Goal: Task Accomplishment & Management: Manage account settings

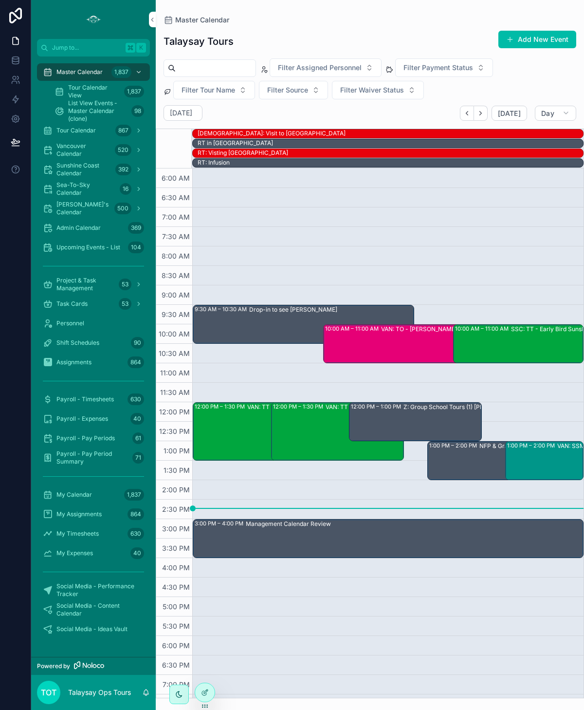
scroll to position [52, 0]
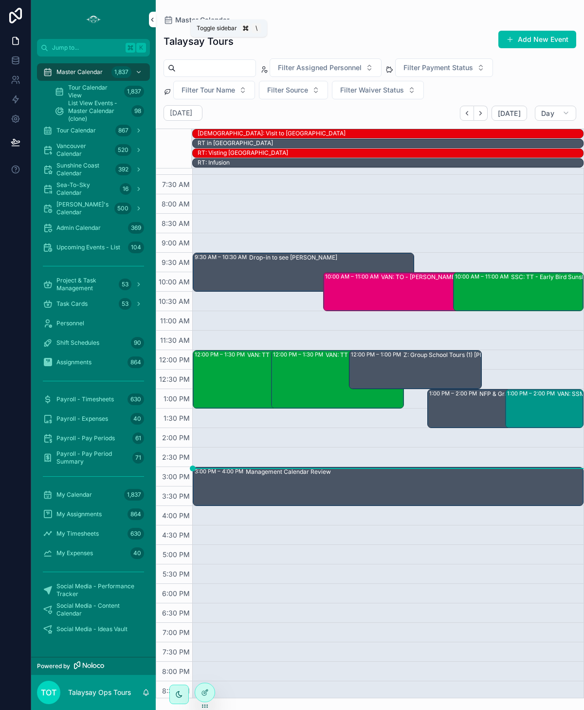
click at [154, 21] on icon "scrollable content" at bounding box center [152, 19] width 7 height 7
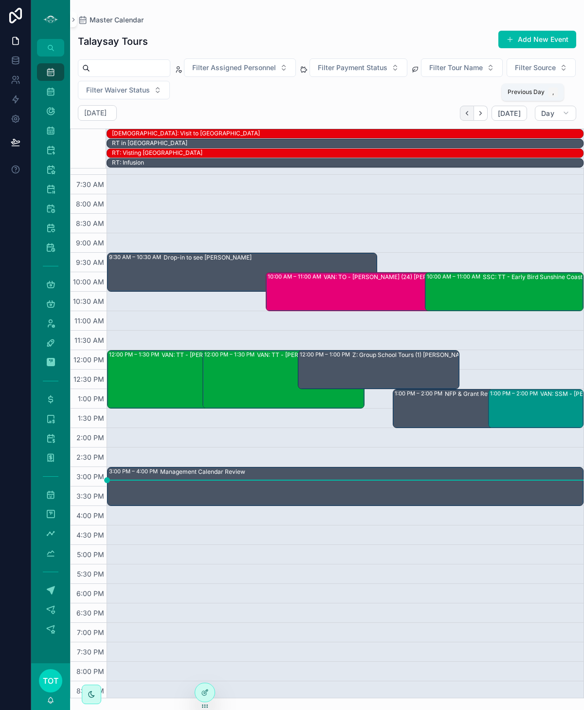
click at [469, 115] on icon "Back" at bounding box center [467, 113] width 7 height 7
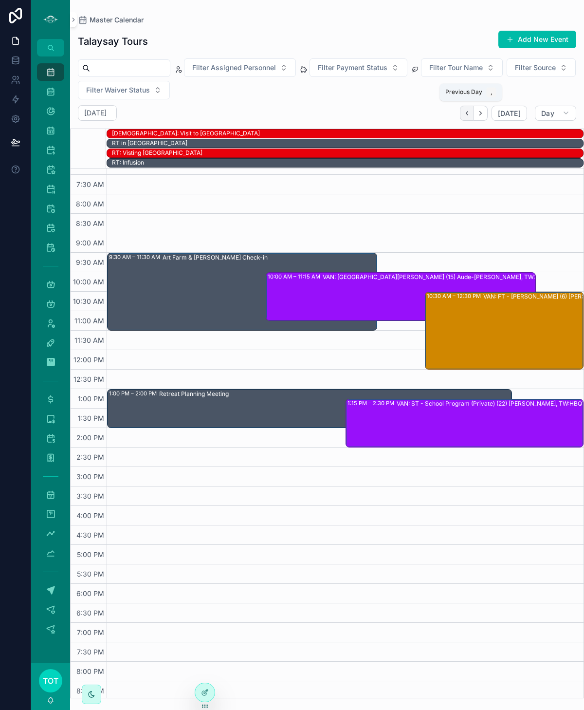
click at [468, 112] on icon "Back" at bounding box center [467, 114] width 2 height 4
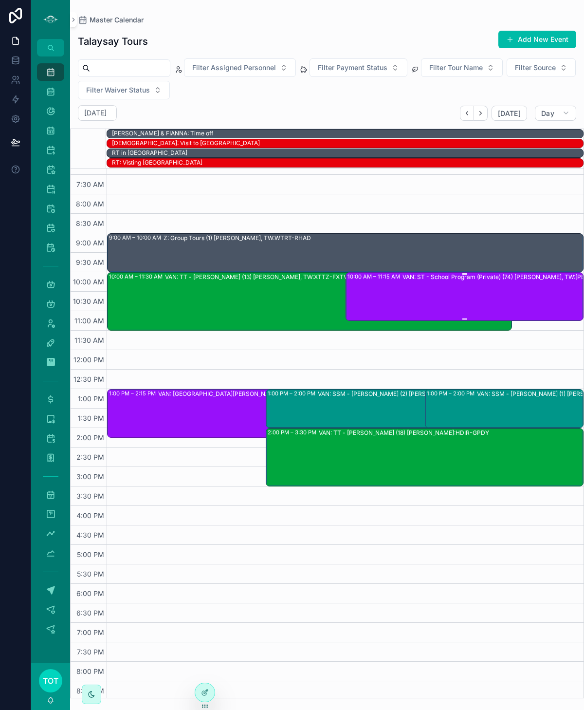
scroll to position [52, 0]
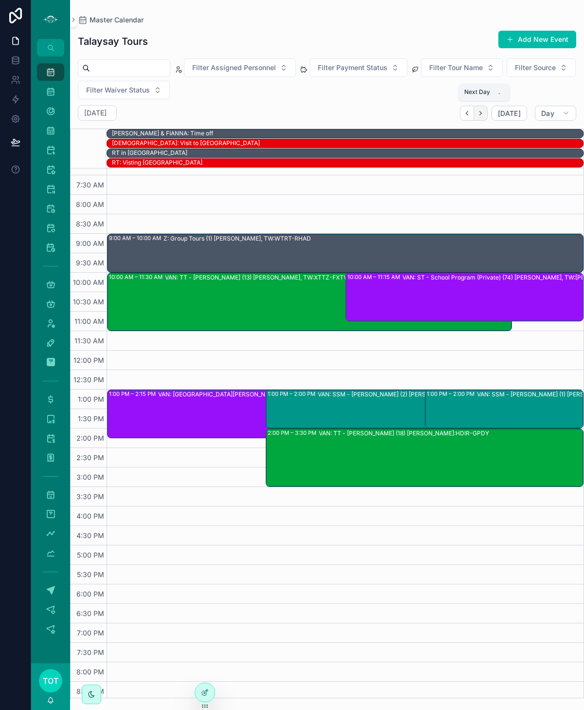
click at [481, 110] on icon "Next" at bounding box center [480, 113] width 7 height 7
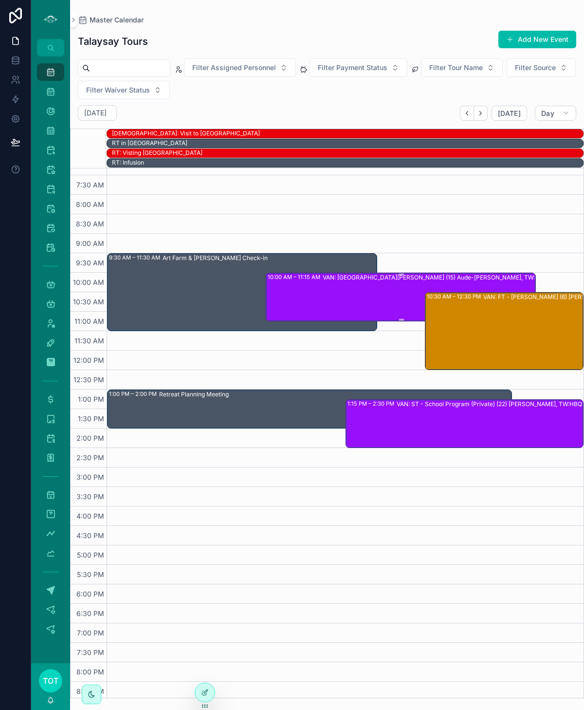
click at [292, 286] on div "10:00 AM – 11:15 AM VAN: ST - Stanley Park (15) Aude-Claire Fourot, TW:MIRB-QFMV" at bounding box center [401, 297] width 267 height 47
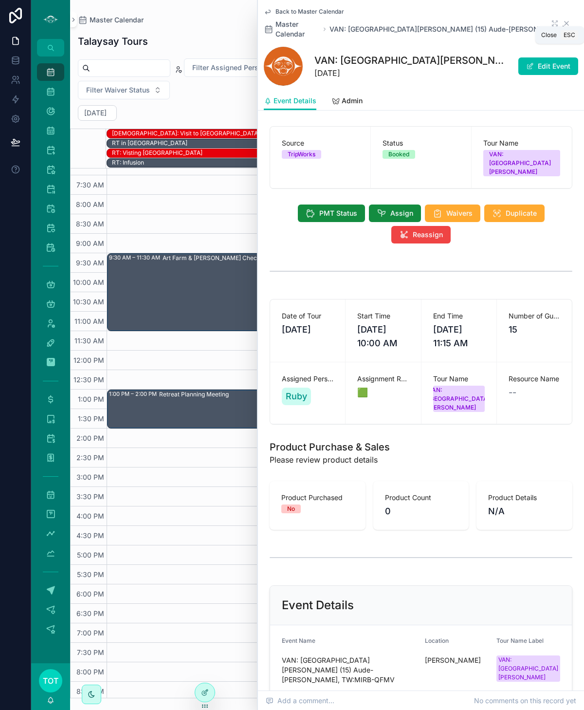
click at [565, 21] on icon "scrollable content" at bounding box center [567, 23] width 4 height 4
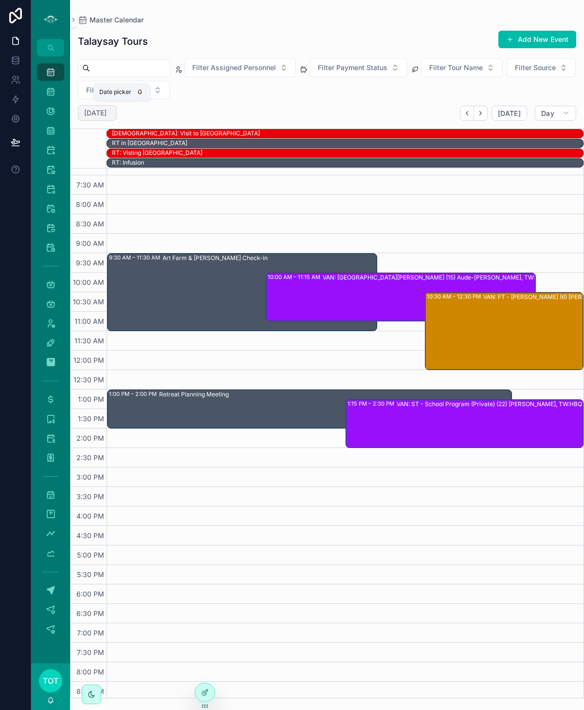
click at [107, 112] on h2 "Wednesday Oct 08" at bounding box center [95, 113] width 22 height 10
select select "****"
select select "*"
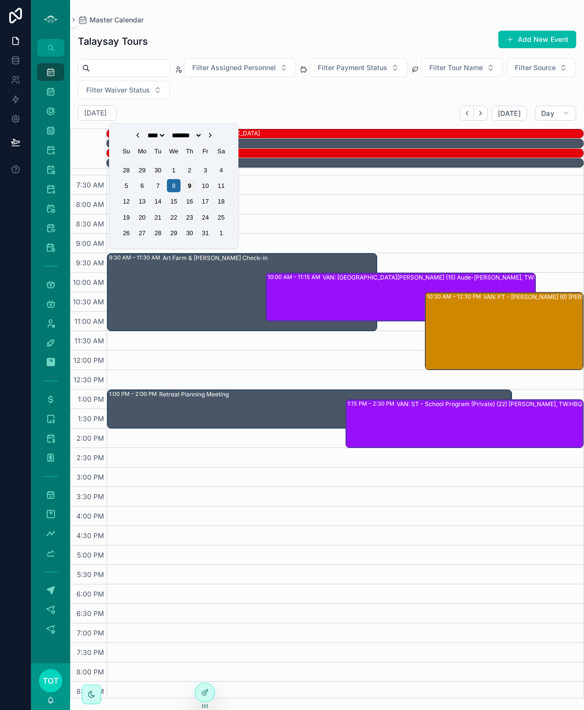
click at [189, 187] on div "9" at bounding box center [189, 185] width 13 height 13
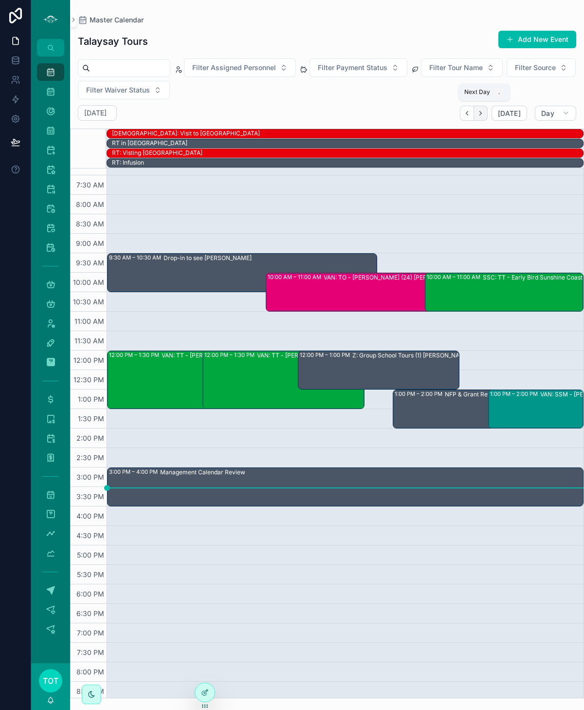
click at [484, 114] on icon "Next" at bounding box center [480, 113] width 7 height 7
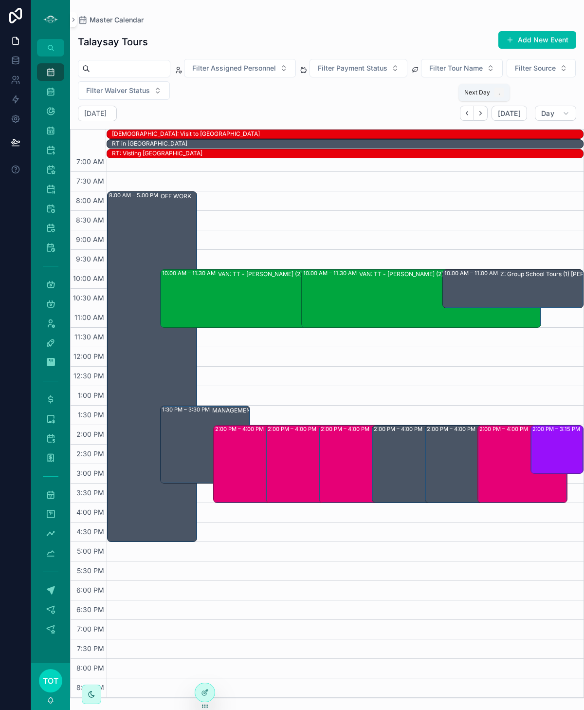
scroll to position [43, 0]
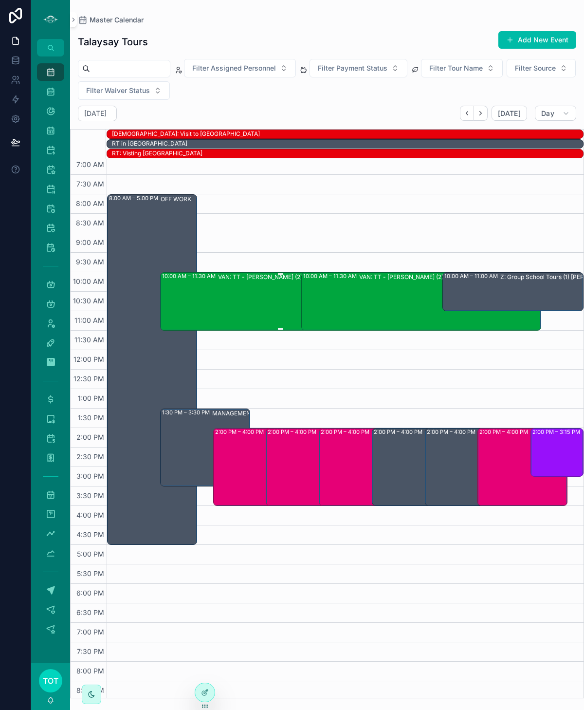
click at [278, 286] on div "VAN: TT - Stanley Park (2) Matthias Krones, TW:SRFG-ZXFR" at bounding box center [308, 301] width 181 height 56
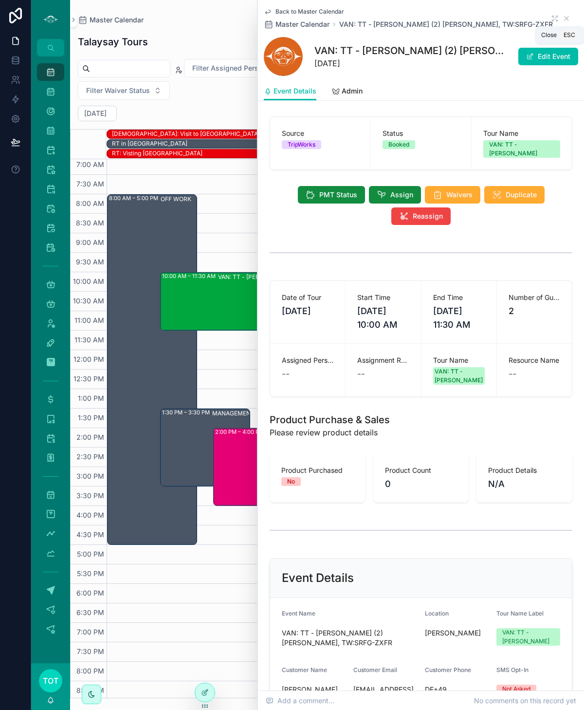
click at [567, 19] on icon "scrollable content" at bounding box center [567, 19] width 4 height 4
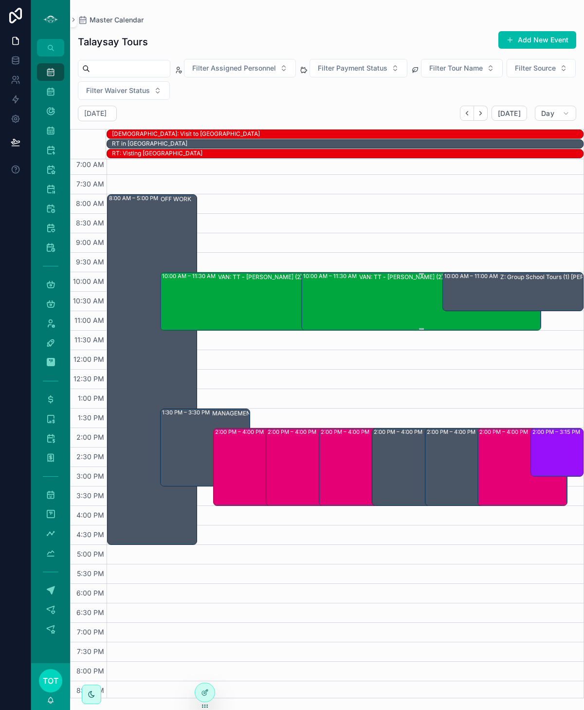
click at [394, 288] on div "VAN: TT - Stanley Park (2) William Allen, TW:MWJF-MTAY" at bounding box center [450, 301] width 183 height 56
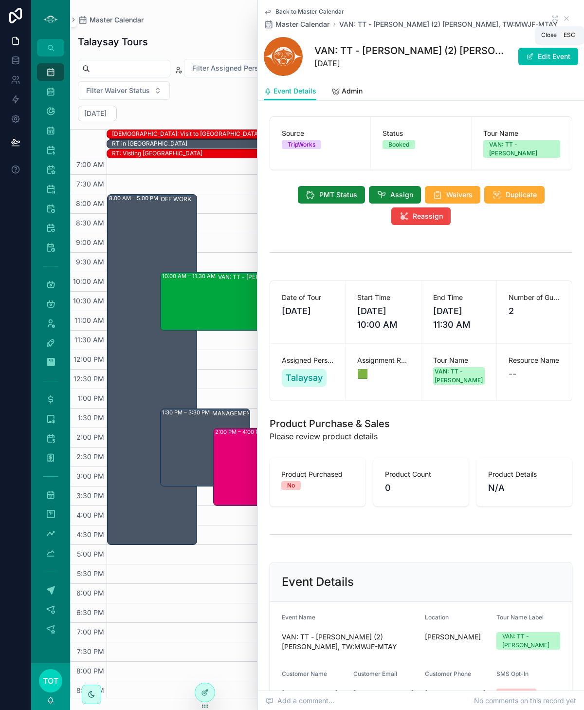
drag, startPoint x: 565, startPoint y: 17, endPoint x: 553, endPoint y: 34, distance: 20.8
click at [565, 17] on icon "scrollable content" at bounding box center [567, 19] width 4 height 4
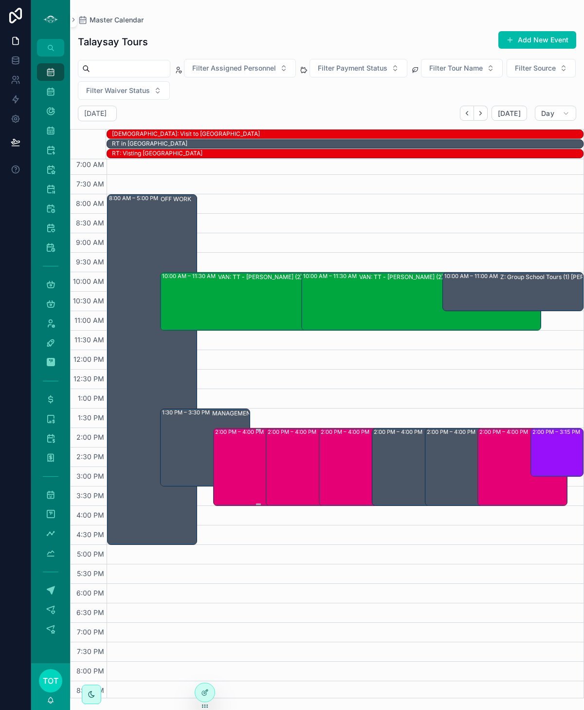
click at [249, 456] on div "2:00 PM – 4:00 PM DMW: Drum Meditation (1) Paul Szczesny, TW:VREQ-CQUF" at bounding box center [258, 467] width 87 height 76
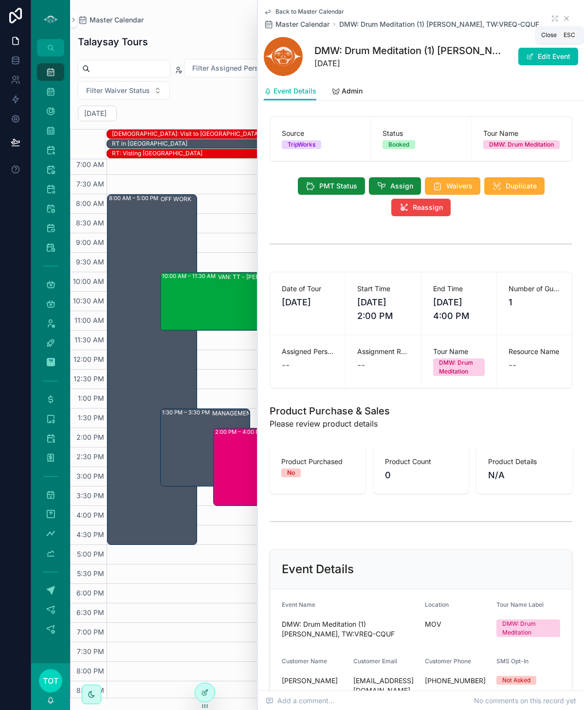
click at [567, 19] on icon "scrollable content" at bounding box center [567, 19] width 4 height 4
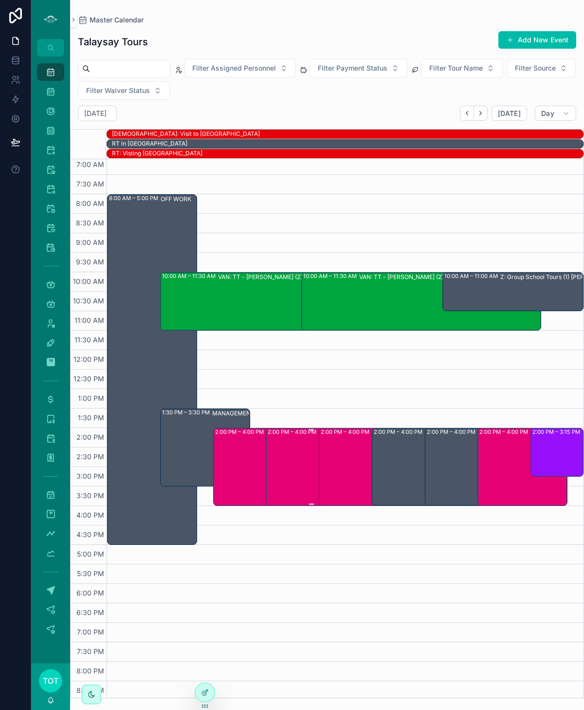
click at [295, 474] on div "2:00 PM – 4:00 PM DMW: Drum Meditation (1) Sita Kumar, TW:PIRA-XBVQ" at bounding box center [311, 467] width 87 height 76
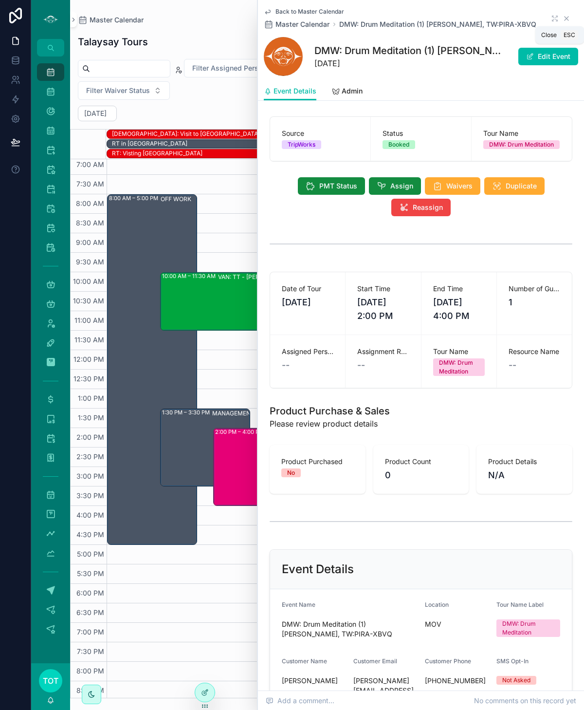
click at [566, 15] on icon "scrollable content" at bounding box center [567, 19] width 8 height 8
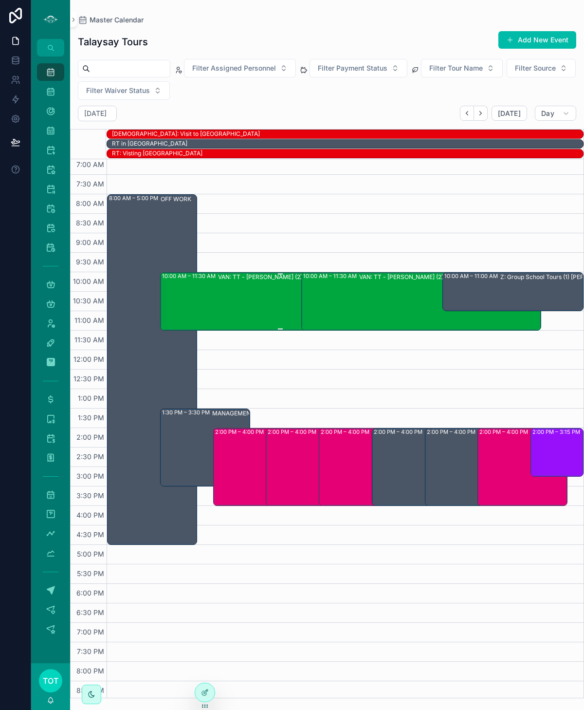
click at [244, 308] on div "VAN: TT - Stanley Park (2) Matthias Krones, TW:SRFG-ZXFR" at bounding box center [308, 301] width 181 height 56
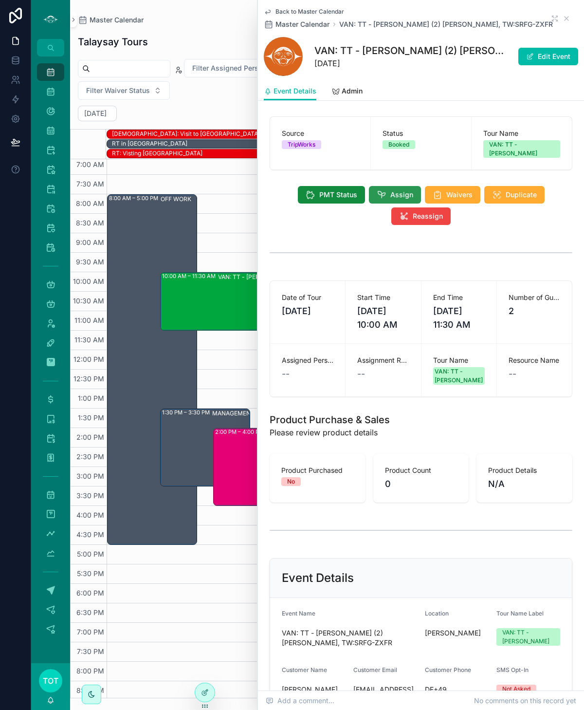
click at [392, 190] on span "Assign" at bounding box center [402, 195] width 23 height 10
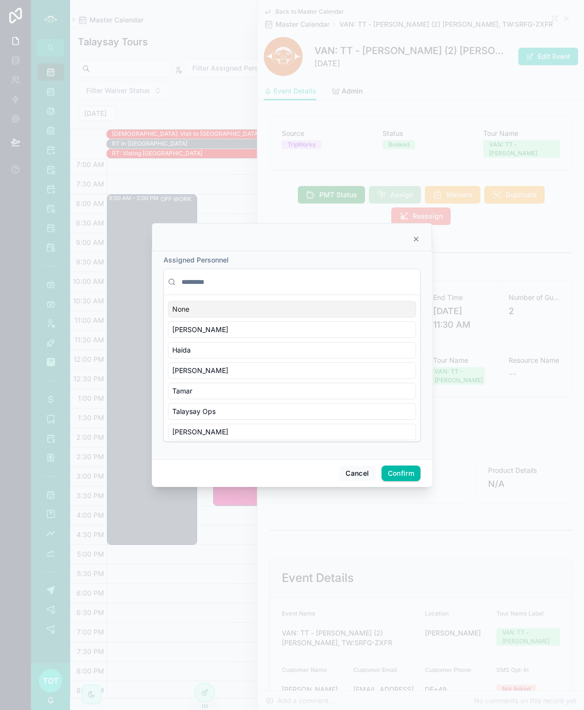
click at [202, 284] on input "text" at bounding box center [298, 282] width 237 height 18
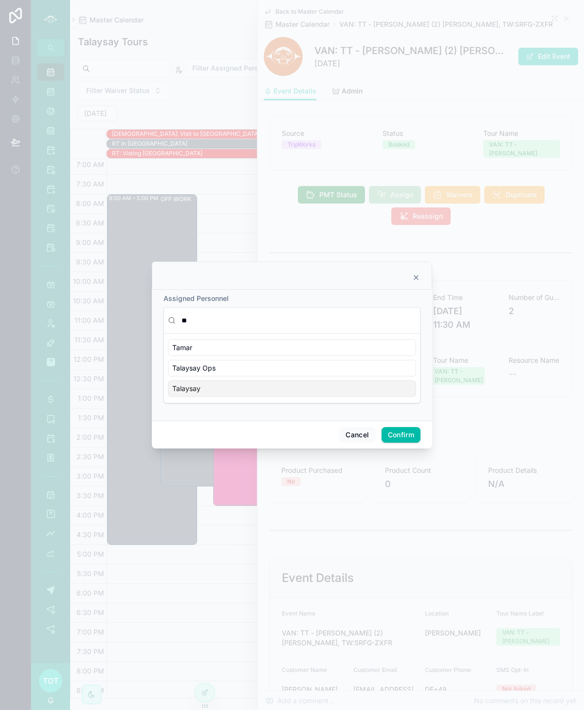
type input "**"
click at [207, 384] on div "Talaysay" at bounding box center [292, 388] width 248 height 17
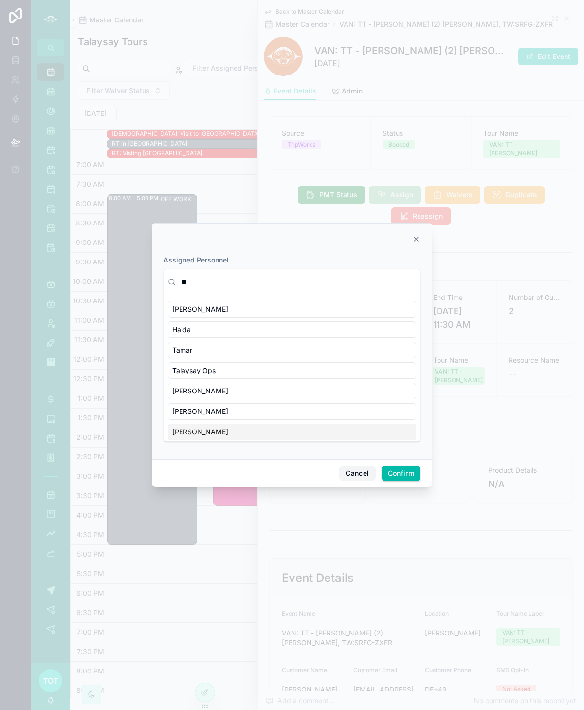
drag, startPoint x: 353, startPoint y: 472, endPoint x: 357, endPoint y: 468, distance: 5.5
click at [353, 472] on button "Cancel" at bounding box center [357, 474] width 36 height 16
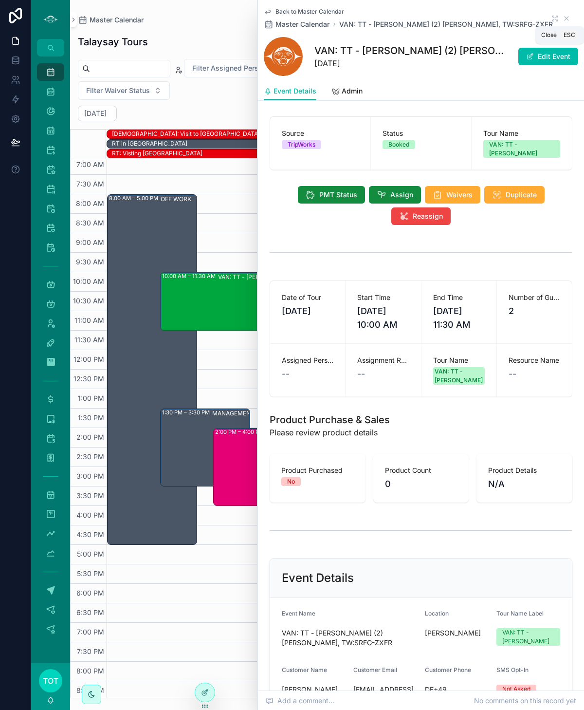
click at [564, 19] on icon "scrollable content" at bounding box center [567, 19] width 8 height 8
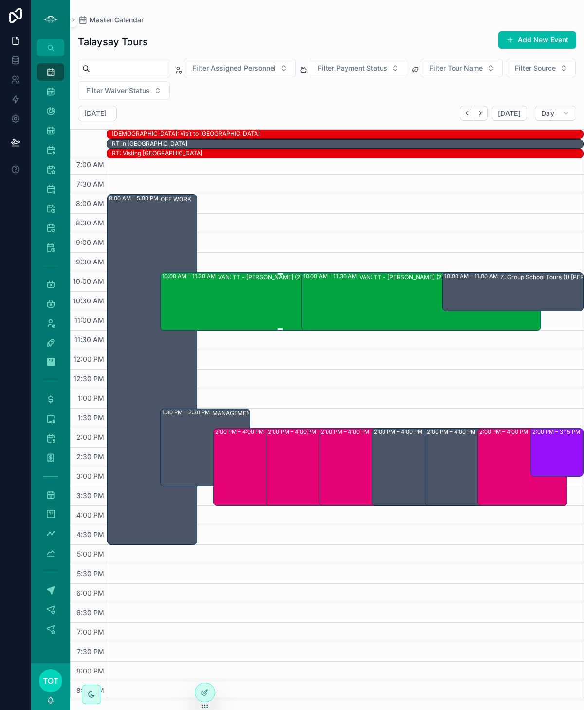
scroll to position [42, 0]
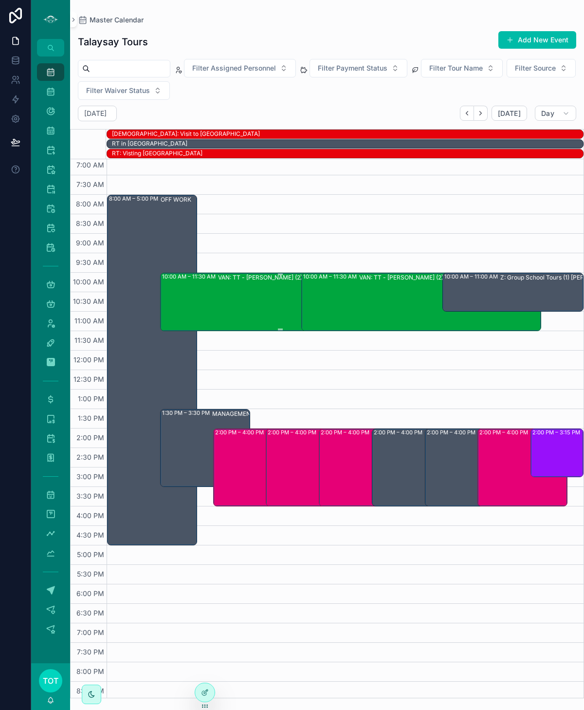
click at [222, 284] on div "VAN: TT - Stanley Park (2) Matthias Krones, TW:SRFG-ZXFR" at bounding box center [308, 301] width 181 height 56
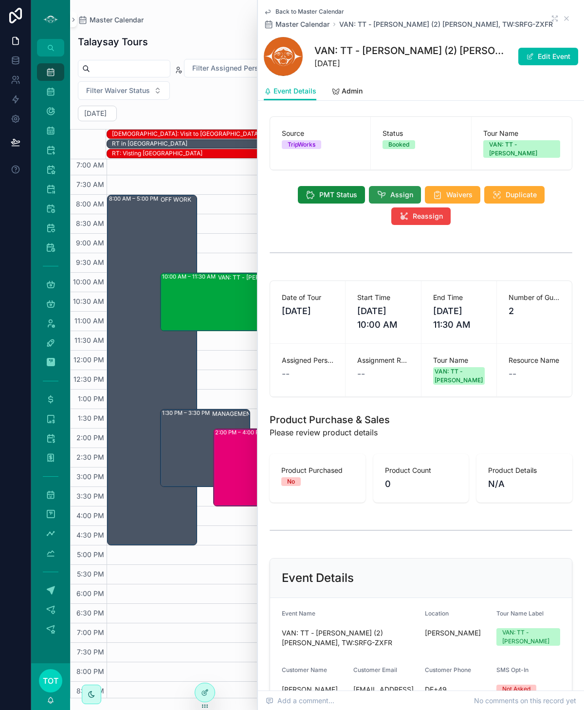
click at [400, 190] on span "Assign" at bounding box center [402, 195] width 23 height 10
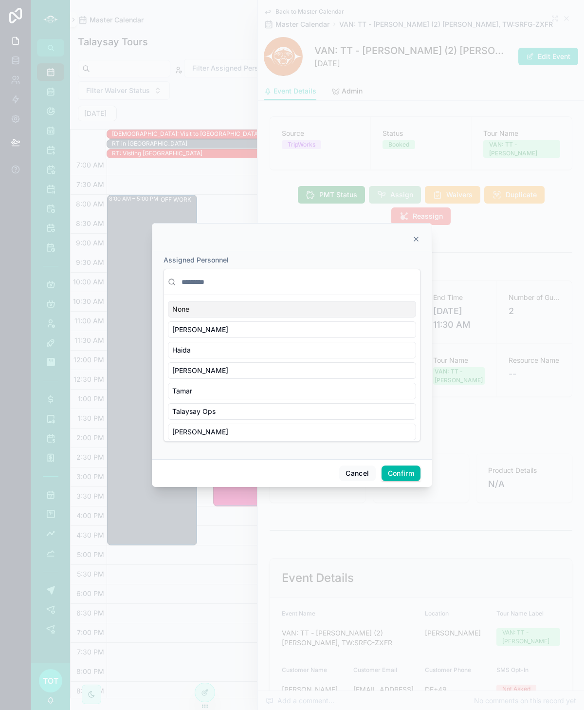
click at [199, 282] on input "text" at bounding box center [298, 282] width 237 height 18
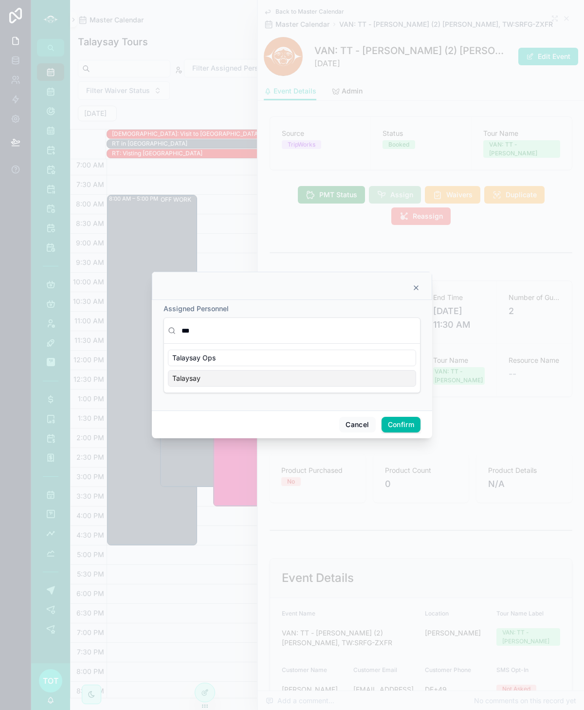
type input "***"
click at [230, 379] on div "Talaysay" at bounding box center [292, 378] width 248 height 17
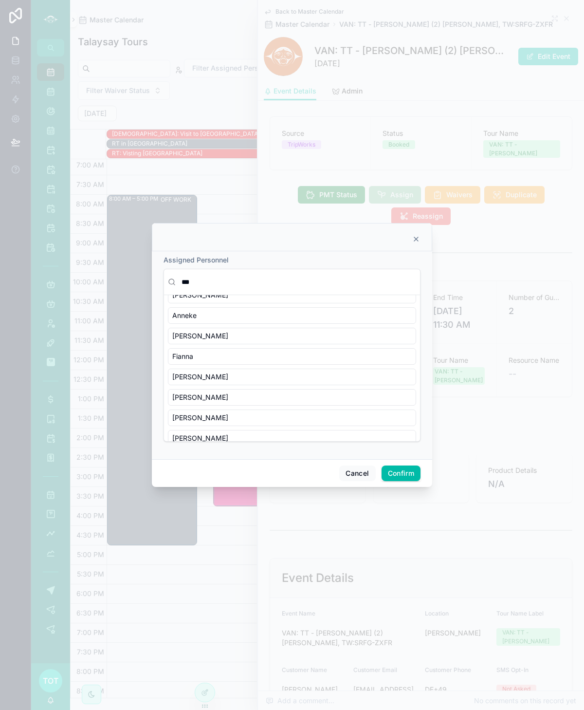
scroll to position [202, 0]
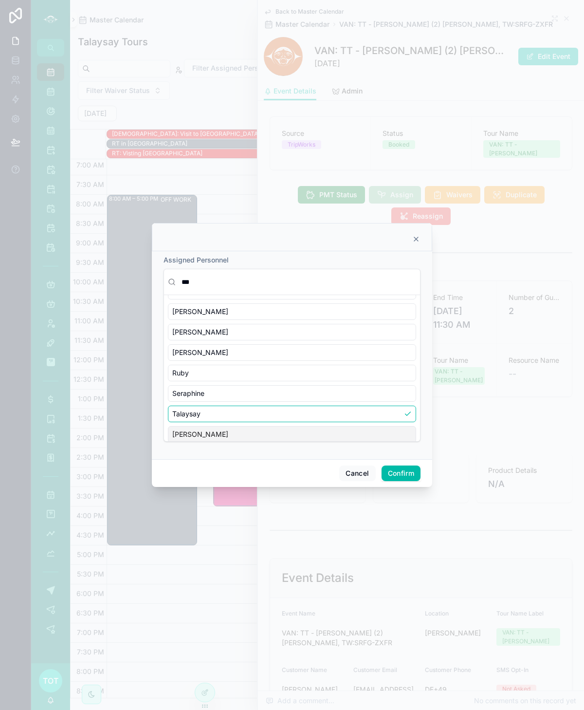
click at [394, 473] on button "Confirm" at bounding box center [401, 474] width 39 height 16
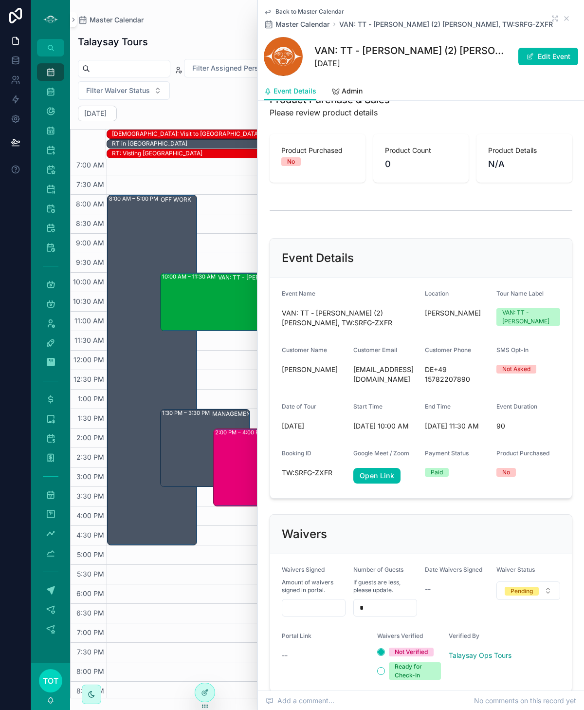
scroll to position [338, 0]
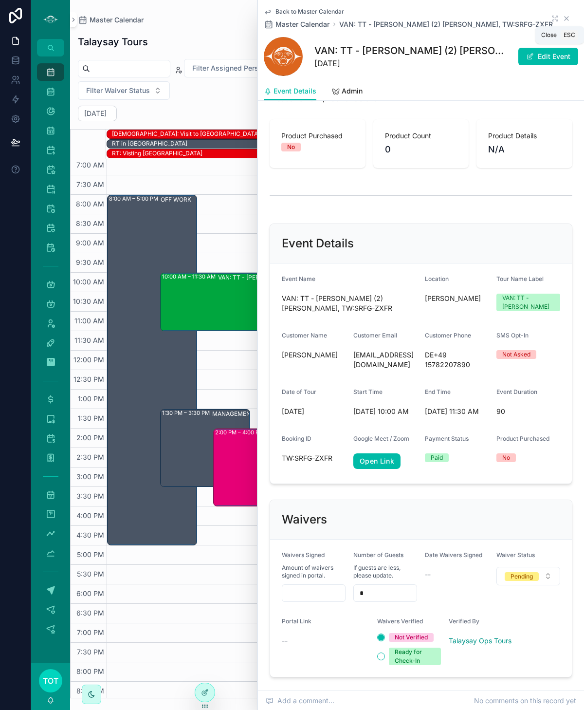
click at [565, 18] on icon "scrollable content" at bounding box center [567, 19] width 4 height 4
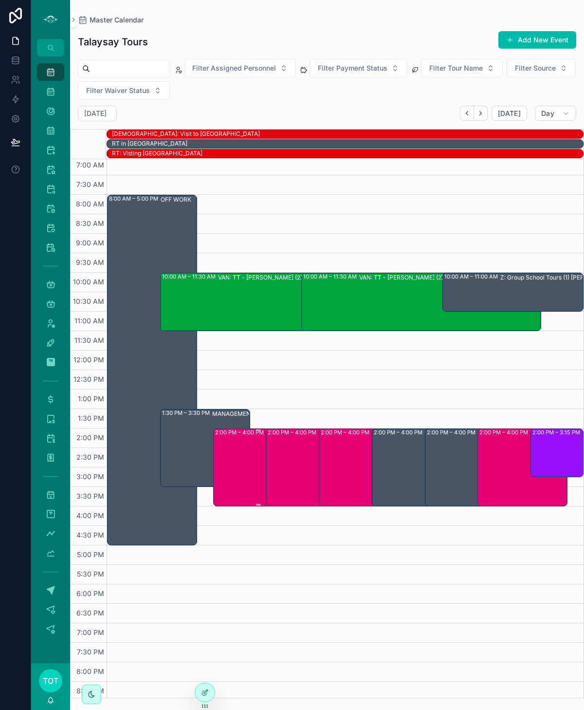
click at [253, 464] on div "2:00 PM – 4:00 PM DMW: Drum Meditation (1) Paul Szczesny, TW:VREQ-CQUF" at bounding box center [258, 468] width 87 height 76
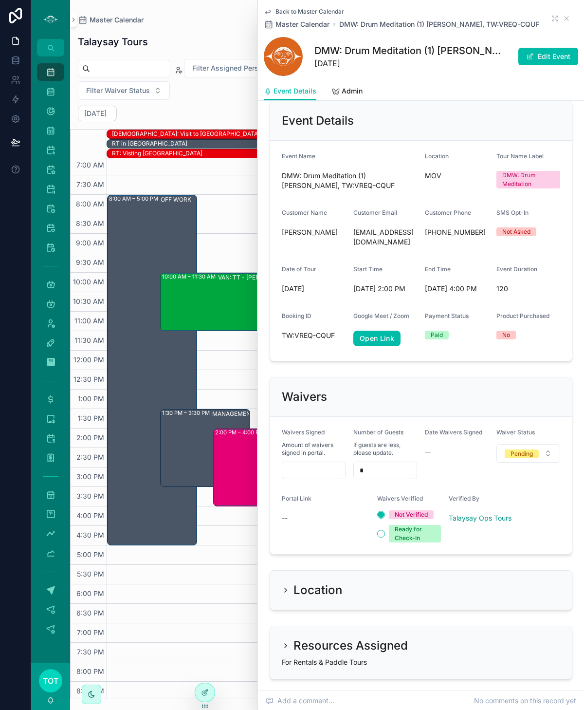
scroll to position [452, 0]
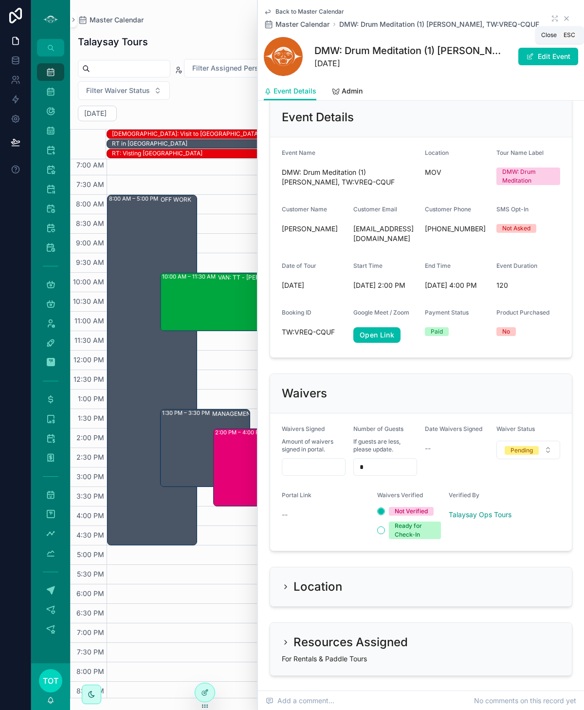
click at [564, 16] on icon "scrollable content" at bounding box center [567, 19] width 8 height 8
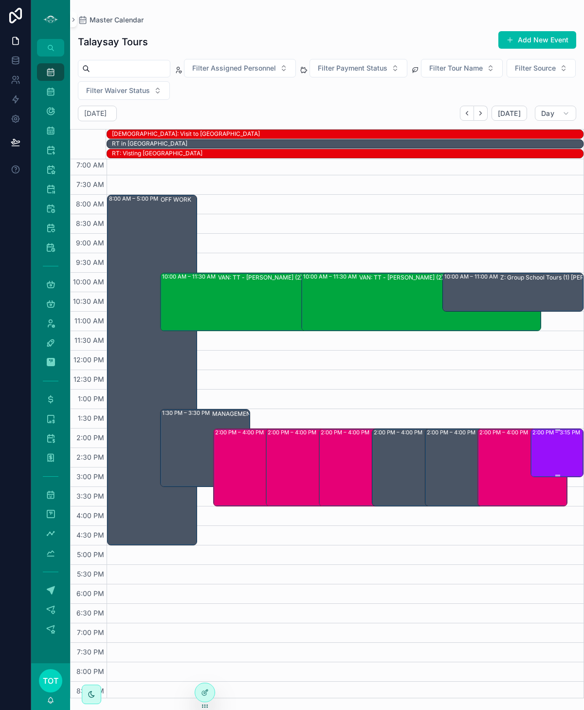
click at [541, 437] on div "2:00 PM – 3:15 PM VAN: ST - Stanley Park (5) april wong, TW:SDSN-TVMJ" at bounding box center [558, 453] width 50 height 47
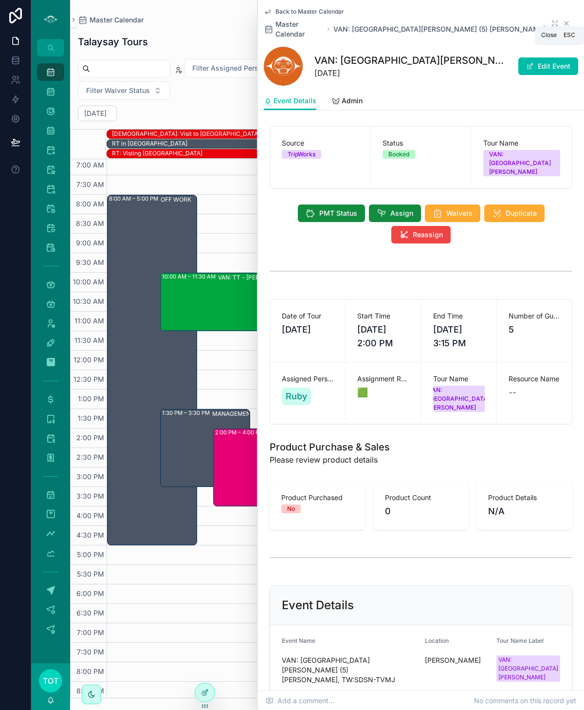
click at [567, 19] on icon "scrollable content" at bounding box center [567, 23] width 8 height 8
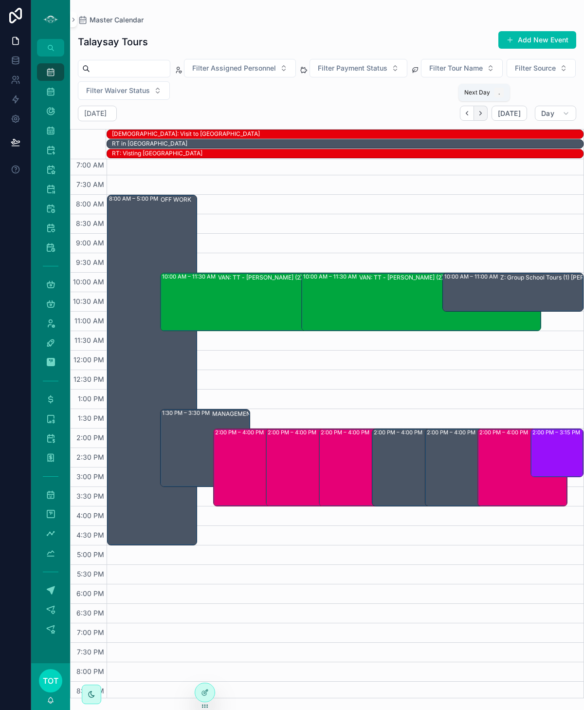
click at [488, 118] on button "Next" at bounding box center [481, 113] width 14 height 15
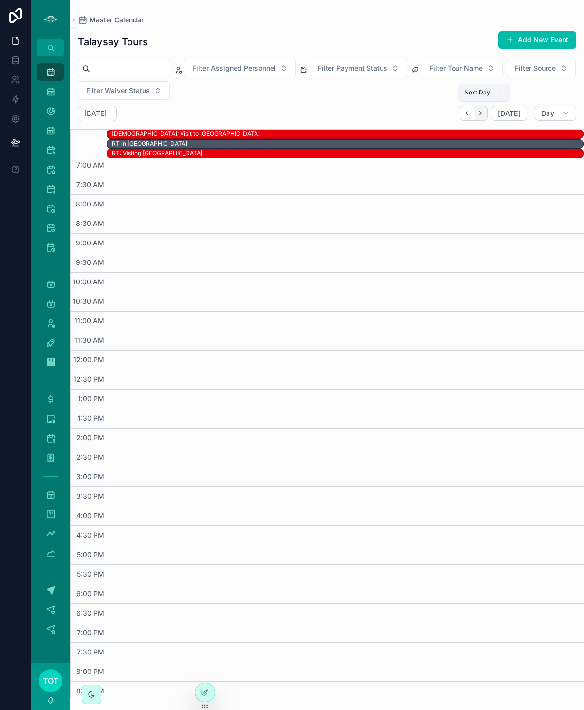
click at [482, 116] on icon "Next" at bounding box center [480, 113] width 7 height 7
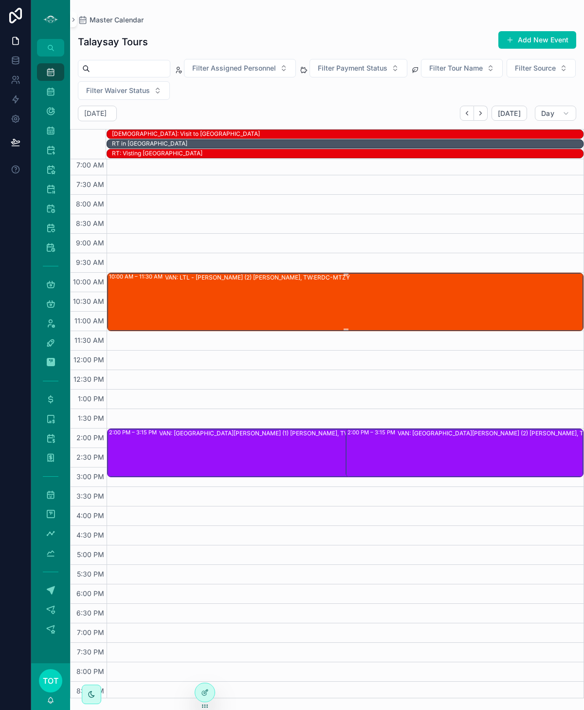
click at [284, 306] on div "VAN: LTL - Capilano Hatchery (2) Marcy Potter, TW:ERDC-MTZY" at bounding box center [374, 301] width 418 height 56
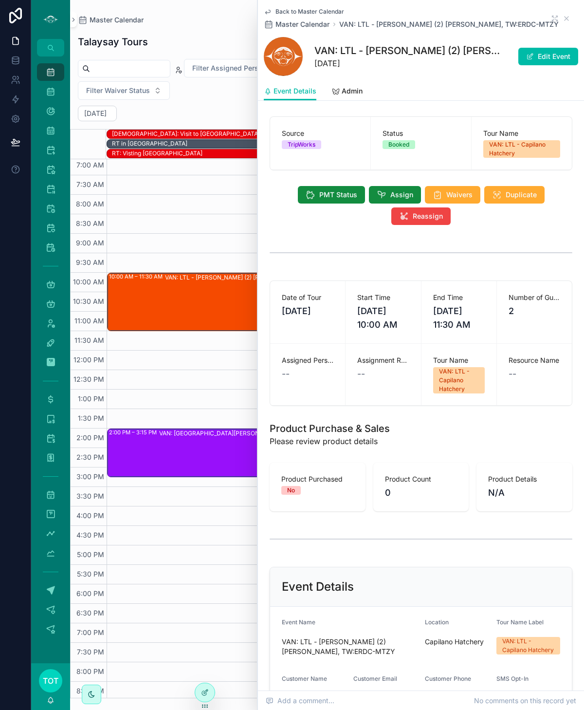
click at [189, 439] on div "VAN: ST - Stanley Park (1) Tessa Smith, TW:FSAK-CNFJ" at bounding box center [335, 452] width 352 height 47
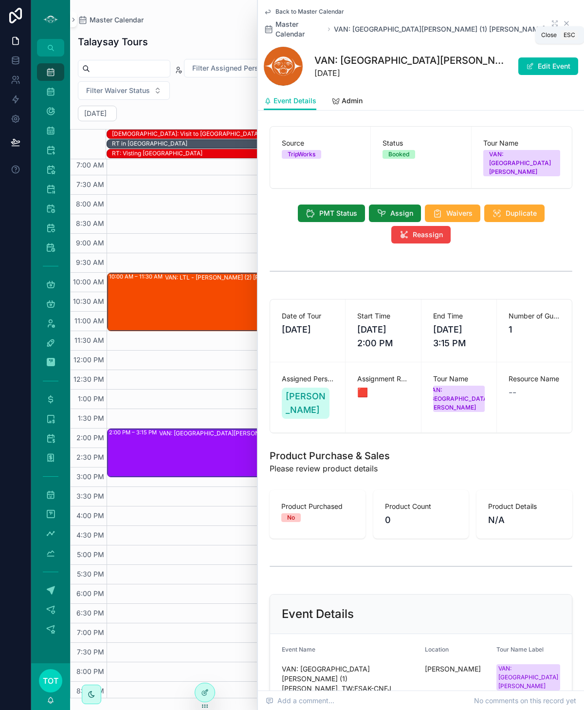
click at [567, 20] on icon "scrollable content" at bounding box center [567, 23] width 8 height 8
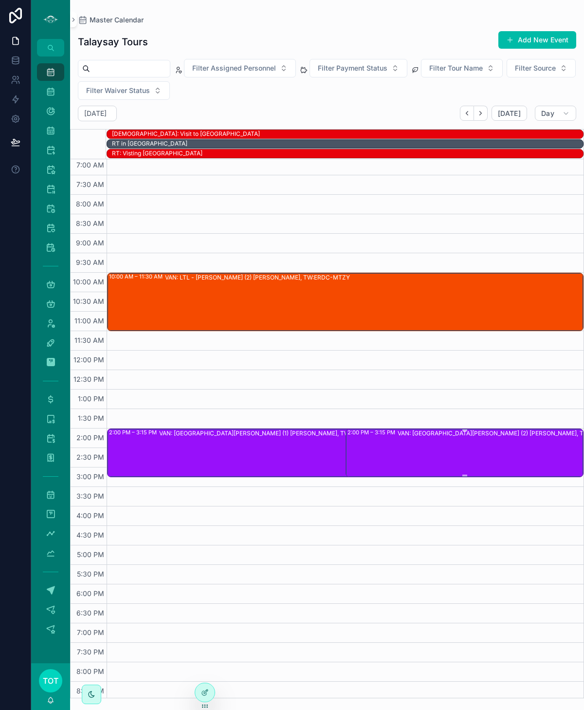
click at [416, 462] on div "VAN: ST - Stanley Park (2) Norah Ryan, TW:GKRM-VHGA" at bounding box center [512, 452] width 229 height 47
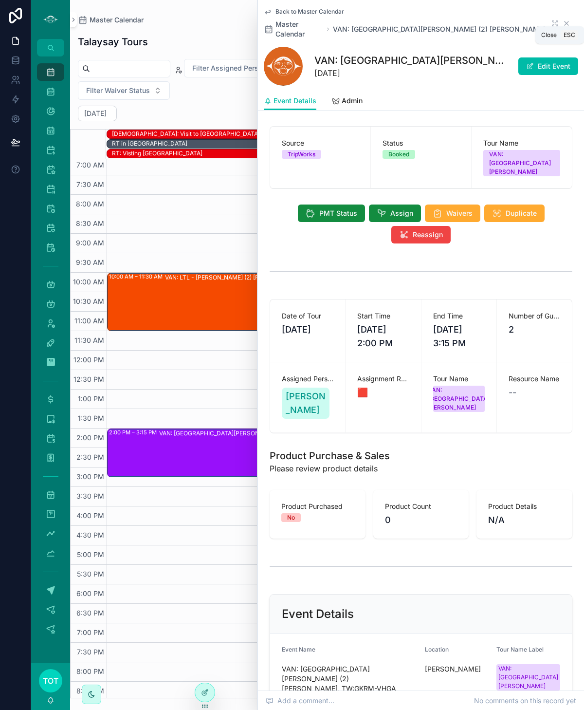
click at [568, 19] on icon "scrollable content" at bounding box center [567, 23] width 8 height 8
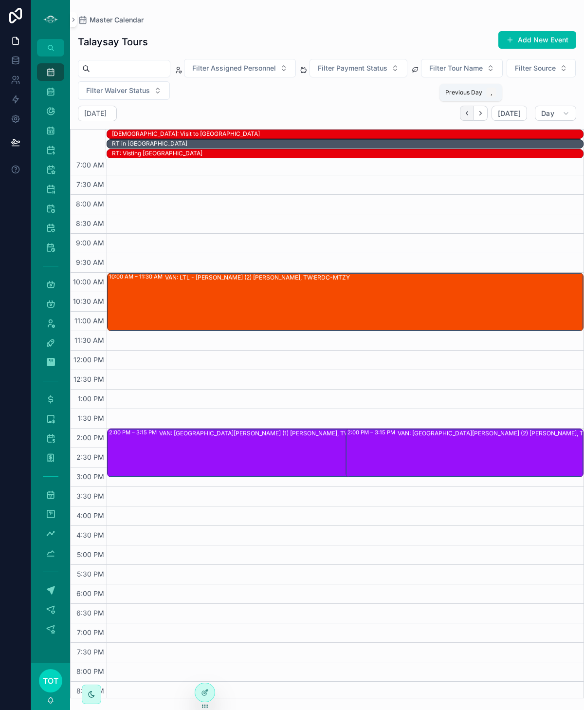
click at [471, 115] on icon "Back" at bounding box center [467, 113] width 7 height 7
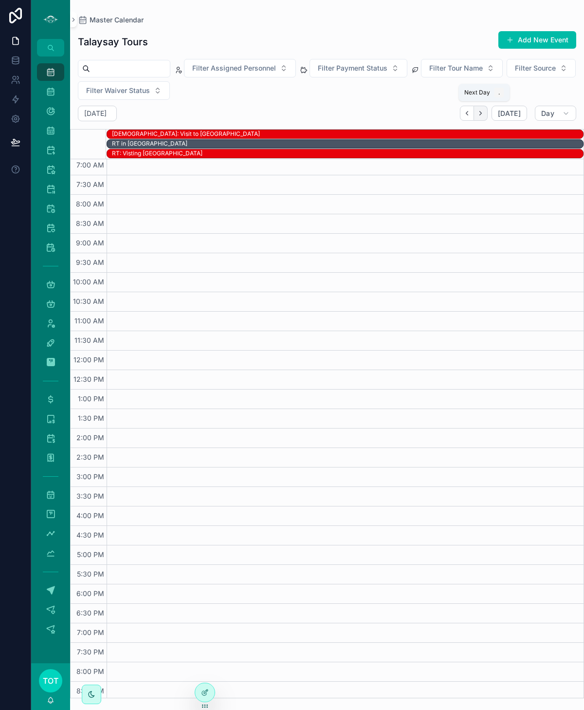
click at [482, 113] on icon "Next" at bounding box center [480, 113] width 7 height 7
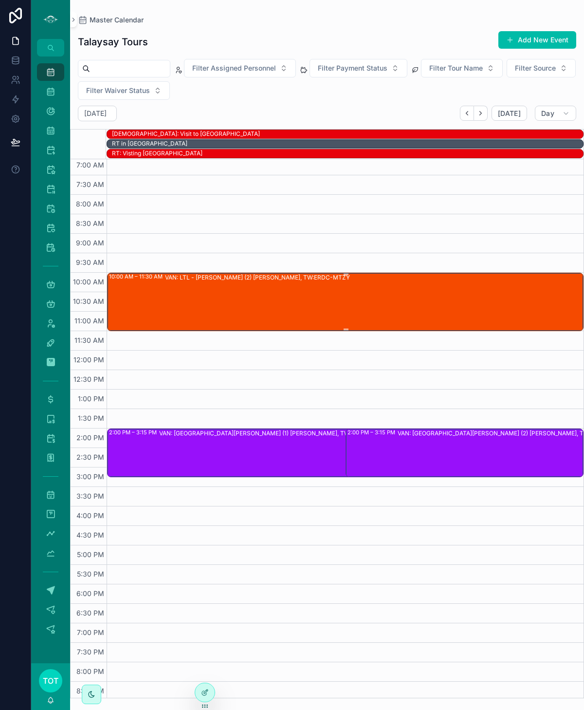
click at [202, 291] on div "VAN: LTL - Capilano Hatchery (2) Marcy Potter, TW:ERDC-MTZY" at bounding box center [374, 301] width 418 height 56
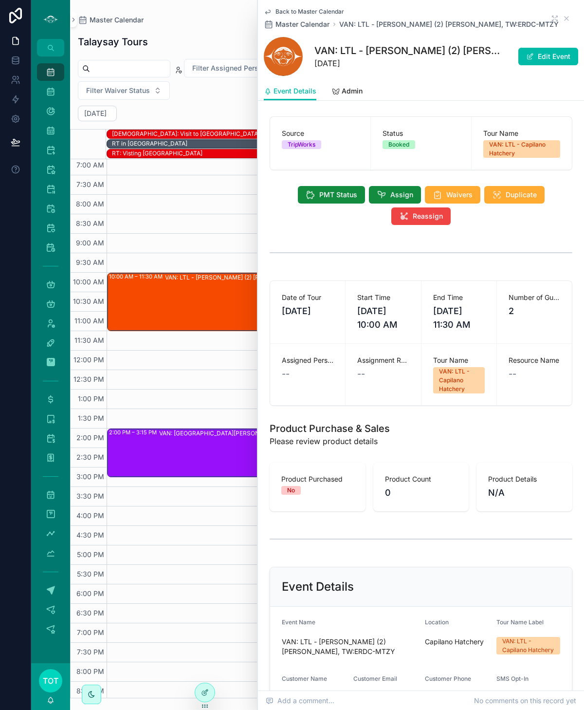
scroll to position [40, 0]
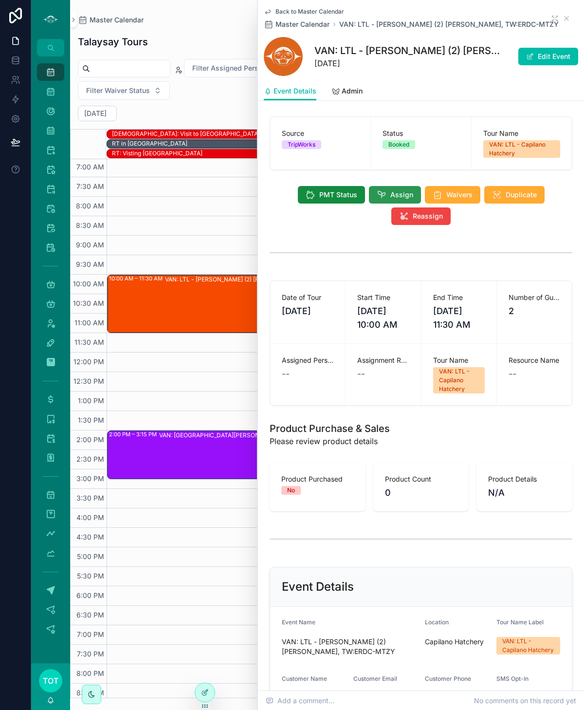
click at [393, 193] on span "Assign" at bounding box center [402, 195] width 23 height 10
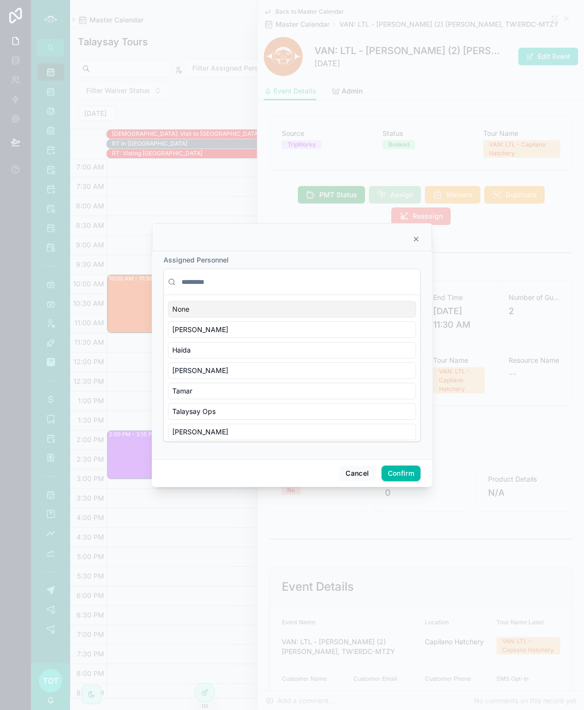
click at [206, 281] on input "text" at bounding box center [298, 282] width 237 height 18
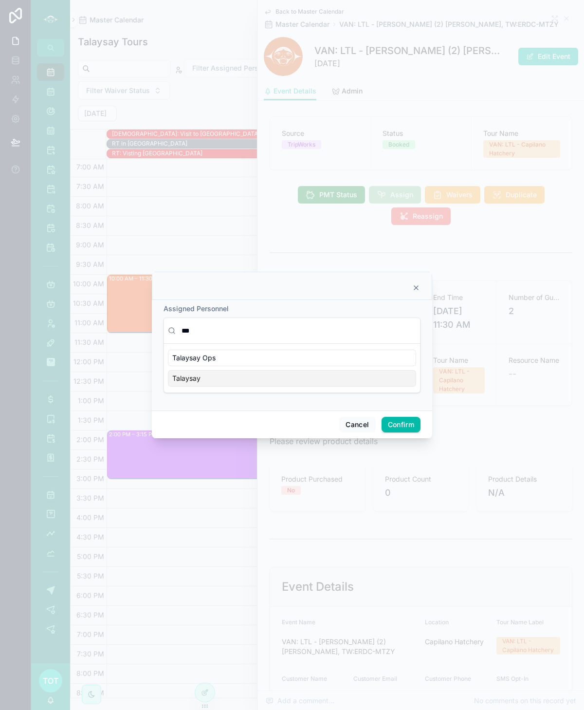
type input "***"
click at [214, 378] on div "Talaysay" at bounding box center [292, 378] width 248 height 17
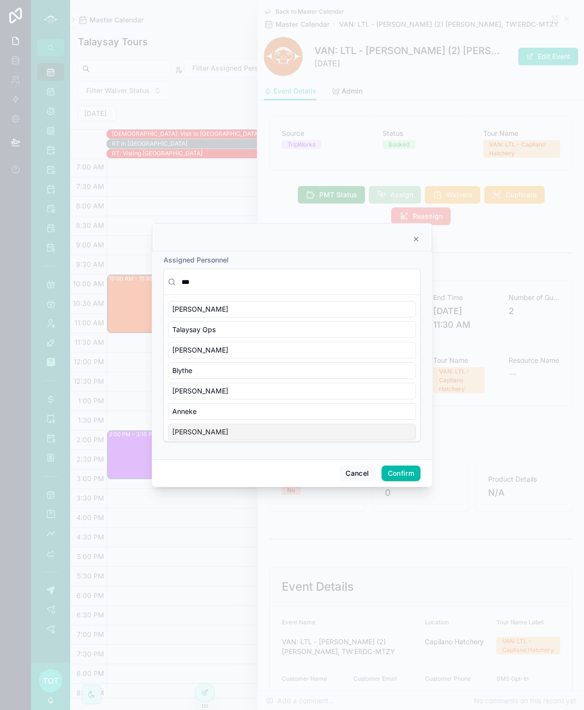
drag, startPoint x: 398, startPoint y: 468, endPoint x: 393, endPoint y: 462, distance: 8.3
click at [398, 468] on button "Confirm" at bounding box center [401, 474] width 39 height 16
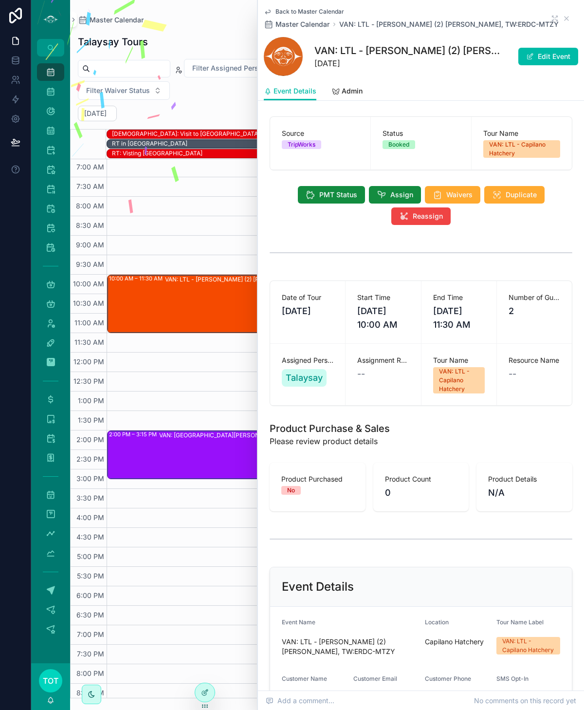
click at [206, 452] on div "VAN: ST - Stanley Park (1) Tessa Smith, TW:FSAK-CNFJ" at bounding box center [335, 454] width 352 height 47
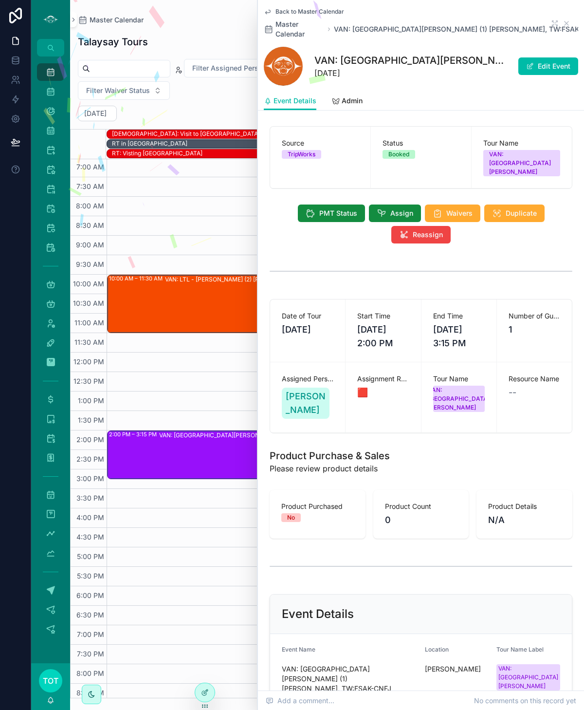
click at [386, 201] on div "PMT Status Assign Waivers Duplicate Reassign" at bounding box center [421, 224] width 315 height 47
click at [384, 208] on icon "scrollable content" at bounding box center [382, 213] width 10 height 10
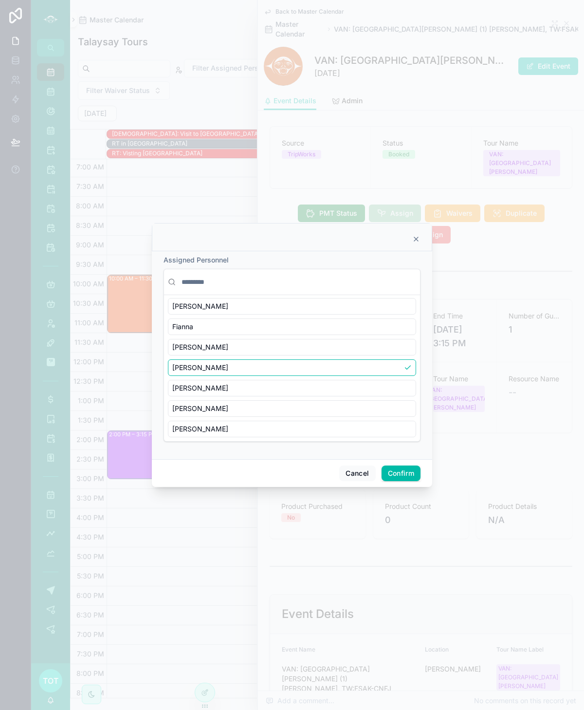
scroll to position [296, 0]
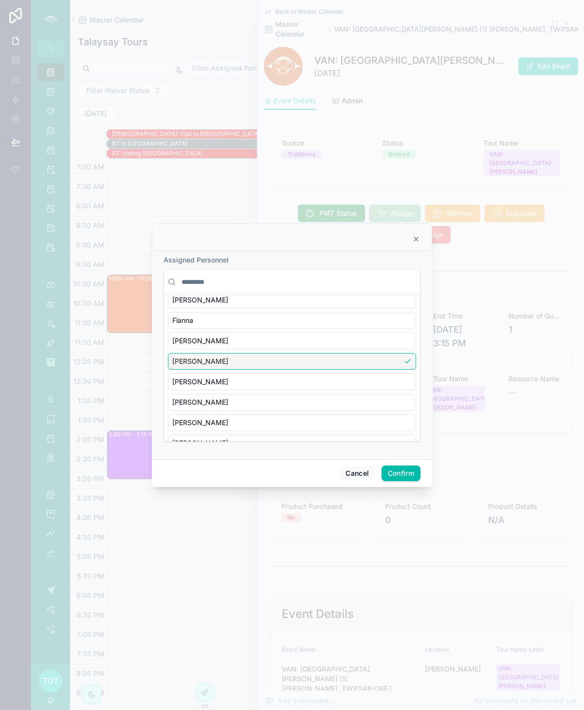
click at [226, 356] on div "Gavin" at bounding box center [292, 361] width 248 height 17
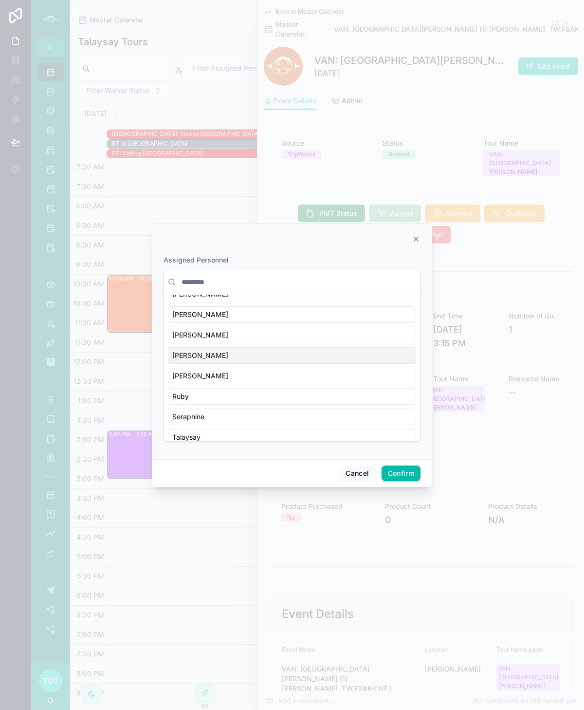
scroll to position [382, 0]
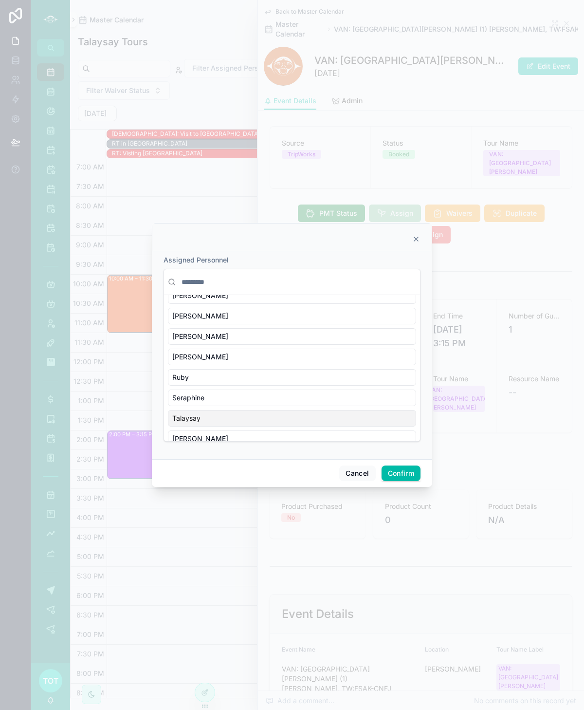
click at [236, 410] on div "Talaysay" at bounding box center [292, 418] width 248 height 17
click at [397, 476] on button "Confirm" at bounding box center [401, 474] width 39 height 16
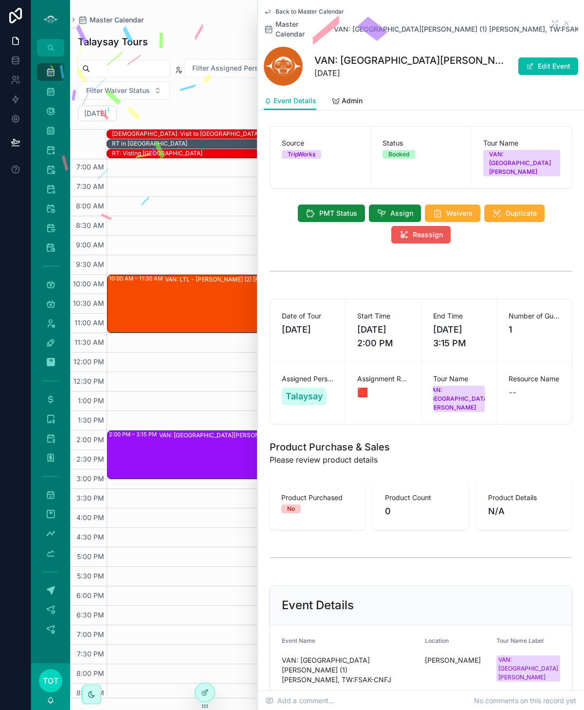
click at [448, 226] on button "Reassign" at bounding box center [421, 235] width 59 height 18
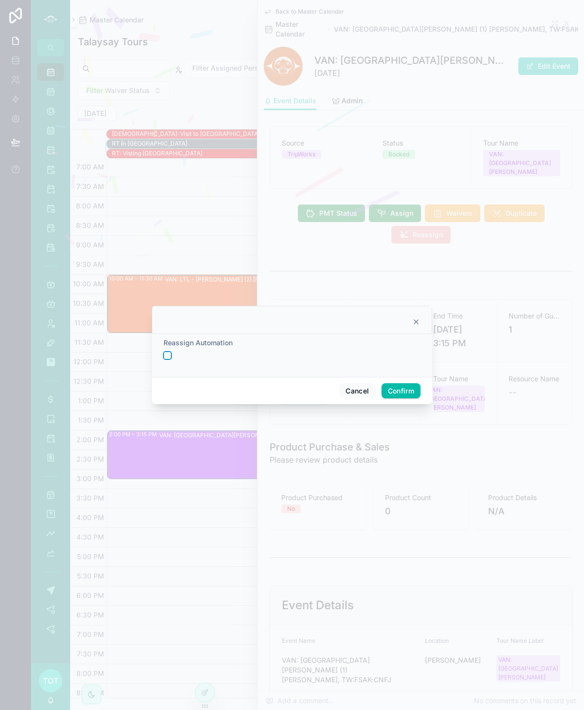
click at [164, 353] on button "button" at bounding box center [168, 356] width 8 height 8
click at [403, 394] on button "Confirm" at bounding box center [401, 391] width 39 height 16
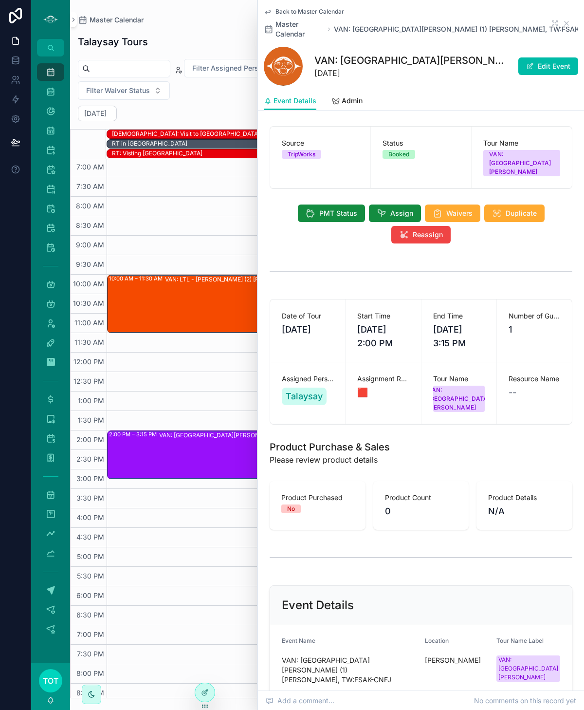
click at [299, 13] on span "Back to Master Calendar" at bounding box center [310, 12] width 69 height 8
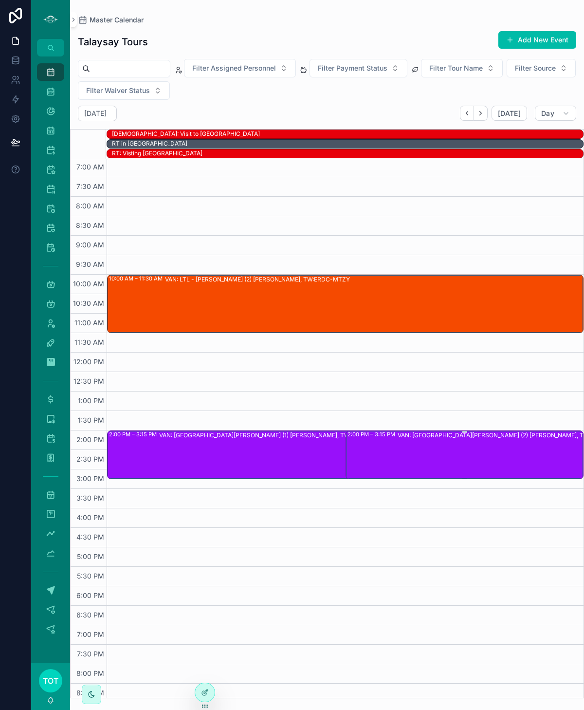
click at [460, 450] on div "VAN: ST - Stanley Park (2) Norah Ryan, TW:GKRM-VHGA" at bounding box center [512, 454] width 229 height 47
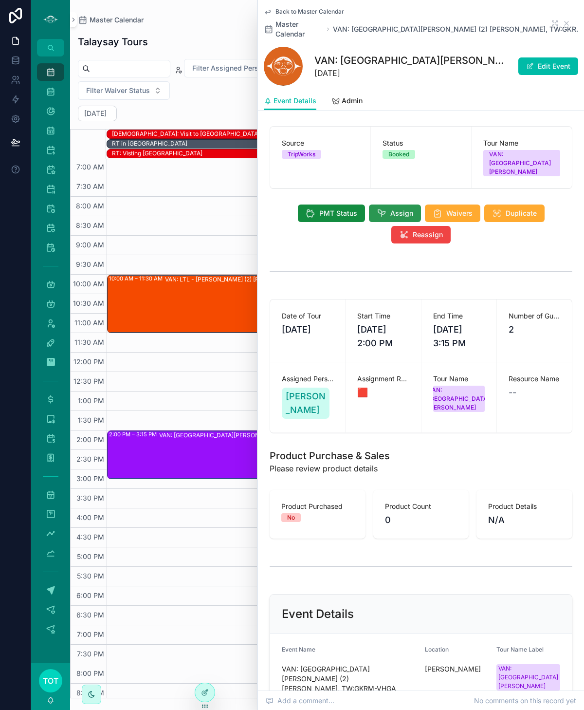
click at [388, 205] on button "Assign" at bounding box center [395, 214] width 52 height 18
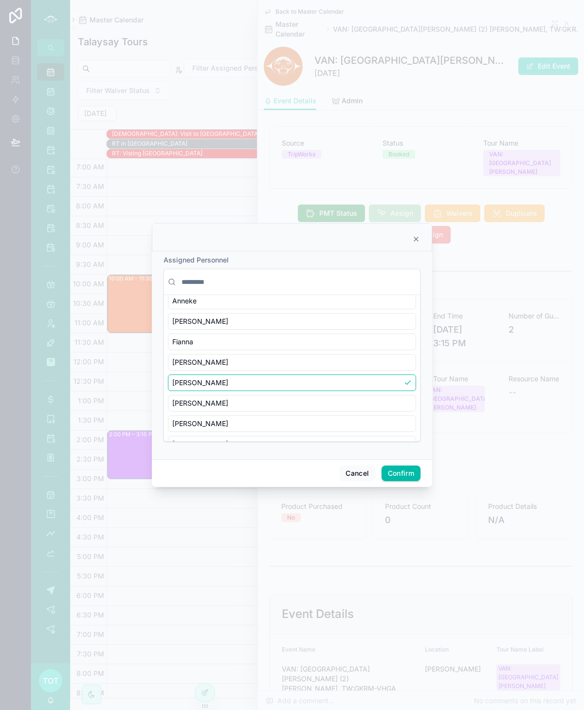
scroll to position [315, 0]
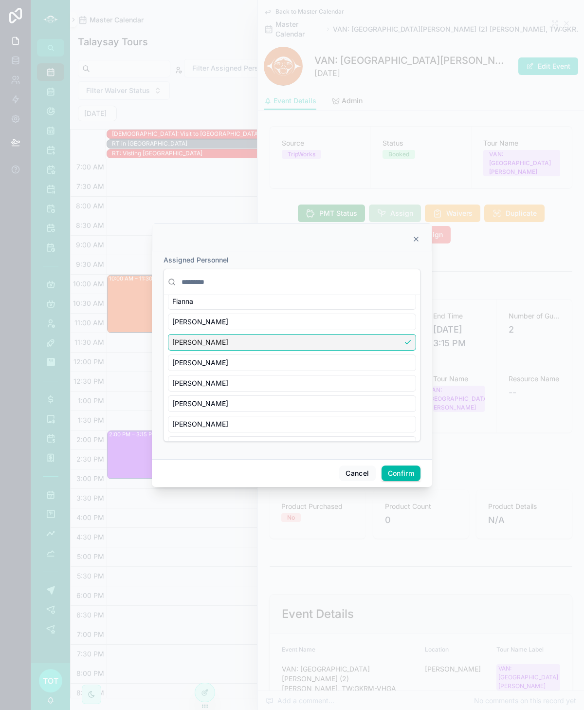
click at [234, 339] on div "Gavin" at bounding box center [292, 342] width 248 height 17
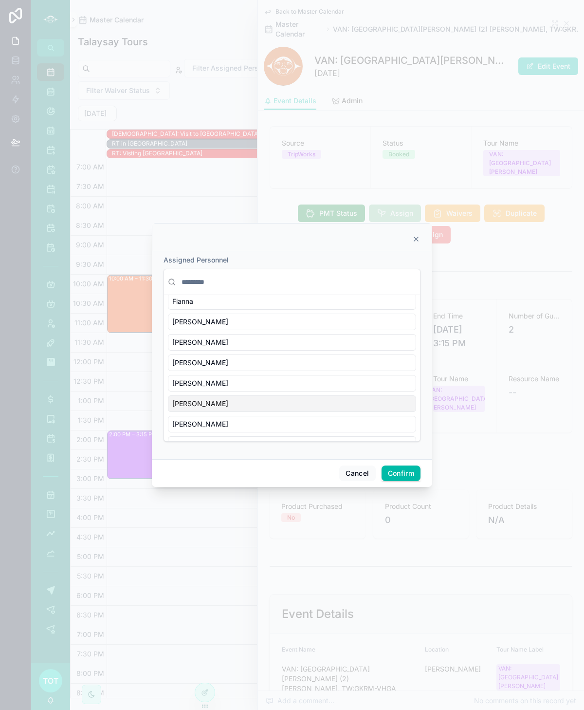
scroll to position [382, 0]
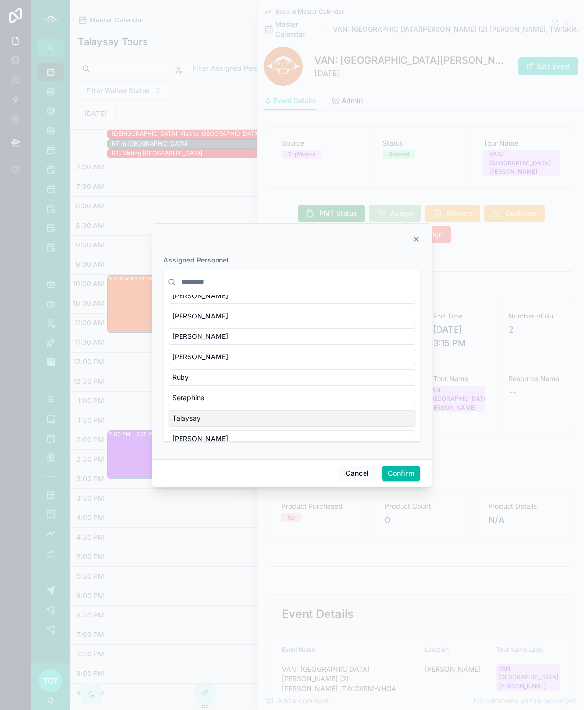
click at [244, 410] on div "Talaysay" at bounding box center [292, 418] width 248 height 17
click at [406, 477] on button "Confirm" at bounding box center [401, 474] width 39 height 16
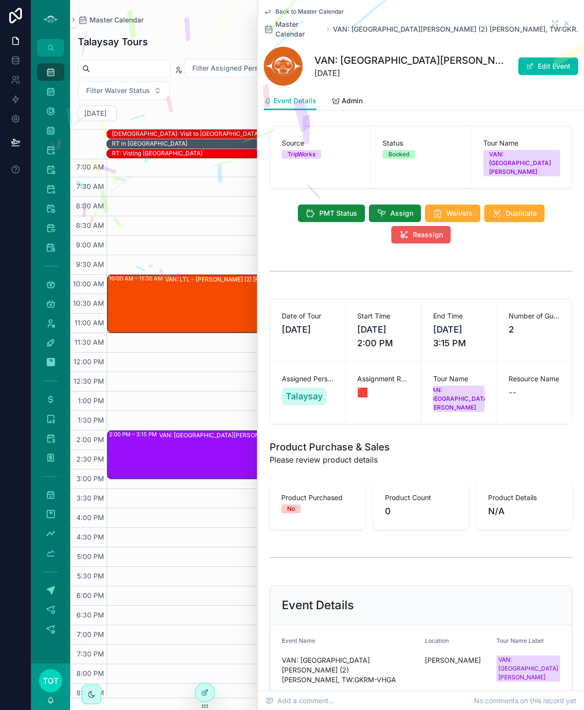
click at [414, 230] on span "Reassign" at bounding box center [428, 235] width 30 height 10
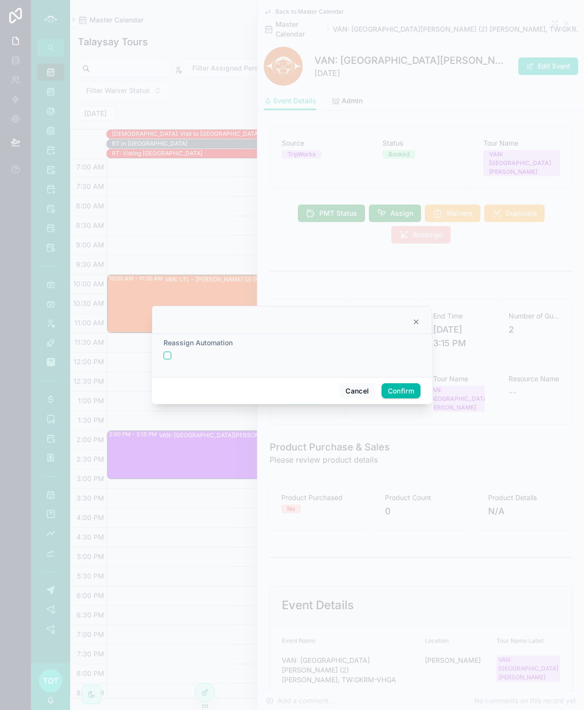
click at [172, 354] on div at bounding box center [292, 356] width 257 height 8
drag, startPoint x: 169, startPoint y: 356, endPoint x: 187, endPoint y: 367, distance: 22.0
click at [169, 356] on button "button" at bounding box center [168, 356] width 8 height 8
click at [408, 391] on button "Confirm" at bounding box center [401, 391] width 39 height 16
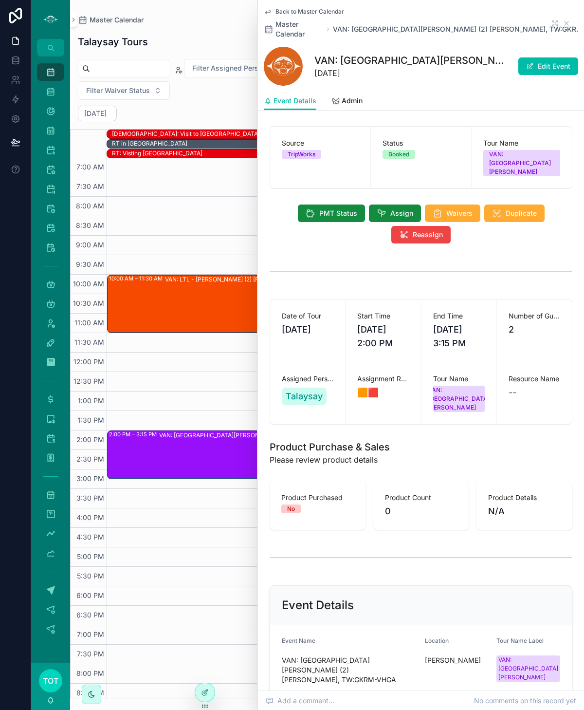
drag, startPoint x: 228, startPoint y: 233, endPoint x: 248, endPoint y: 223, distance: 22.2
click at [229, 232] on div "10:00 AM – 11:30 AM VAN: LTL - Capilano Hatchery (2) Marcy Potter, TW:ERDC-MTZY…" at bounding box center [345, 411] width 477 height 584
click at [283, 10] on span "Back to Master Calendar" at bounding box center [310, 12] width 69 height 8
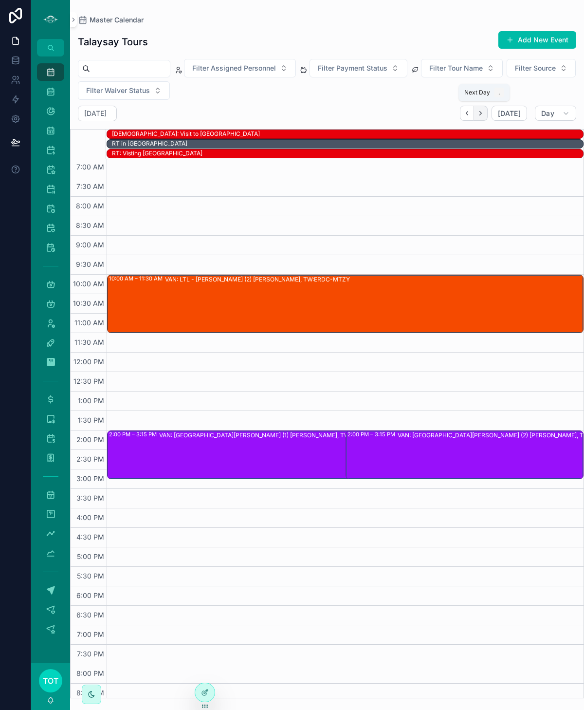
click at [481, 112] on icon "Next" at bounding box center [480, 113] width 7 height 7
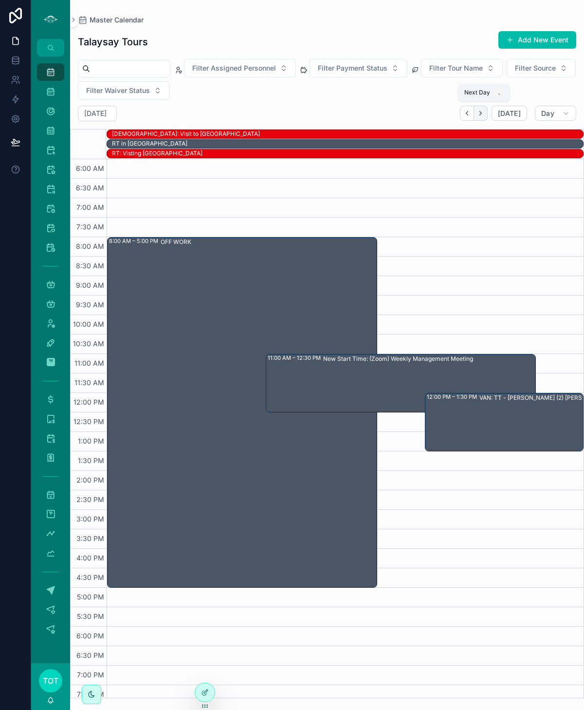
click at [485, 115] on icon "Next" at bounding box center [480, 113] width 7 height 7
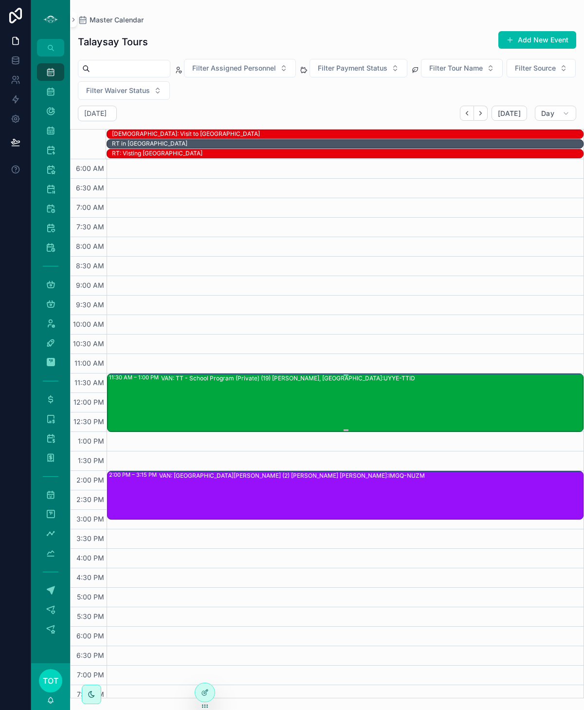
click at [353, 397] on div "VAN: TT - School Program (Private) (19) Carmen Tavares, TW:UYYE-TTID" at bounding box center [372, 402] width 422 height 56
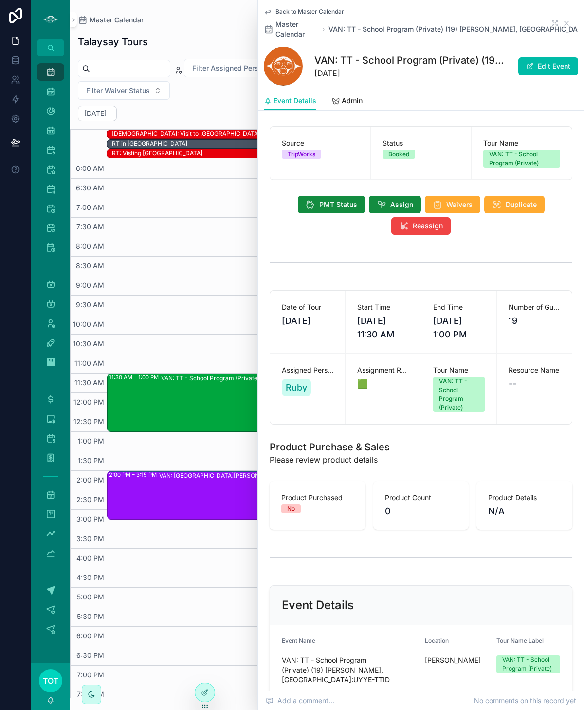
click at [236, 483] on div "VAN: ST - Stanley Park (2) Lee Hazel Balangue, TW:IMGQ-NUZM" at bounding box center [371, 494] width 424 height 47
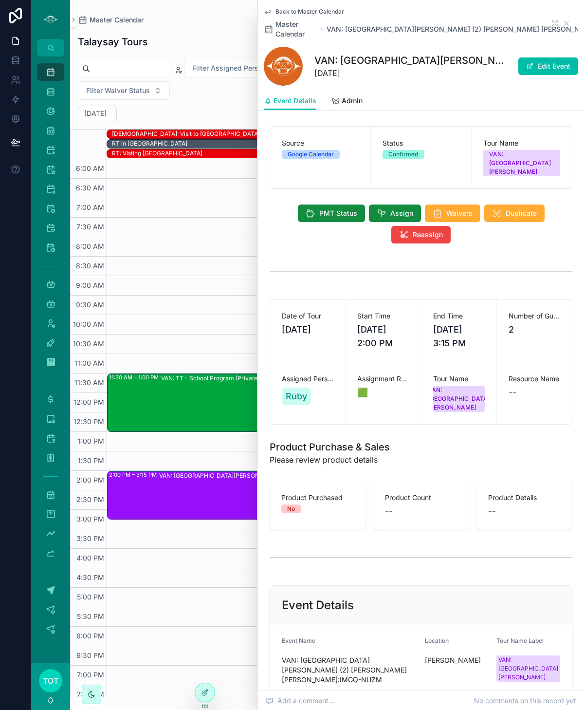
click at [201, 565] on div "11:30 AM – 1:00 PM VAN: TT - School Program (Private) (19) Carmen Tavares, TW:U…" at bounding box center [345, 451] width 477 height 584
click at [570, 19] on icon "scrollable content" at bounding box center [567, 23] width 8 height 8
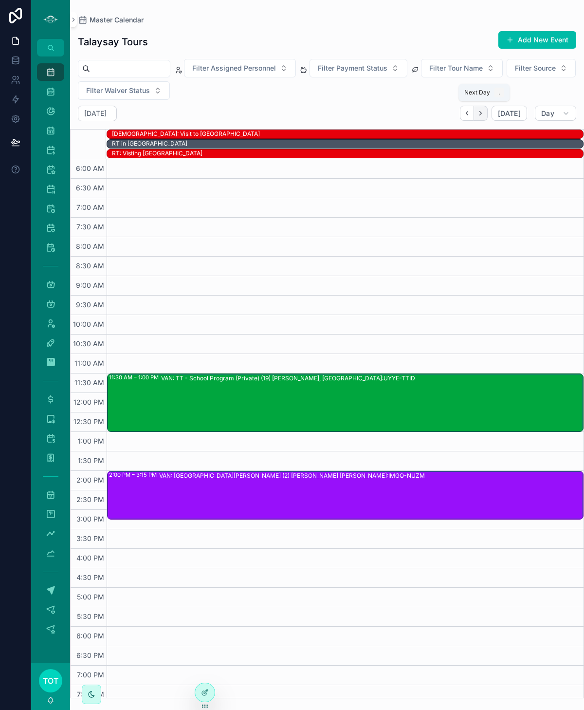
click at [488, 113] on button "Next" at bounding box center [481, 113] width 14 height 15
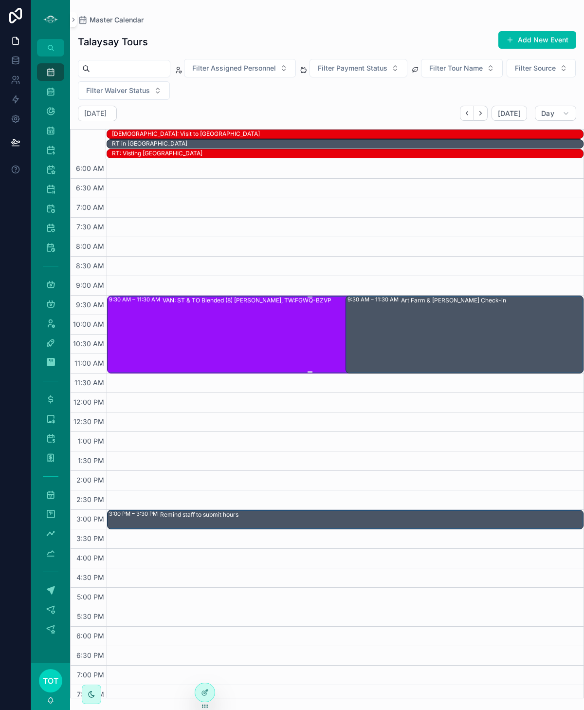
click at [269, 336] on div "VAN: ST & TO Blended (8) Kristi Konschuh, TW:FGWQ-BZVP" at bounding box center [337, 334] width 349 height 76
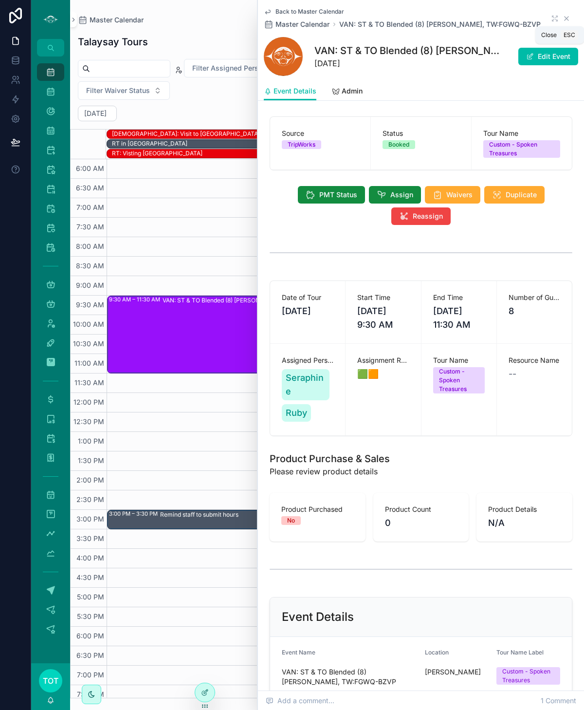
click at [564, 18] on icon "scrollable content" at bounding box center [567, 19] width 8 height 8
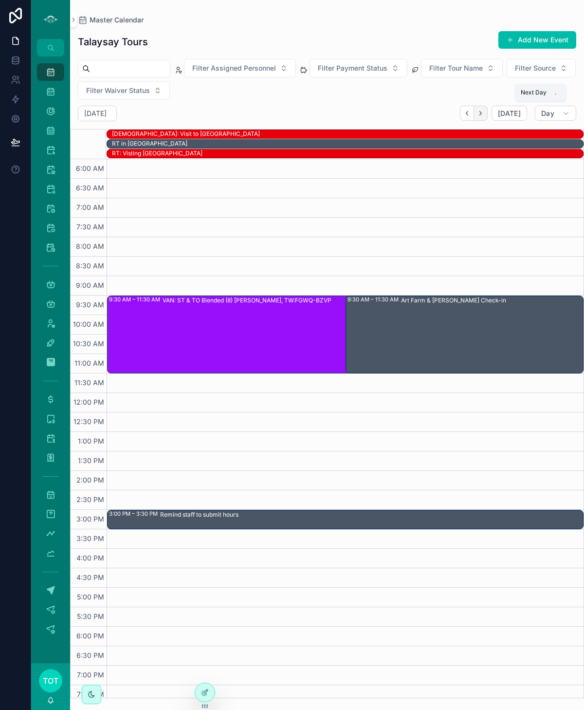
click at [488, 115] on button "Next" at bounding box center [481, 113] width 14 height 15
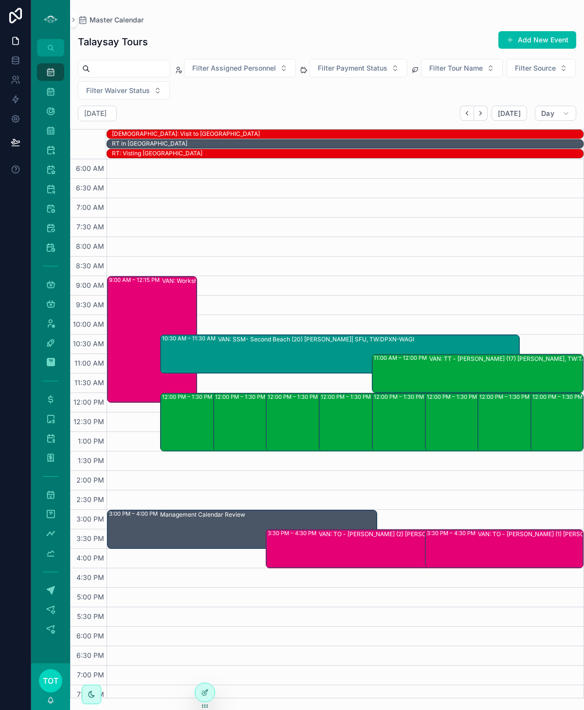
scroll to position [3, 0]
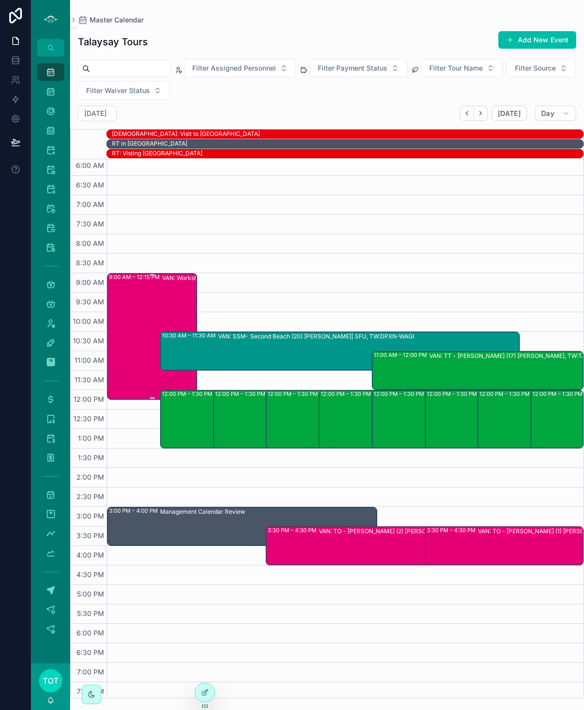
click at [184, 293] on div "VAN: Workshop (15) Hannah Desharnais, TW:ZDIH-ZYMR" at bounding box center [205, 336] width 87 height 125
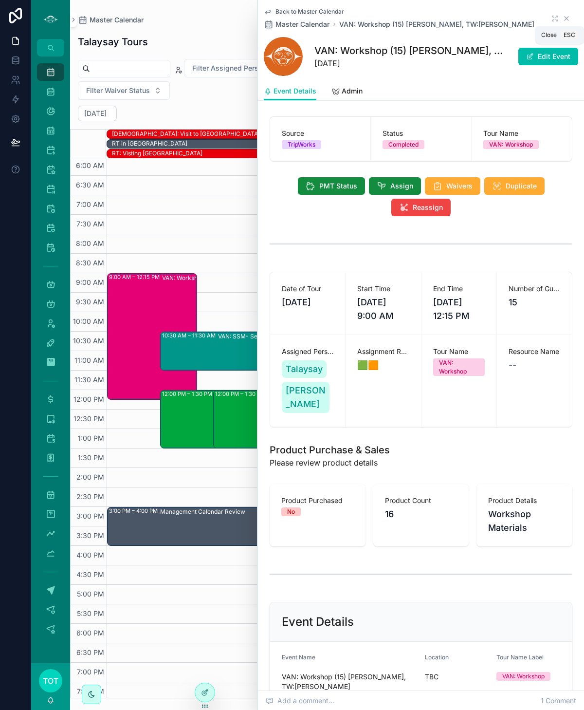
click at [565, 18] on icon "scrollable content" at bounding box center [567, 19] width 8 height 8
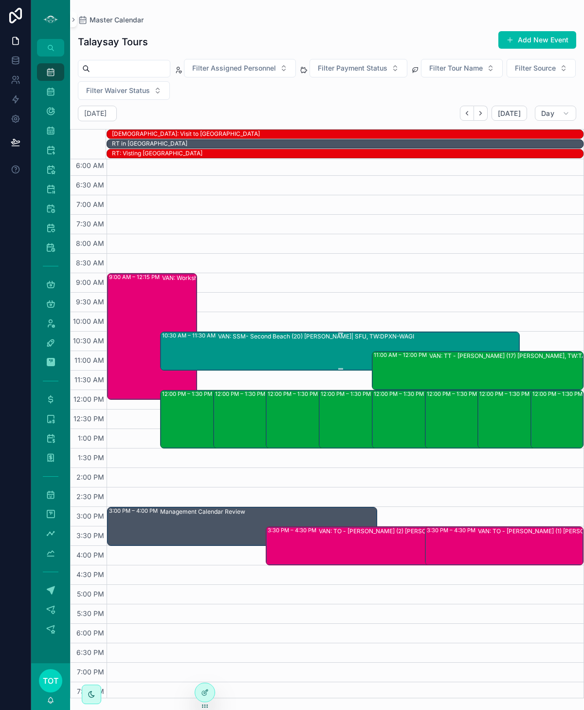
click at [324, 346] on div "VAN: SSM- Second Beach (20) Alicia Egami| SFU, TW:DPXN-WAGI" at bounding box center [368, 350] width 301 height 37
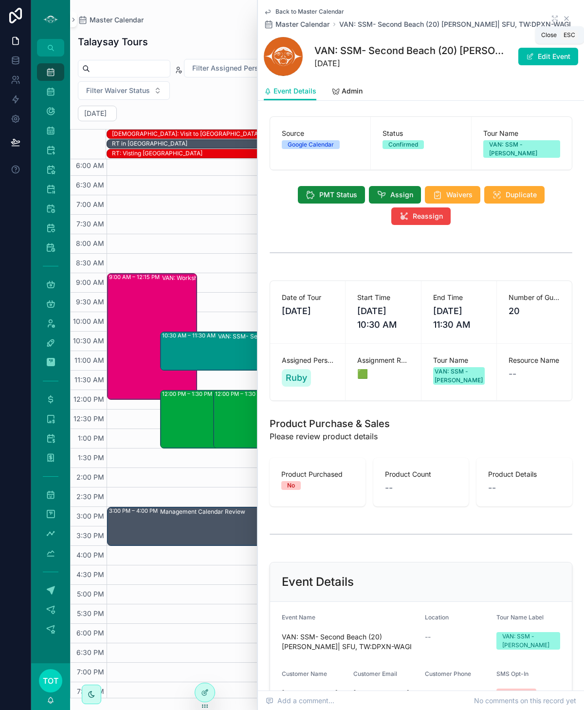
click at [569, 19] on icon "scrollable content" at bounding box center [567, 19] width 8 height 8
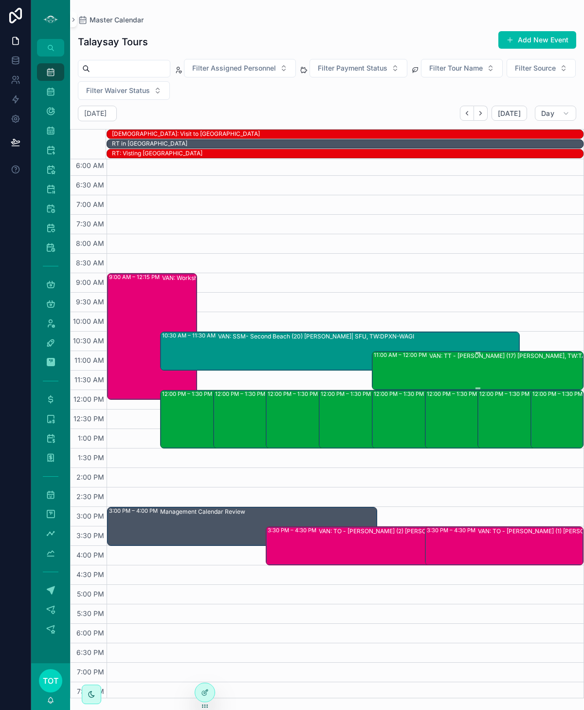
click at [463, 376] on div "VAN: TT - Stanley Park (17) Melanie Sterling, TW:TABJ-XBTW" at bounding box center [522, 370] width 184 height 37
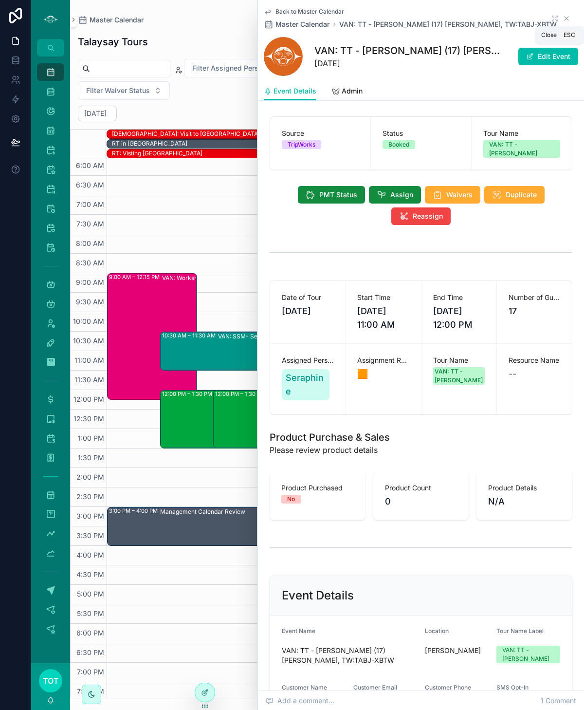
click at [565, 19] on icon "scrollable content" at bounding box center [567, 19] width 8 height 8
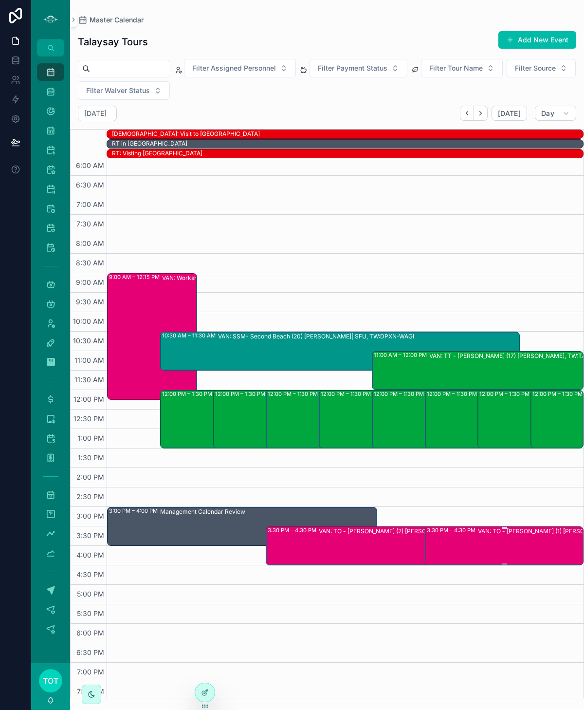
click at [533, 541] on div "VAN: TO - Stanley Park (1) Denise Kinsella, TW:RQSJ-USJP" at bounding box center [556, 545] width 156 height 37
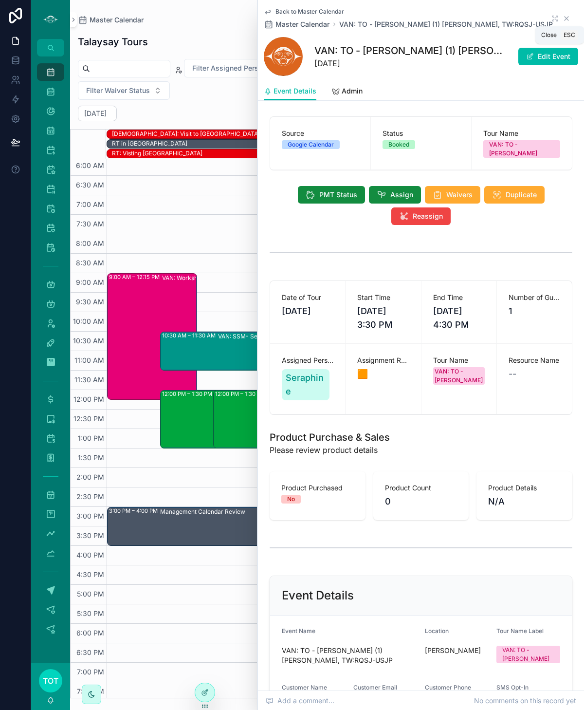
click at [567, 19] on icon "scrollable content" at bounding box center [567, 19] width 4 height 4
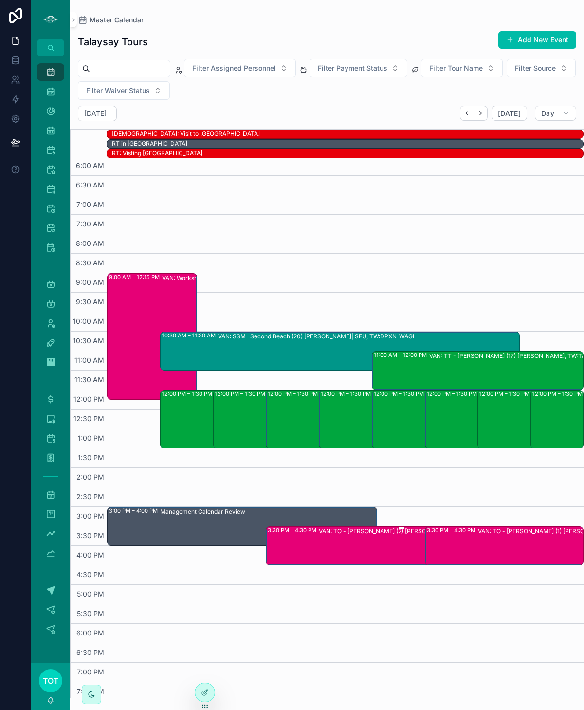
click at [378, 543] on div "VAN: TO - Stanley Park (2) Julie Yip, TW:WNYD-VRJI" at bounding box center [427, 545] width 216 height 37
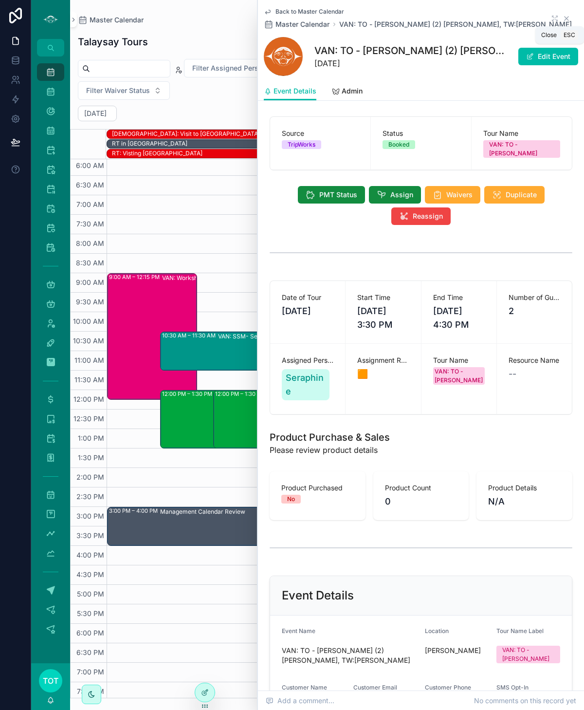
click at [566, 17] on icon "scrollable content" at bounding box center [567, 19] width 8 height 8
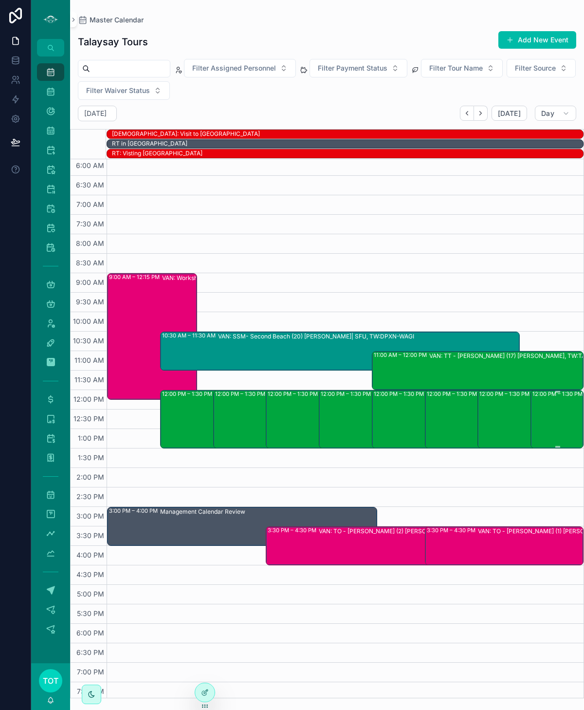
click at [570, 409] on div "12:00 PM – 1:30 PM VAN: TT - Stanley Park (2) Trevor Ludski, TW:ZTZY-AXSF" at bounding box center [558, 419] width 50 height 56
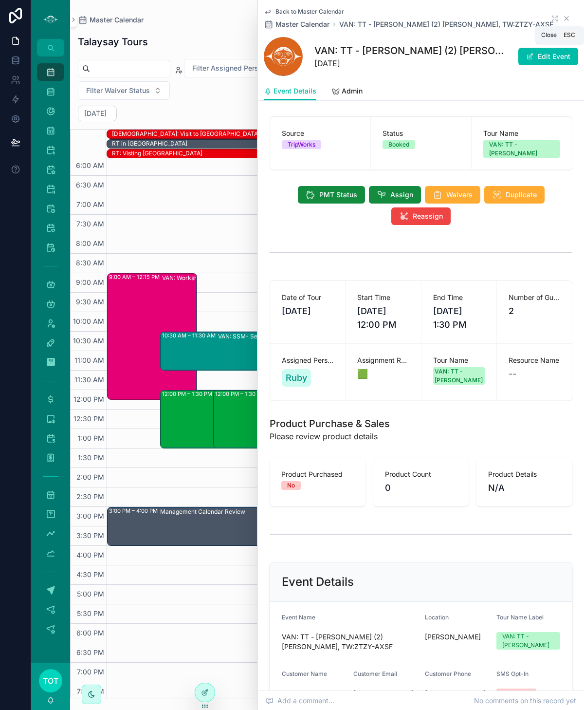
click at [564, 16] on icon "scrollable content" at bounding box center [567, 19] width 8 height 8
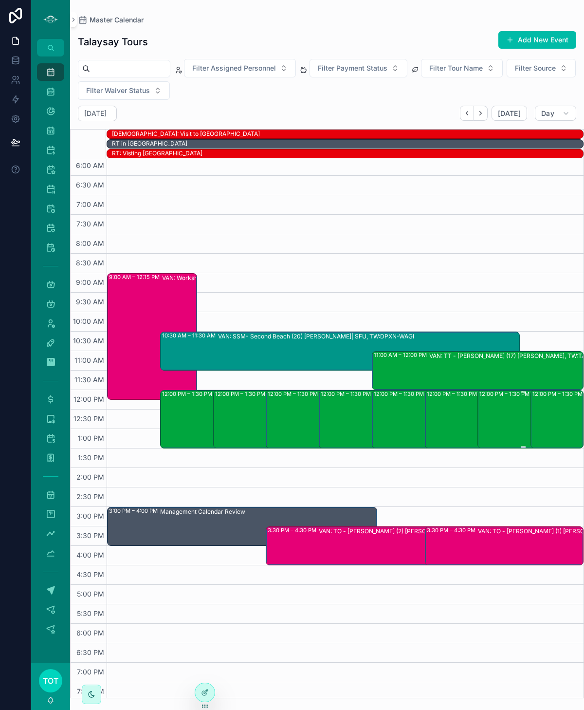
click at [492, 417] on div "12:00 PM – 1:30 PM VAN: TT - Stanley Park (2) Glen Young, TW:UFYJ-PAWY" at bounding box center [523, 419] width 87 height 56
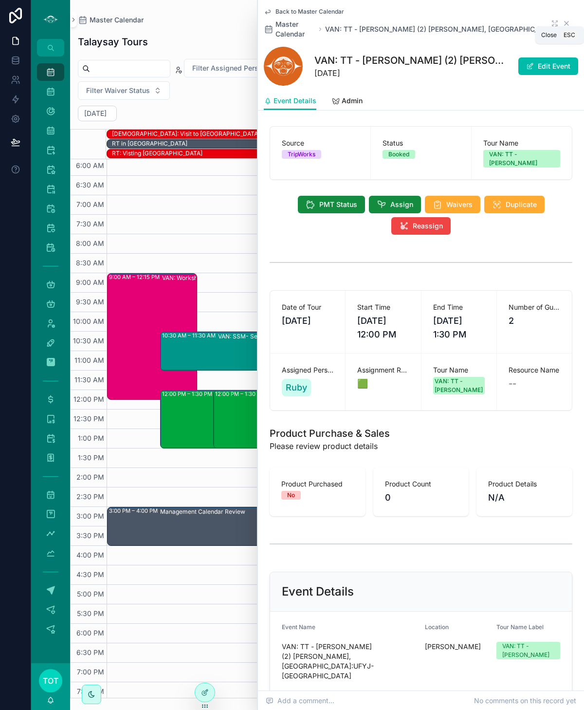
click at [564, 19] on icon "scrollable content" at bounding box center [567, 23] width 8 height 8
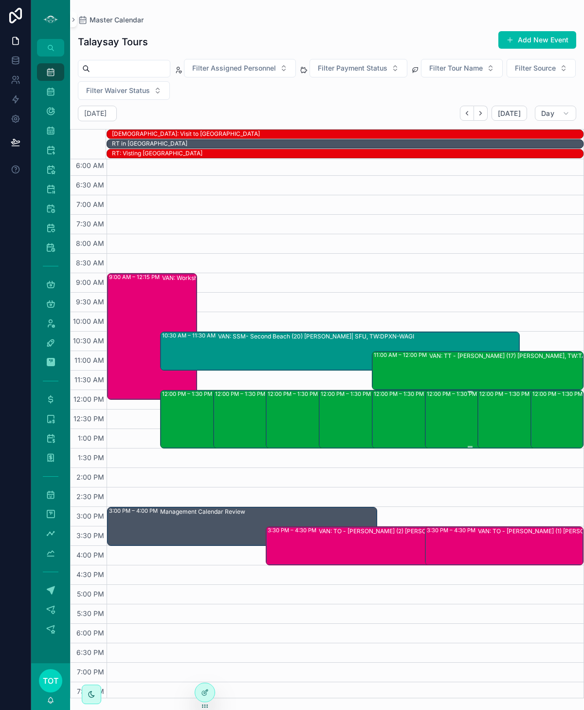
click at [441, 415] on div "12:00 PM – 1:30 PM VAN: TT - Stanley Park (1) David Salter, TW:YPTD-GSZM" at bounding box center [470, 419] width 87 height 56
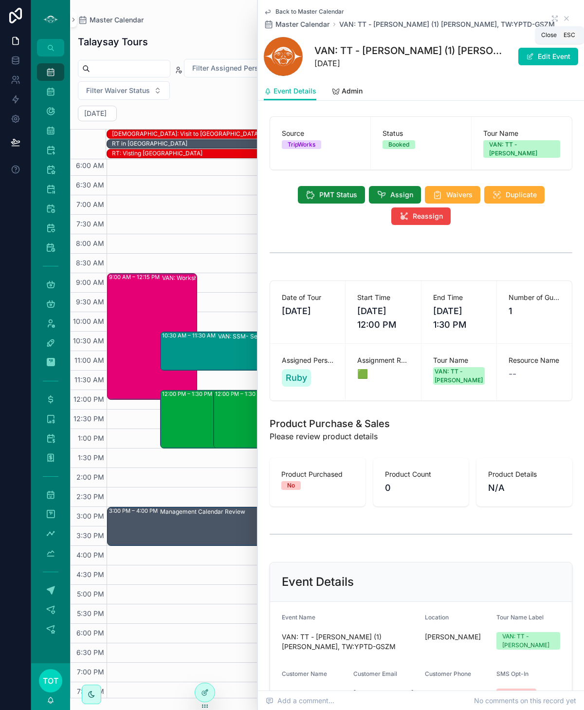
drag, startPoint x: 568, startPoint y: 19, endPoint x: 568, endPoint y: 35, distance: 15.6
click at [569, 19] on icon "scrollable content" at bounding box center [567, 19] width 8 height 8
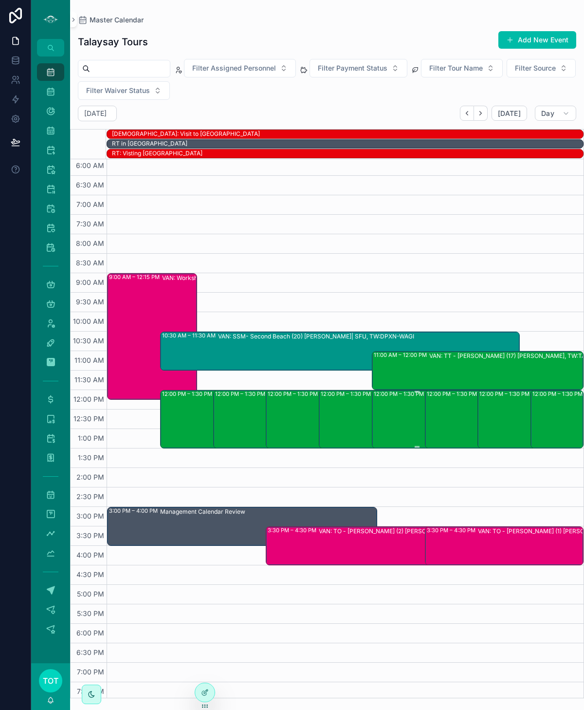
click at [402, 429] on div "12:00 PM – 1:30 PM VAN: TT - Stanley Park (1) Chris Chapman, TW:PZFW-XJKF" at bounding box center [417, 419] width 87 height 56
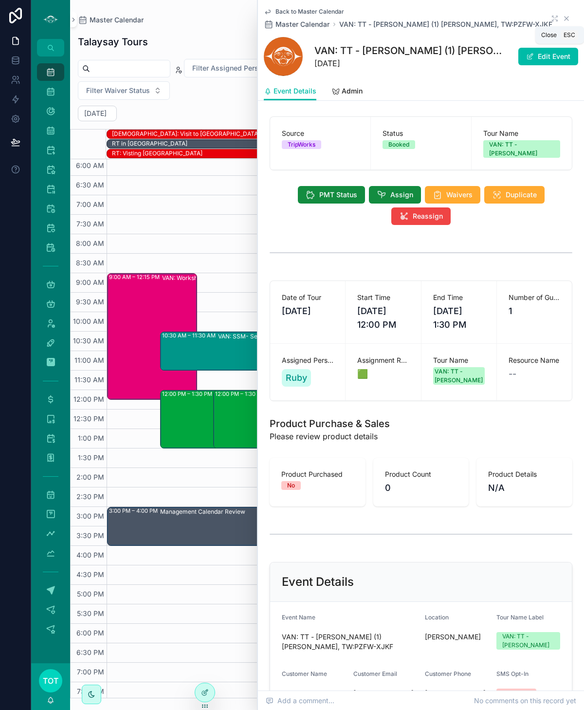
click at [566, 19] on icon "scrollable content" at bounding box center [567, 19] width 8 height 8
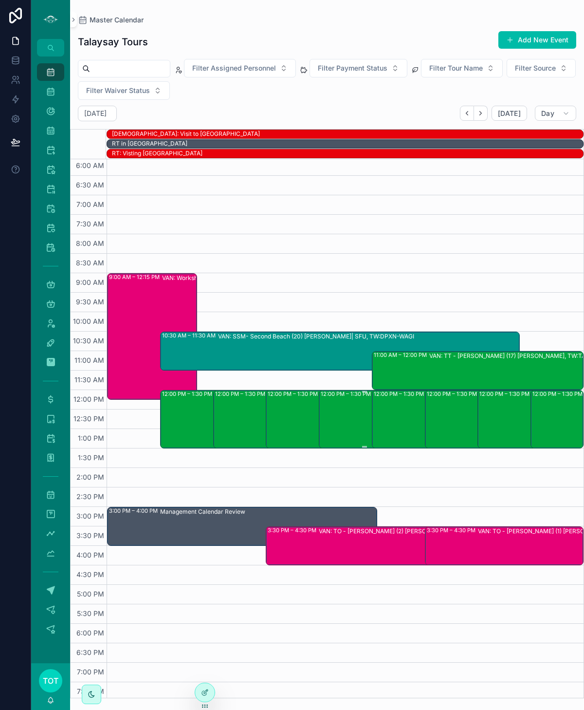
click at [355, 430] on div "12:00 PM – 1:30 PM VAN: TT - Stanley Park (1) Sandy Moss, TW:AKEE-HTDU" at bounding box center [364, 419] width 87 height 56
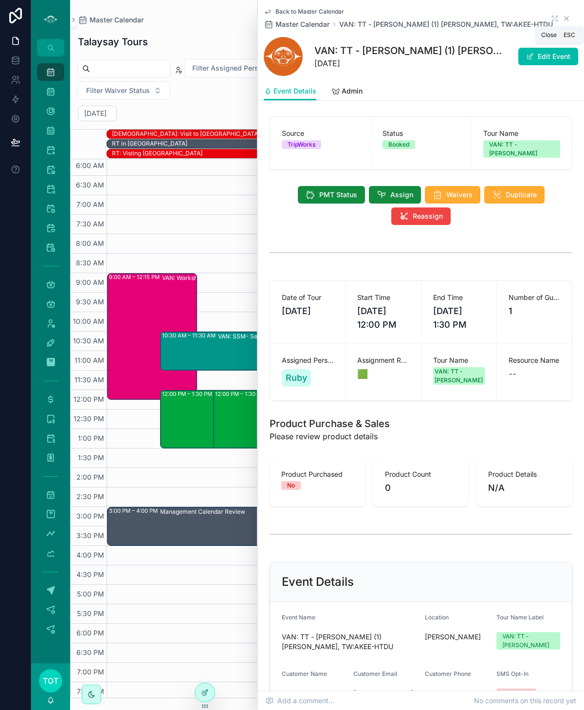
click at [566, 20] on icon "scrollable content" at bounding box center [567, 19] width 8 height 8
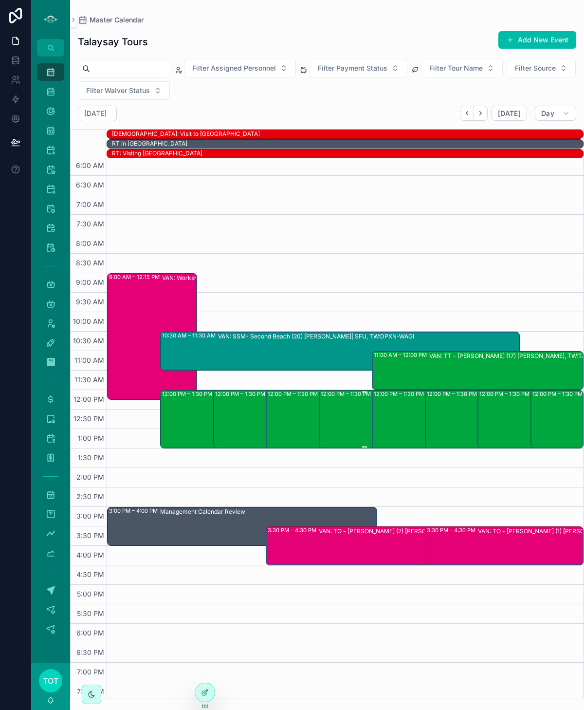
click at [340, 430] on div "12:00 PM – 1:30 PM VAN: TT - Stanley Park (1) Sandy Moss, TW:AKEE-HTDU" at bounding box center [364, 419] width 87 height 56
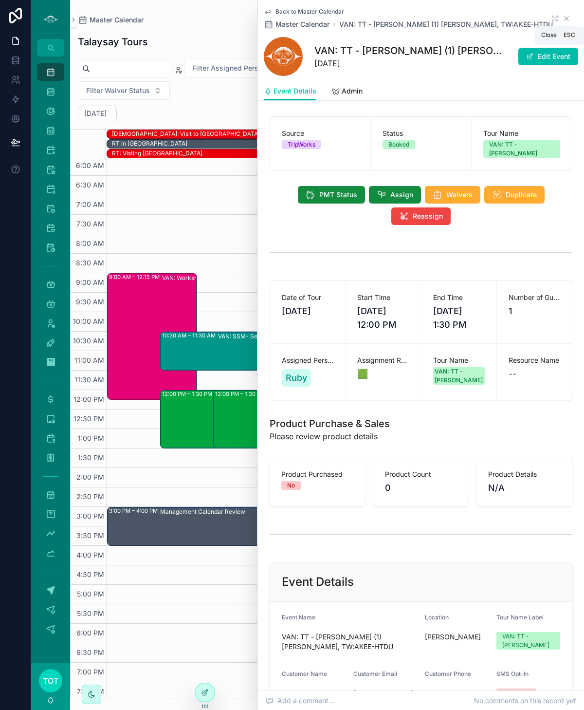
click at [567, 19] on icon "scrollable content" at bounding box center [567, 19] width 4 height 4
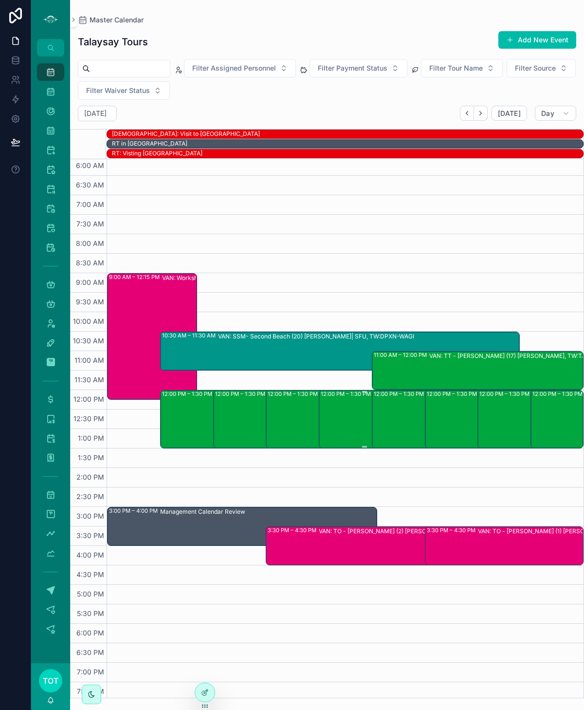
click at [330, 424] on div "12:00 PM – 1:30 PM VAN: TT - Stanley Park (1) Sandy Moss, TW:AKEE-HTDU" at bounding box center [364, 419] width 87 height 56
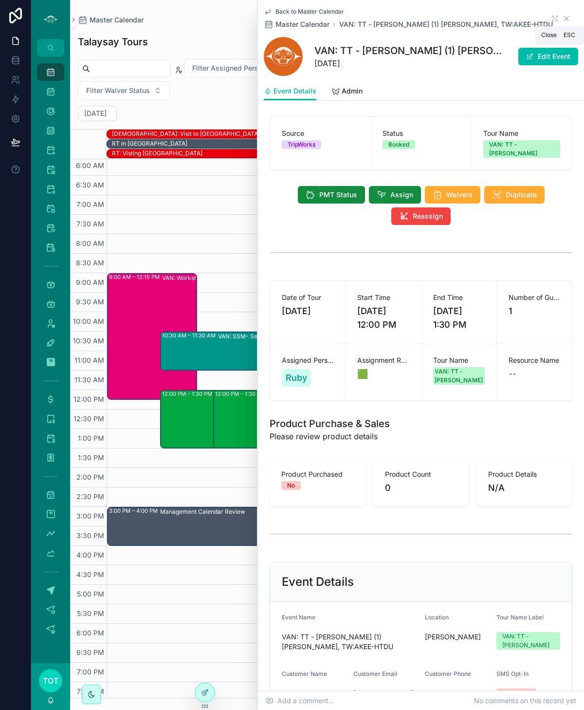
click at [569, 19] on icon "scrollable content" at bounding box center [567, 19] width 8 height 8
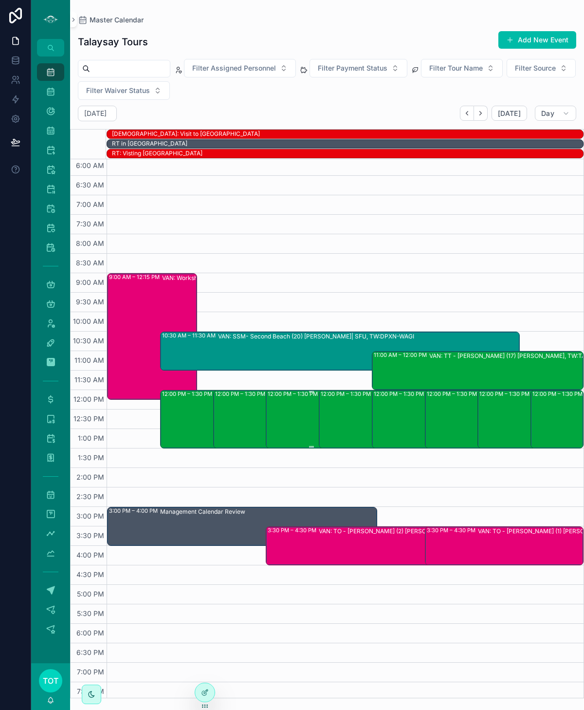
click at [292, 421] on div "12:00 PM – 1:30 PM VAN: TT - Stanley Park (1) Eric Harms, TW:FPNH-MSWT" at bounding box center [311, 419] width 87 height 56
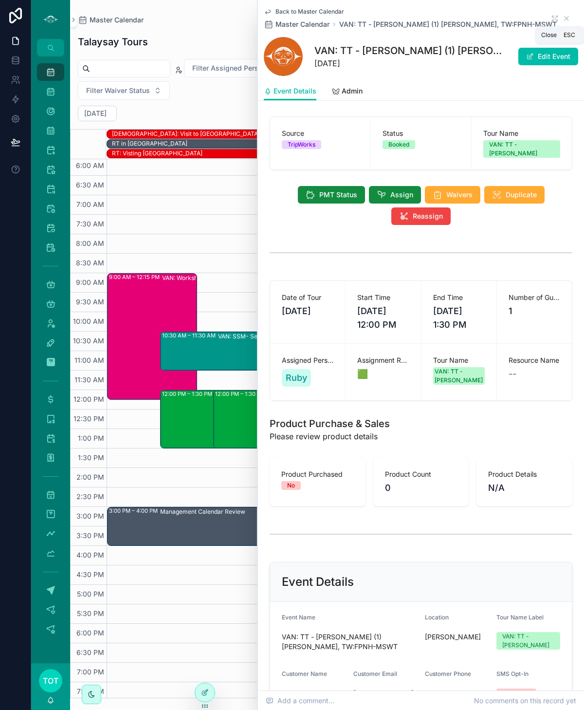
click at [566, 17] on icon "scrollable content" at bounding box center [567, 19] width 4 height 4
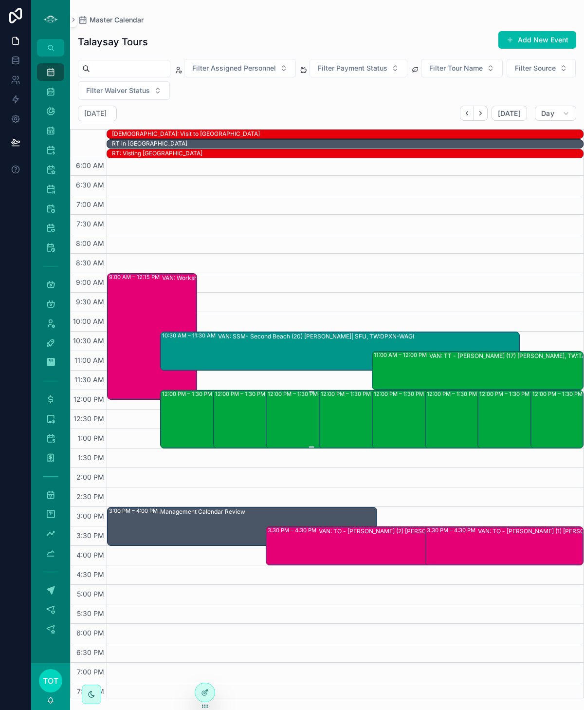
click at [276, 418] on div "12:00 PM – 1:30 PM VAN: TT - Stanley Park (1) Eric Harms, TW:FPNH-MSWT" at bounding box center [311, 419] width 87 height 56
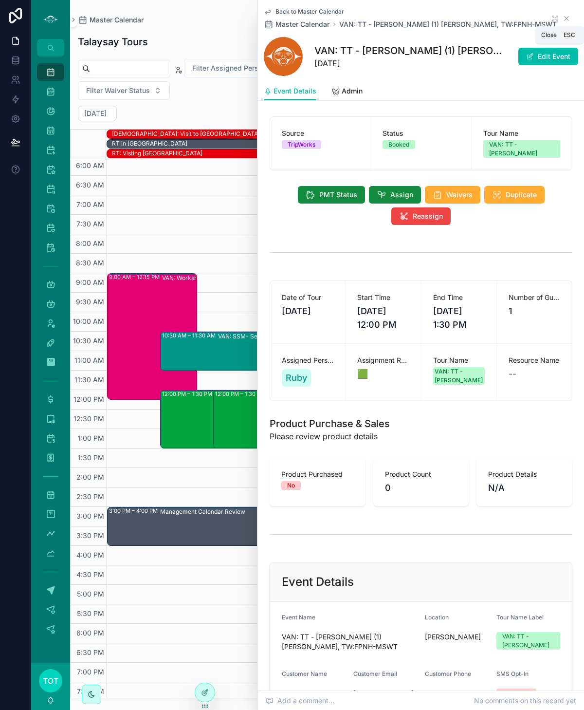
click at [566, 21] on icon "scrollable content" at bounding box center [567, 19] width 8 height 8
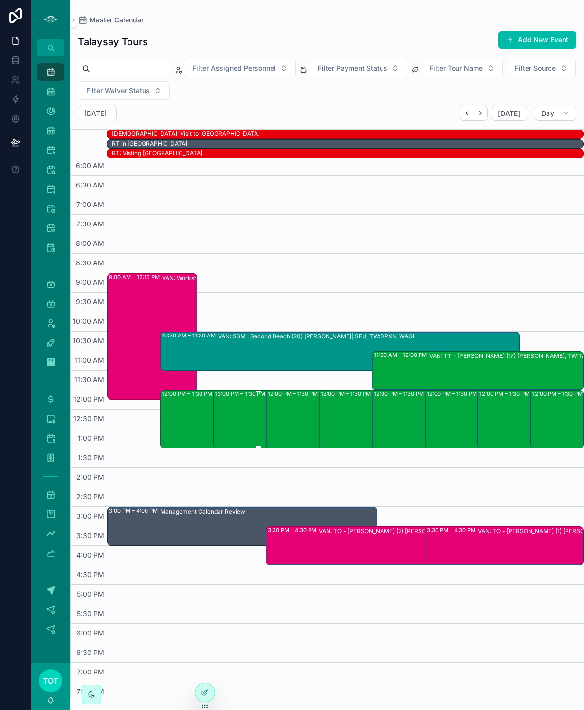
click at [248, 401] on div "12:00 PM – 1:30 PM VAN: TT - Stanley Park (1) Jen ..., TW:AXMT-IJDH" at bounding box center [258, 419] width 87 height 56
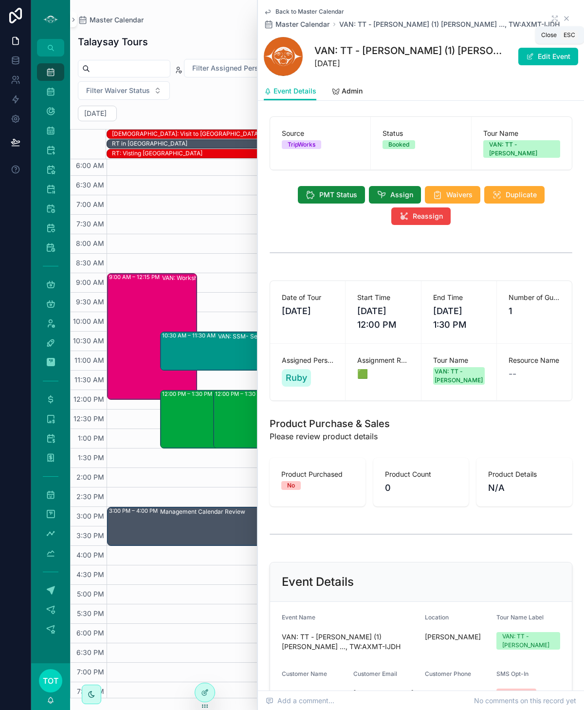
click at [565, 19] on icon "scrollable content" at bounding box center [567, 19] width 8 height 8
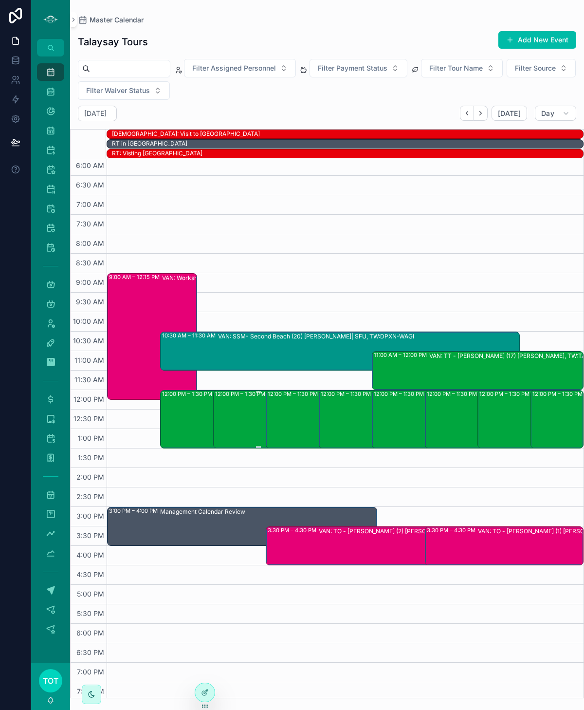
click at [242, 429] on div "12:00 PM – 1:30 PM VAN: TT - Stanley Park (1) Jen ..., TW:AXMT-IJDH" at bounding box center [258, 419] width 87 height 56
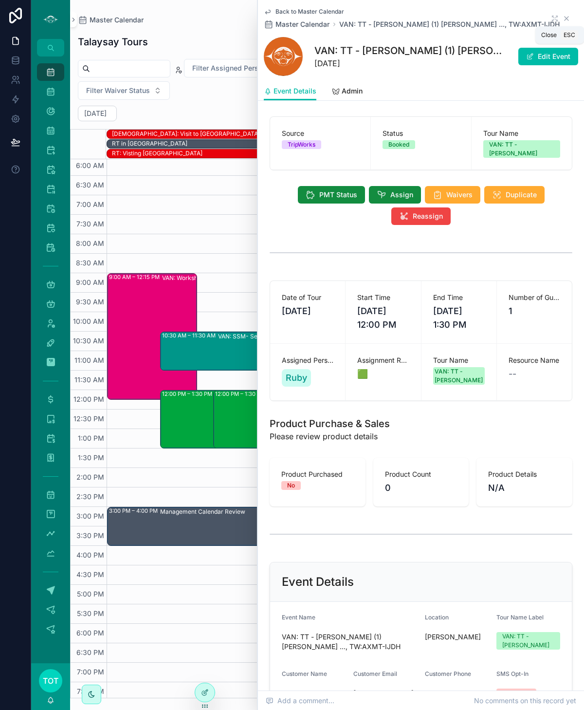
click at [567, 19] on icon "scrollable content" at bounding box center [567, 19] width 4 height 4
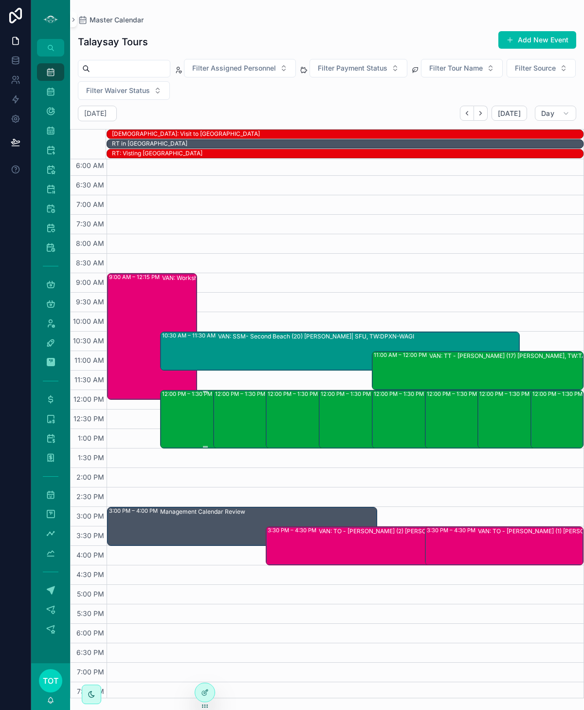
click at [178, 417] on div "12:00 PM – 1:30 PM VAN: TT - Stanley Park (1) Wadgy Senbel, TW:ZKKU-IMQT" at bounding box center [205, 419] width 87 height 56
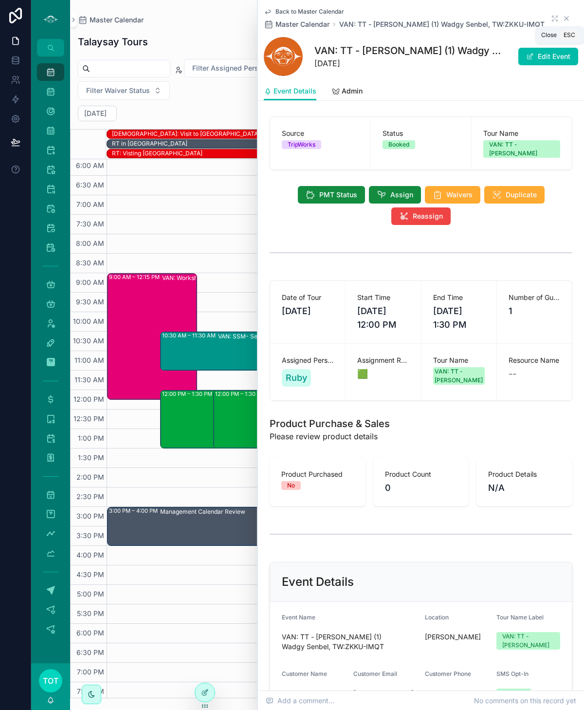
click at [567, 21] on icon "scrollable content" at bounding box center [567, 19] width 8 height 8
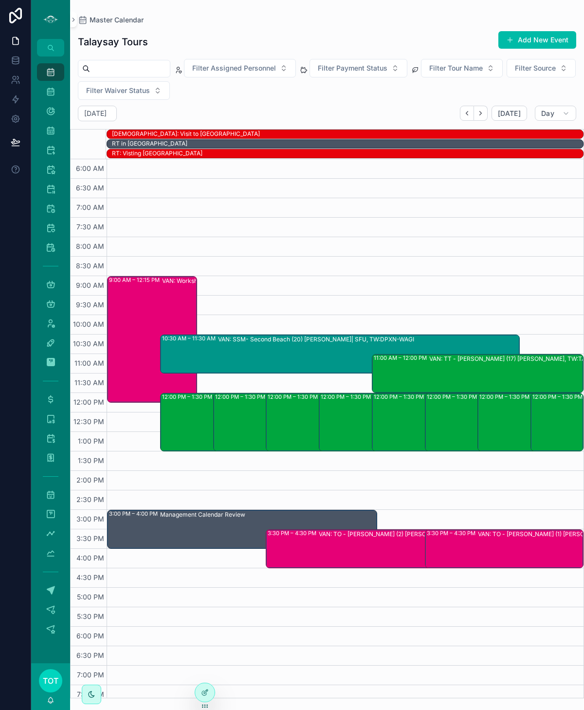
click at [435, 108] on div "Thursday Oct 16 Today Day" at bounding box center [327, 114] width 514 height 16
click at [482, 111] on icon "Next" at bounding box center [480, 113] width 7 height 7
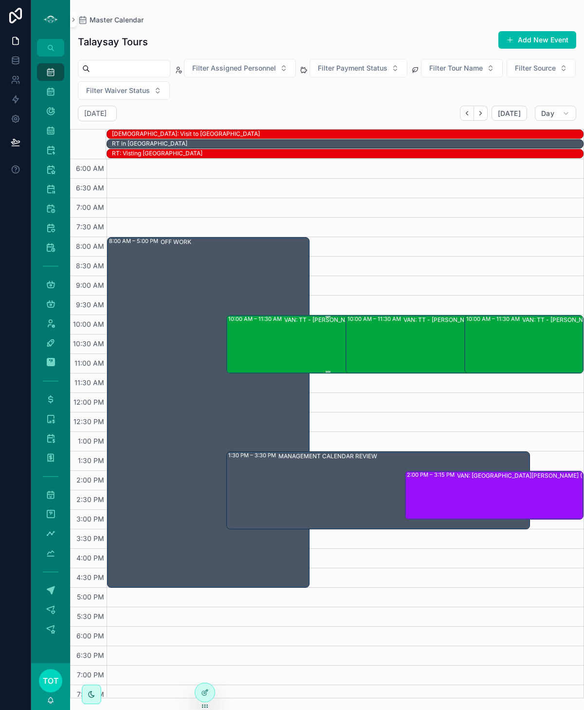
click at [304, 348] on div "VAN: TT - Stanley Park (10) Gray Myrfield, TW:UTMJ-QDJC" at bounding box center [377, 344] width 186 height 56
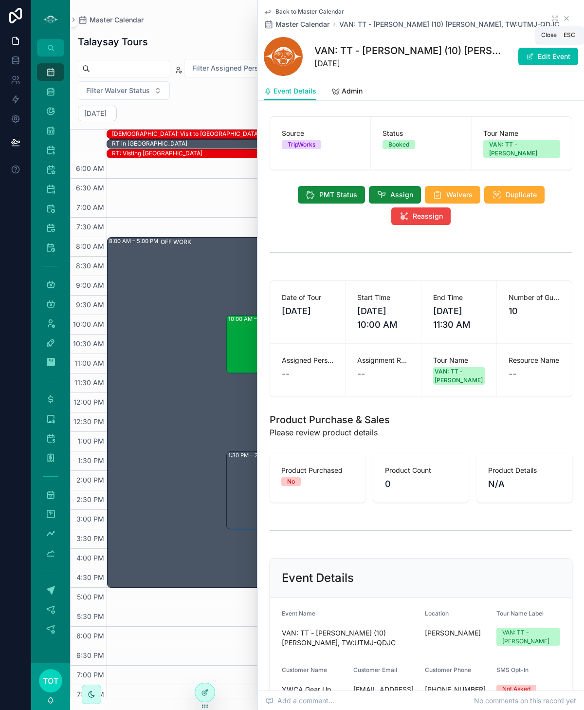
click at [569, 19] on icon "scrollable content" at bounding box center [567, 19] width 8 height 8
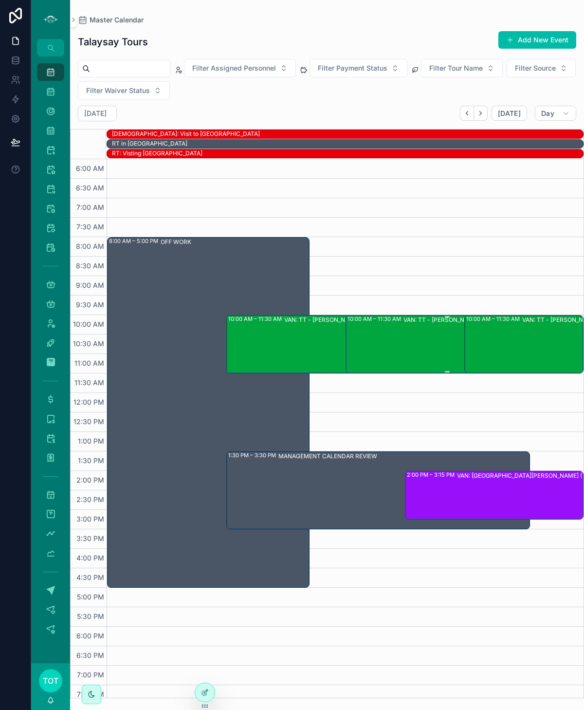
click at [409, 351] on div "VAN: TT - Stanley Park (1) Kamaljot Sohi, TW:SYHI-SVPE" at bounding box center [492, 344] width 177 height 56
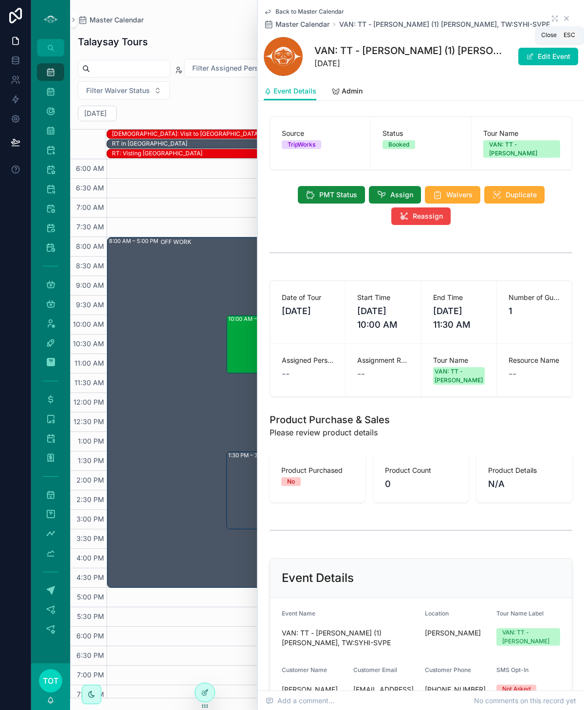
click at [565, 19] on icon "scrollable content" at bounding box center [567, 19] width 8 height 8
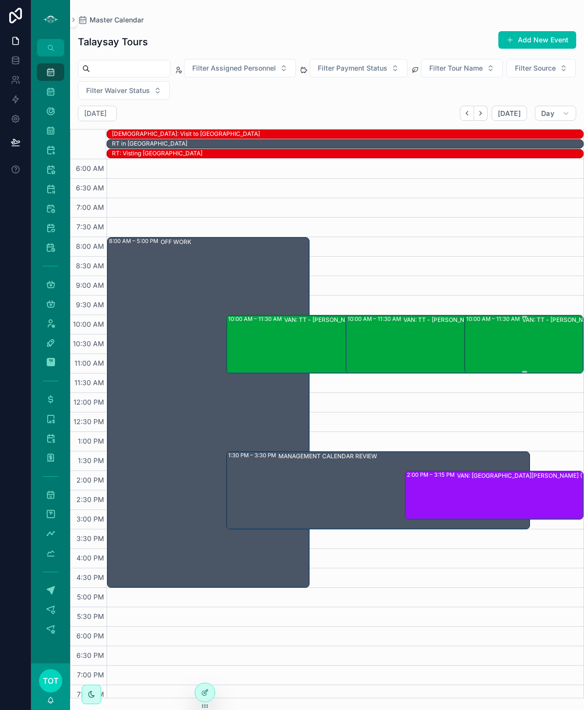
click at [506, 337] on div "10:00 AM – 11:30 AM VAN: TT - Stanley Park (1) Roberta O'Brien, TW:RCZY-GKQQ" at bounding box center [525, 344] width 116 height 56
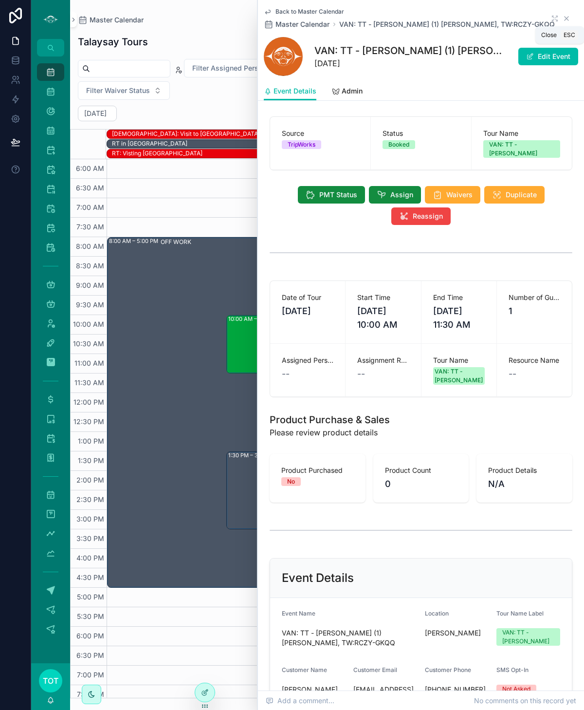
click at [567, 19] on icon "scrollable content" at bounding box center [567, 19] width 8 height 8
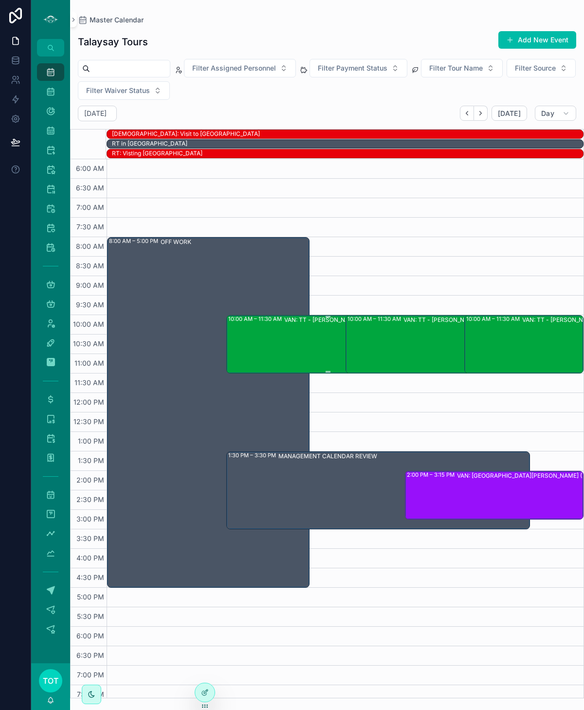
click at [320, 334] on div "VAN: TT - Stanley Park (10) Gray Myrfield, TW:UTMJ-QDJC" at bounding box center [377, 344] width 186 height 56
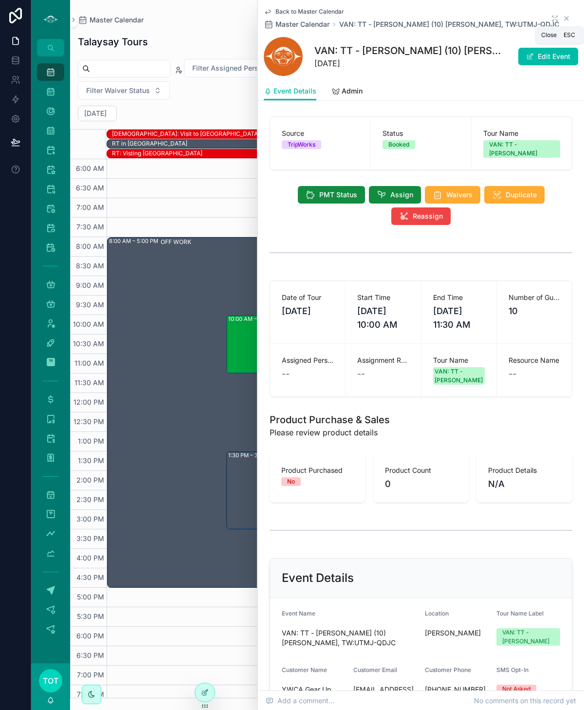
click at [568, 20] on icon "scrollable content" at bounding box center [567, 19] width 8 height 8
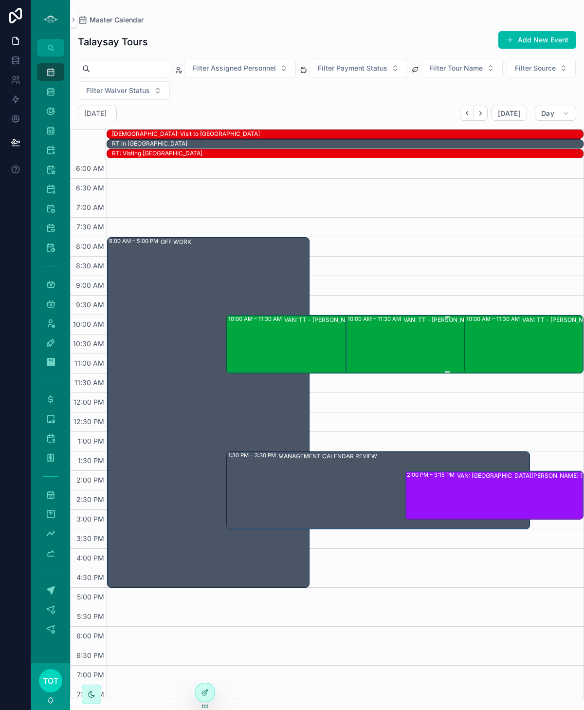
scroll to position [1, 0]
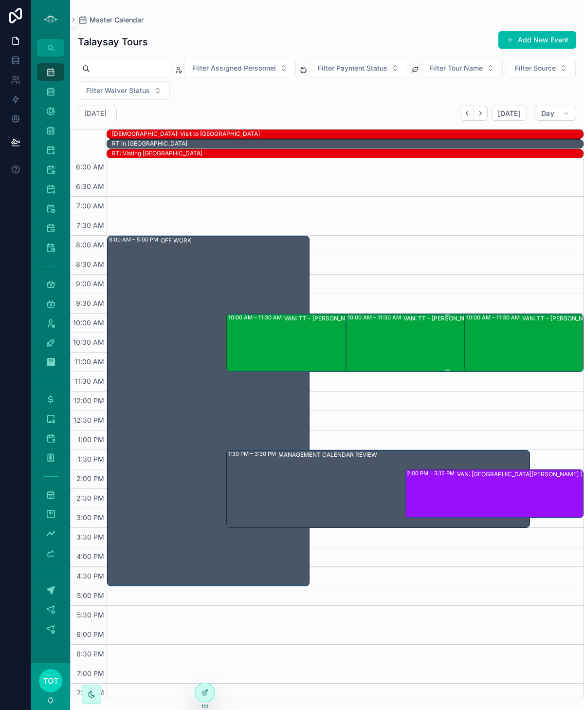
click at [407, 356] on div "VAN: TT - Stanley Park (1) Kamaljot Sohi, TW:SYHI-SVPE" at bounding box center [492, 342] width 177 height 56
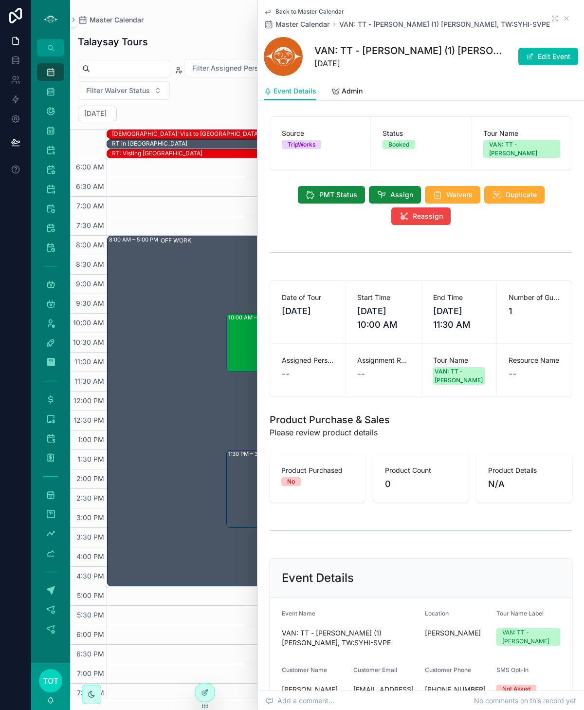
scroll to position [1, 0]
click at [565, 20] on icon "scrollable content" at bounding box center [567, 19] width 8 height 8
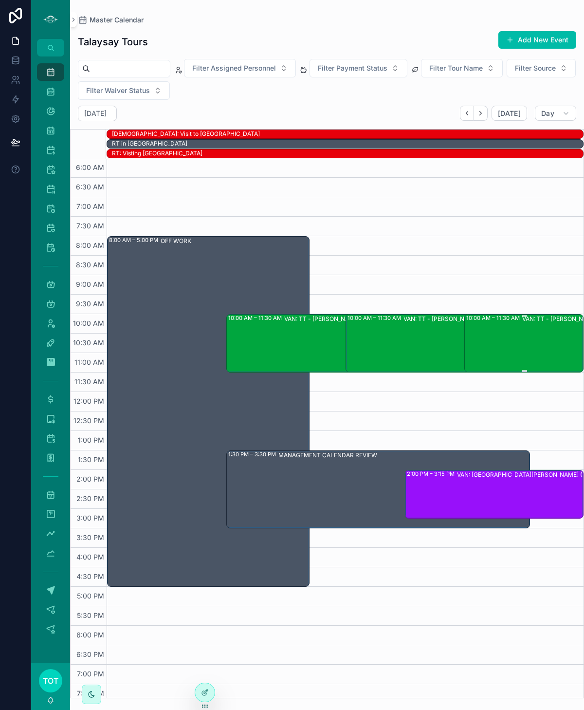
click at [490, 318] on div "10:00 AM – 11:30 AM VAN: TT - Stanley Park (1) Roberta O'Brien, TW:RCZY-GKQQ" at bounding box center [525, 343] width 116 height 56
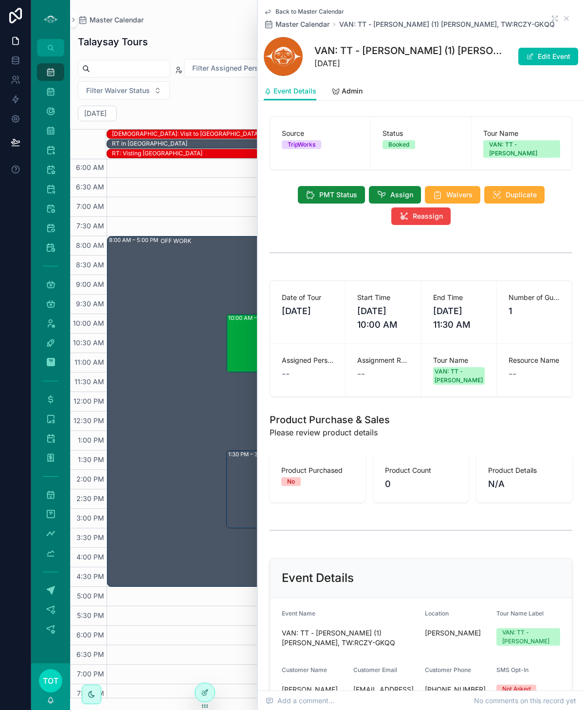
click at [251, 348] on div "10:00 AM – 11:30 AM VAN: TT - Stanley Park (10) Gray Myrfield, TW:UTMJ-QDJC" at bounding box center [328, 343] width 200 height 56
click at [395, 190] on span "Assign" at bounding box center [402, 195] width 23 height 10
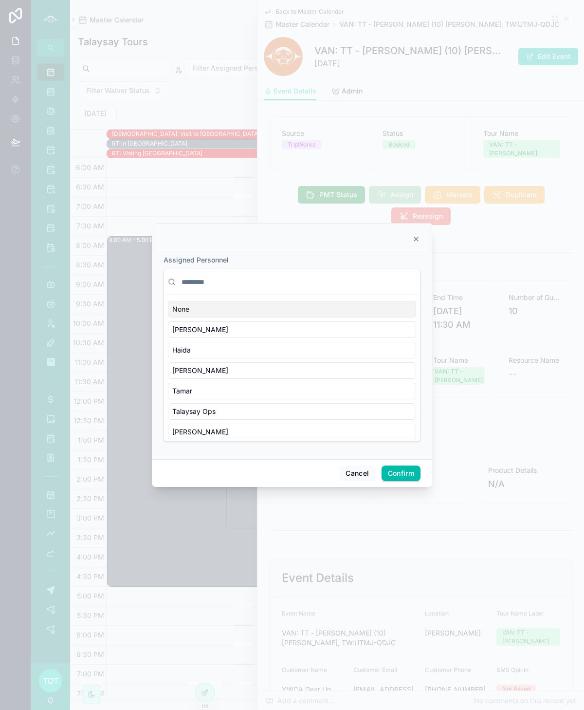
click at [199, 283] on input "text" at bounding box center [298, 282] width 237 height 18
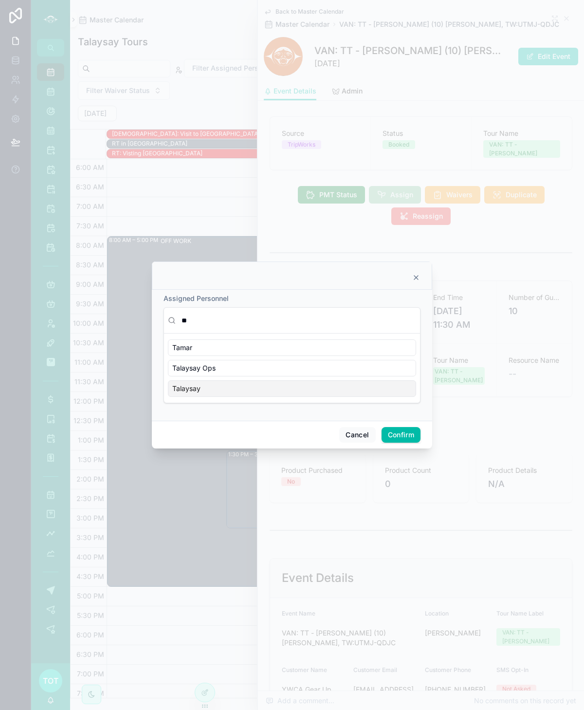
type input "**"
click at [203, 390] on div "Talaysay" at bounding box center [292, 388] width 248 height 17
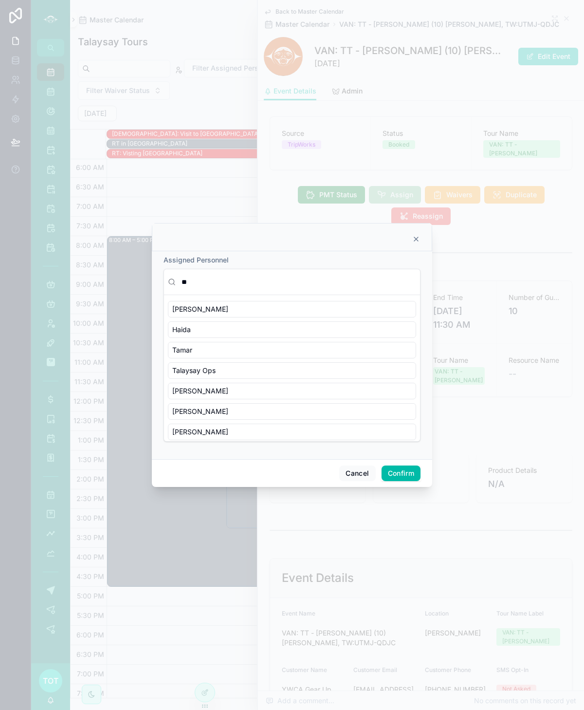
click at [391, 470] on button "Confirm" at bounding box center [401, 474] width 39 height 16
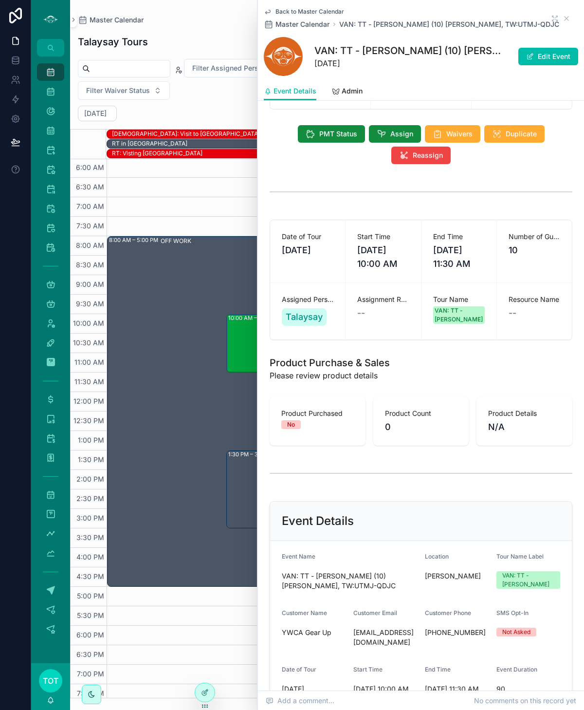
scroll to position [74, 0]
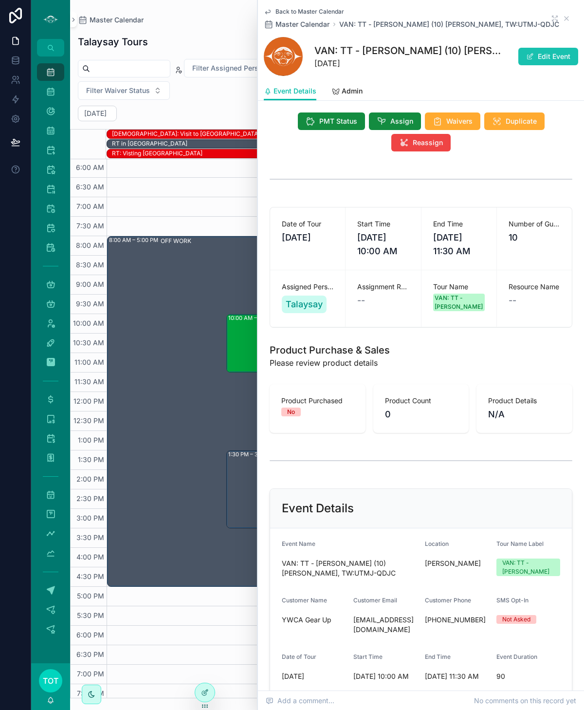
click at [533, 61] on button "Edit Event" at bounding box center [549, 57] width 60 height 18
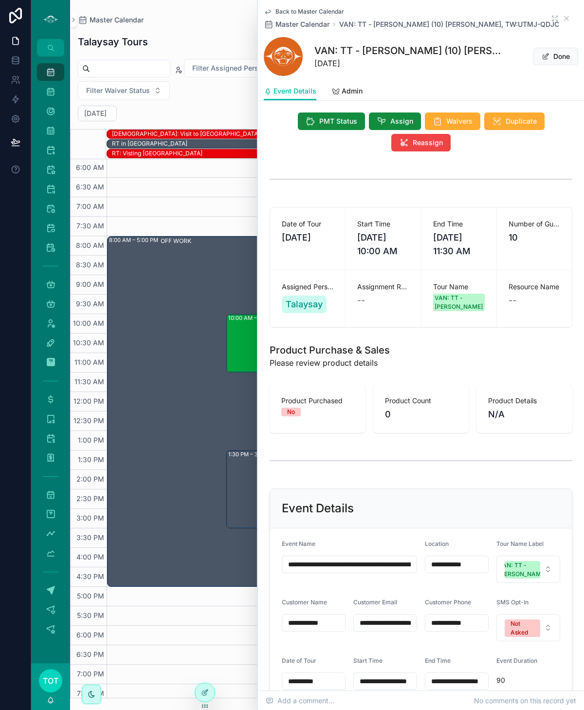
drag, startPoint x: 361, startPoint y: 554, endPoint x: 306, endPoint y: 555, distance: 54.6
click at [306, 558] on input "**********" at bounding box center [349, 565] width 134 height 14
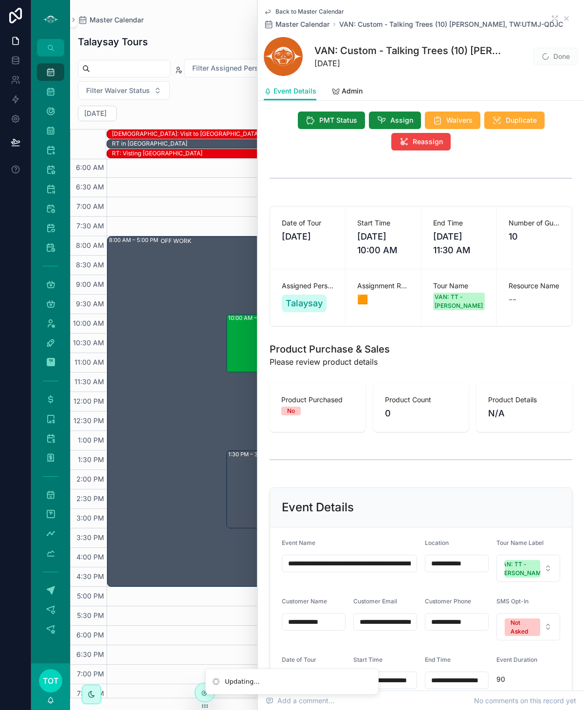
scroll to position [80, 0]
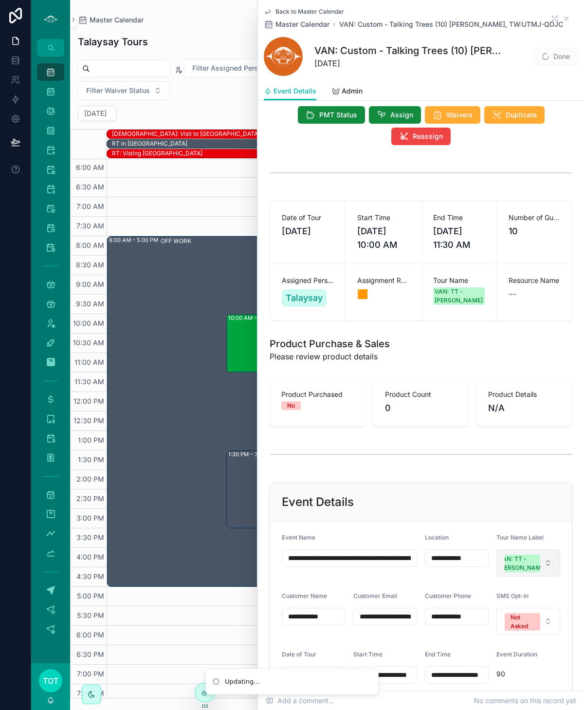
type input "**********"
click at [522, 555] on div "VAN: TT - Stanley Park" at bounding box center [523, 564] width 48 height 18
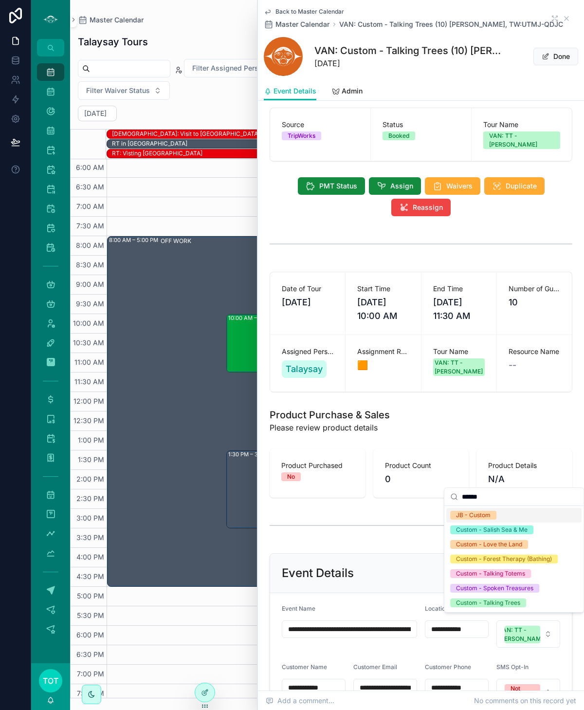
scroll to position [0, 0]
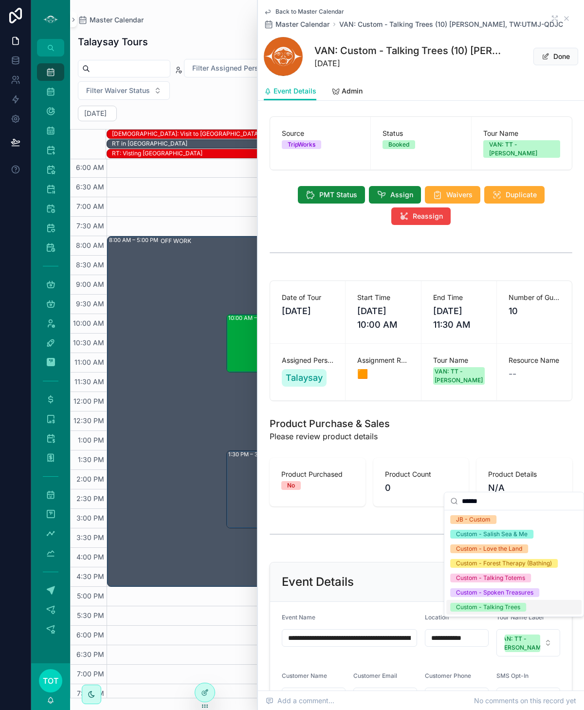
type input "******"
click at [473, 607] on div "Custom - Talking Trees" at bounding box center [488, 607] width 64 height 9
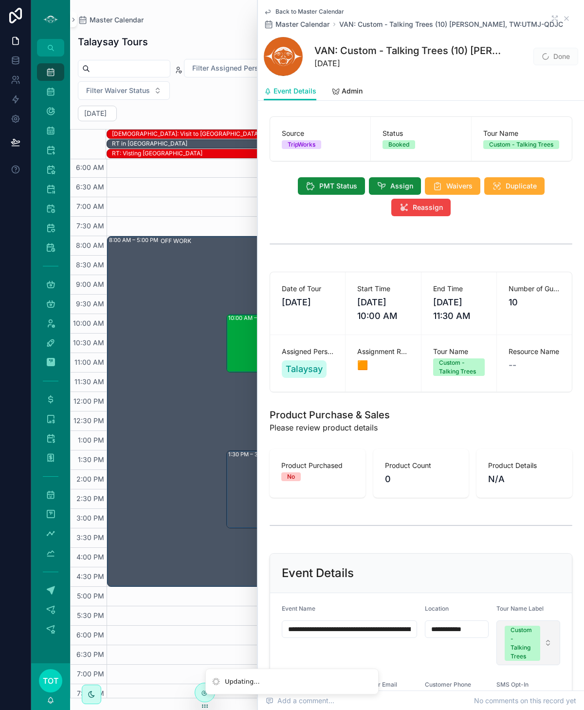
scroll to position [0, 0]
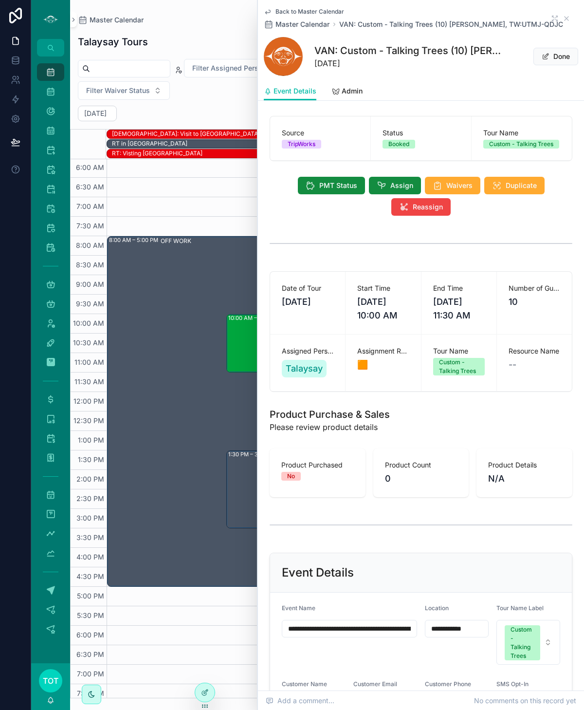
click at [276, 12] on span "Back to Master Calendar" at bounding box center [310, 12] width 69 height 8
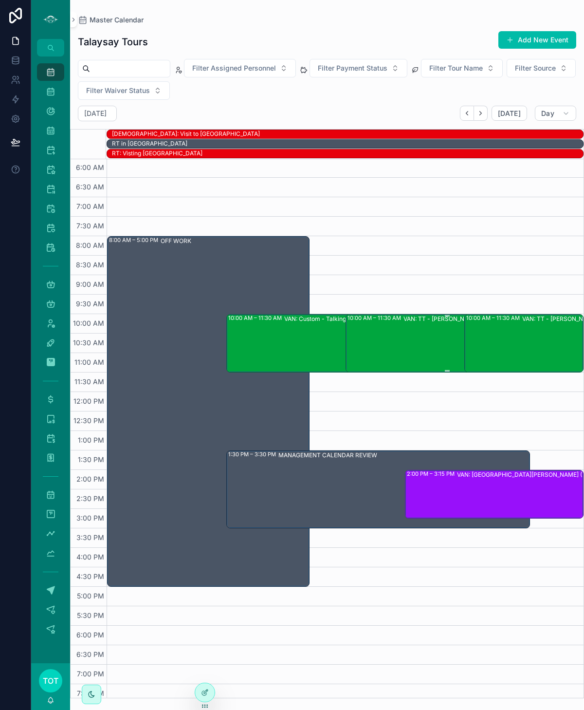
click at [404, 334] on div "VAN: TT - Stanley Park (1) Kamaljot Sohi, TW:SYHI-SVPE" at bounding box center [492, 343] width 177 height 56
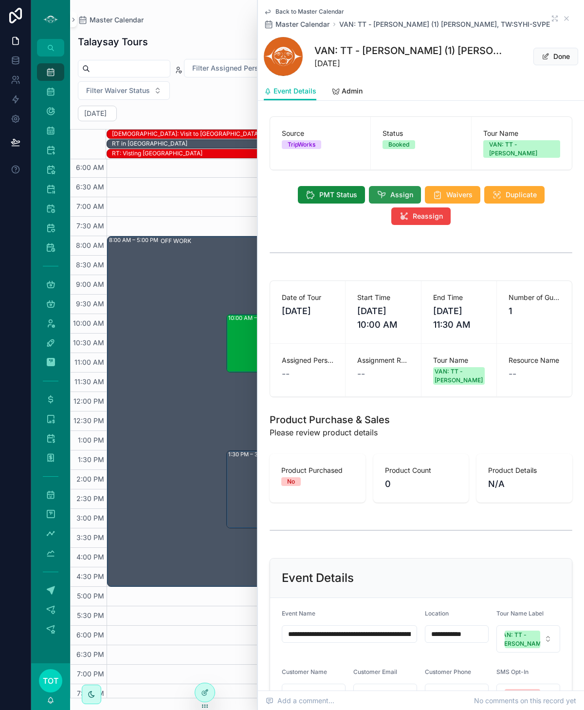
click at [389, 186] on button "Assign" at bounding box center [395, 195] width 52 height 18
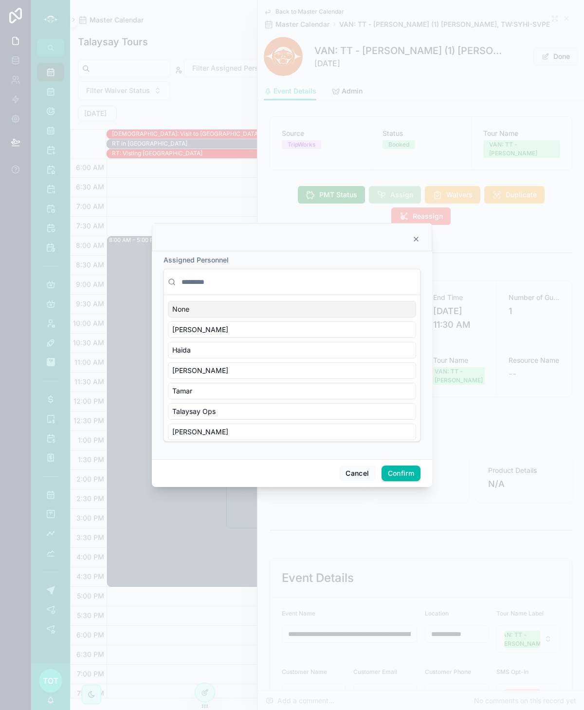
click at [197, 281] on input "text" at bounding box center [298, 282] width 237 height 18
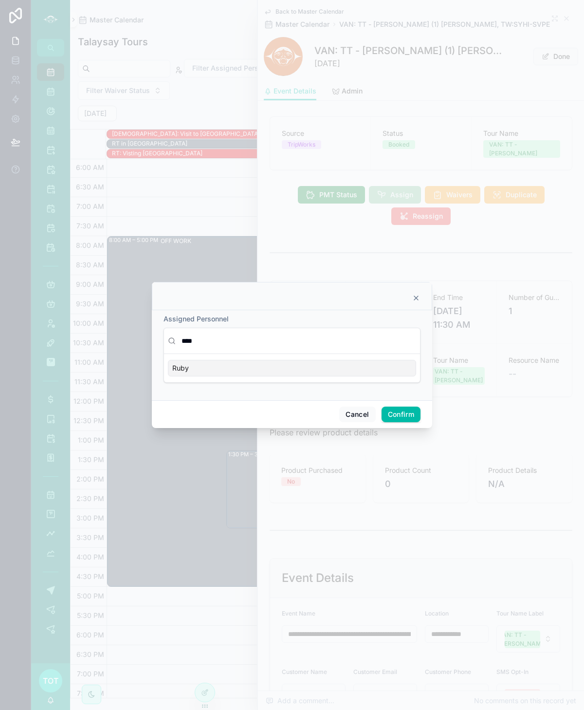
type input "****"
click at [232, 369] on div "Ruby" at bounding box center [292, 368] width 248 height 17
click at [403, 412] on button "Confirm" at bounding box center [401, 415] width 39 height 16
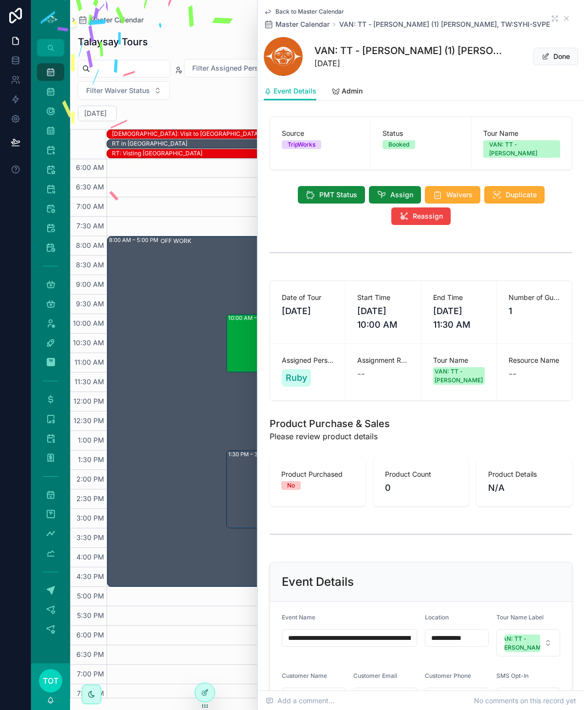
scroll to position [6, 0]
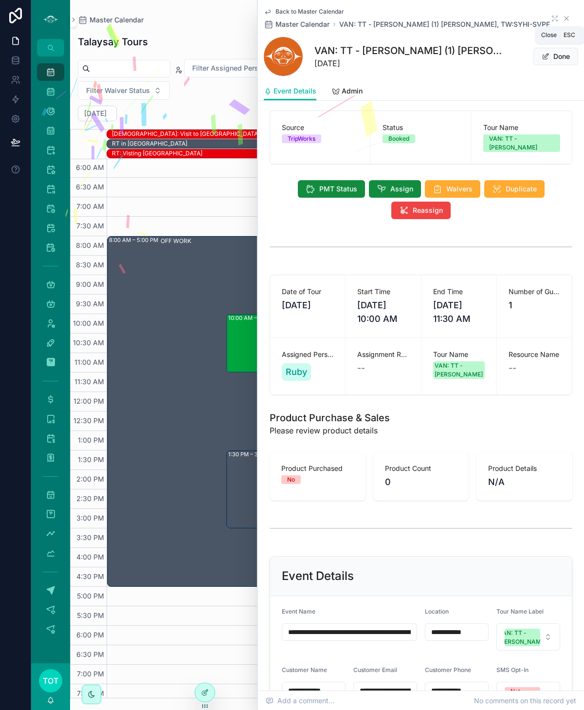
click at [564, 18] on icon "scrollable content" at bounding box center [567, 19] width 8 height 8
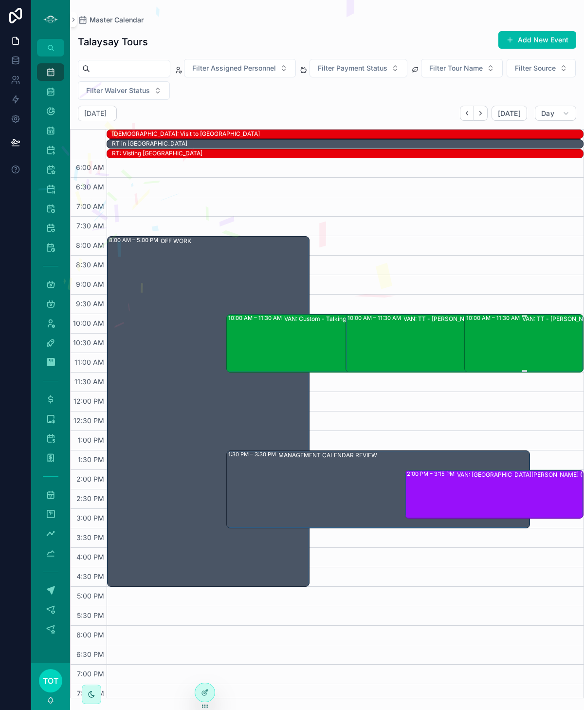
click at [504, 347] on div "10:00 AM – 11:30 AM VAN: TT - Stanley Park (1) Roberta O'Brien, TW:RCZY-GKQQ" at bounding box center [525, 343] width 116 height 56
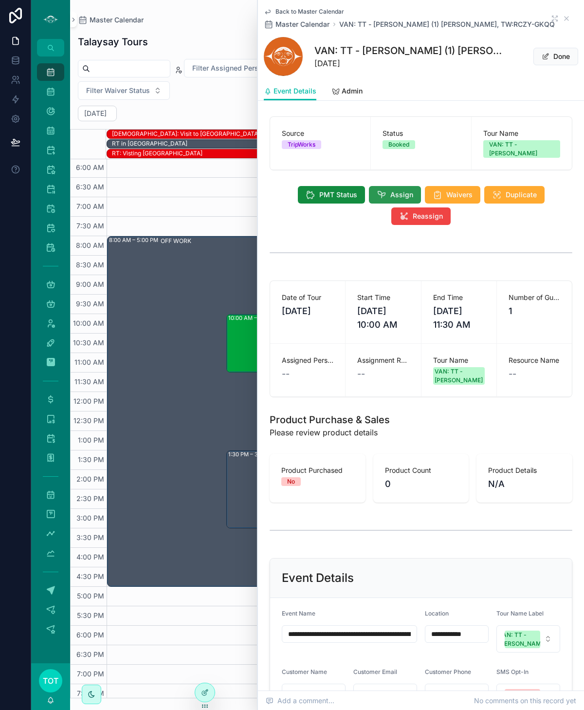
click at [377, 190] on icon "scrollable content" at bounding box center [382, 195] width 10 height 10
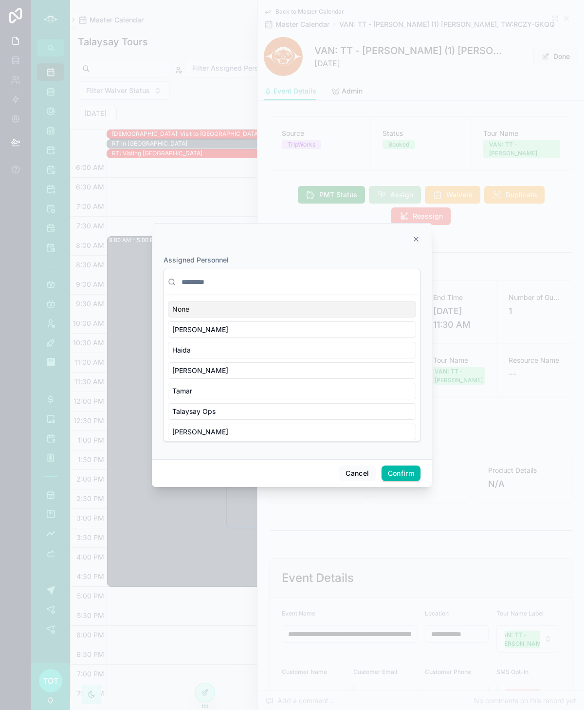
click at [211, 282] on input "text" at bounding box center [298, 282] width 237 height 18
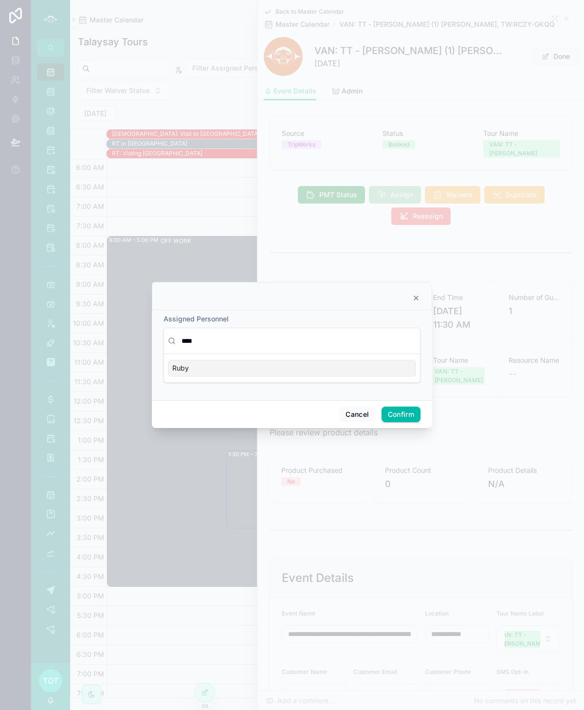
type input "****"
click at [240, 372] on div "Ruby" at bounding box center [292, 368] width 248 height 17
click at [400, 415] on button "Confirm" at bounding box center [401, 415] width 39 height 16
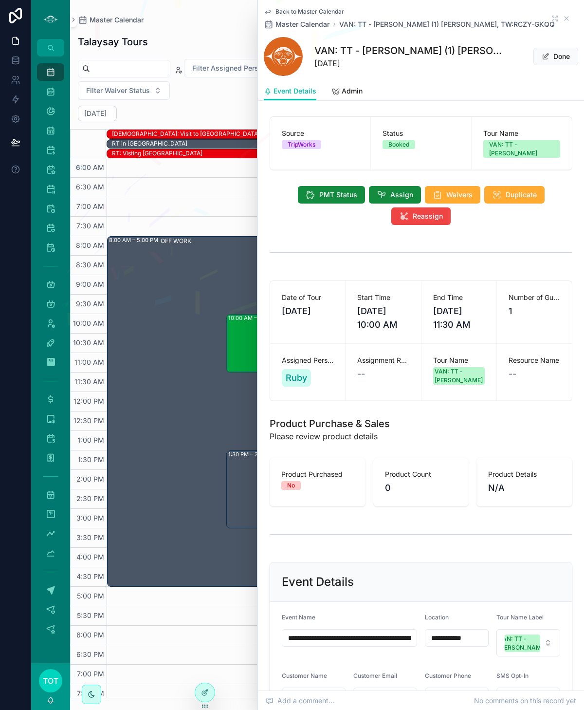
click at [288, 13] on span "Back to Master Calendar" at bounding box center [310, 12] width 69 height 8
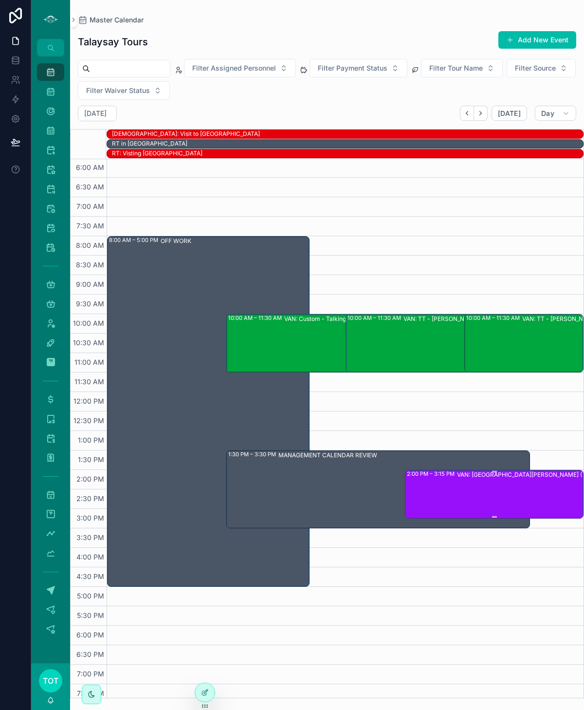
click at [419, 487] on div "2:00 PM – 3:15 PM VAN: ST- Stanley Park (20) Alison Courage, TW:ECNZ-BWRN" at bounding box center [495, 494] width 176 height 47
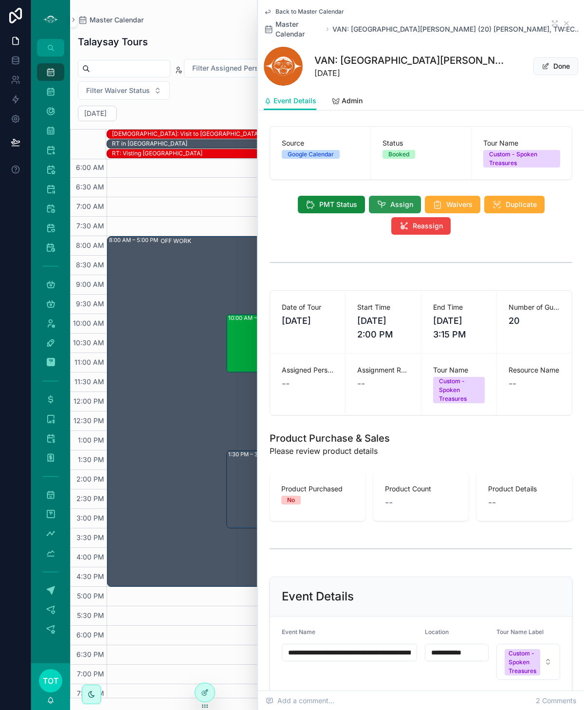
click at [387, 196] on button "Assign" at bounding box center [395, 205] width 52 height 18
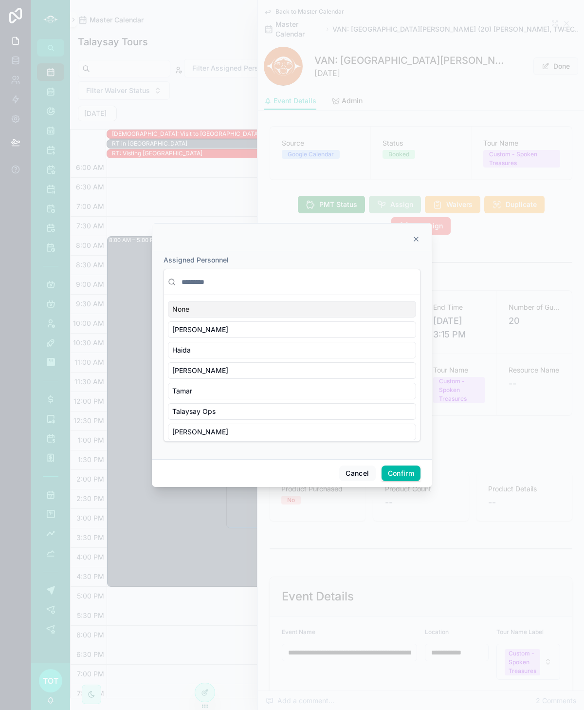
click at [243, 283] on input "text" at bounding box center [298, 282] width 237 height 18
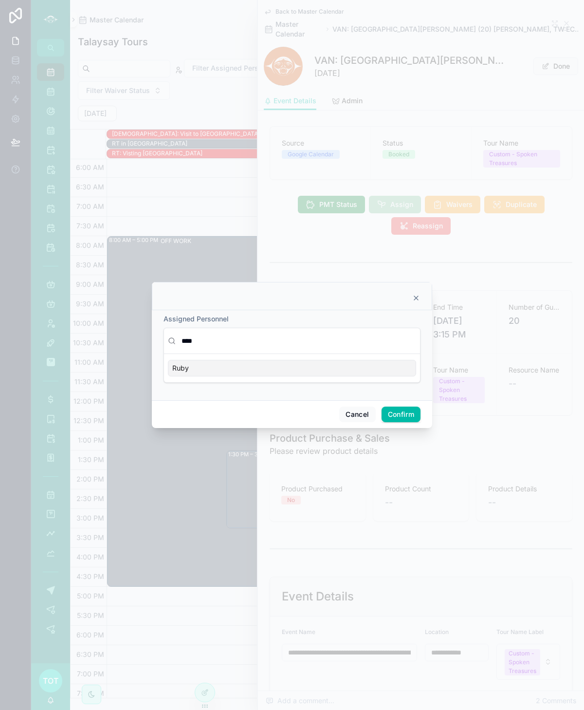
type input "****"
click at [228, 369] on div "Ruby" at bounding box center [292, 368] width 248 height 17
click at [393, 410] on button "Confirm" at bounding box center [401, 415] width 39 height 16
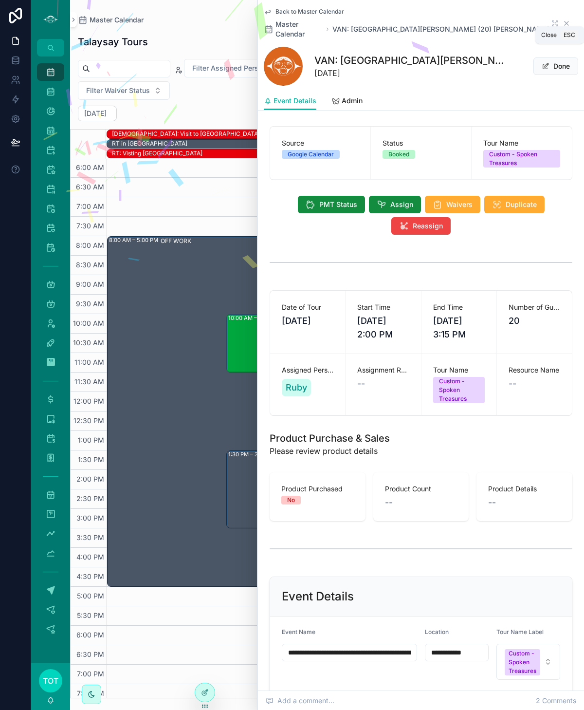
click at [567, 19] on icon "scrollable content" at bounding box center [567, 23] width 8 height 8
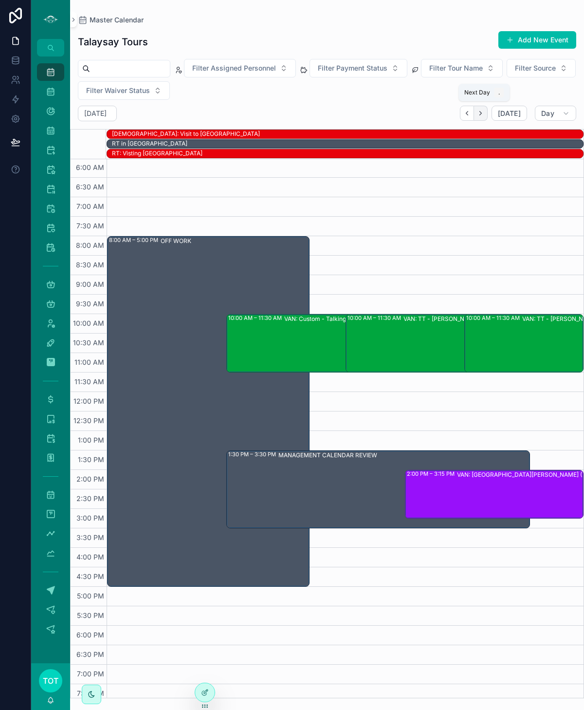
click at [488, 112] on button "Next" at bounding box center [481, 113] width 14 height 15
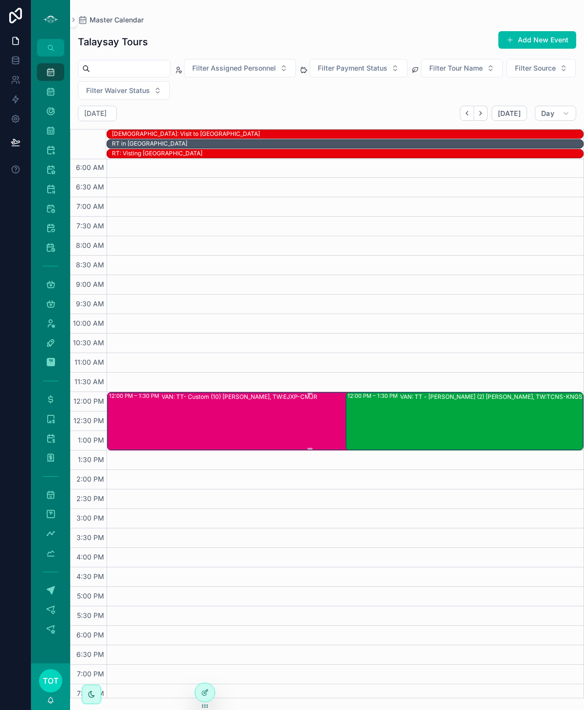
click at [236, 405] on div "VAN: TT- Custom (10) Seth Friedman, TW:EJXP-CMJR" at bounding box center [337, 421] width 350 height 56
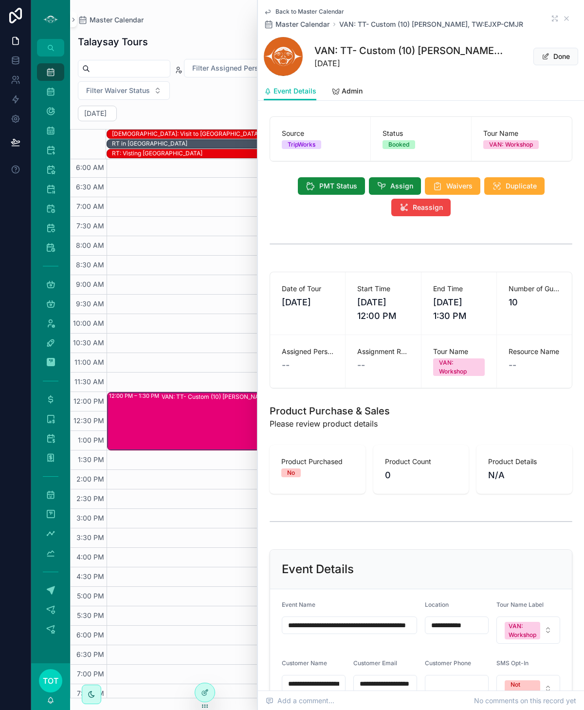
scroll to position [2, 0]
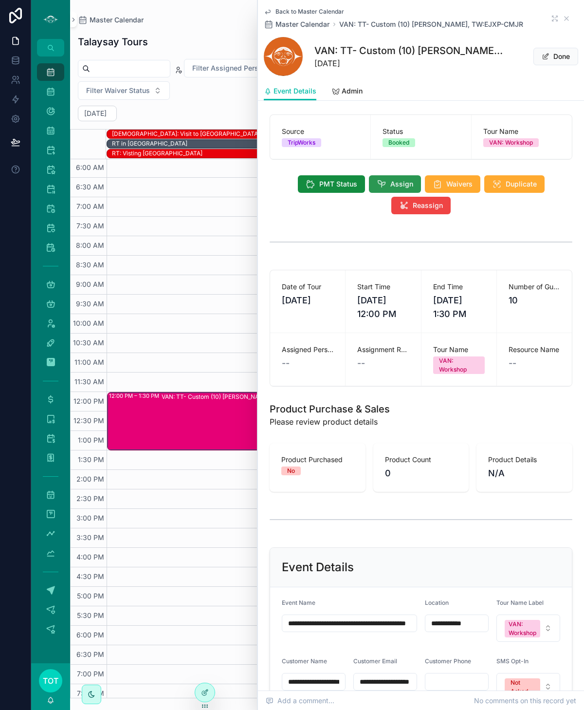
click at [387, 184] on button "Assign" at bounding box center [395, 184] width 52 height 18
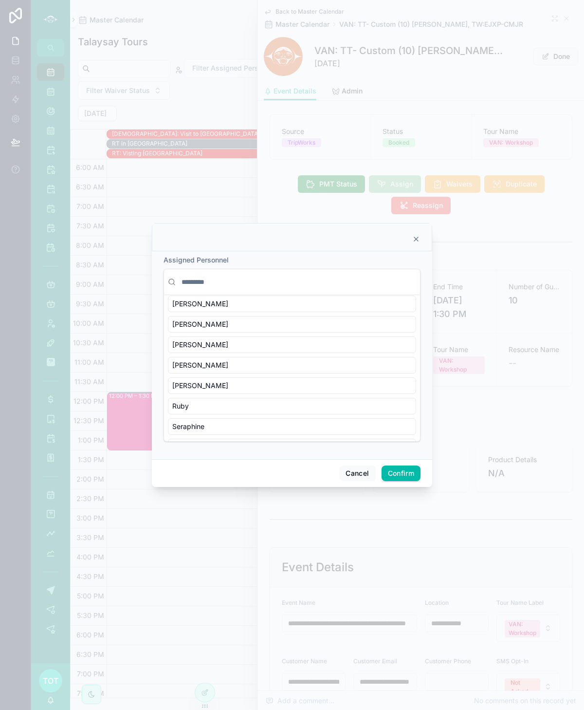
scroll to position [382, 0]
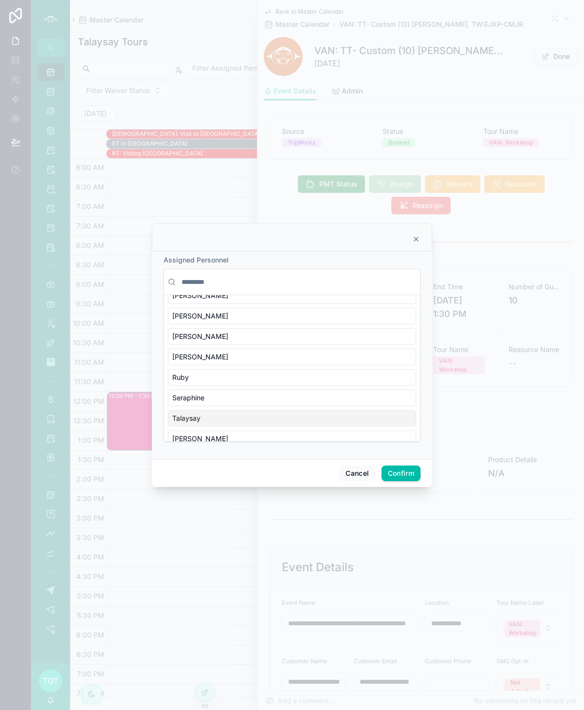
click at [227, 410] on div "Talaysay" at bounding box center [292, 418] width 248 height 17
click at [394, 471] on button "Confirm" at bounding box center [401, 474] width 39 height 16
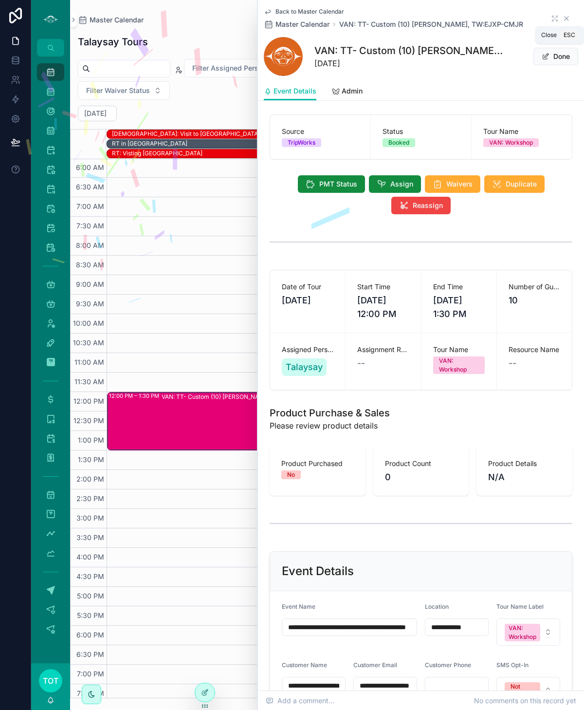
click at [566, 17] on icon "scrollable content" at bounding box center [567, 19] width 8 height 8
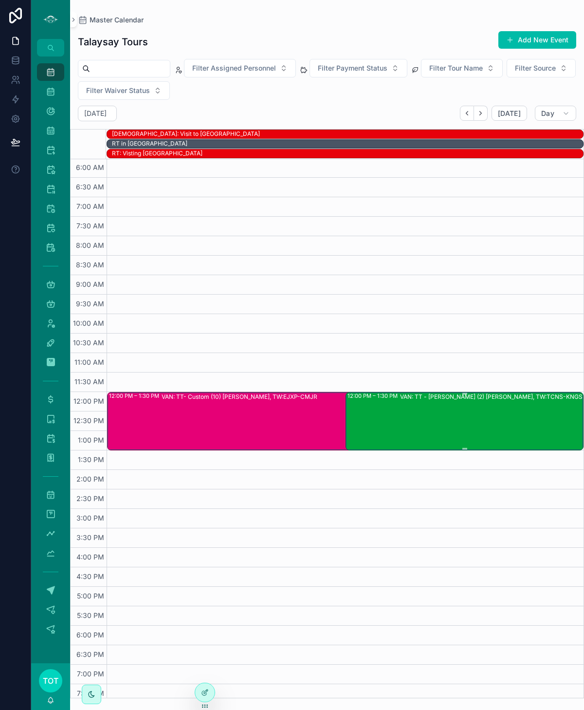
click at [422, 417] on div "VAN: TT - Stanley Park (2) Andrea Diaz, TW:TCNS-KNGS" at bounding box center [491, 421] width 183 height 56
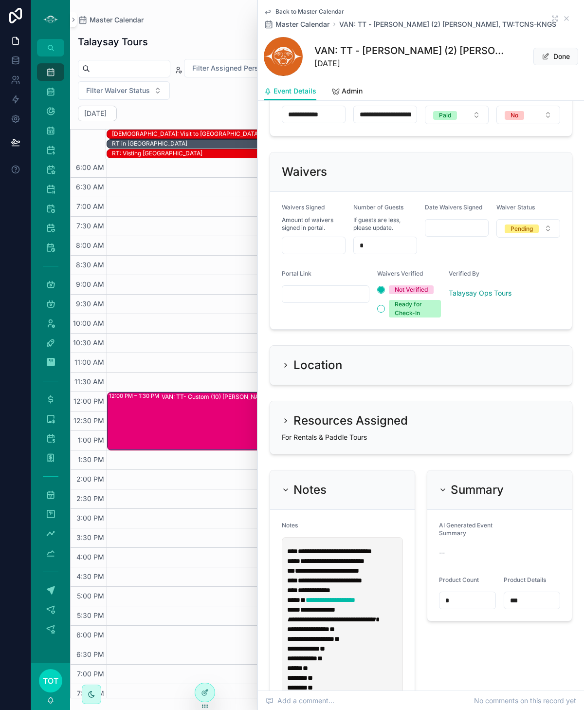
scroll to position [660, 0]
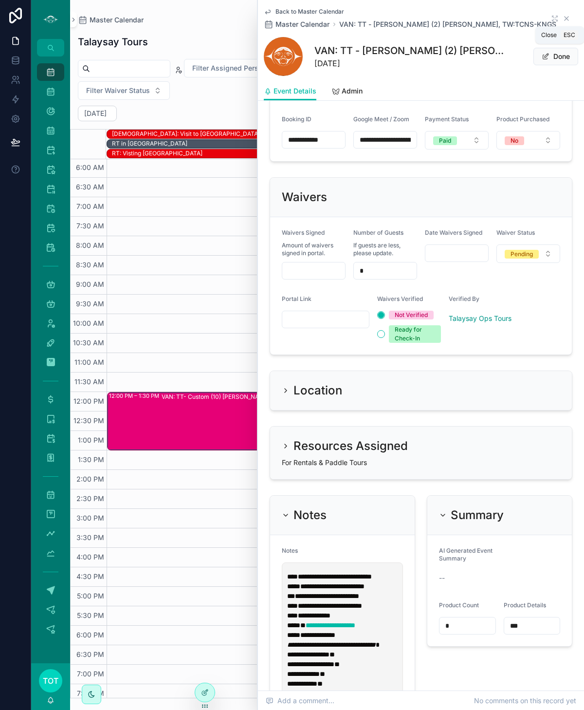
click at [566, 20] on icon "scrollable content" at bounding box center [567, 19] width 8 height 8
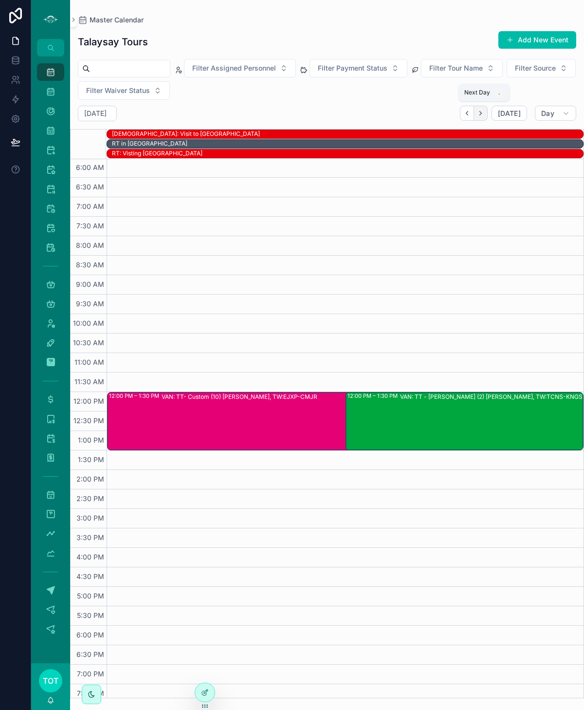
click at [481, 114] on icon "Next" at bounding box center [480, 113] width 7 height 7
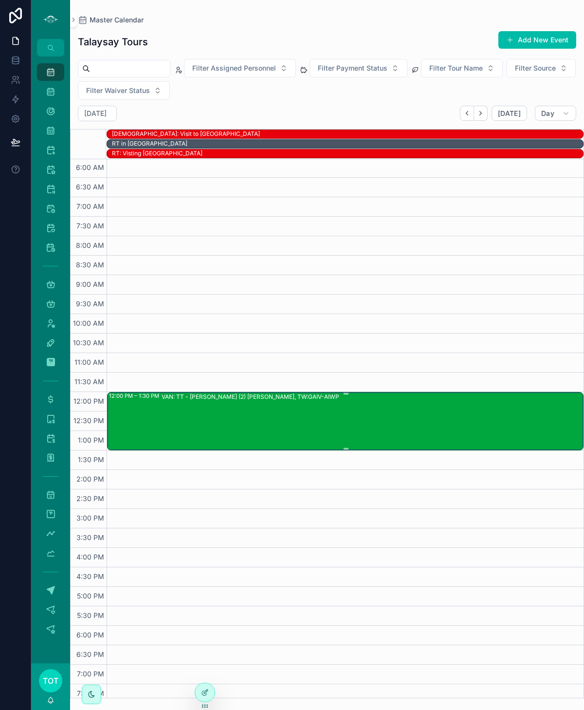
click at [300, 415] on div "VAN: TT - Stanley Park (2) Kirsten Douglas, TW:GAIV-AIWP" at bounding box center [372, 421] width 421 height 56
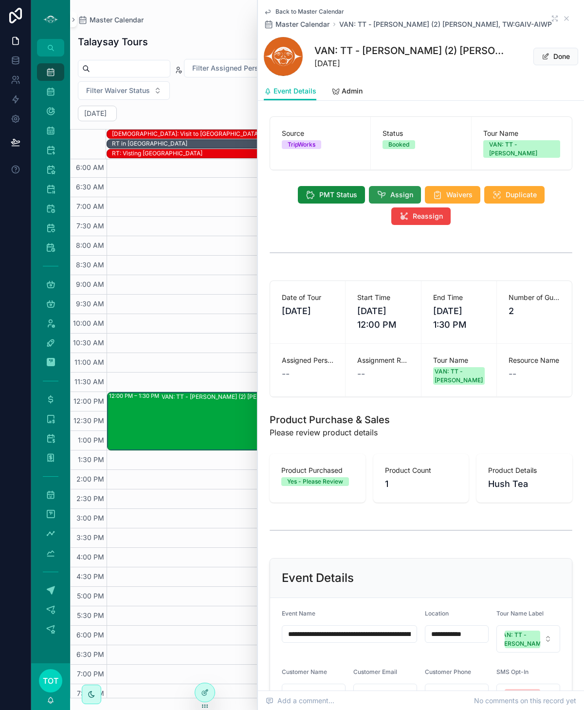
click at [382, 190] on icon "scrollable content" at bounding box center [382, 195] width 10 height 10
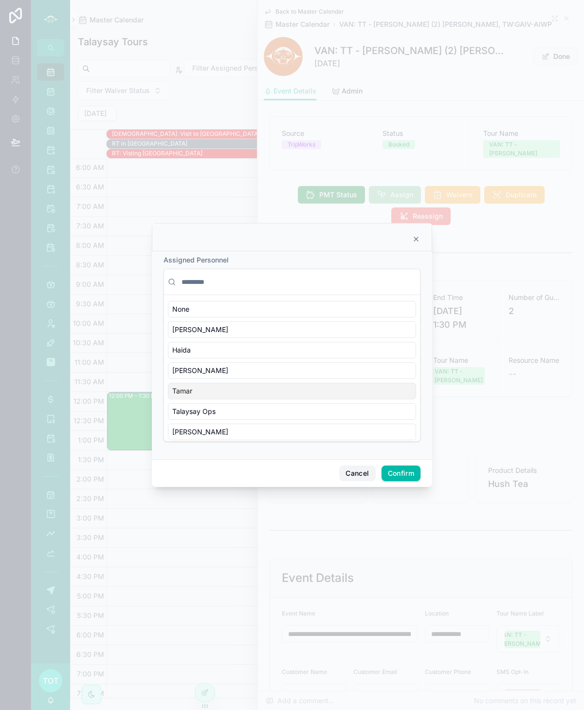
click at [364, 478] on button "Cancel" at bounding box center [357, 474] width 36 height 16
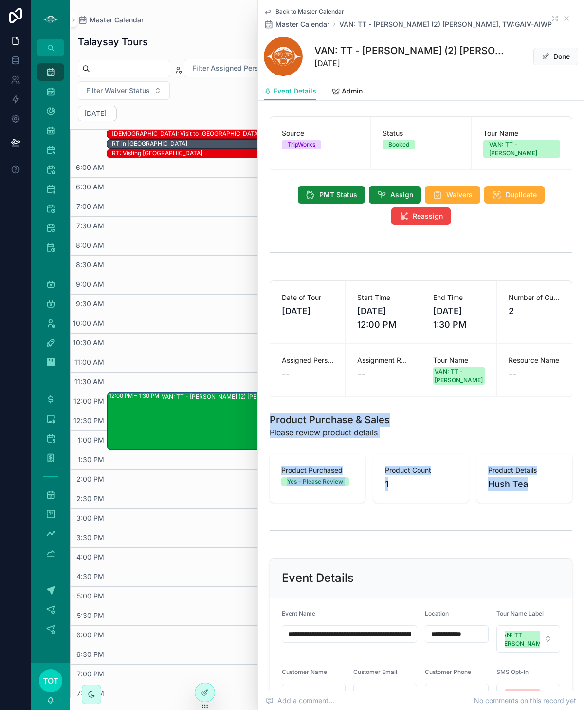
drag, startPoint x: 270, startPoint y: 409, endPoint x: 538, endPoint y: 495, distance: 281.5
click at [537, 496] on div "Product Purchased Yes - Please Review Product Count 1 Product Details Hush Tea" at bounding box center [421, 478] width 315 height 56
drag, startPoint x: 270, startPoint y: 410, endPoint x: 555, endPoint y: 478, distance: 292.6
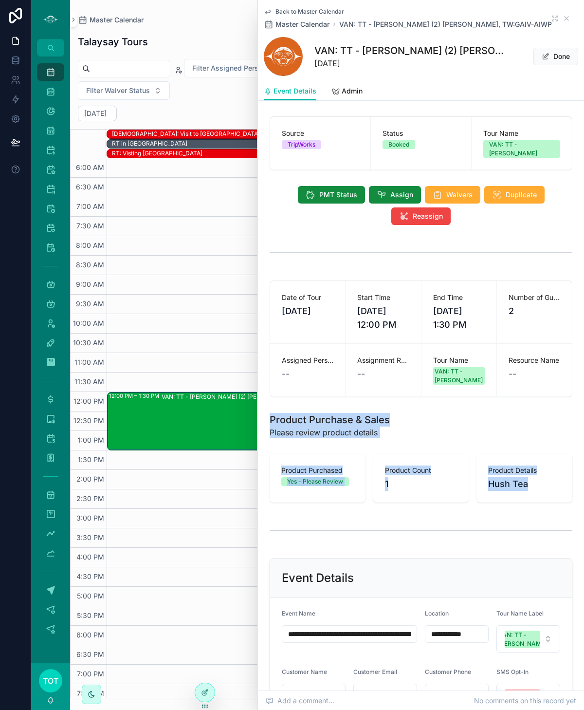
click at [543, 495] on div "Product Purchased Yes - Please Review Product Count 1 Product Details Hush Tea" at bounding box center [421, 478] width 315 height 56
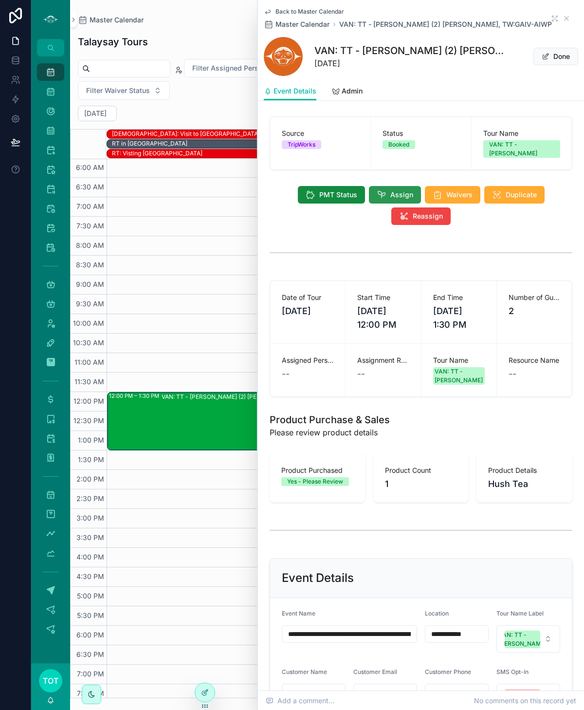
click at [393, 190] on span "Assign" at bounding box center [402, 195] width 23 height 10
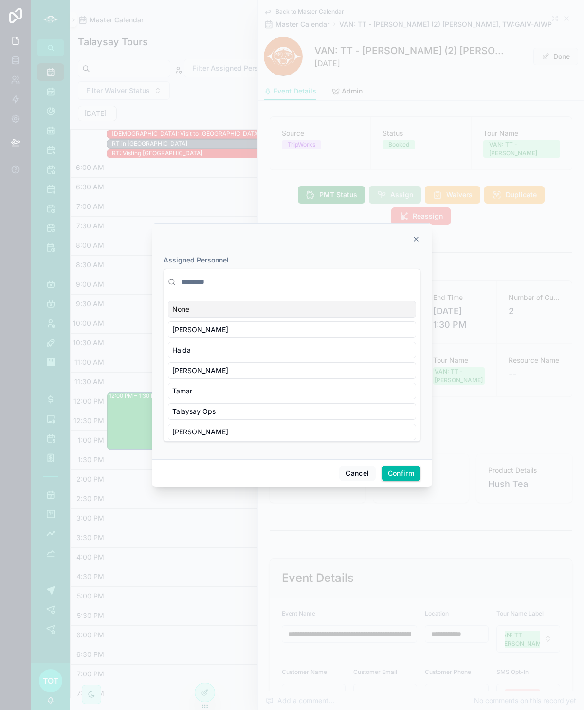
click at [232, 288] on input "text" at bounding box center [298, 282] width 237 height 18
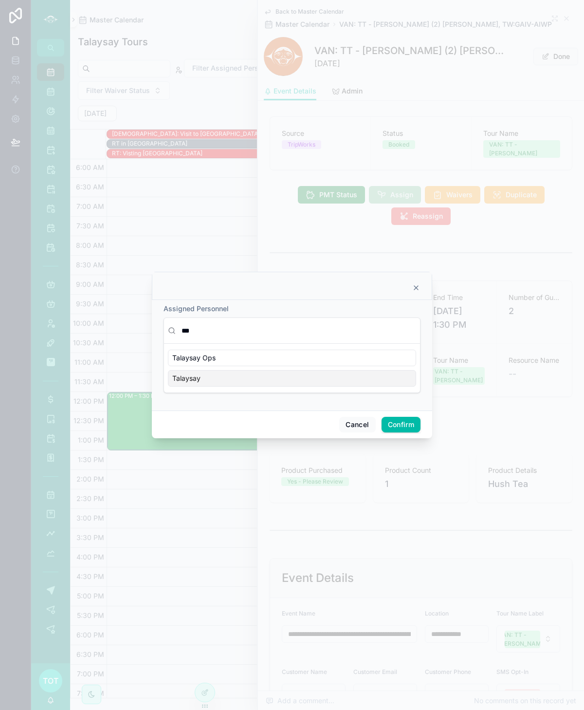
type input "***"
click at [198, 378] on span "Talaysay" at bounding box center [186, 379] width 28 height 10
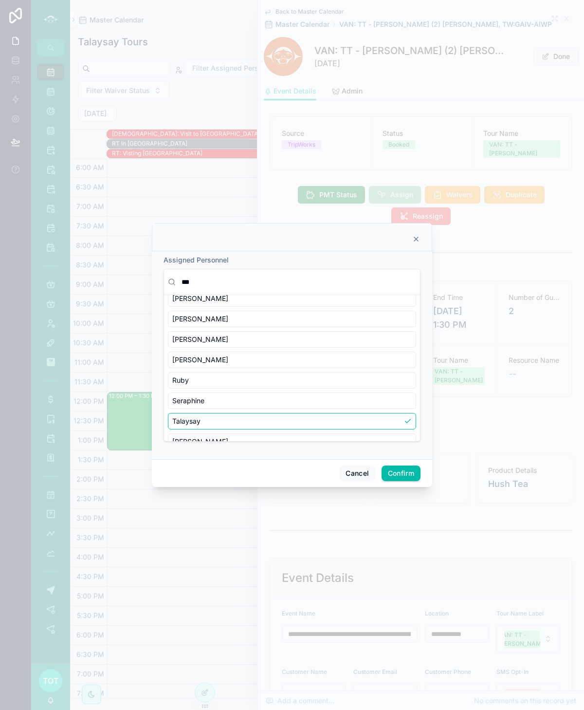
scroll to position [202, 0]
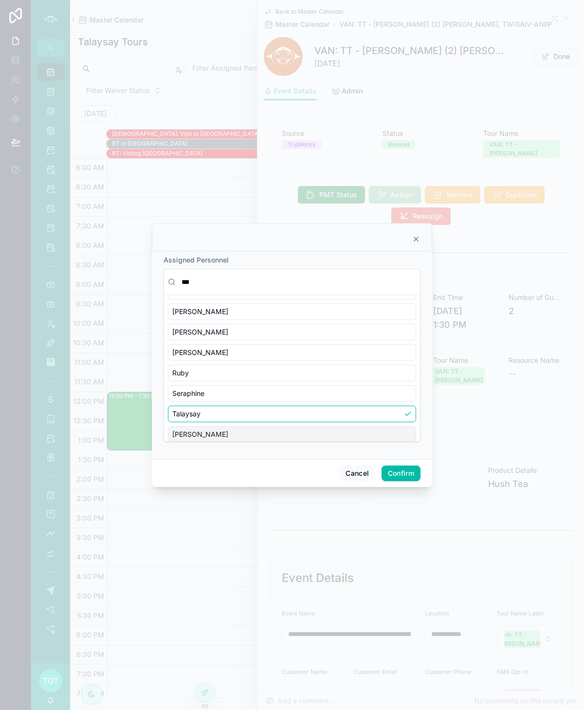
click at [411, 474] on button "Confirm" at bounding box center [401, 474] width 39 height 16
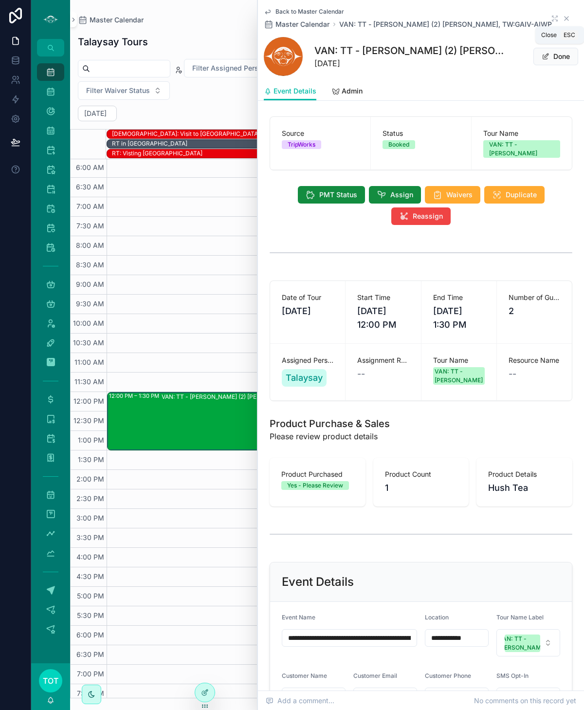
click at [566, 20] on icon "scrollable content" at bounding box center [567, 19] width 8 height 8
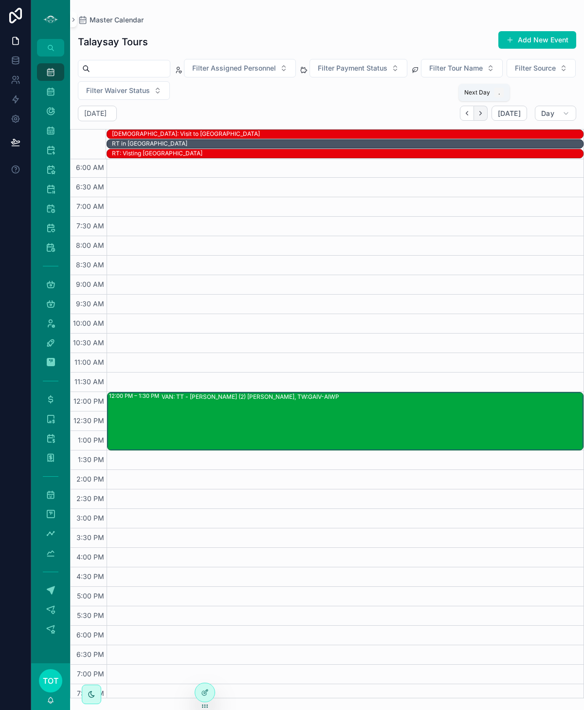
click at [481, 114] on icon "Next" at bounding box center [480, 113] width 7 height 7
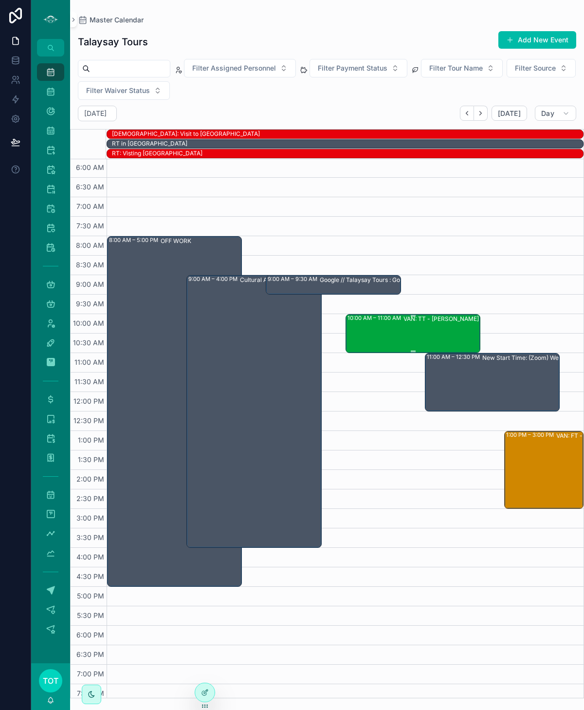
click at [448, 337] on div "VAN: TT - Stanley Park (1) Katarya Wynn, TW:FXNU-TEQJ" at bounding box center [470, 333] width 132 height 37
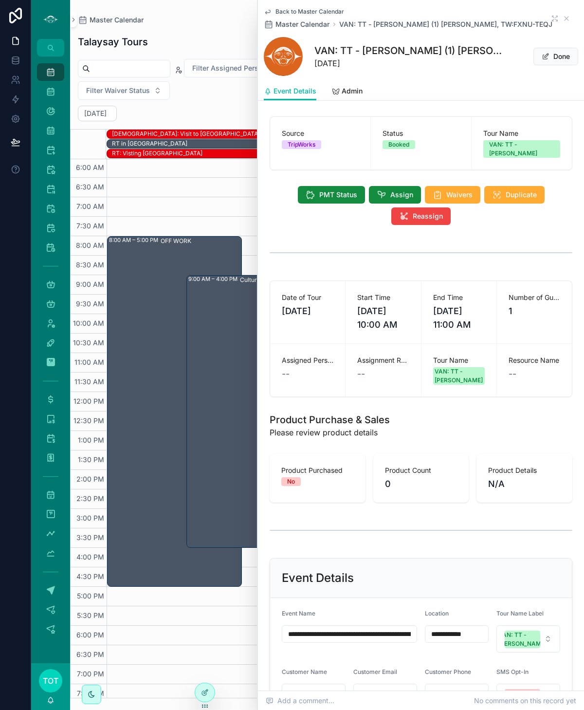
click at [18, 329] on div at bounding box center [15, 355] width 31 height 710
click at [567, 20] on icon "scrollable content" at bounding box center [567, 19] width 8 height 8
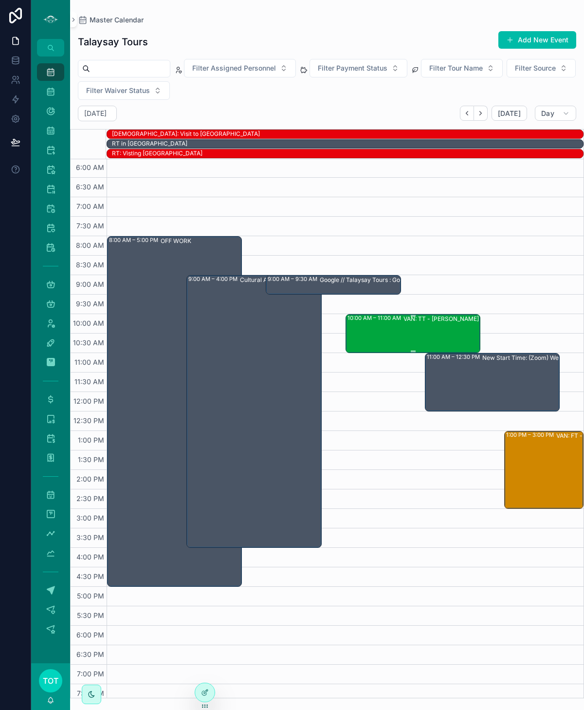
click at [407, 336] on div "VAN: TT - Stanley Park (1) Katarya Wynn, TW:FXNU-TEQJ" at bounding box center [470, 333] width 132 height 37
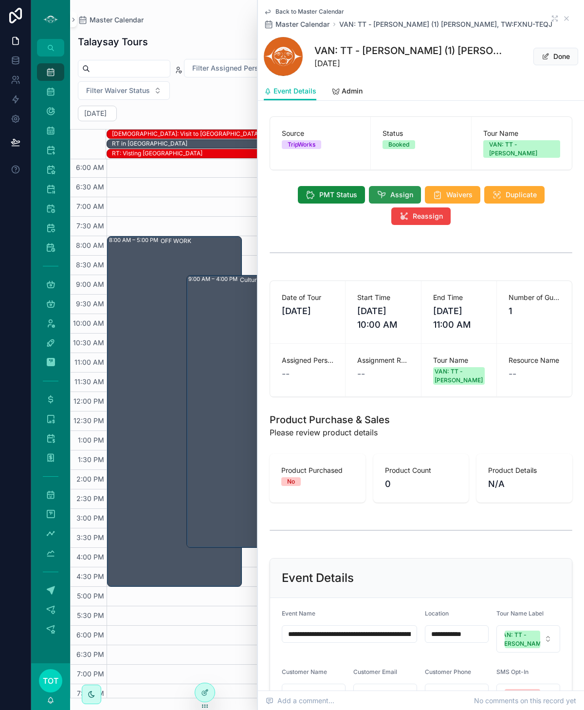
click at [387, 188] on button "Assign" at bounding box center [395, 195] width 52 height 18
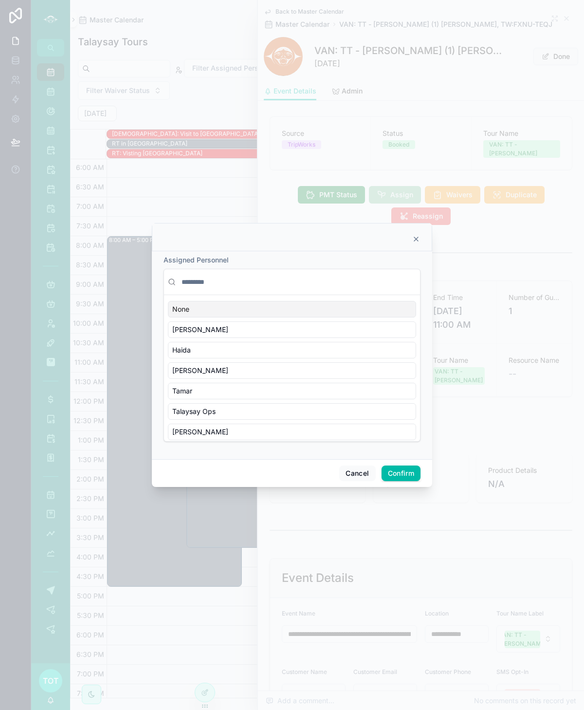
click at [206, 284] on input "text" at bounding box center [298, 282] width 237 height 18
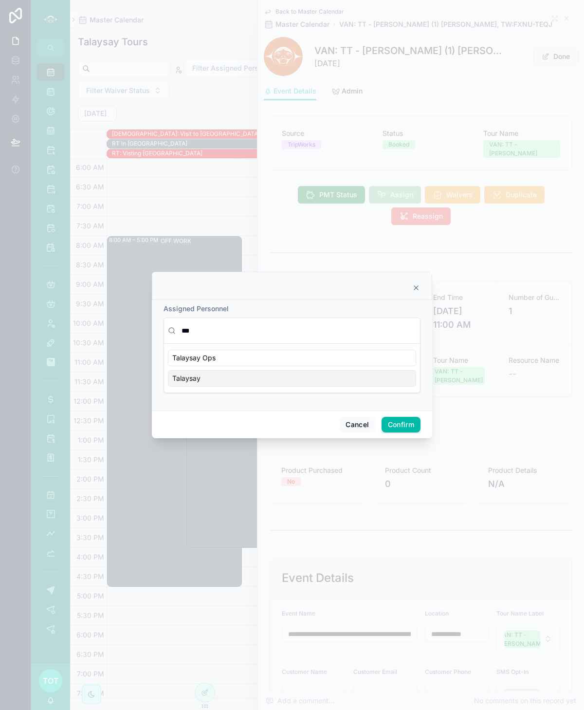
type input "***"
click at [210, 381] on div "Talaysay" at bounding box center [292, 378] width 248 height 17
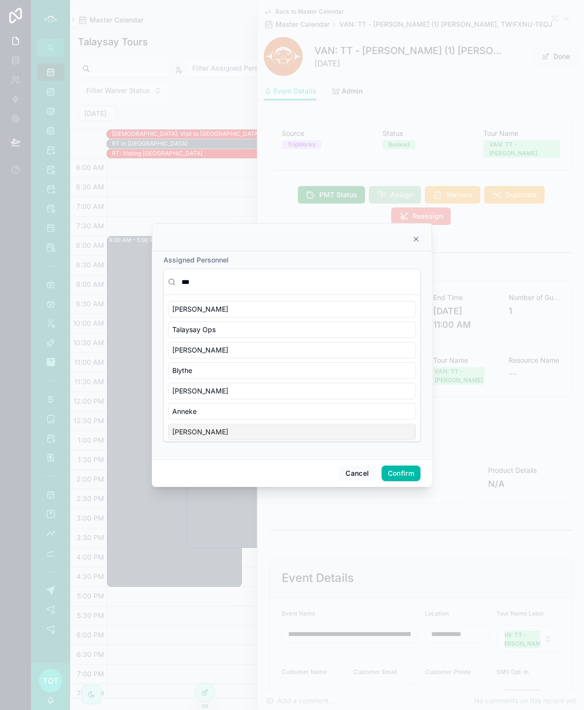
drag, startPoint x: 393, startPoint y: 474, endPoint x: 382, endPoint y: 468, distance: 11.5
click at [392, 474] on button "Confirm" at bounding box center [401, 474] width 39 height 16
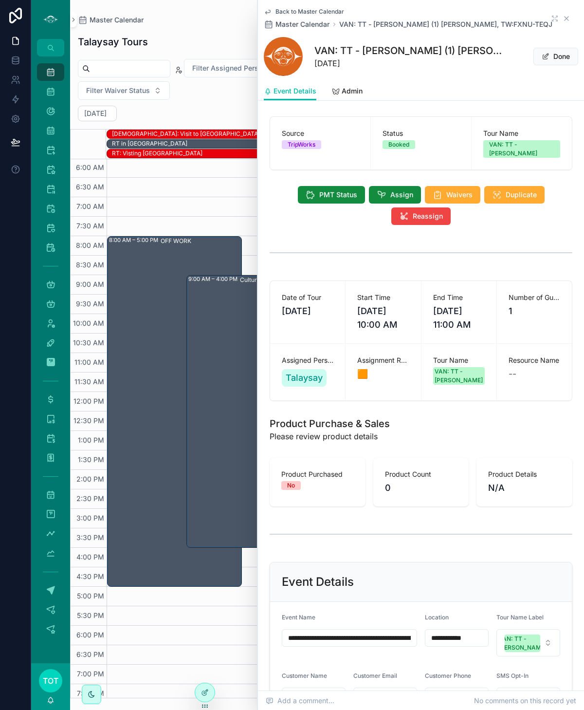
click at [566, 18] on icon "scrollable content" at bounding box center [567, 19] width 4 height 4
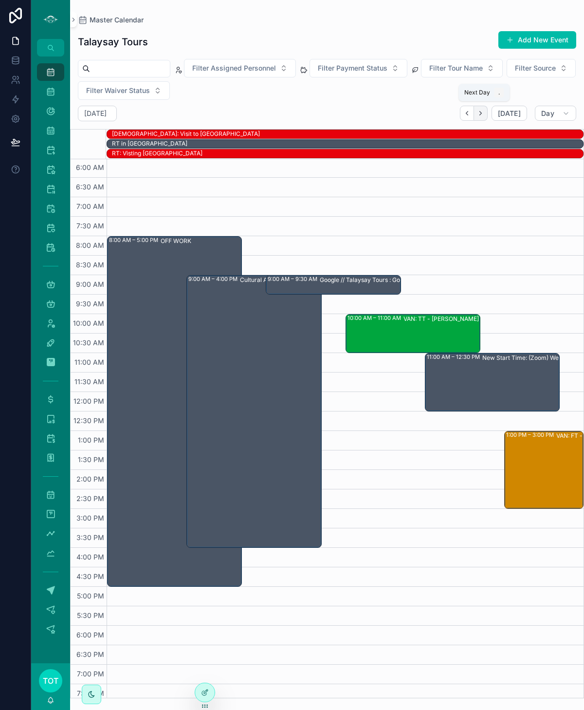
click at [484, 116] on button "Next" at bounding box center [481, 113] width 14 height 15
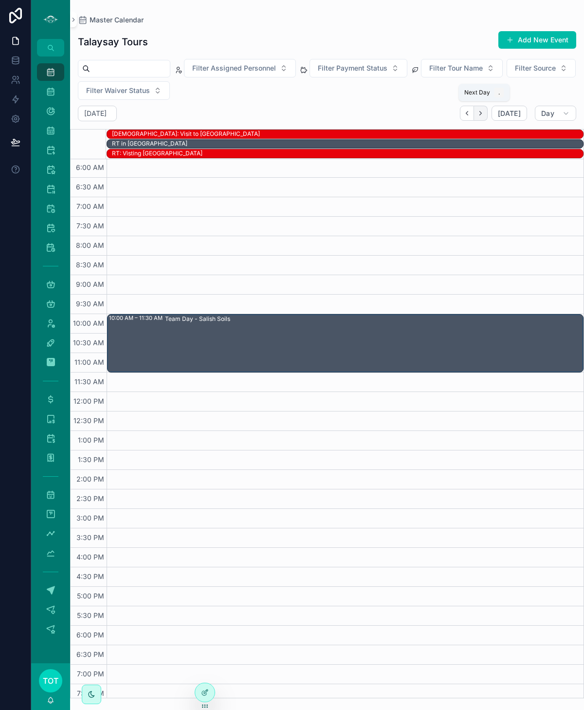
click at [481, 112] on icon "Next" at bounding box center [480, 113] width 7 height 7
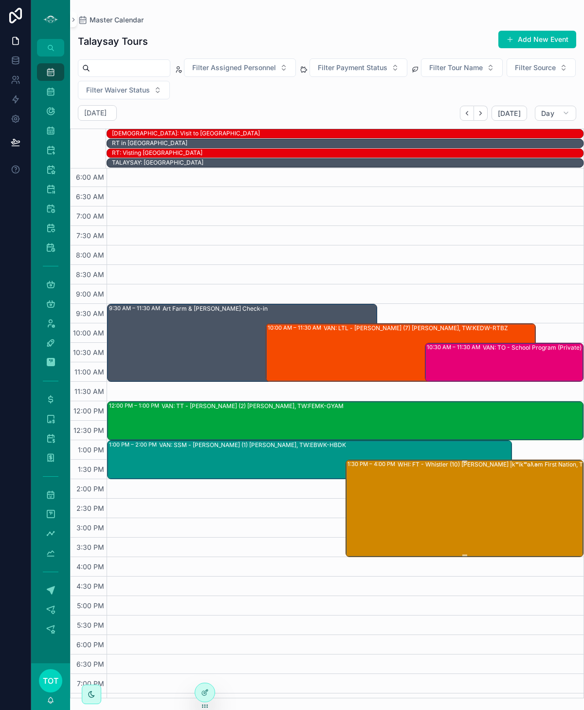
click at [388, 490] on div "1:30 PM – 4:00 PM WHI: FT - Whistler (10) Tanja Maric |kʷikʷəƛ̓əm First Nation,…" at bounding box center [466, 508] width 236 height 95
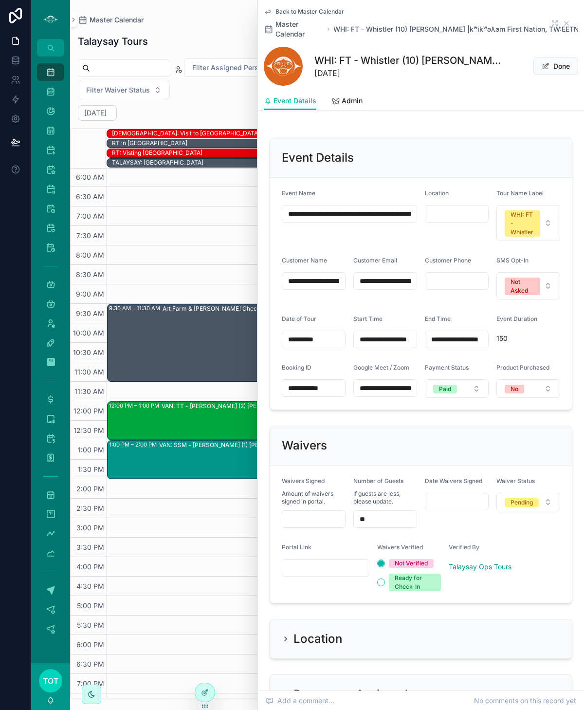
scroll to position [430, 0]
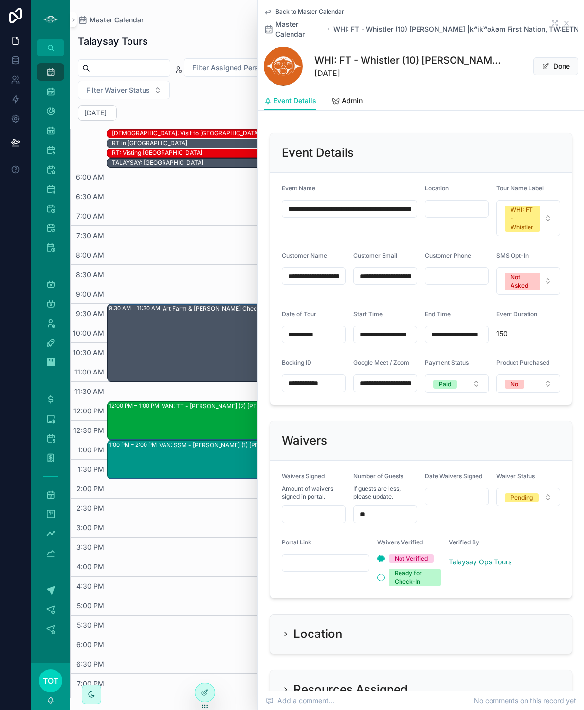
drag, startPoint x: 302, startPoint y: 381, endPoint x: 346, endPoint y: 381, distance: 43.8
click at [375, 383] on form "**********" at bounding box center [421, 289] width 302 height 232
drag, startPoint x: 301, startPoint y: 380, endPoint x: 396, endPoint y: 385, distance: 95.6
click at [396, 385] on form "**********" at bounding box center [421, 289] width 302 height 232
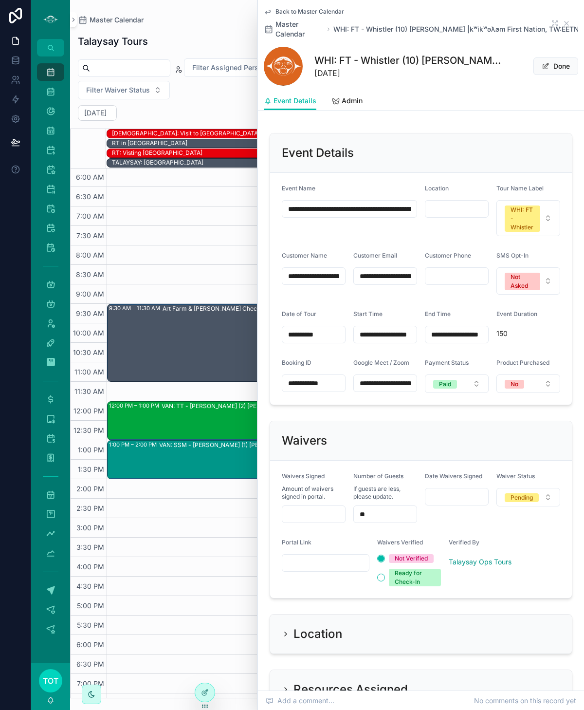
scroll to position [0, 0]
click at [565, 21] on icon "scrollable content" at bounding box center [567, 23] width 4 height 4
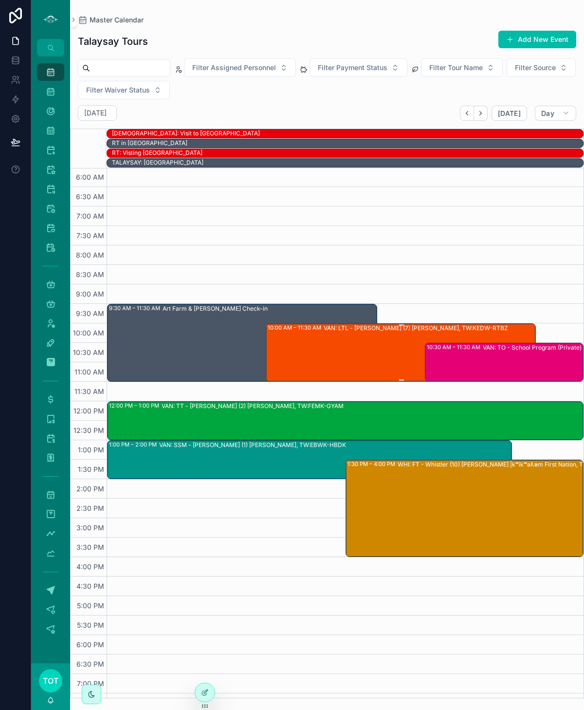
click at [360, 331] on div "VAN: LTL - Capilano Hatchery (7) Jasmine McCulligh, TW:KEDW-RTBZ" at bounding box center [429, 352] width 211 height 56
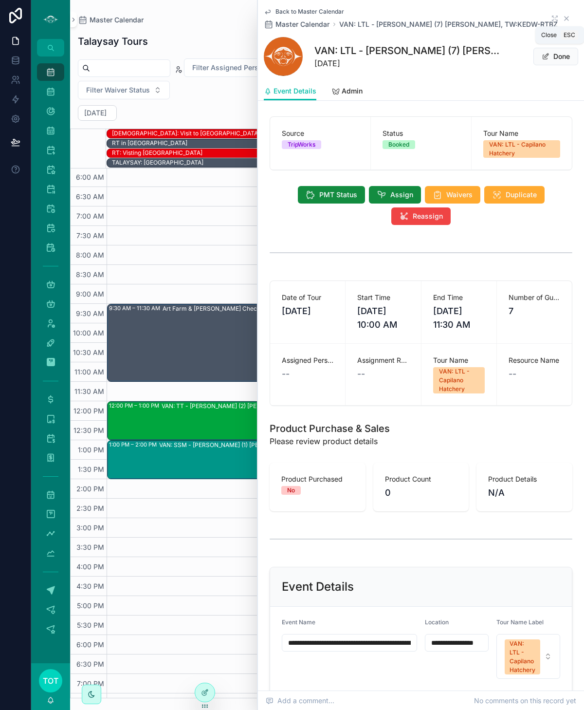
click at [565, 17] on icon "scrollable content" at bounding box center [567, 19] width 4 height 4
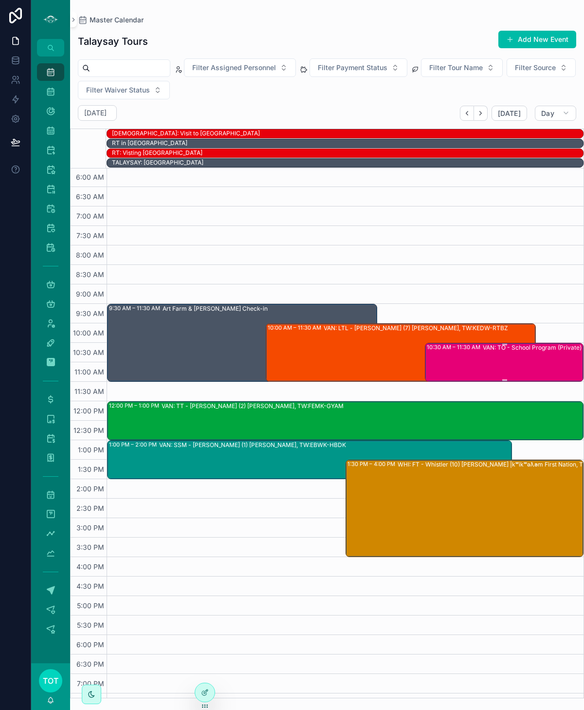
click at [444, 359] on div "10:30 AM – 11:30 AM VAN: TO - School Program (Private) (24) Angela Balmer, TW:P…" at bounding box center [505, 362] width 156 height 37
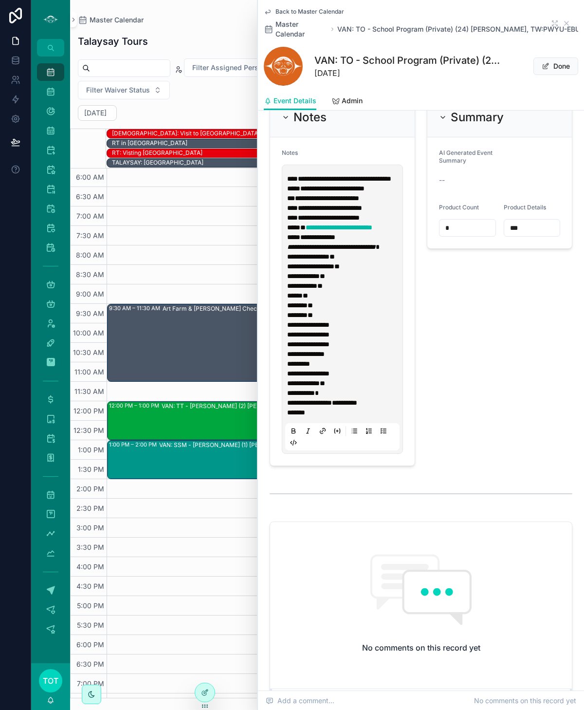
scroll to position [1361, 0]
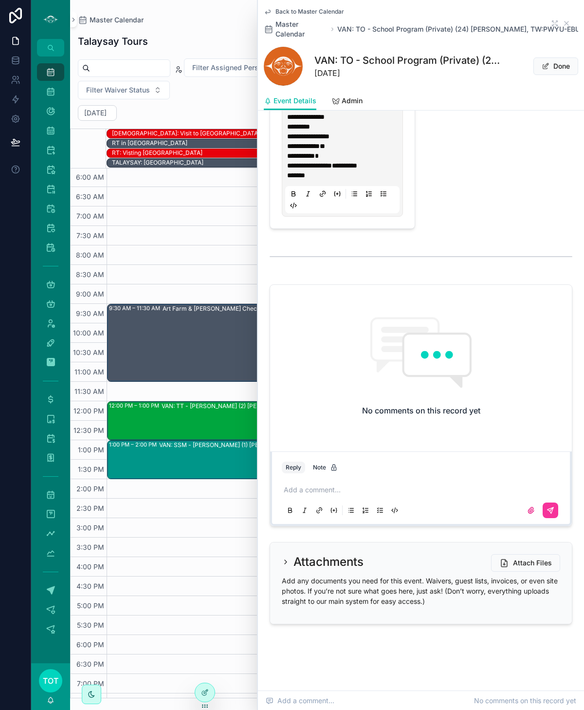
click at [325, 492] on p "scrollable content" at bounding box center [423, 490] width 279 height 10
click at [552, 514] on icon "scrollable content" at bounding box center [551, 510] width 8 height 8
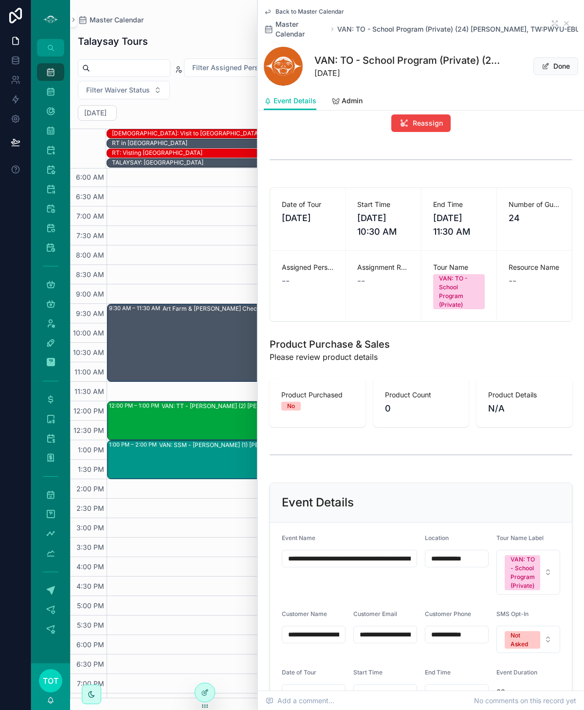
scroll to position [0, 0]
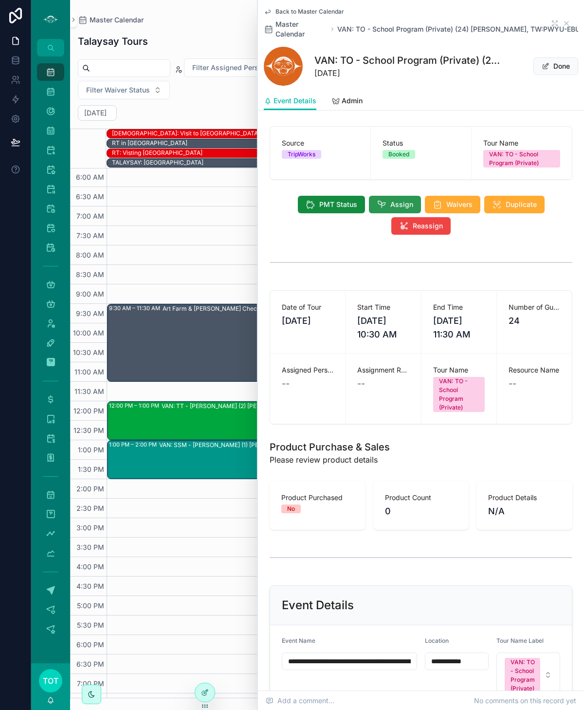
click at [396, 211] on button "Assign" at bounding box center [395, 205] width 52 height 18
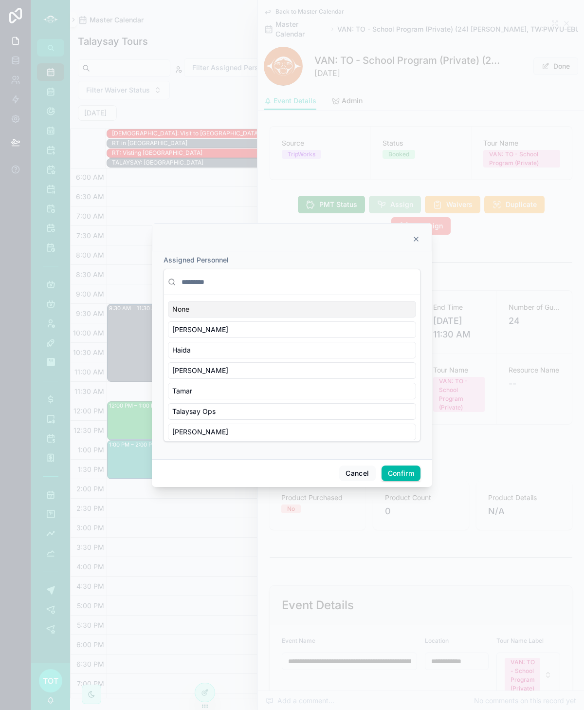
click at [187, 287] on input "text" at bounding box center [298, 282] width 237 height 18
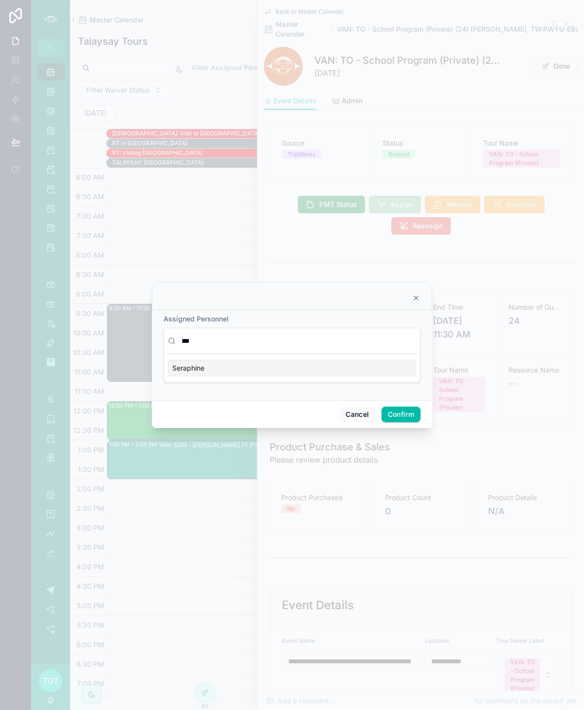
type input "***"
click at [212, 369] on div "Seraphine" at bounding box center [292, 368] width 248 height 17
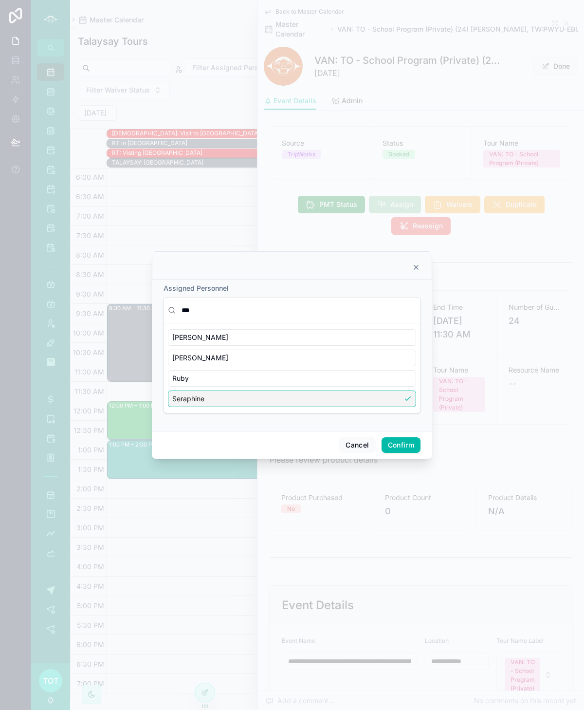
click at [392, 446] on button "Confirm" at bounding box center [401, 445] width 39 height 16
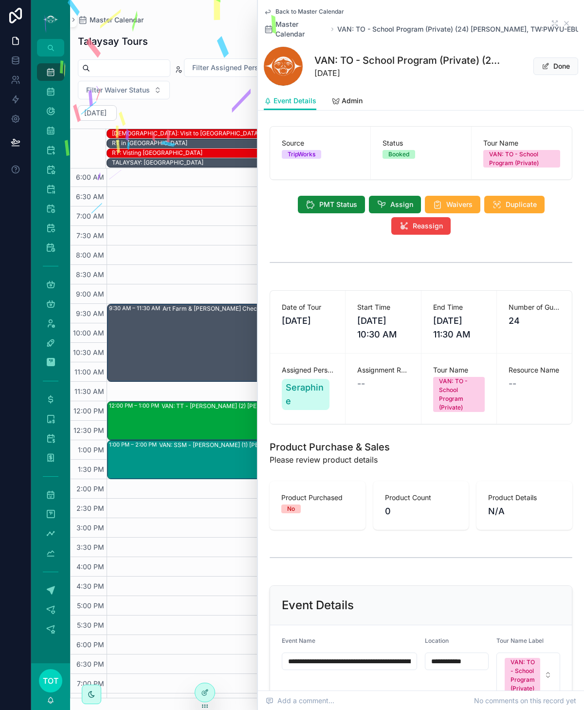
click at [198, 419] on div "VAN: TT - Stanley Park (2) Megan Harper, TW:FEMK-GYAM" at bounding box center [372, 420] width 421 height 37
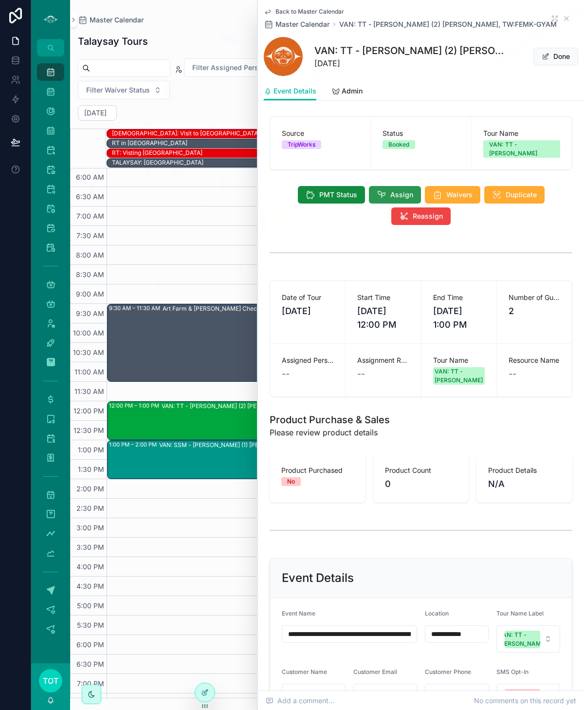
click at [379, 190] on icon "scrollable content" at bounding box center [382, 195] width 10 height 10
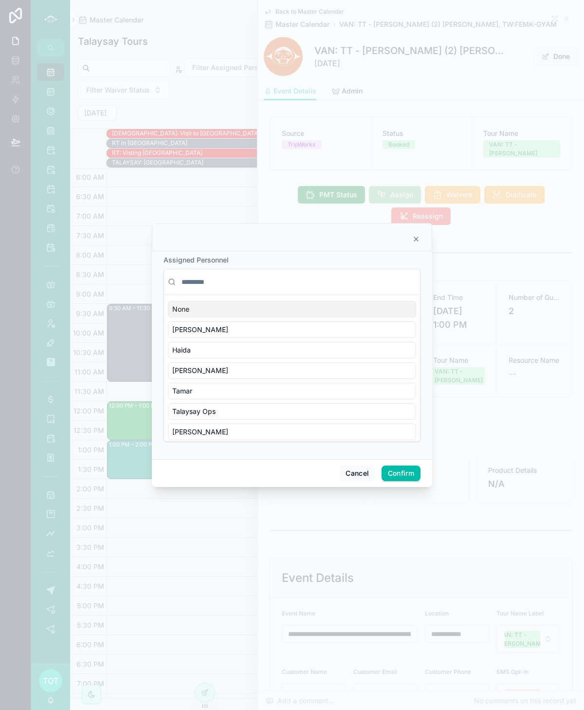
click at [197, 283] on input "text" at bounding box center [298, 282] width 237 height 18
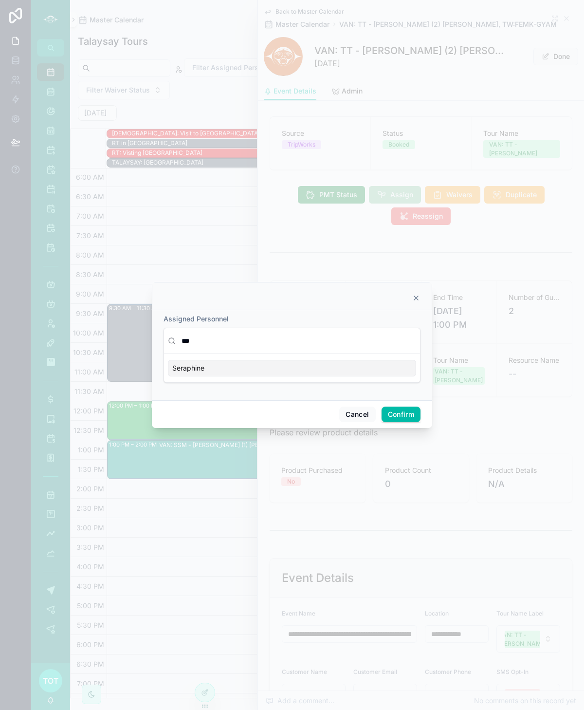
type input "***"
click at [224, 370] on div "Seraphine" at bounding box center [292, 368] width 248 height 17
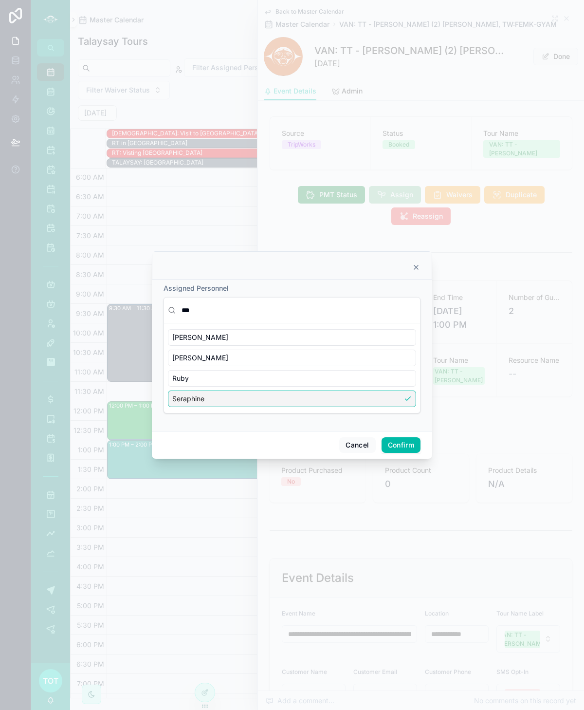
click at [393, 443] on button "Confirm" at bounding box center [401, 445] width 39 height 16
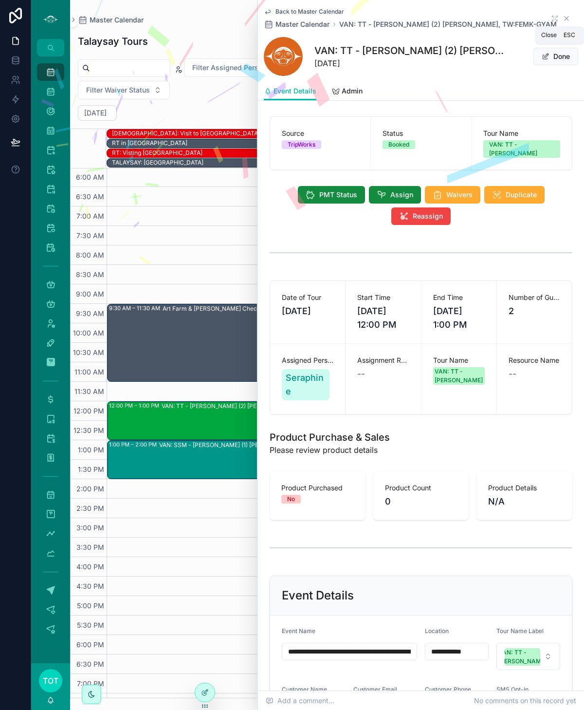
click at [568, 19] on icon "scrollable content" at bounding box center [567, 19] width 8 height 8
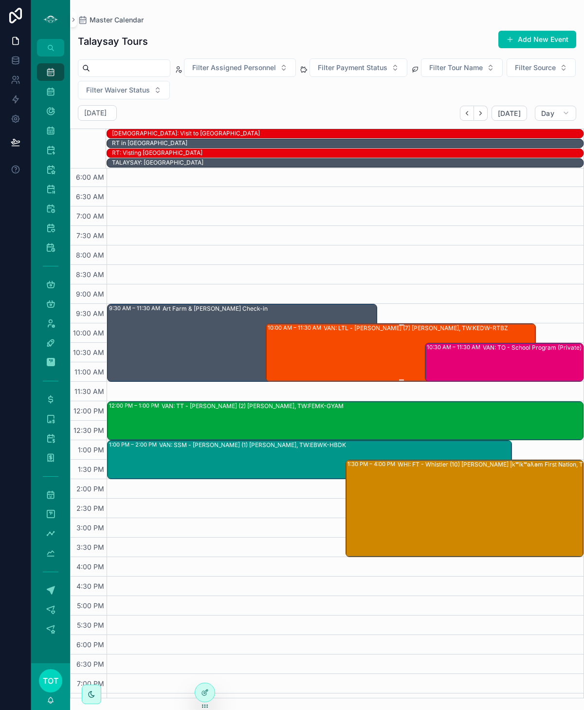
click at [352, 350] on div "VAN: LTL - Capilano Hatchery (7) Jasmine McCulligh, TW:KEDW-RTBZ" at bounding box center [429, 352] width 211 height 56
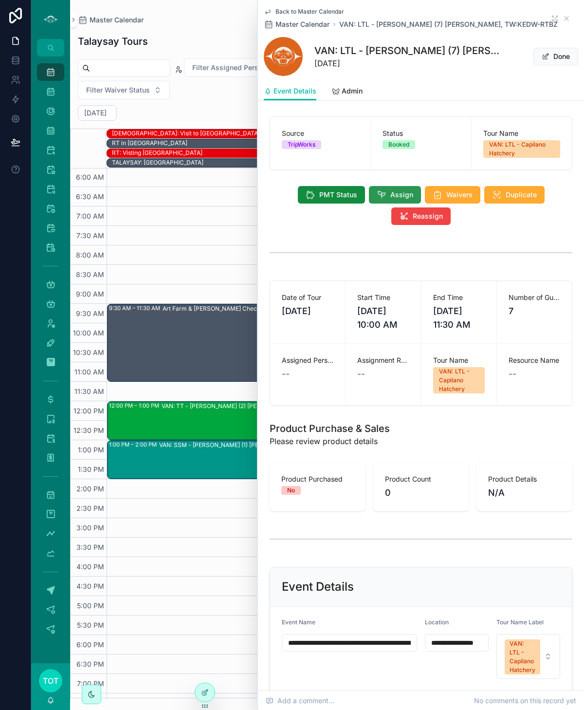
click at [375, 191] on button "Assign" at bounding box center [395, 195] width 52 height 18
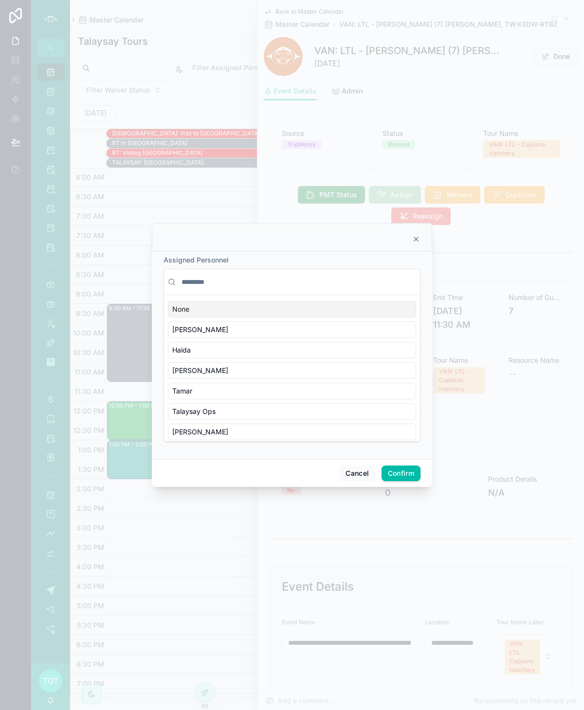
click at [219, 281] on input "text" at bounding box center [298, 282] width 237 height 18
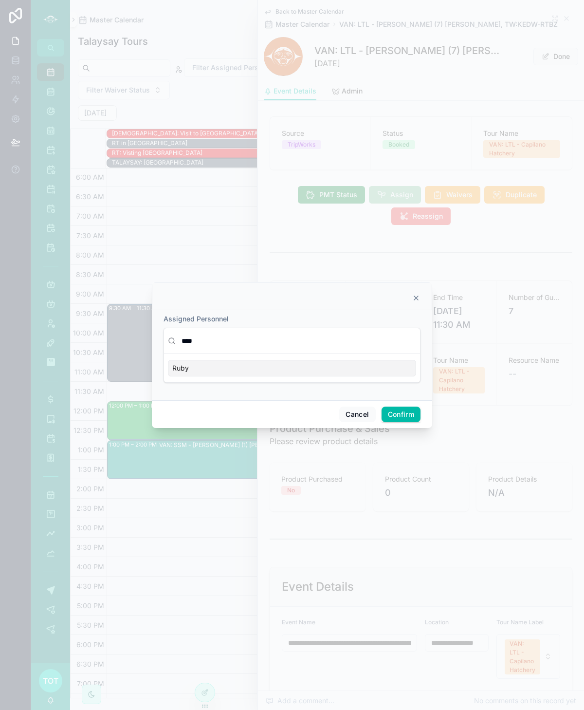
type input "****"
drag, startPoint x: 222, startPoint y: 369, endPoint x: 230, endPoint y: 370, distance: 8.3
click at [222, 369] on div "Ruby" at bounding box center [292, 368] width 248 height 17
click at [400, 418] on button "Confirm" at bounding box center [401, 415] width 39 height 16
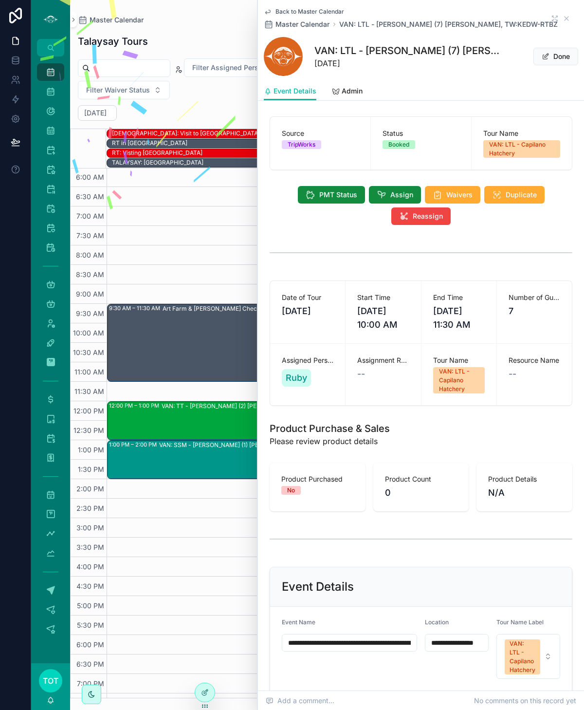
click at [200, 450] on div "VAN: SSM - Stanley Park (1) Leander Kreltszheim, TW:EBWK-HBDK" at bounding box center [335, 459] width 352 height 37
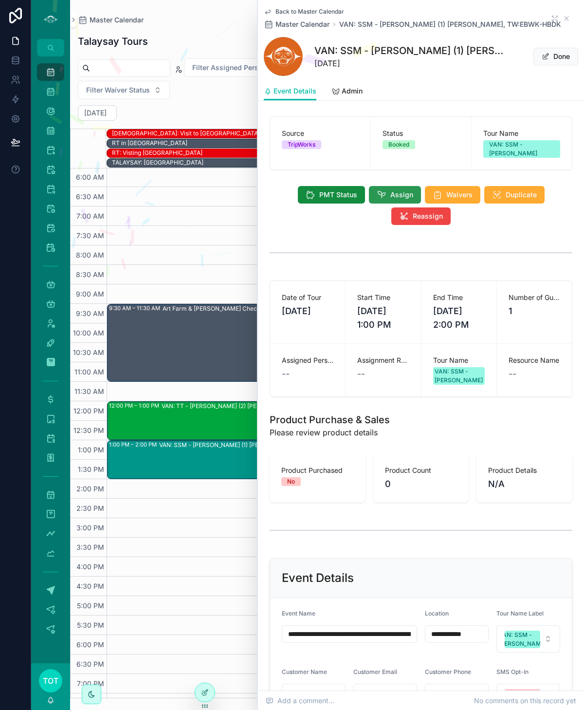
click at [387, 191] on button "Assign" at bounding box center [395, 195] width 52 height 18
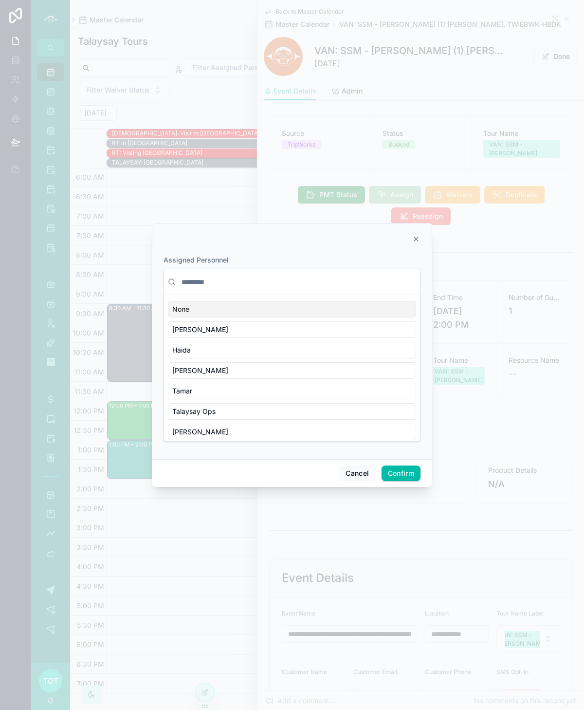
click at [204, 284] on input "text" at bounding box center [298, 282] width 237 height 18
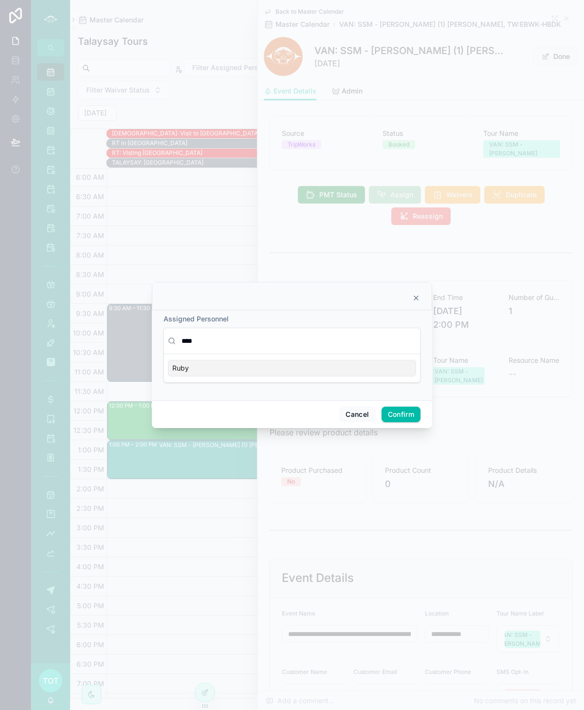
type input "****"
click at [257, 372] on div "Ruby" at bounding box center [292, 368] width 248 height 17
click at [389, 420] on button "Confirm" at bounding box center [401, 415] width 39 height 16
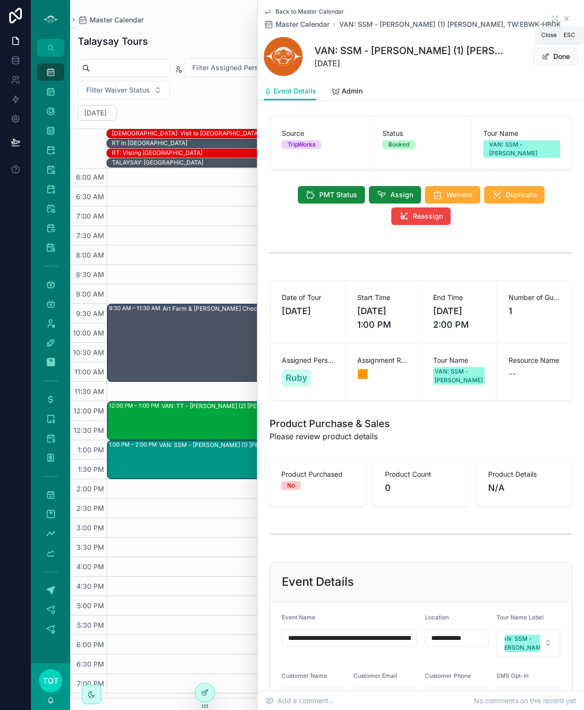
click at [565, 18] on icon "scrollable content" at bounding box center [567, 19] width 8 height 8
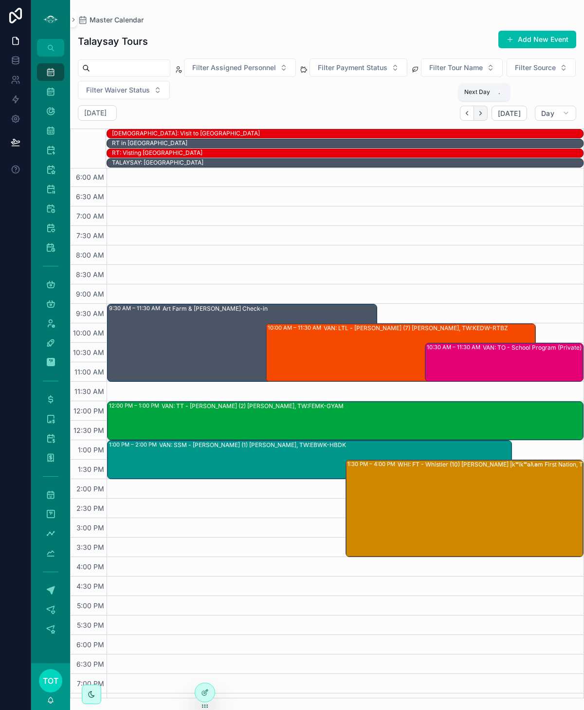
click at [485, 111] on icon "Next" at bounding box center [480, 113] width 7 height 7
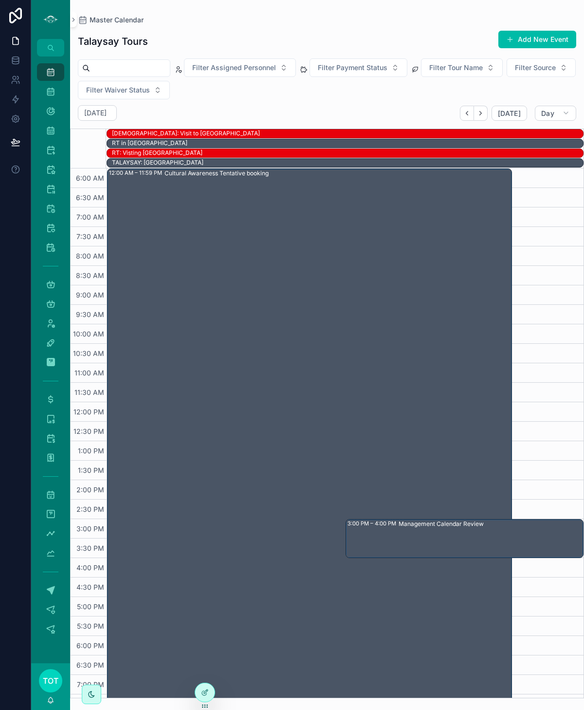
click at [239, 379] on div "Cultural Awareness Tentative booking" at bounding box center [338, 460] width 347 height 582
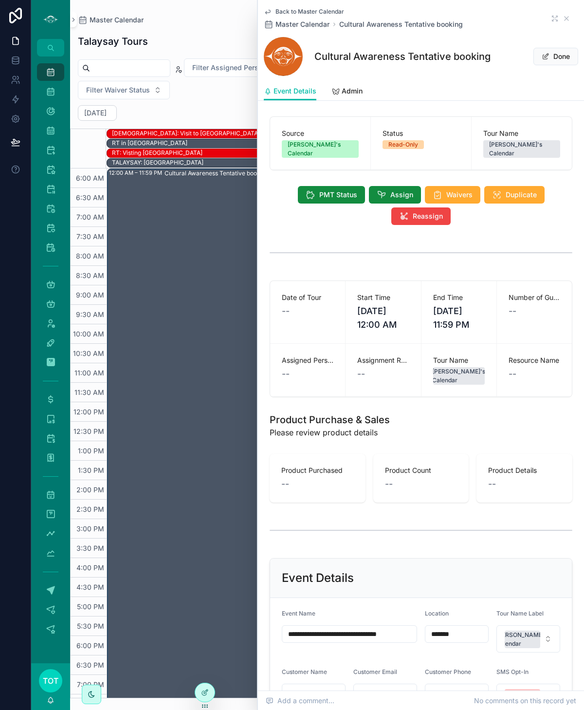
scroll to position [2, 0]
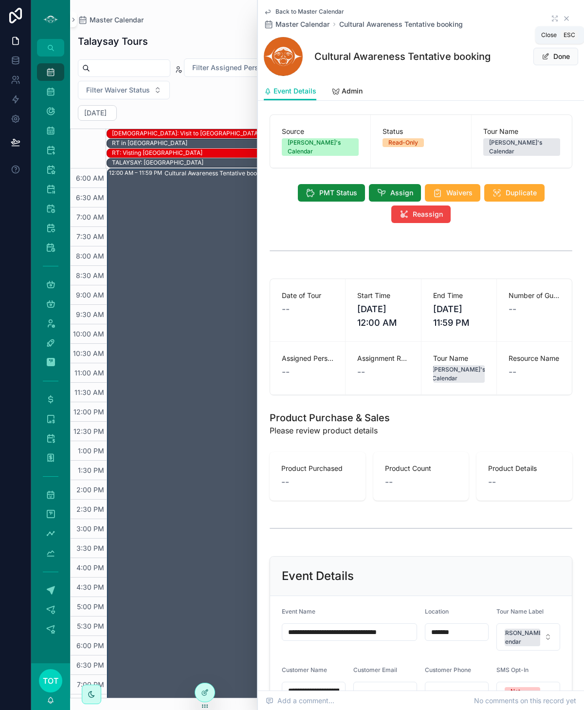
click at [568, 15] on icon "scrollable content" at bounding box center [567, 19] width 8 height 8
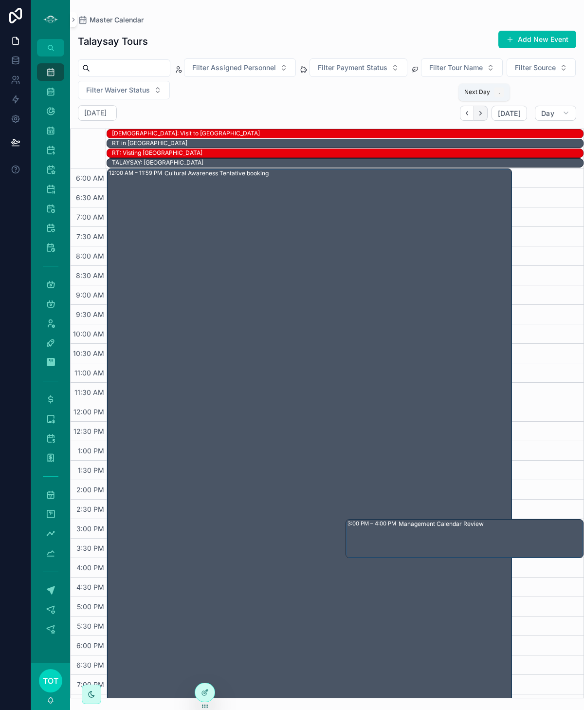
click at [482, 117] on button "Next" at bounding box center [481, 113] width 14 height 15
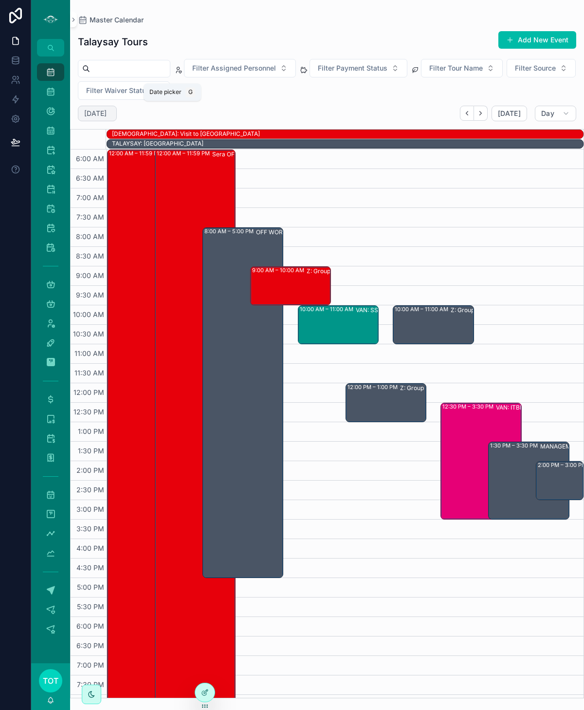
click at [104, 117] on h2 "Friday Oct 24" at bounding box center [95, 114] width 22 height 10
select select "****"
select select "*"
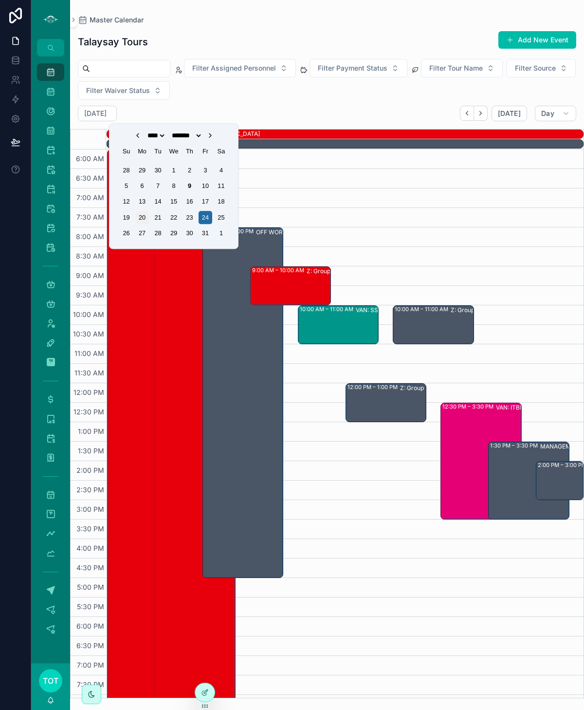
click at [140, 219] on div "20" at bounding box center [142, 217] width 13 height 13
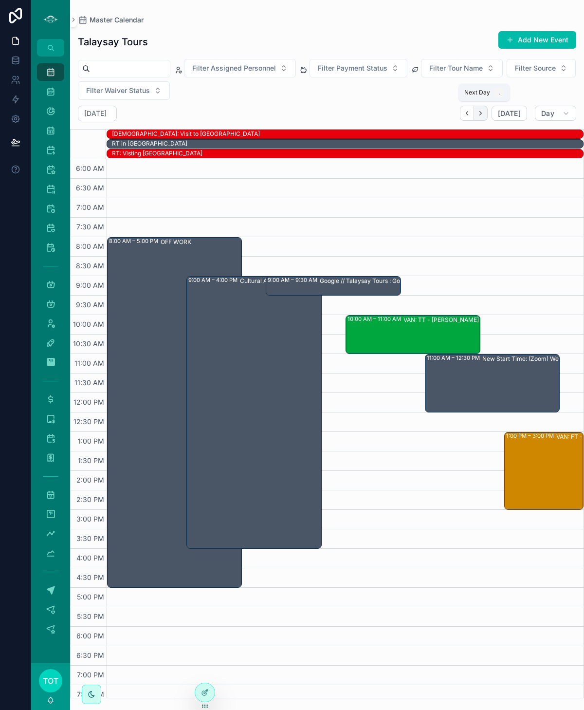
click at [484, 116] on button "Next" at bounding box center [481, 113] width 14 height 15
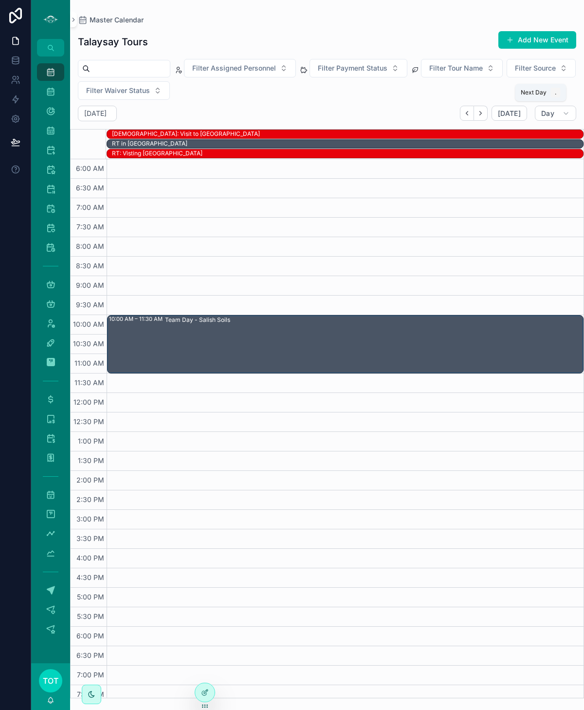
click at [484, 116] on button "Next" at bounding box center [481, 113] width 14 height 15
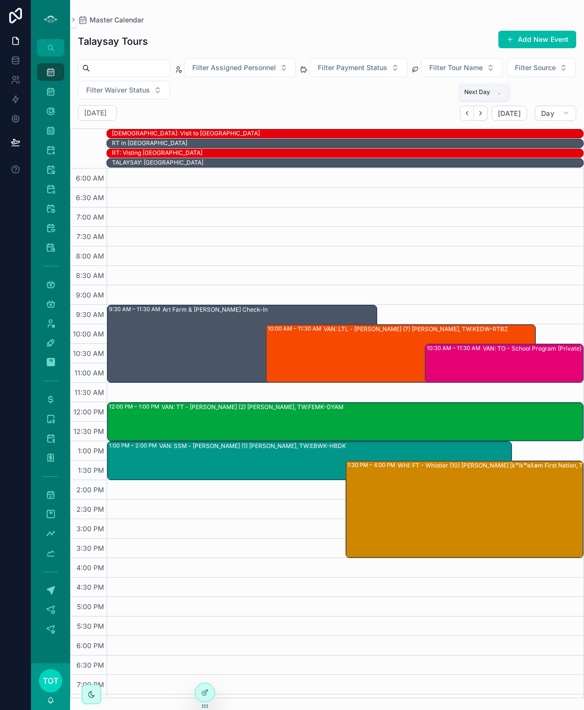
click at [484, 116] on button "Next" at bounding box center [481, 113] width 14 height 15
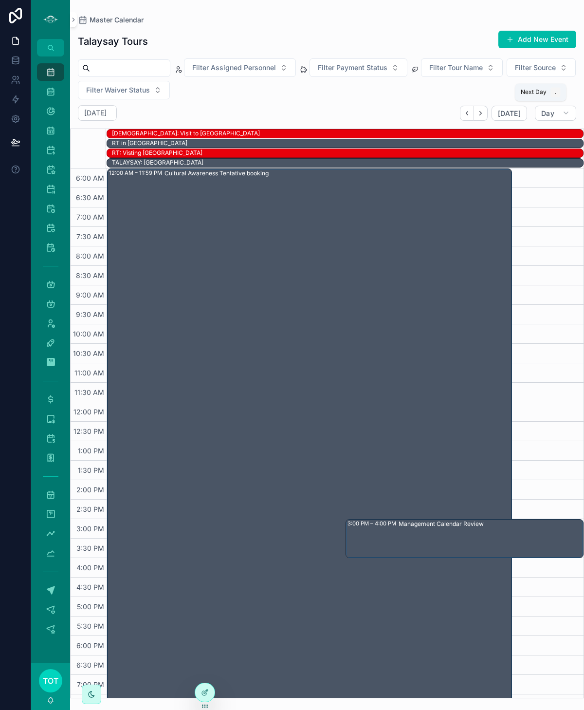
click at [484, 116] on button "Next" at bounding box center [481, 113] width 14 height 15
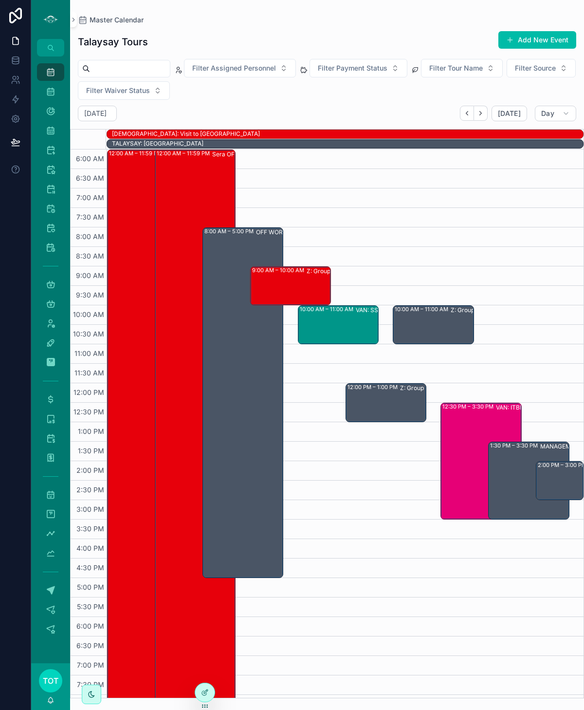
scroll to position [7, 0]
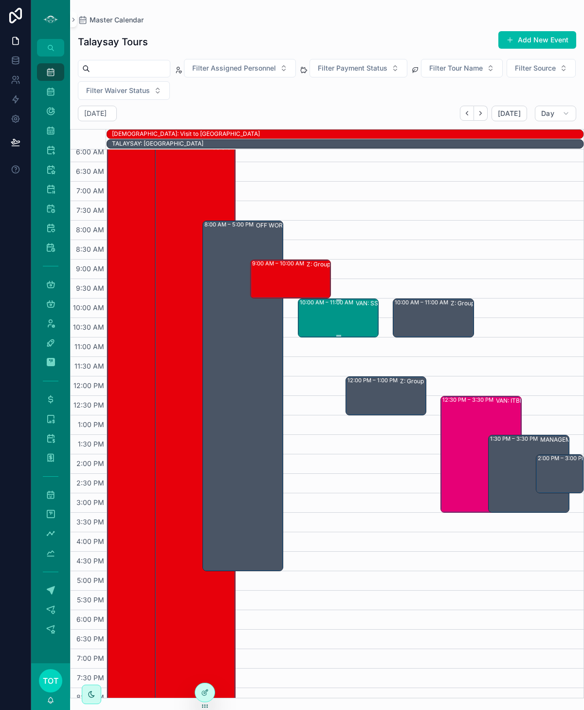
click at [317, 318] on div "10:00 AM – 11:00 AM VAN: SSM - Stanley Park (26) Lacey Mcintosh, TW:JGZX-RAIH" at bounding box center [339, 318] width 78 height 37
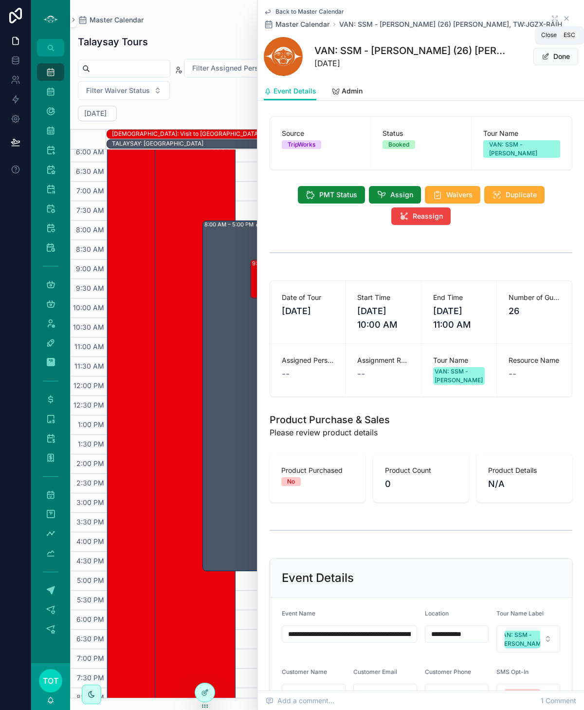
click at [568, 19] on icon "scrollable content" at bounding box center [567, 19] width 8 height 8
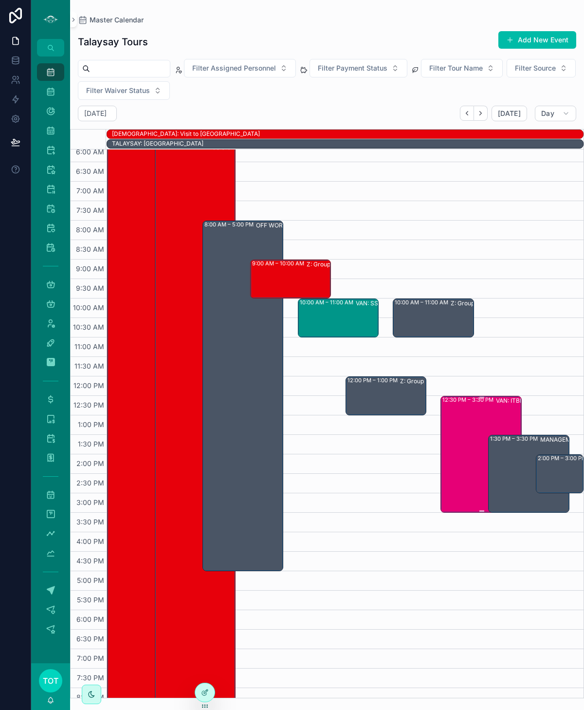
click at [472, 443] on div "12:30 PM – 3:30 PM VAN: ITBD + LTL - Stanley Park (7) Ingrid du Toit, TW:QYYW-V…" at bounding box center [482, 454] width 78 height 115
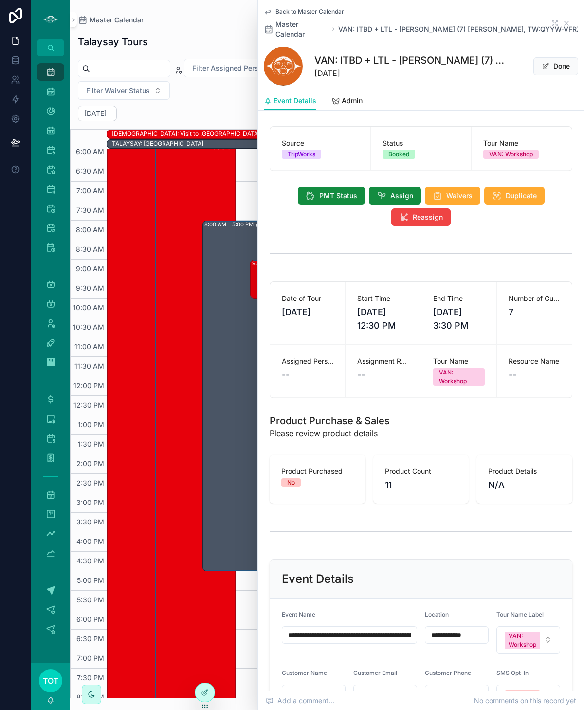
click at [354, 96] on link "Admin" at bounding box center [347, 101] width 31 height 19
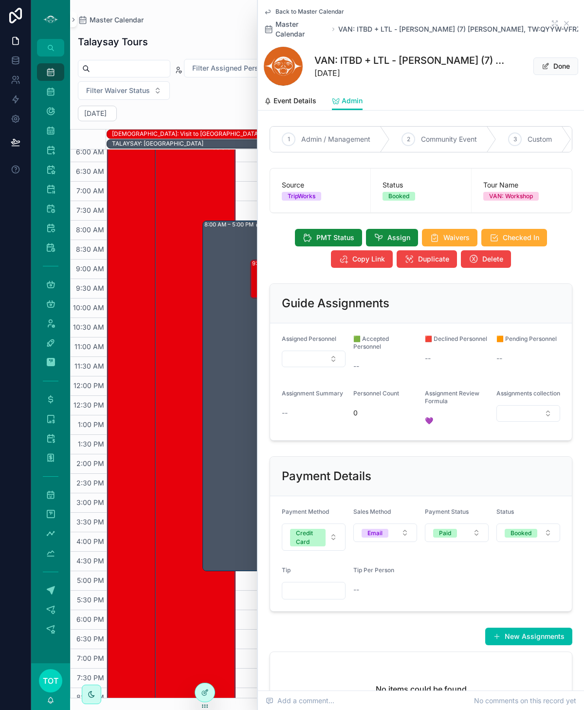
click at [301, 96] on span "Event Details" at bounding box center [295, 101] width 43 height 10
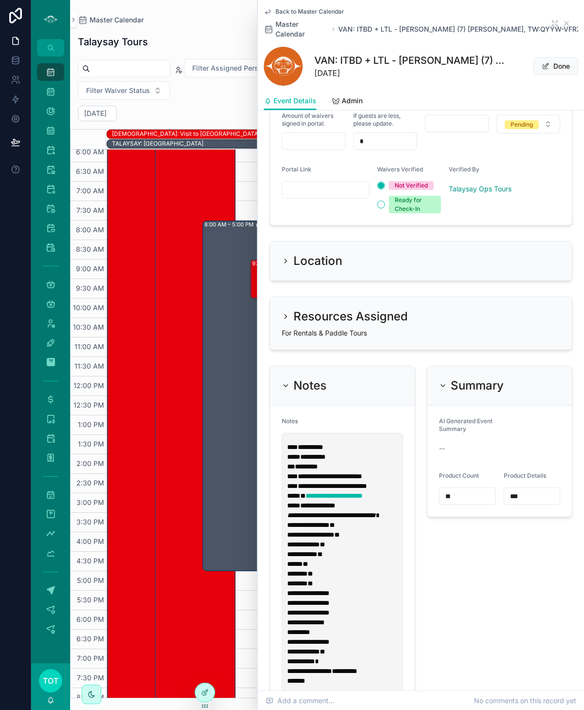
scroll to position [789, 0]
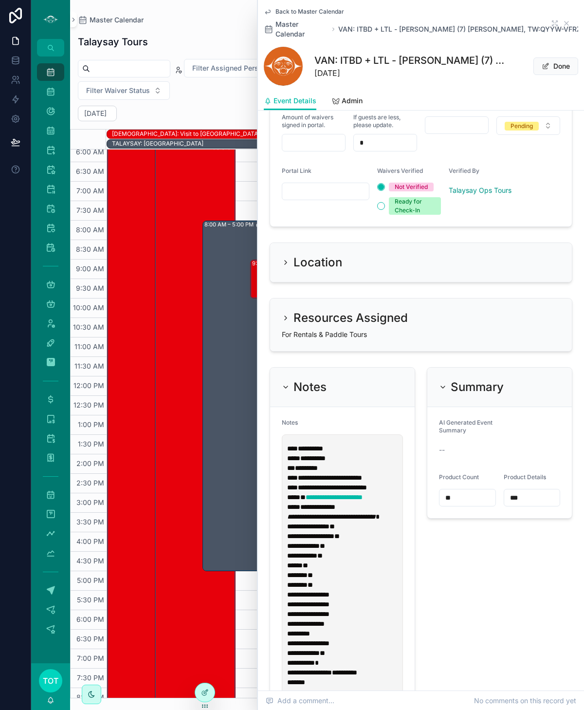
drag, startPoint x: 507, startPoint y: 480, endPoint x: 485, endPoint y: 480, distance: 21.9
click at [485, 480] on form "AI Generated Event Summary -- Product Count ** Product Details ***" at bounding box center [500, 462] width 145 height 111
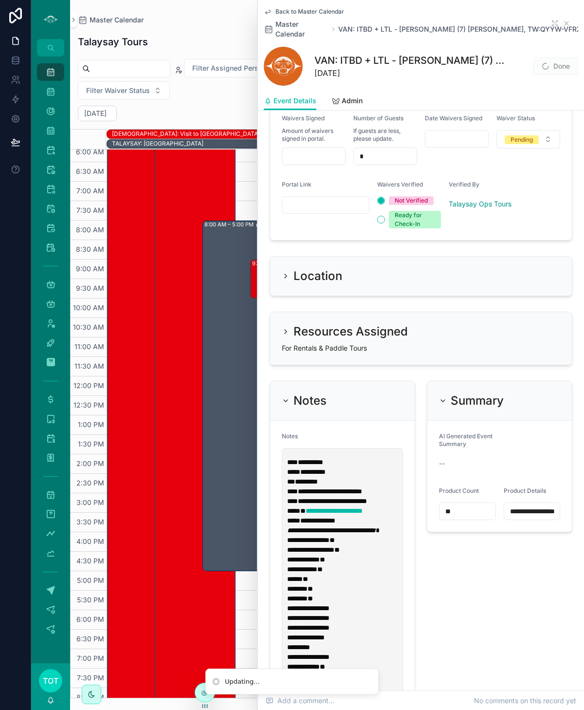
scroll to position [802, 0]
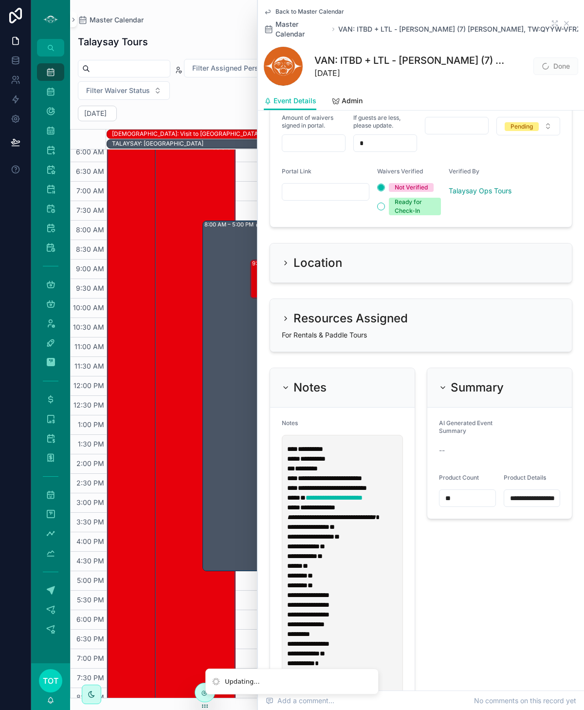
type input "**********"
click at [469, 559] on div "**********" at bounding box center [499, 552] width 157 height 376
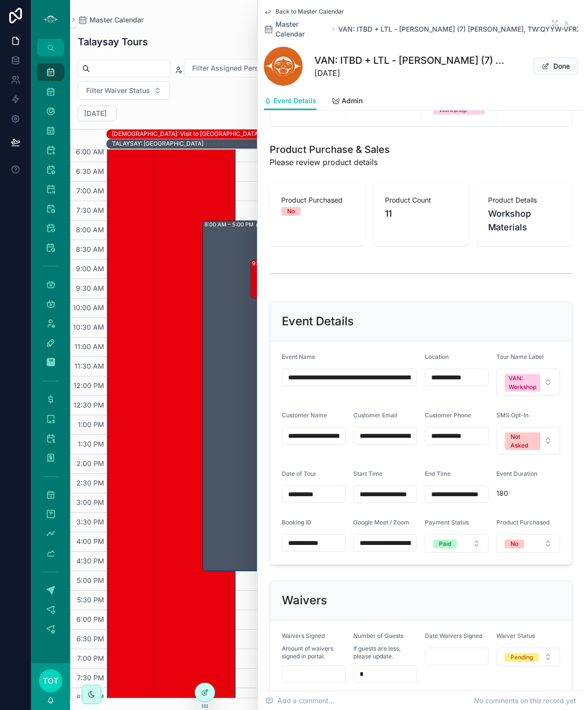
scroll to position [278, 0]
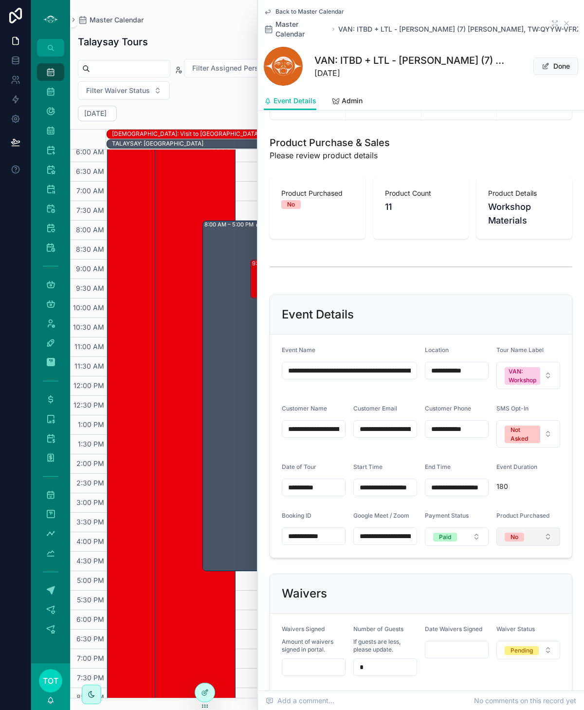
click at [526, 527] on button "No" at bounding box center [529, 536] width 64 height 19
click at [490, 577] on div "Yes - Please Review" at bounding box center [484, 576] width 56 height 9
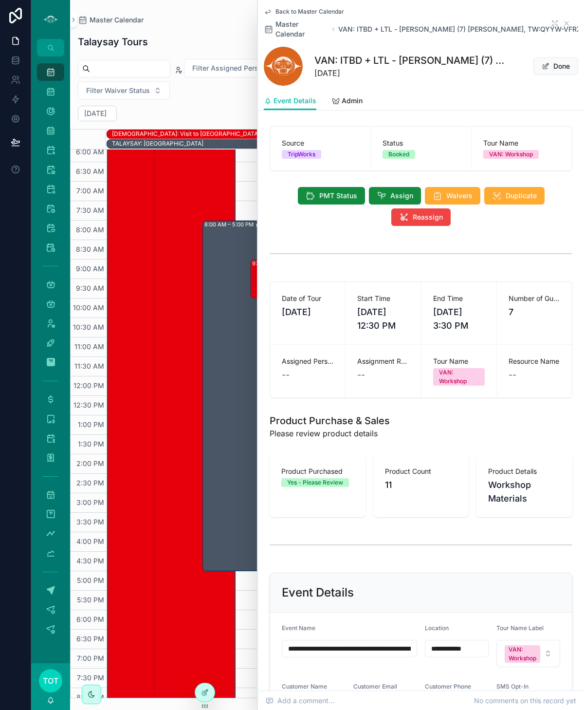
scroll to position [7, 0]
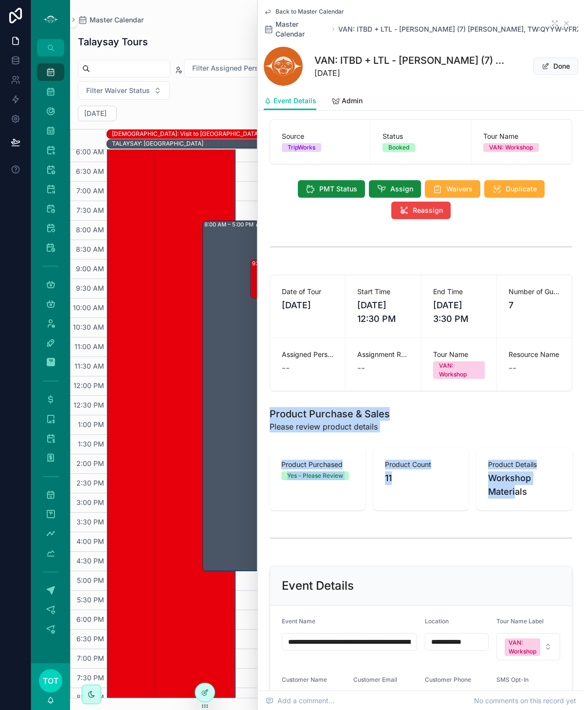
drag, startPoint x: 270, startPoint y: 405, endPoint x: 521, endPoint y: 487, distance: 263.3
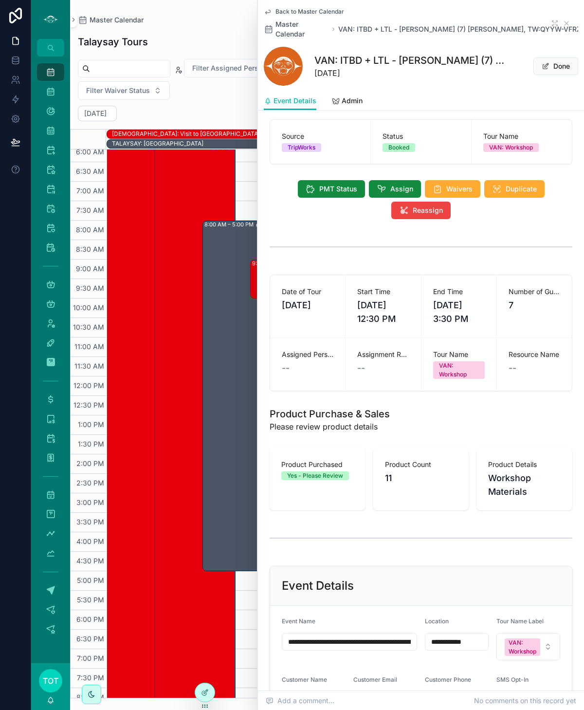
click at [540, 494] on div "Product Details Workshop Materials" at bounding box center [525, 479] width 96 height 62
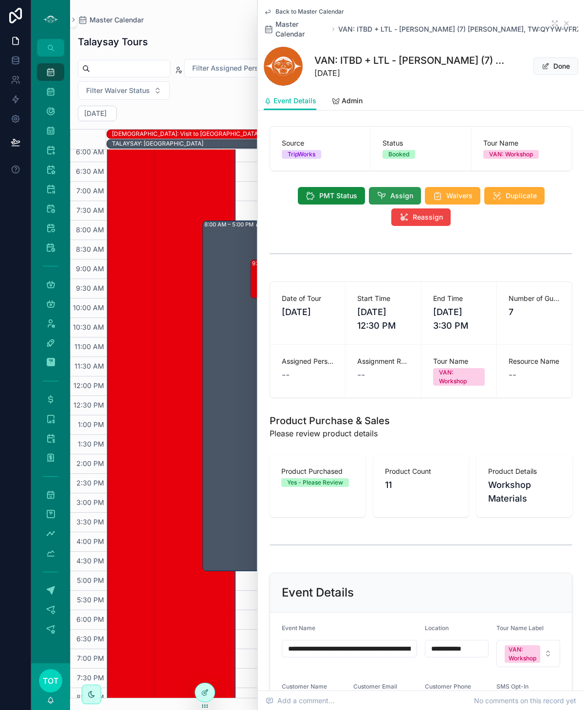
click at [387, 187] on button "Assign" at bounding box center [395, 196] width 52 height 18
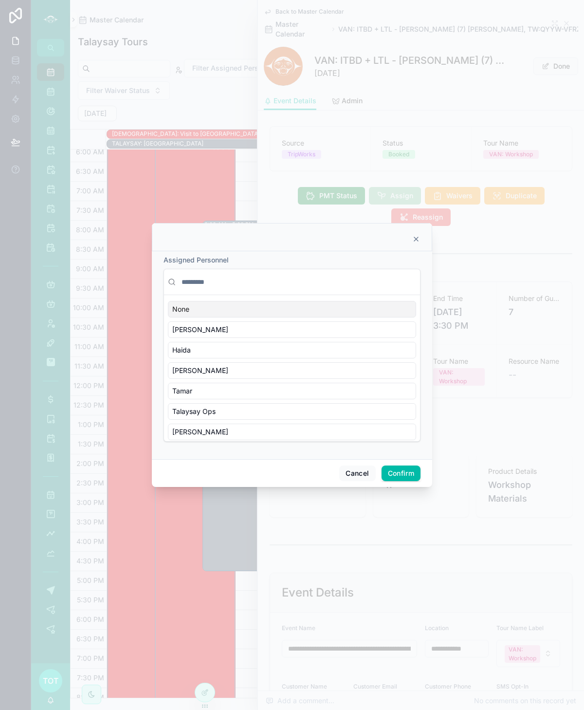
click at [205, 280] on input "text" at bounding box center [298, 282] width 237 height 18
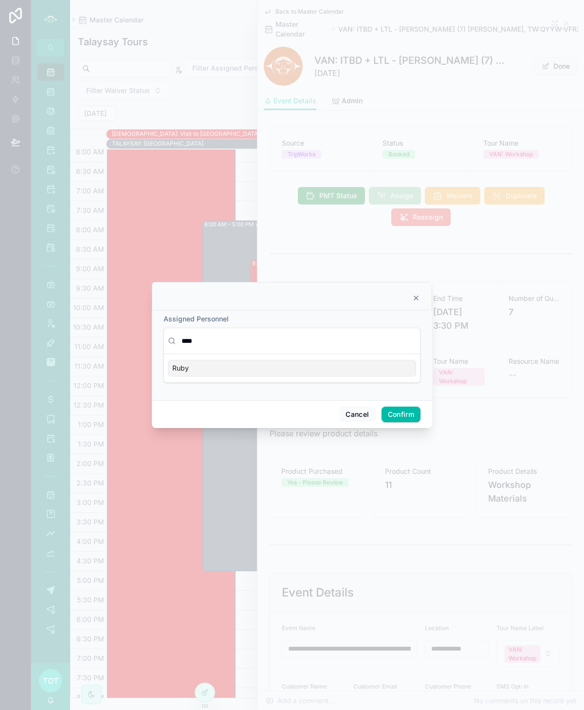
type input "****"
click at [215, 368] on div "Ruby" at bounding box center [292, 368] width 248 height 17
click at [393, 414] on button "Confirm" at bounding box center [401, 415] width 39 height 16
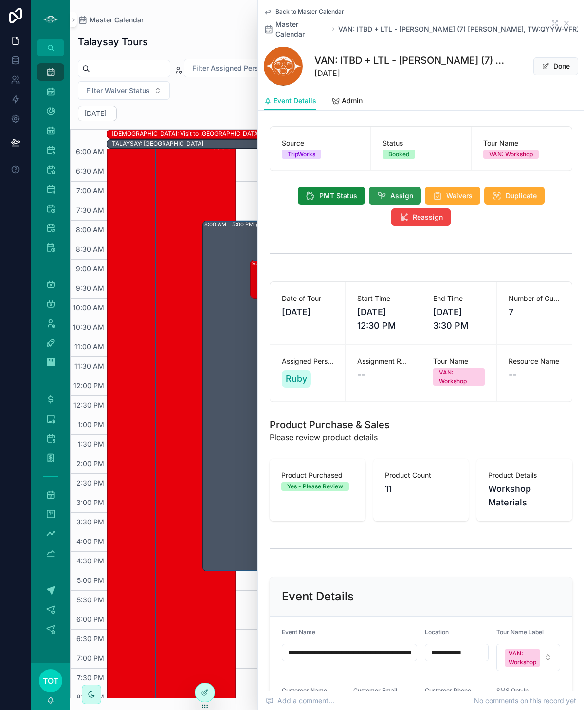
click at [383, 191] on icon "scrollable content" at bounding box center [382, 196] width 10 height 10
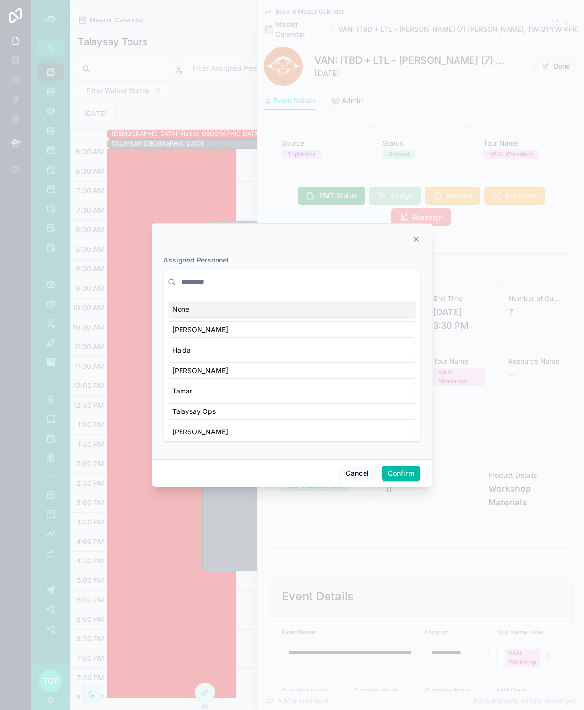
click at [196, 279] on input "text" at bounding box center [298, 282] width 237 height 18
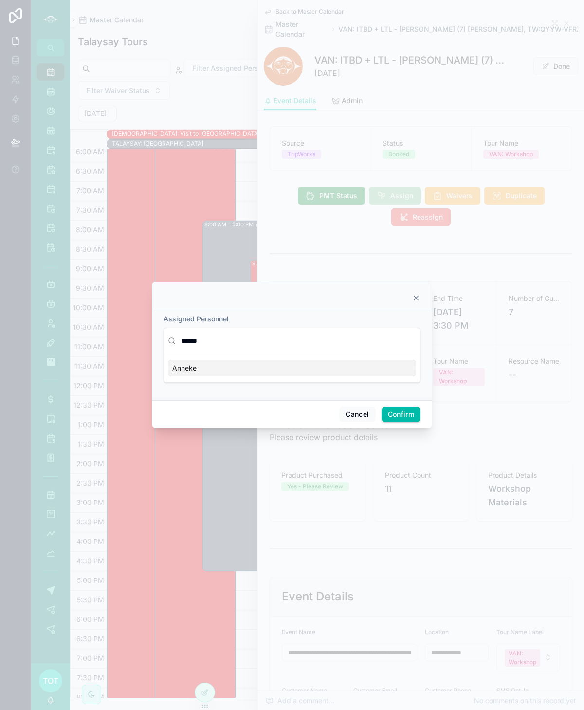
type input "******"
click at [255, 365] on div "Anneke" at bounding box center [292, 368] width 248 height 17
click at [406, 414] on button "Confirm" at bounding box center [401, 415] width 39 height 16
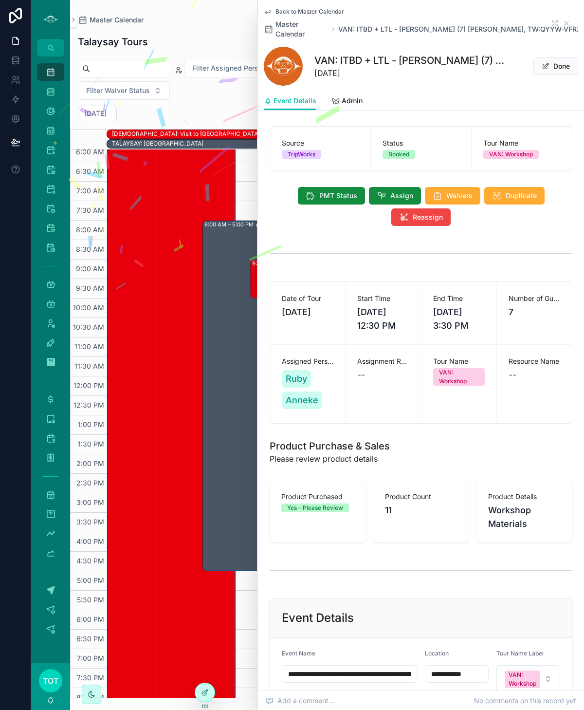
click at [282, 11] on span "Back to Master Calendar" at bounding box center [310, 12] width 69 height 8
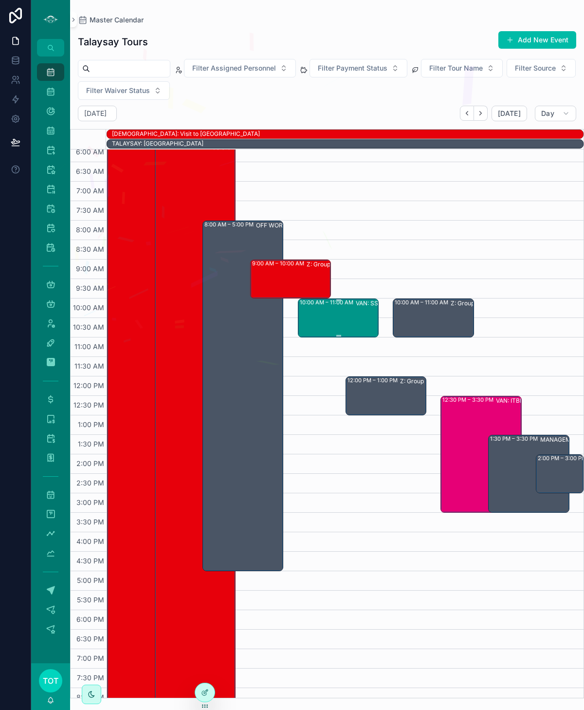
click at [337, 316] on div "10:00 AM – 11:00 AM VAN: SSM - Stanley Park (26) Lacey Mcintosh, TW:JGZX-RAIH" at bounding box center [339, 318] width 78 height 37
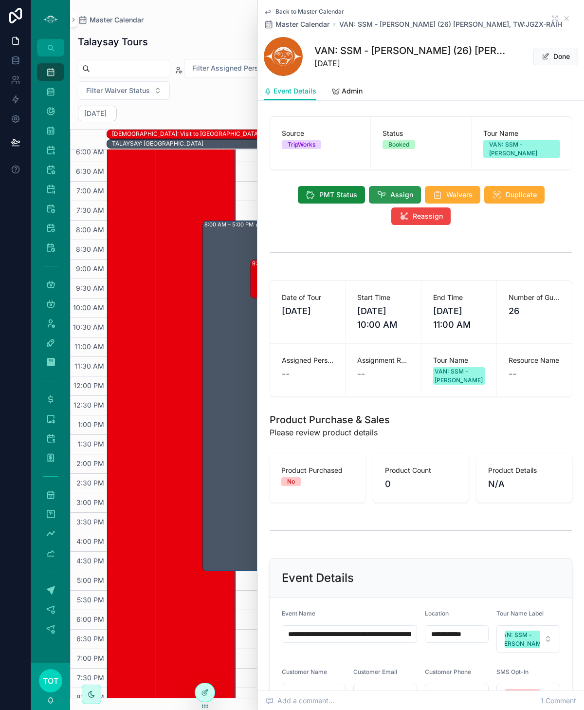
click at [384, 197] on icon "scrollable content" at bounding box center [382, 195] width 10 height 10
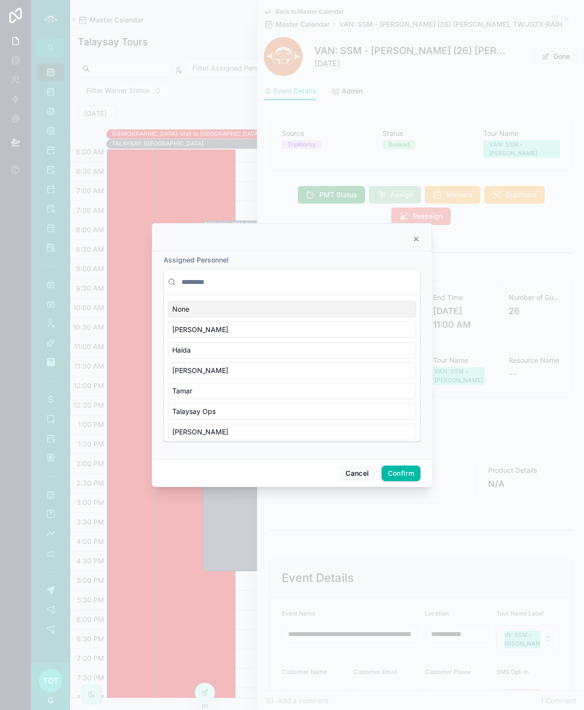
click at [219, 281] on input "text" at bounding box center [298, 282] width 237 height 18
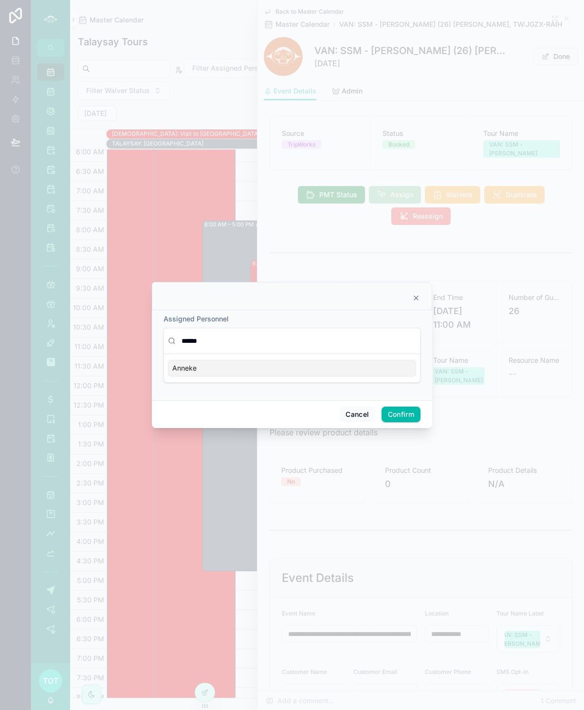
type input "******"
click at [234, 366] on div "Anneke" at bounding box center [292, 368] width 248 height 17
click at [392, 411] on button "Confirm" at bounding box center [401, 415] width 39 height 16
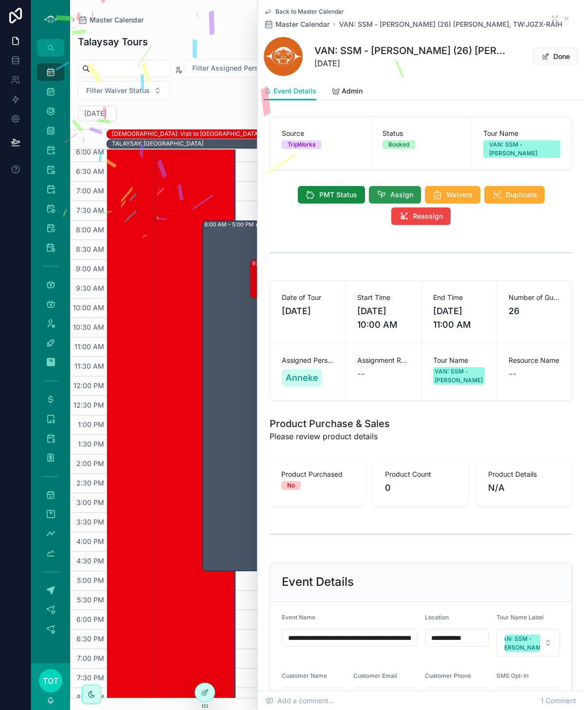
click at [387, 193] on button "Assign" at bounding box center [395, 195] width 52 height 18
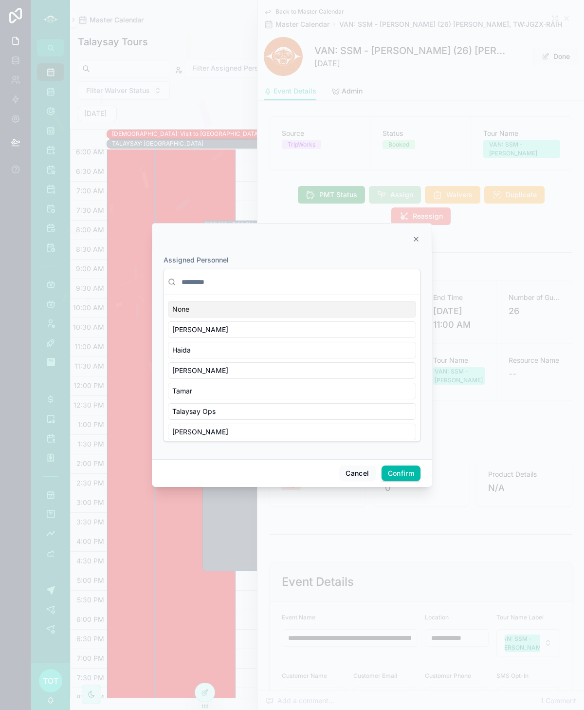
click at [197, 282] on input "text" at bounding box center [298, 282] width 237 height 18
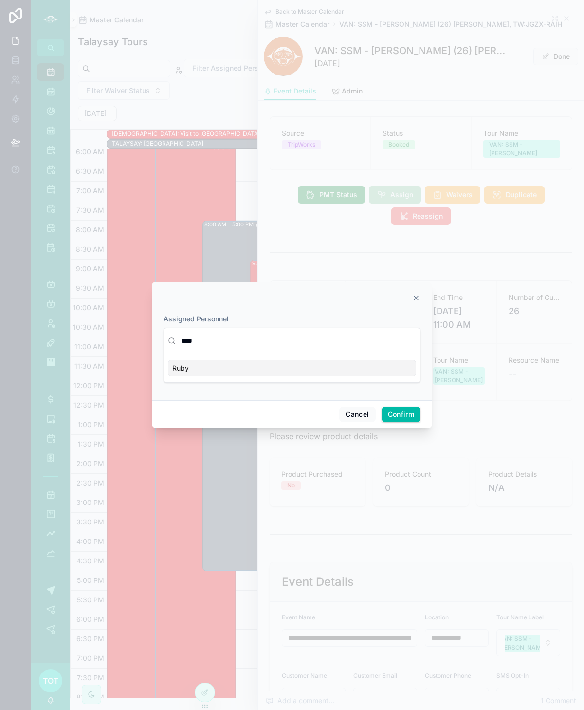
type input "****"
click at [226, 369] on div "Ruby" at bounding box center [292, 368] width 248 height 17
click at [387, 412] on button "Confirm" at bounding box center [401, 415] width 39 height 16
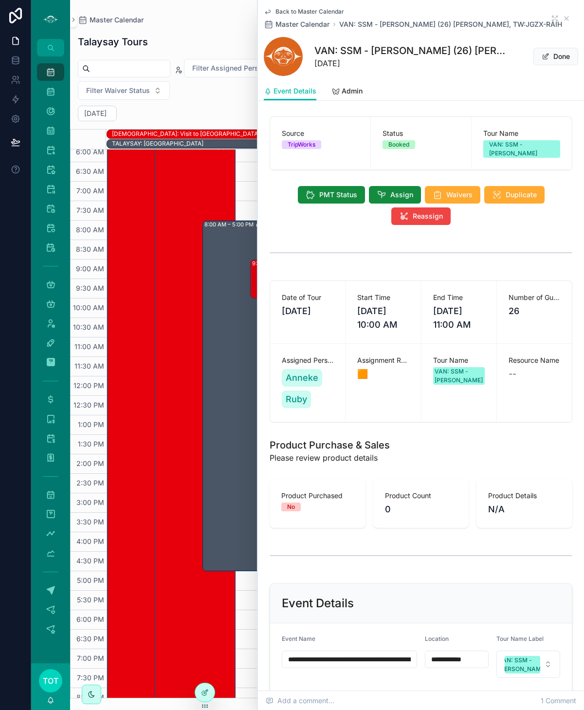
click at [292, 9] on span "Back to Master Calendar" at bounding box center [310, 12] width 69 height 8
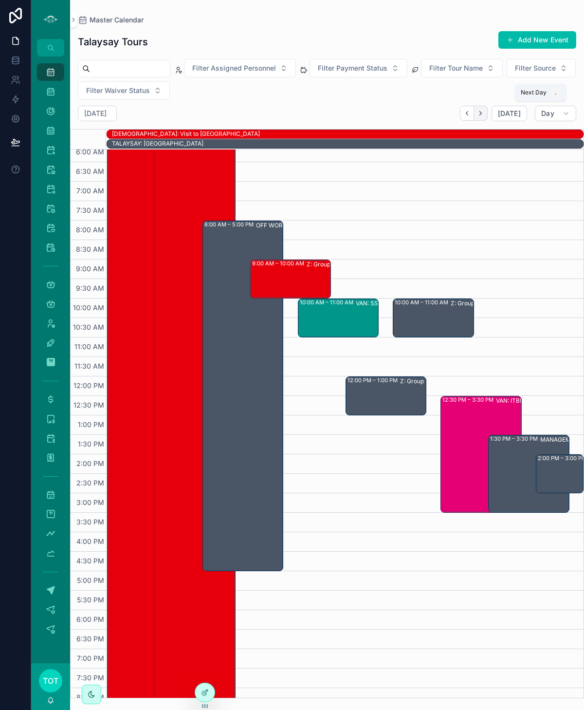
click at [485, 111] on icon "Next" at bounding box center [480, 113] width 7 height 7
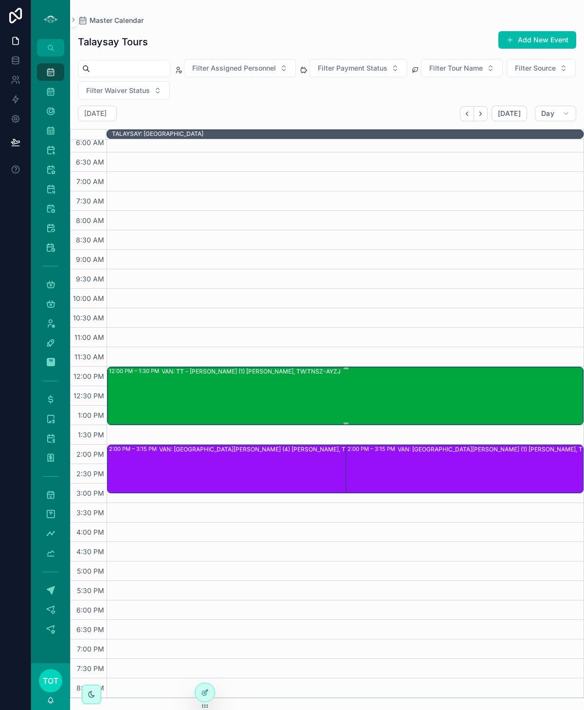
click at [269, 410] on div "VAN: TT - Stanley Park (1) Neil Rodgers, TW:TNSZ-AYZJ" at bounding box center [372, 395] width 421 height 56
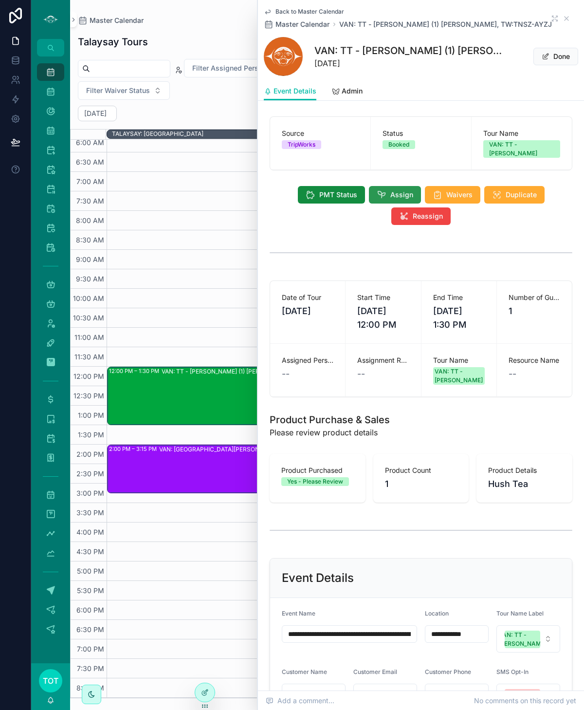
click at [380, 190] on icon "scrollable content" at bounding box center [382, 195] width 10 height 10
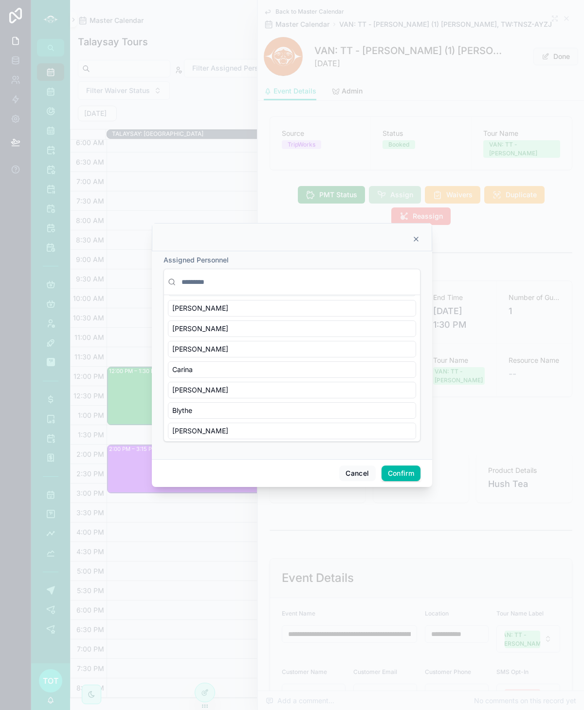
scroll to position [203, 0]
click at [206, 366] on div "Anneke" at bounding box center [292, 372] width 248 height 17
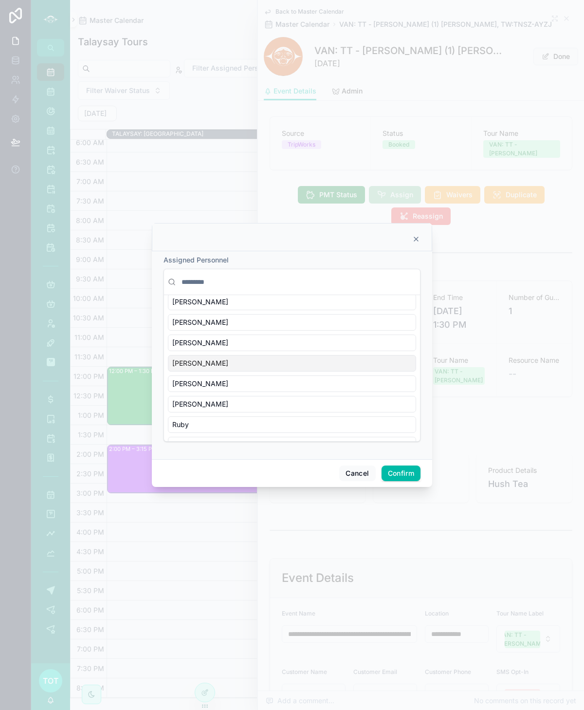
scroll to position [339, 0]
click at [220, 356] on div "Richard" at bounding box center [292, 359] width 248 height 17
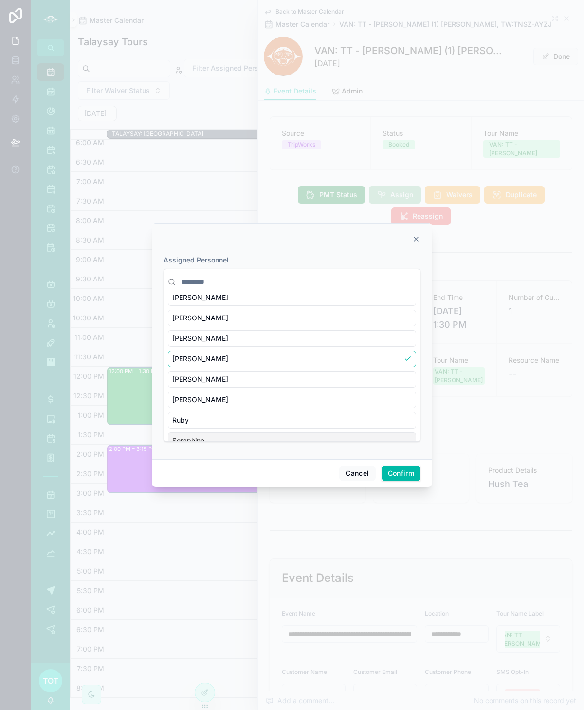
click at [391, 468] on button "Confirm" at bounding box center [401, 474] width 39 height 16
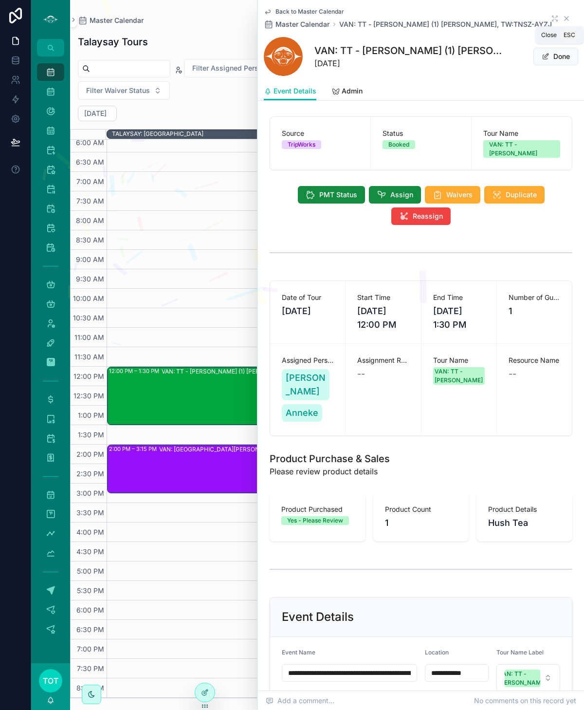
click at [565, 19] on icon "scrollable content" at bounding box center [567, 19] width 8 height 8
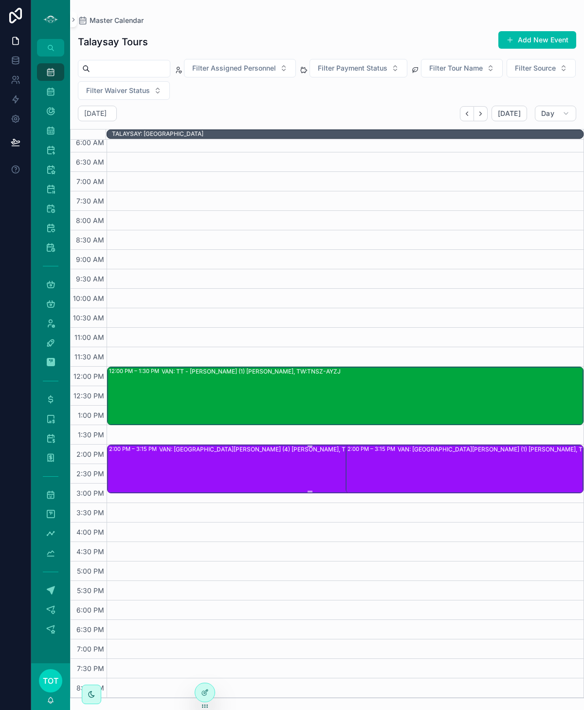
click at [267, 454] on div "VAN: ST - Stanley Park (4) Catherine Hodgson, TW:NTQI-TXVX" at bounding box center [335, 468] width 352 height 47
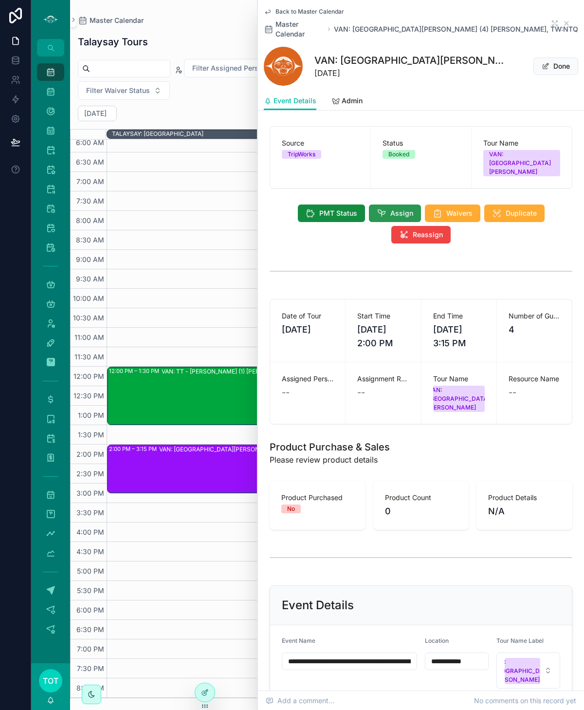
click at [390, 205] on button "Assign" at bounding box center [395, 214] width 52 height 18
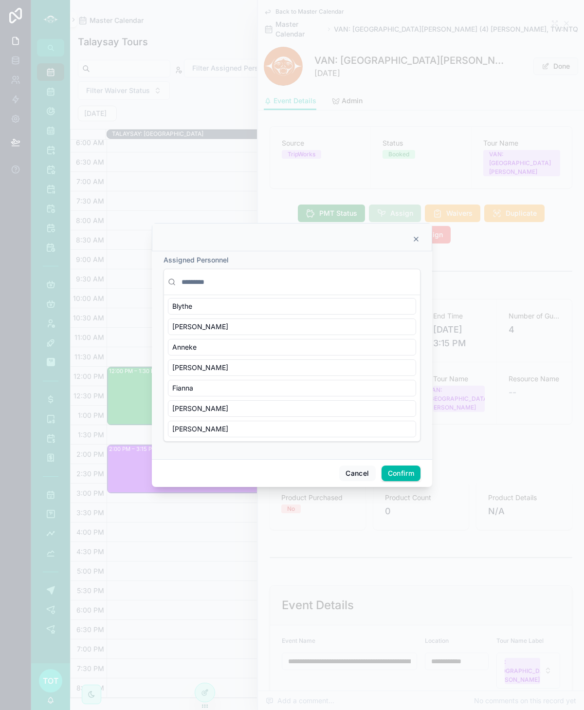
scroll to position [212, 0]
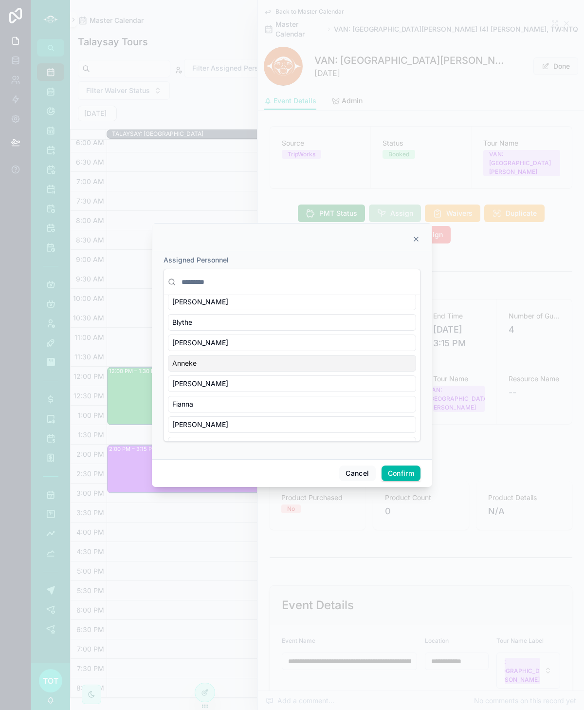
click at [220, 358] on div "Anneke" at bounding box center [292, 363] width 248 height 17
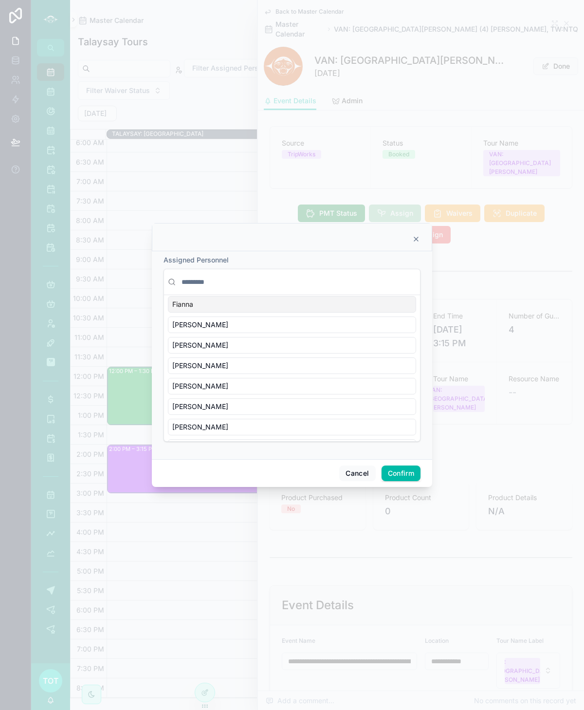
scroll to position [313, 0]
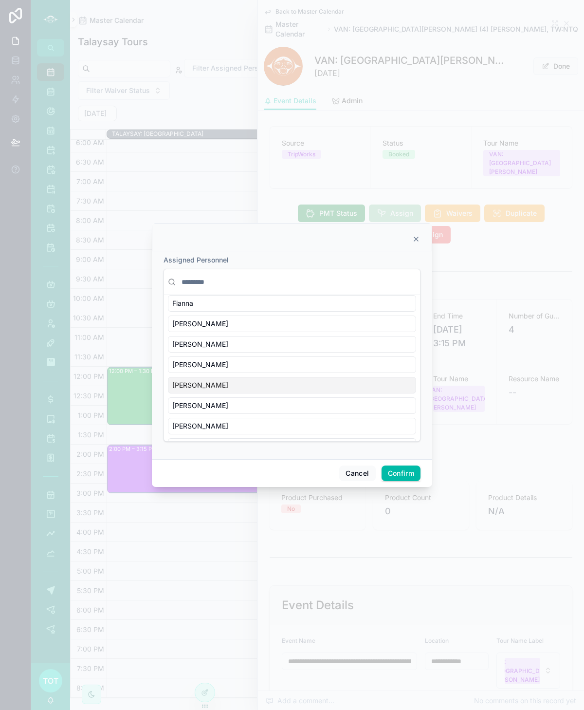
click at [231, 377] on div "Richard" at bounding box center [292, 385] width 248 height 17
click at [395, 472] on button "Confirm" at bounding box center [401, 474] width 39 height 16
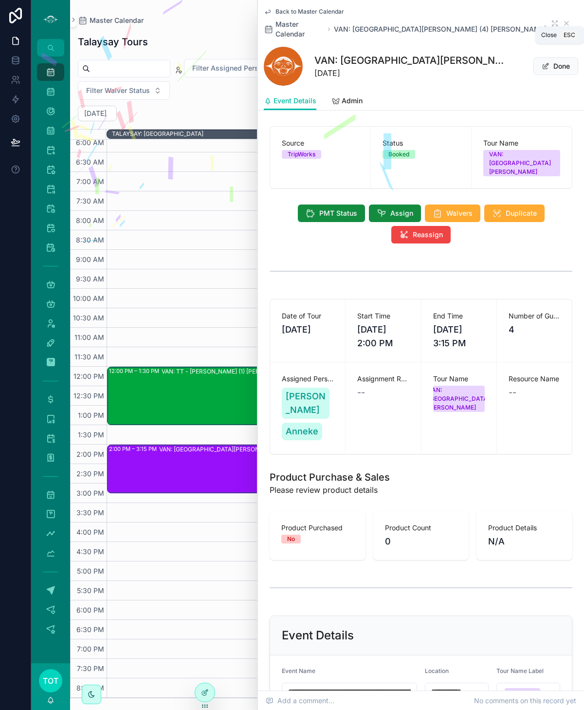
click at [565, 19] on icon "scrollable content" at bounding box center [567, 23] width 8 height 8
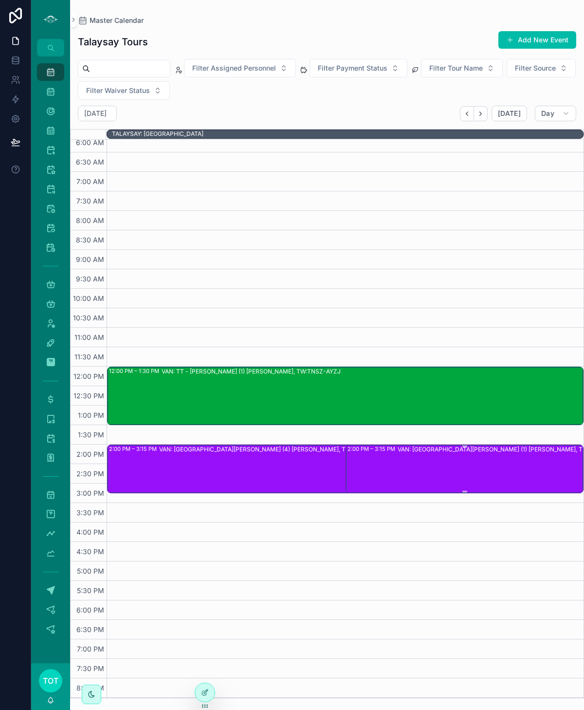
click at [405, 452] on div "VAN: ST - Stanley Park (1) Neil Rodgers, TW:NCZC-XUTK" at bounding box center [512, 468] width 228 height 47
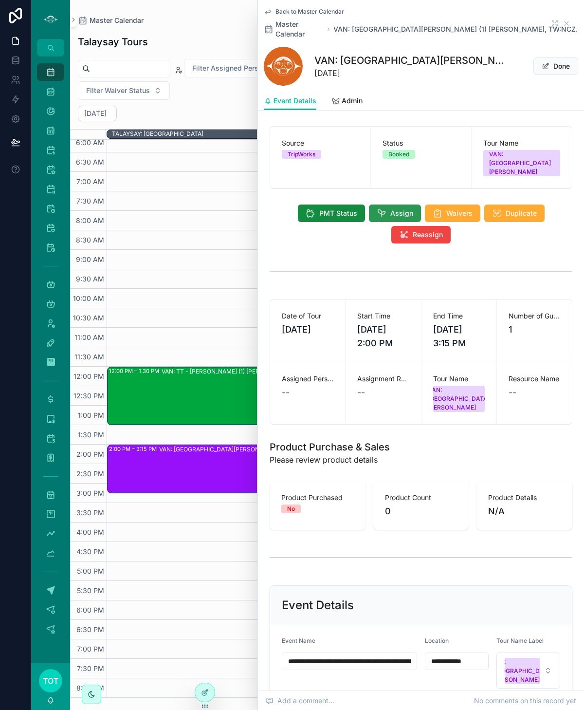
click at [391, 208] on span "Assign" at bounding box center [402, 213] width 23 height 10
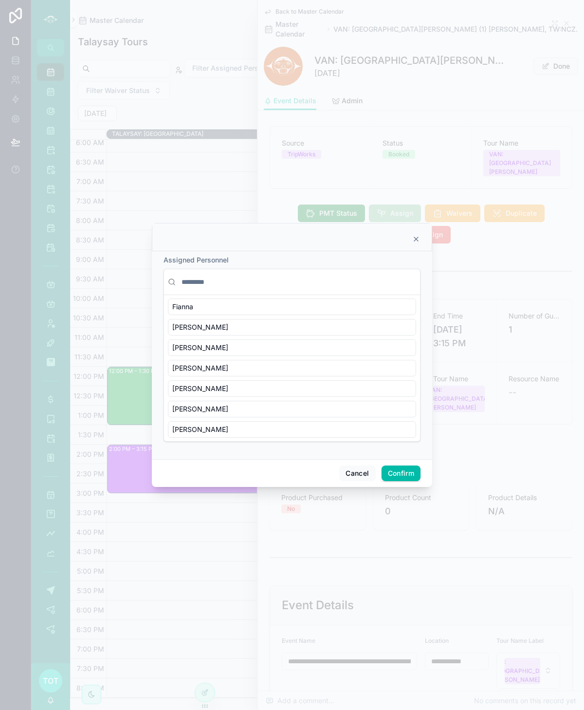
scroll to position [275, 0]
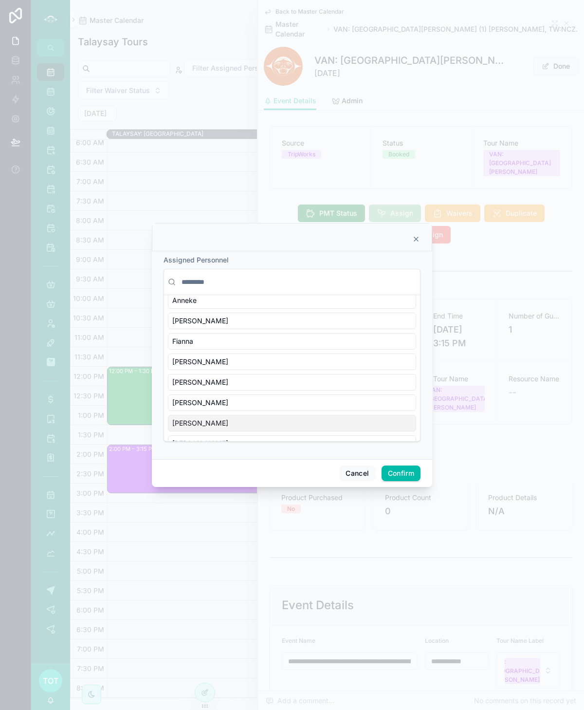
click at [215, 415] on div "Richard" at bounding box center [292, 423] width 248 height 17
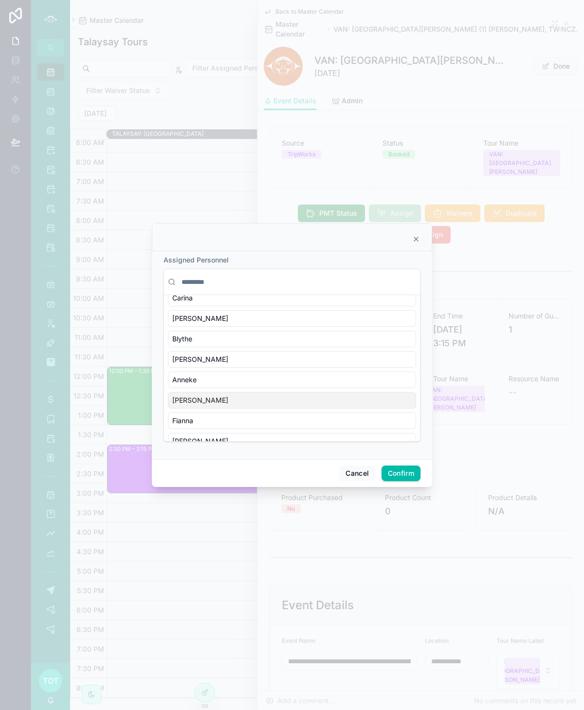
scroll to position [193, 0]
click at [218, 376] on div "Anneke" at bounding box center [292, 382] width 248 height 17
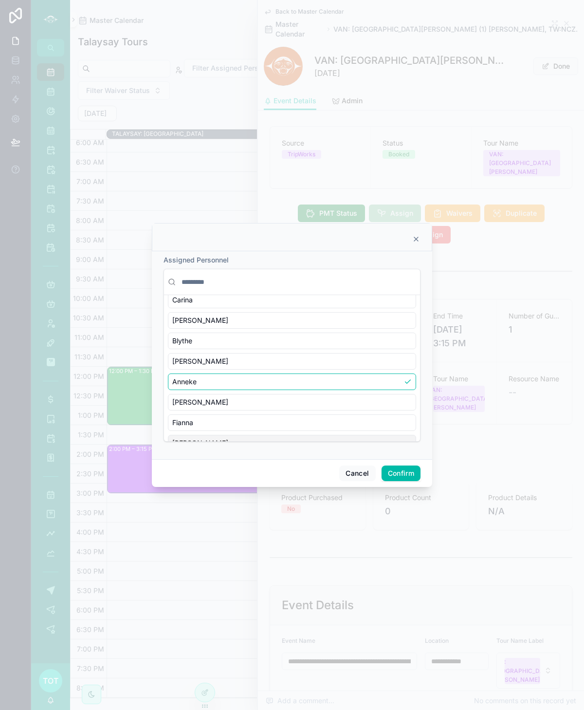
click at [398, 472] on button "Confirm" at bounding box center [401, 474] width 39 height 16
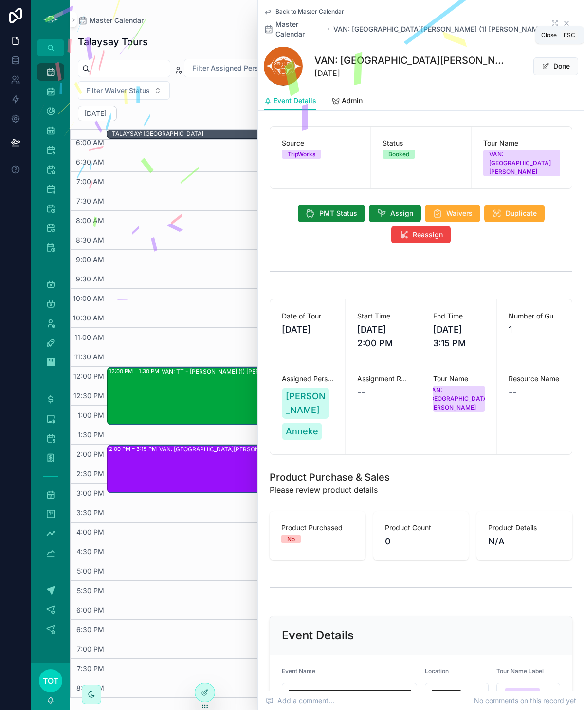
click at [568, 21] on icon "scrollable content" at bounding box center [567, 23] width 4 height 4
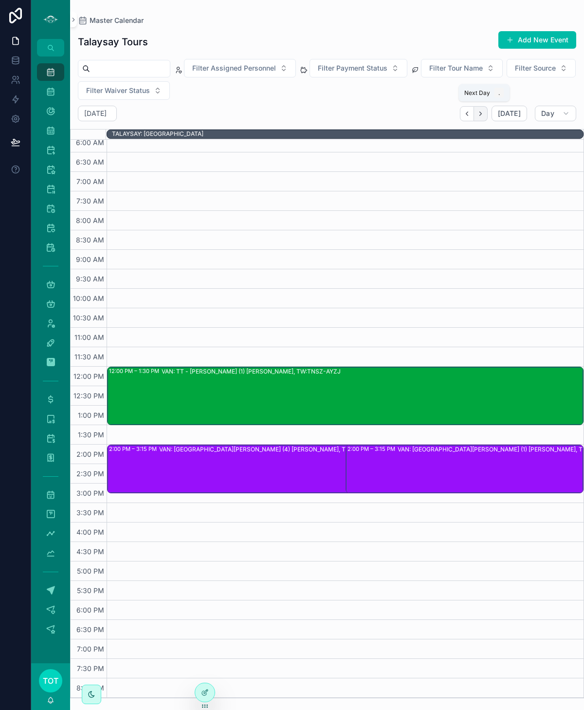
click at [483, 115] on icon "Next" at bounding box center [480, 113] width 7 height 7
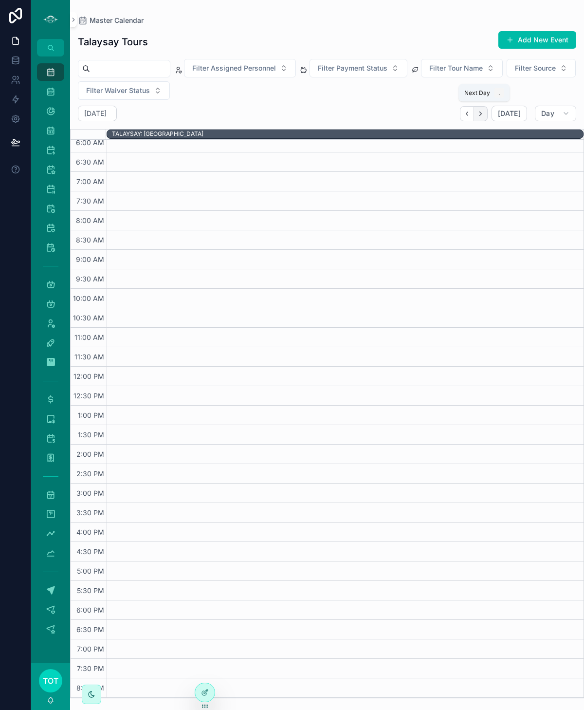
click at [488, 115] on button "Next" at bounding box center [481, 113] width 14 height 15
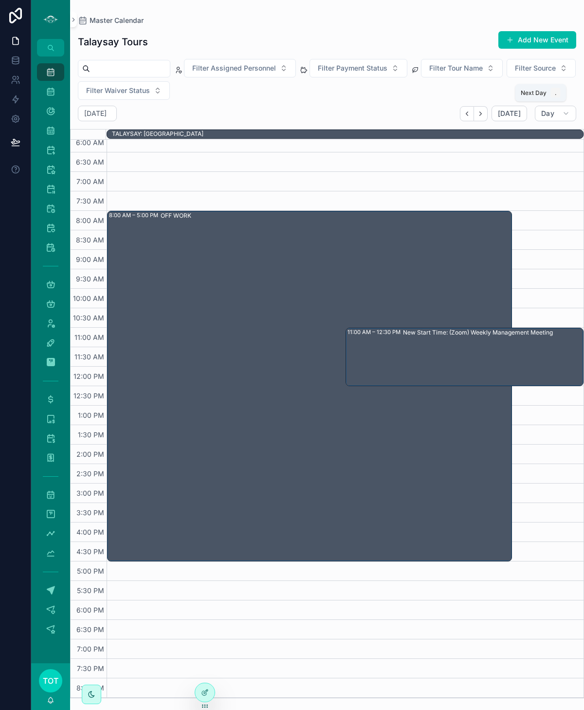
click at [488, 115] on button "Next" at bounding box center [481, 113] width 14 height 15
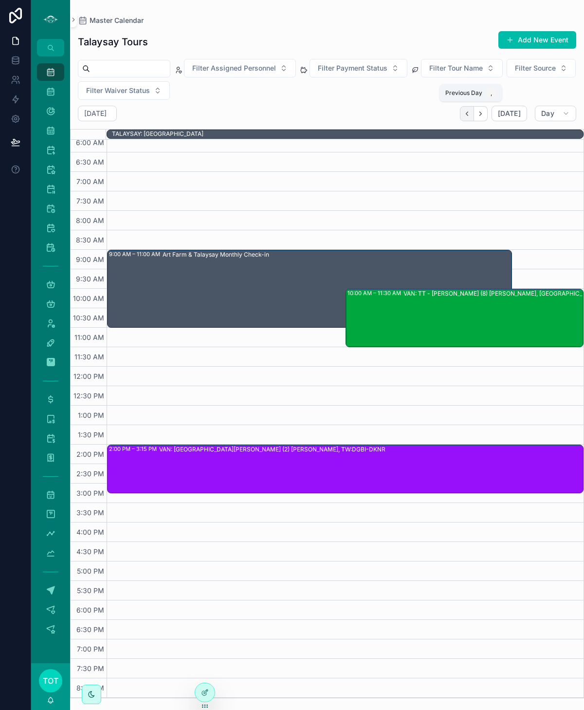
click at [471, 112] on icon "Back" at bounding box center [467, 113] width 7 height 7
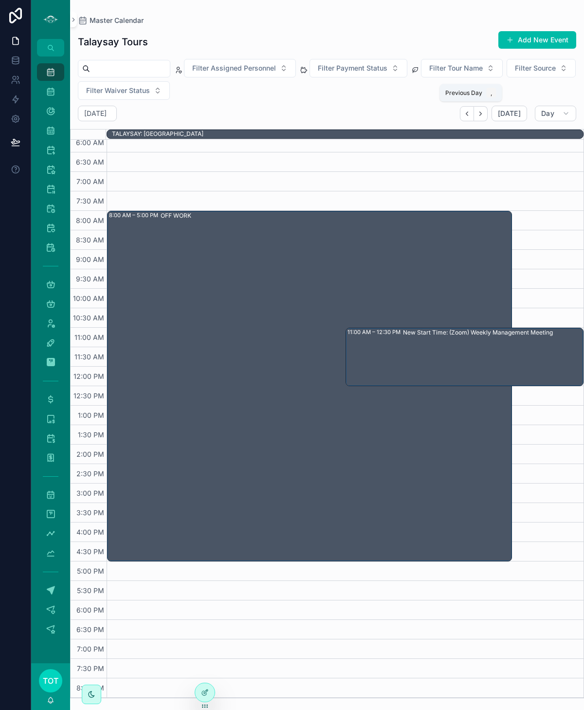
click at [471, 112] on icon "Back" at bounding box center [467, 113] width 7 height 7
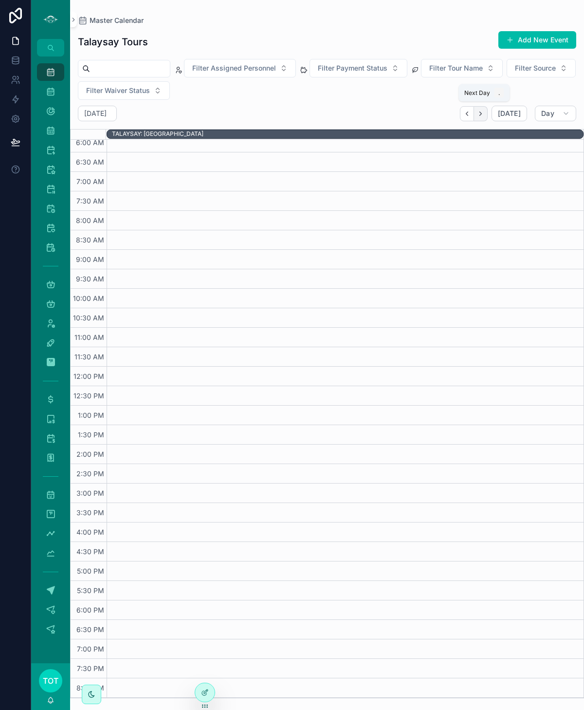
click at [485, 113] on icon "Next" at bounding box center [480, 113] width 7 height 7
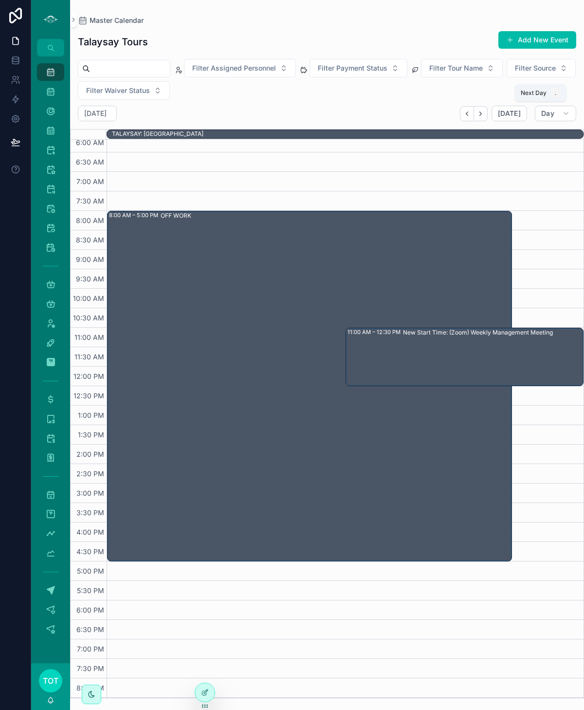
click at [485, 113] on icon "Next" at bounding box center [480, 113] width 7 height 7
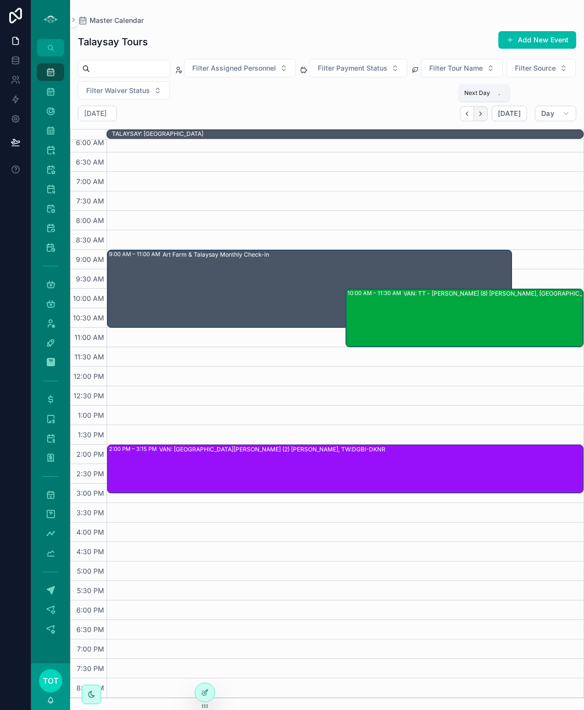
click at [482, 111] on icon "Next" at bounding box center [480, 113] width 7 height 7
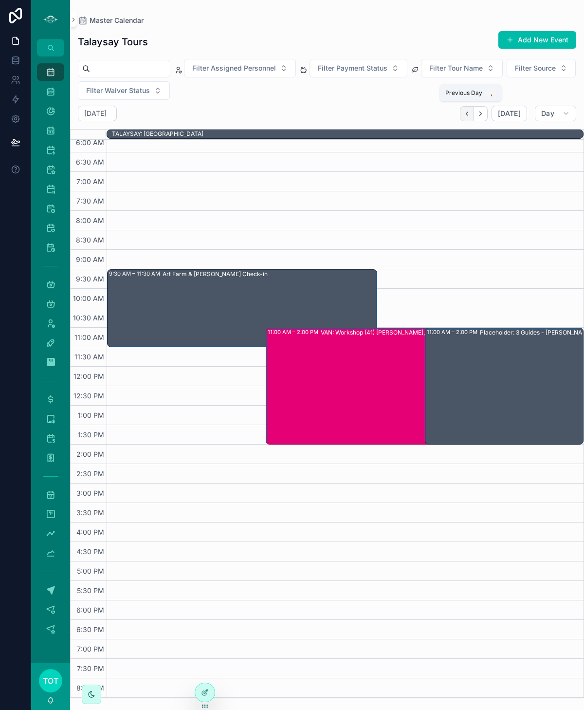
click at [471, 115] on icon "Back" at bounding box center [467, 113] width 7 height 7
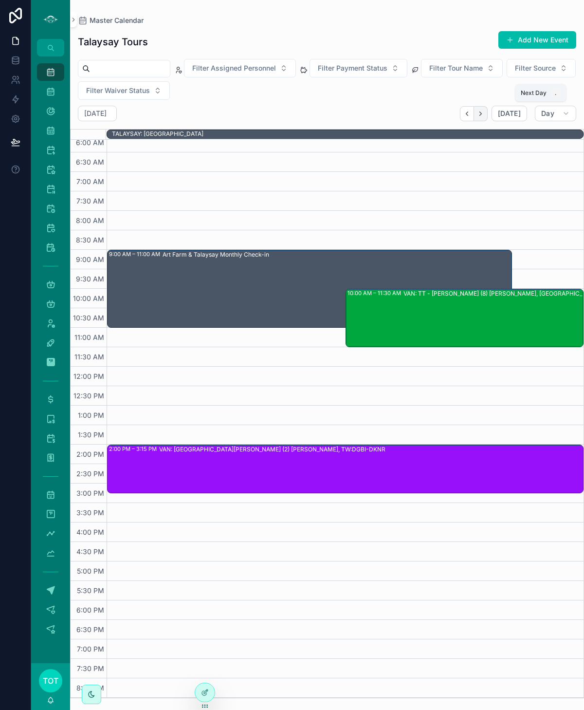
click at [484, 113] on icon "Next" at bounding box center [480, 113] width 7 height 7
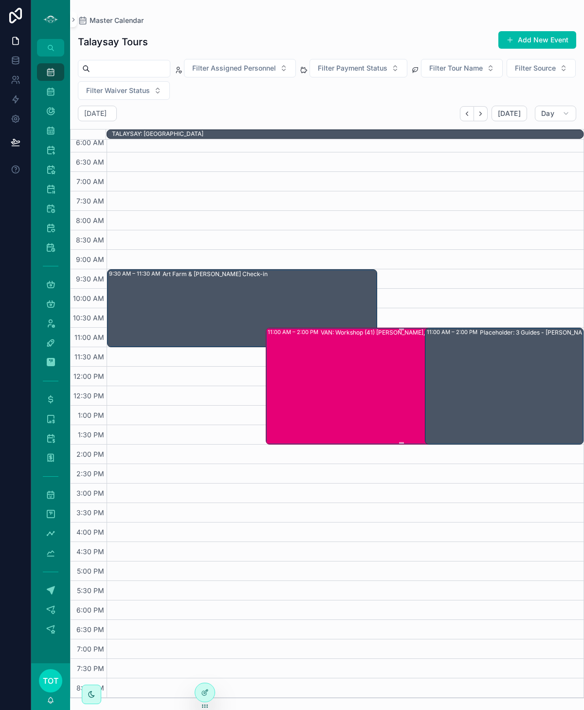
click at [324, 405] on div "VAN: Workshop (41) Jeff Stacey, TW:AXIH-ZQNR" at bounding box center [428, 385] width 214 height 115
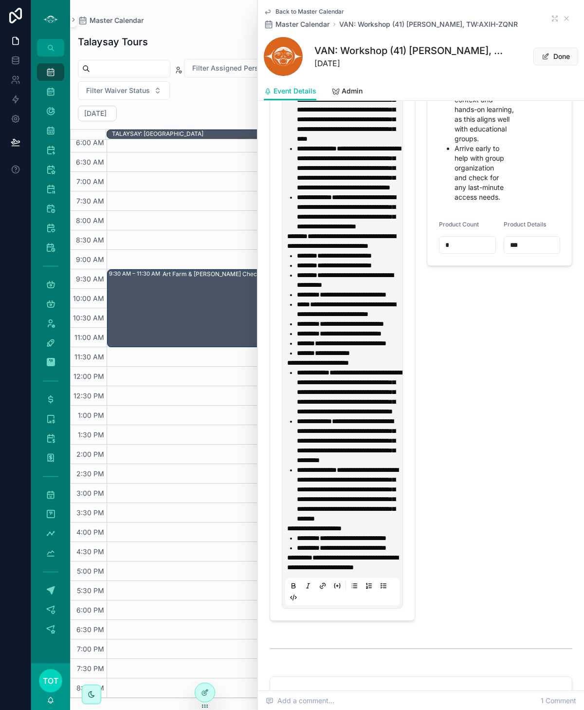
scroll to position [1451, 0]
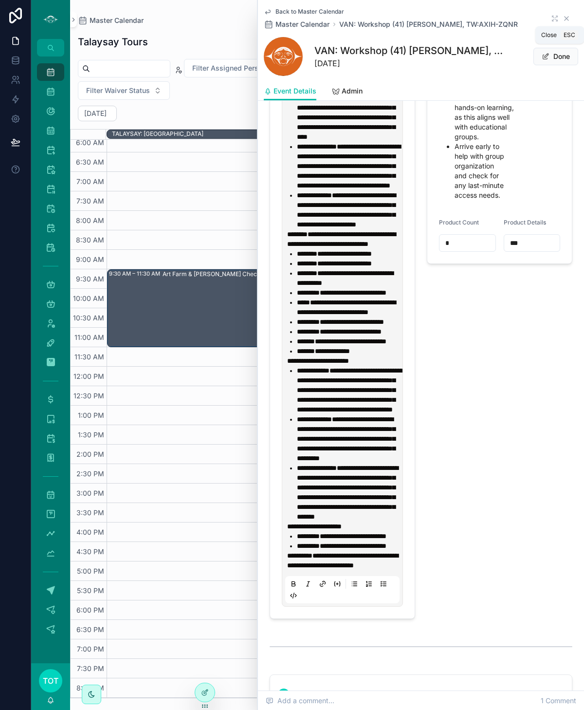
click at [565, 17] on icon "scrollable content" at bounding box center [567, 19] width 4 height 4
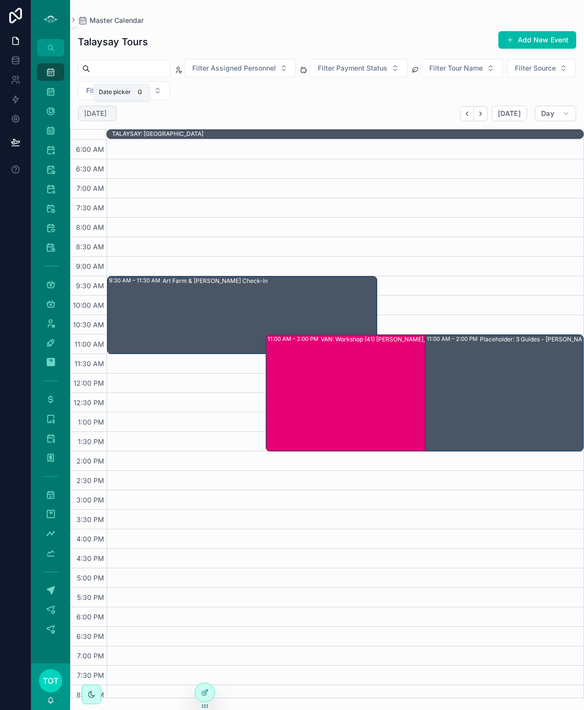
click at [107, 111] on h2 "Wednesday Oct 29" at bounding box center [95, 114] width 22 height 10
select select "****"
select select "*"
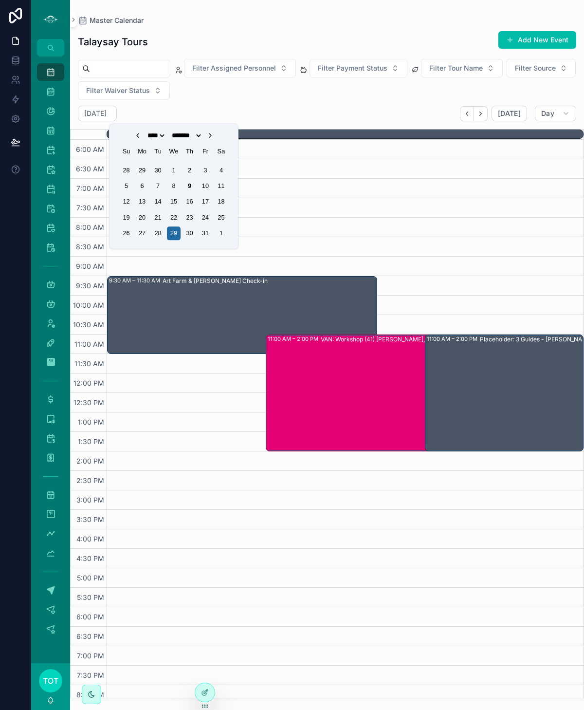
click at [214, 135] on icon "Choose Date" at bounding box center [210, 135] width 8 height 8
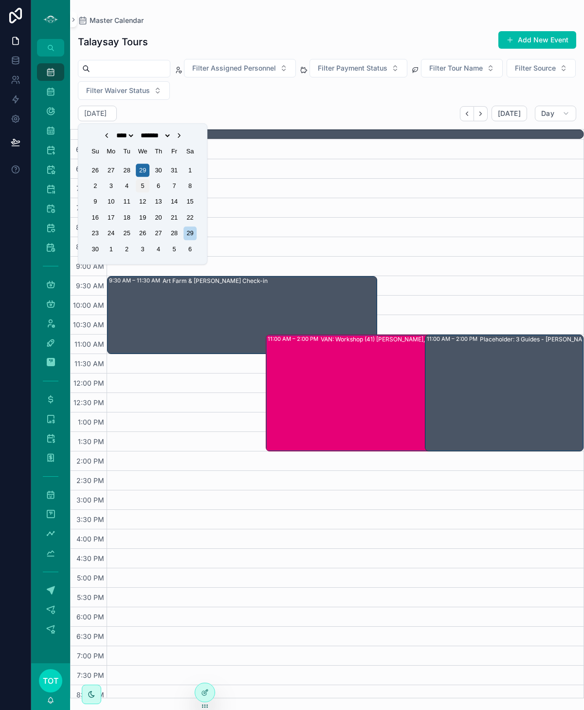
click at [141, 184] on div "5" at bounding box center [142, 185] width 13 height 13
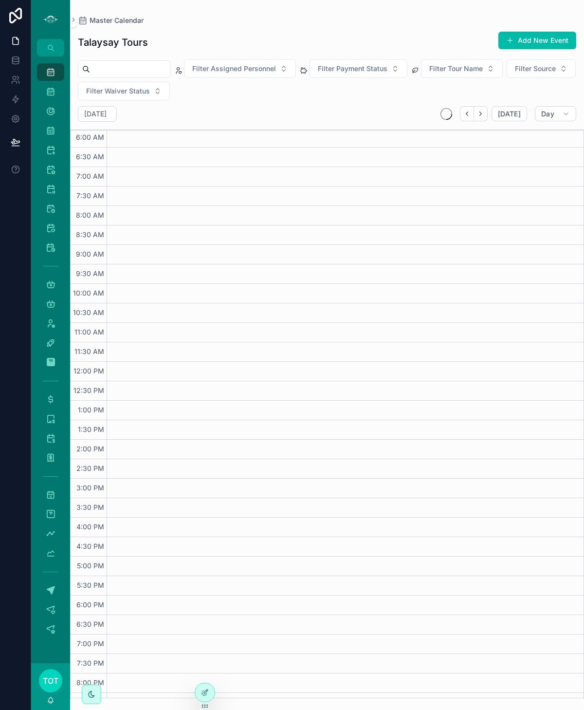
scroll to position [15, 0]
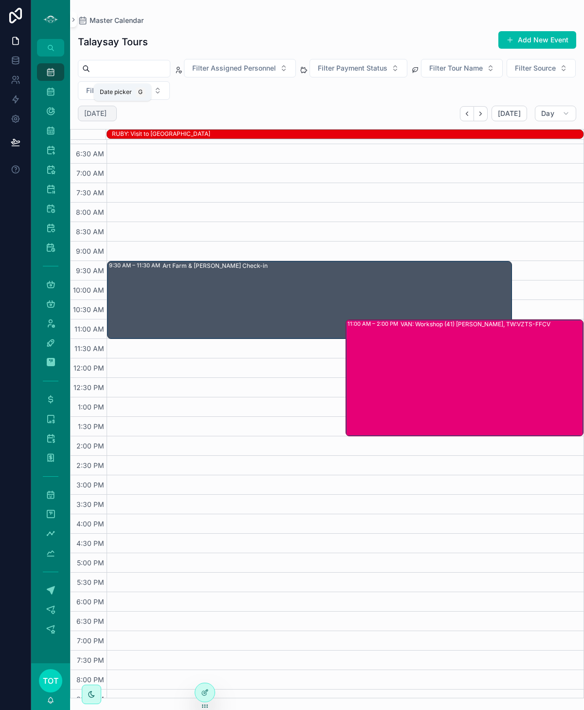
click at [107, 111] on h2 "Wednesday Nov 05" at bounding box center [95, 114] width 22 height 10
select select "****"
select select "**"
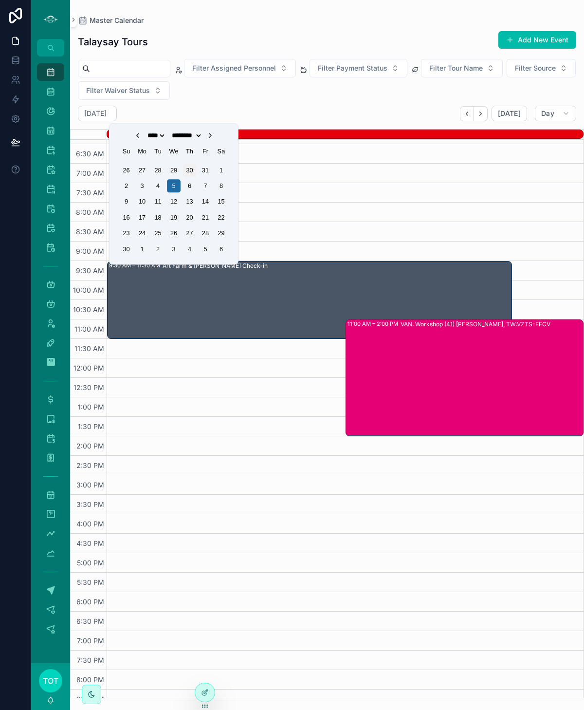
click at [187, 172] on div "30" at bounding box center [189, 170] width 13 height 13
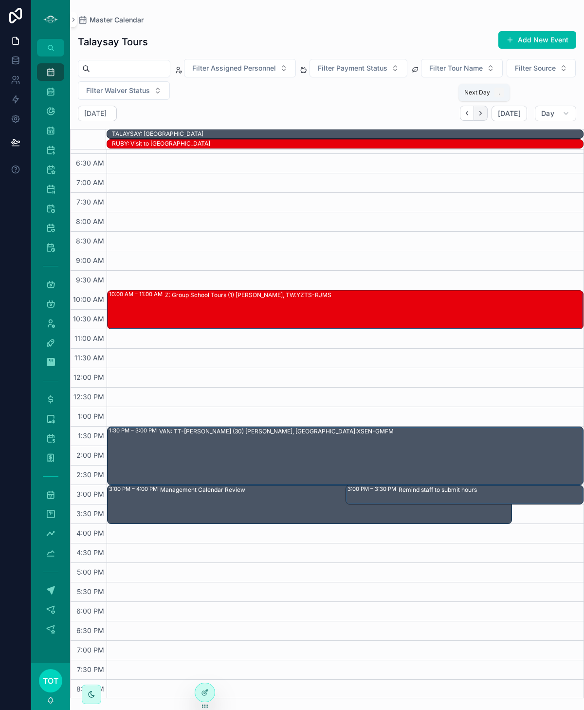
click at [480, 111] on icon "Next" at bounding box center [480, 113] width 7 height 7
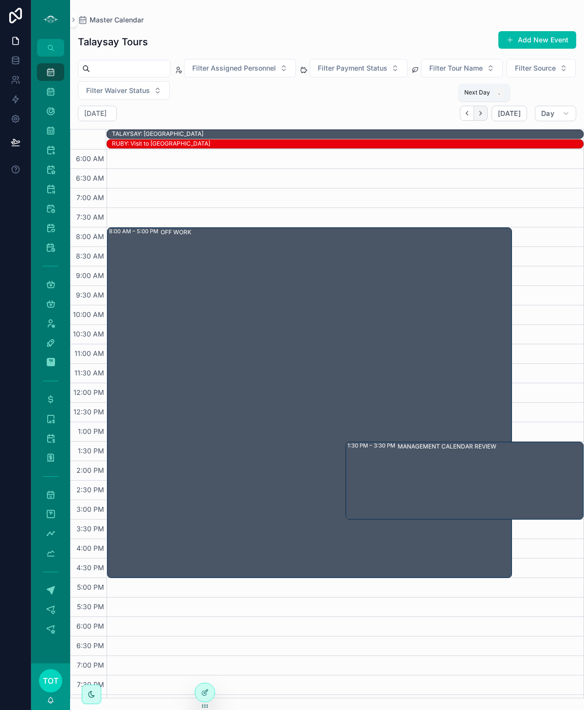
click at [482, 114] on icon "Next" at bounding box center [481, 114] width 2 height 4
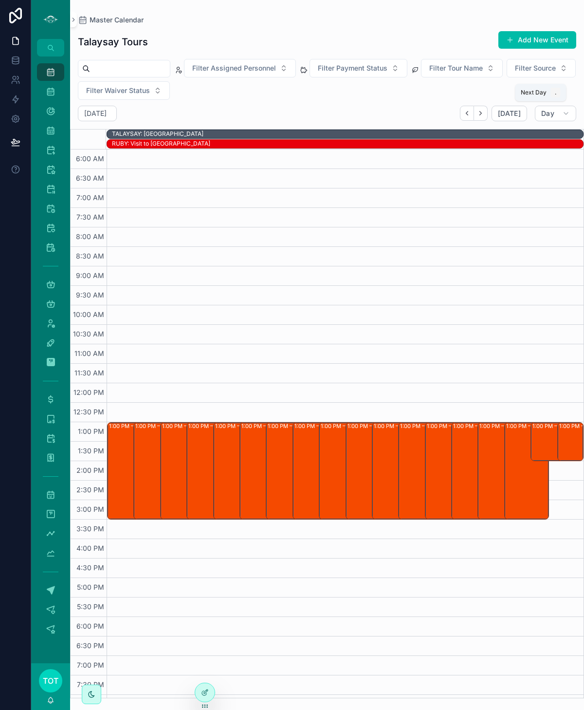
click at [482, 114] on icon "Next" at bounding box center [481, 114] width 2 height 4
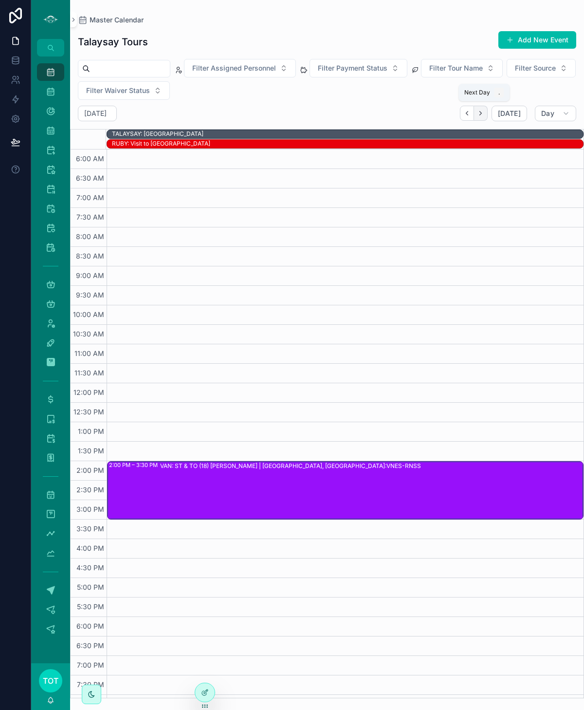
click at [485, 112] on icon "Next" at bounding box center [480, 113] width 7 height 7
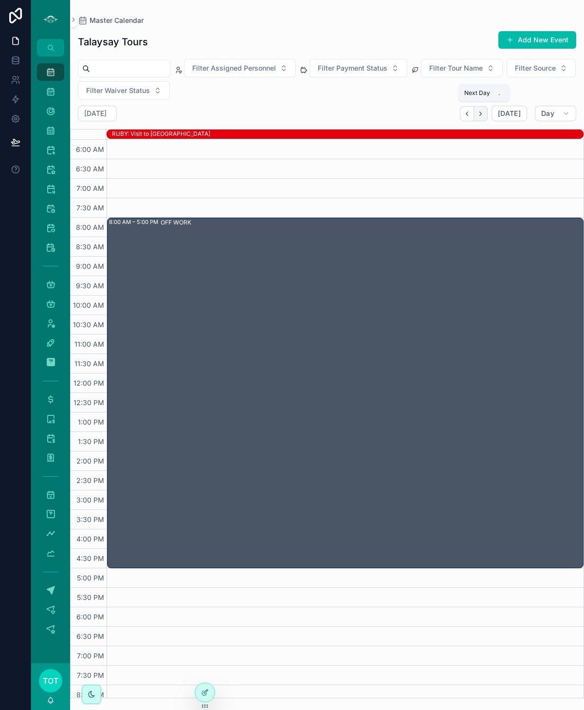
click at [481, 115] on icon "Next" at bounding box center [480, 113] width 7 height 7
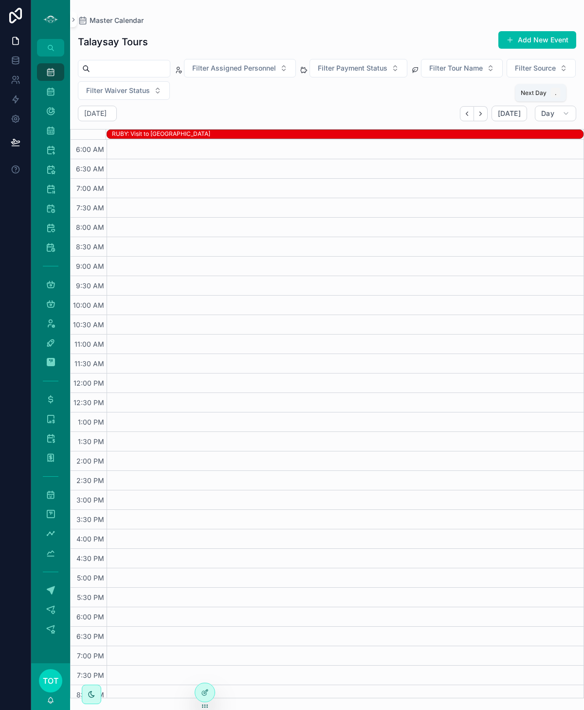
click at [481, 115] on icon "Next" at bounding box center [480, 113] width 7 height 7
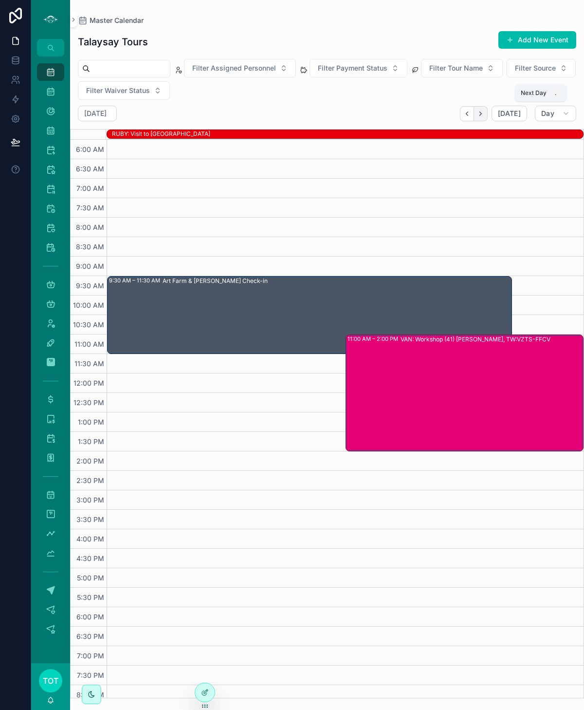
click at [480, 116] on button "Next" at bounding box center [481, 113] width 14 height 15
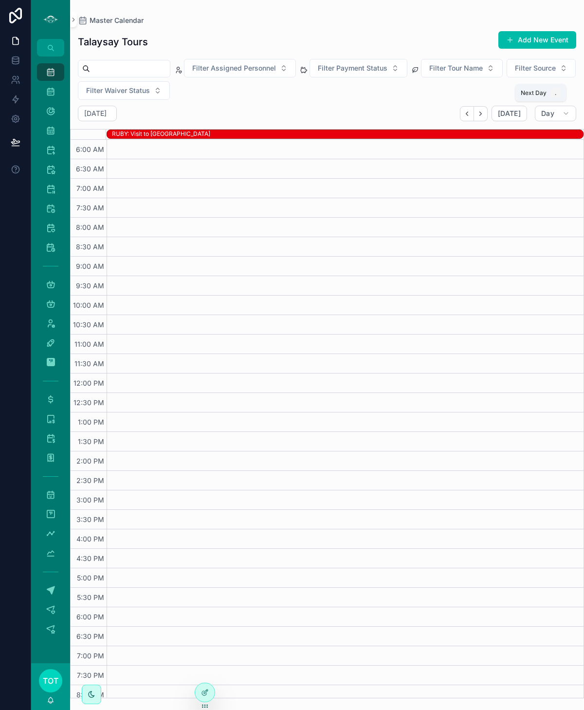
click at [480, 116] on button "Next" at bounding box center [481, 113] width 14 height 15
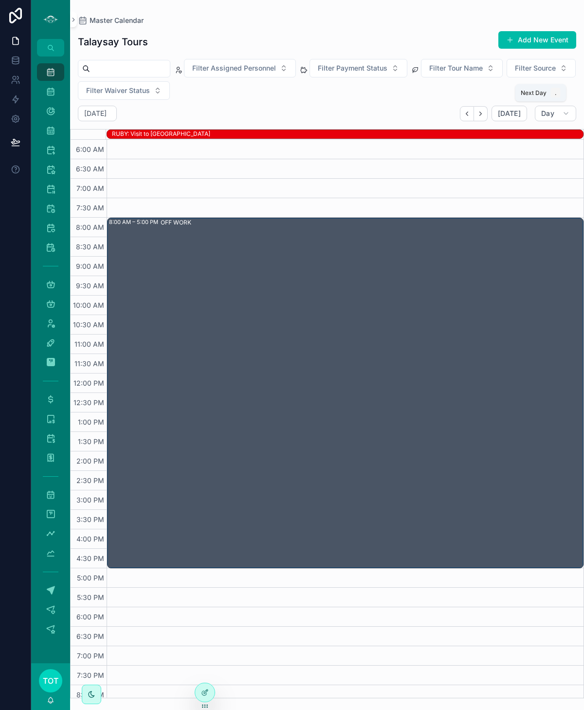
click at [480, 116] on button "Next" at bounding box center [481, 113] width 14 height 15
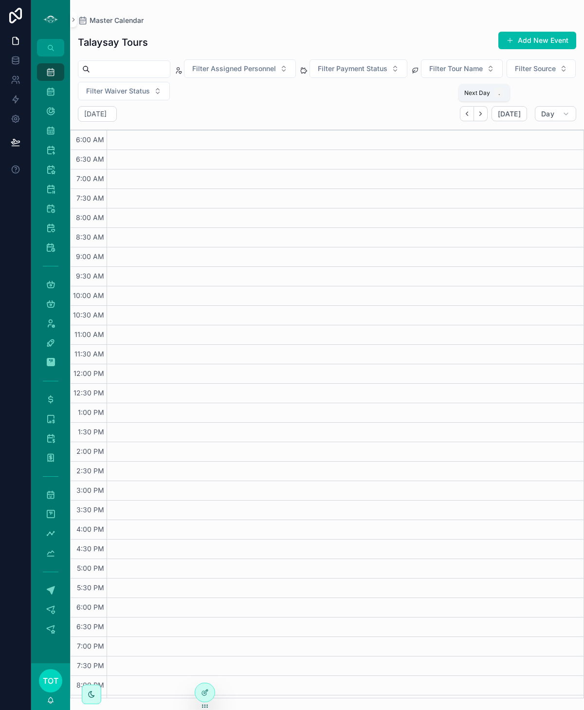
click at [480, 116] on icon "Next" at bounding box center [480, 113] width 7 height 7
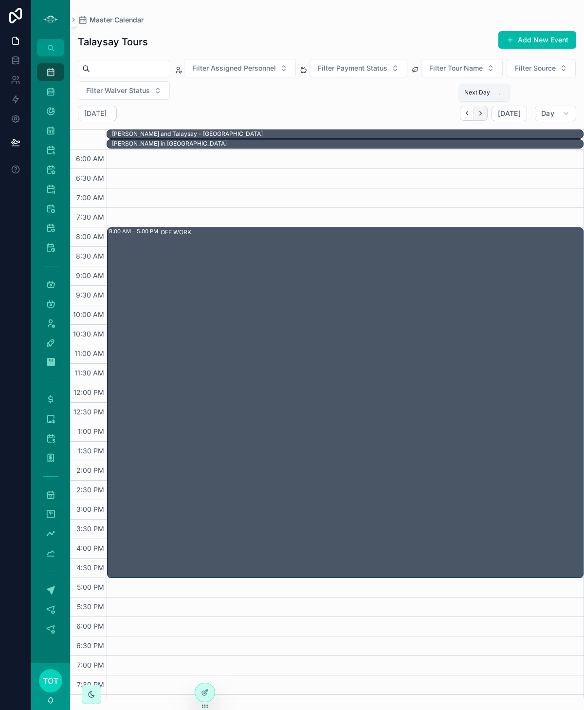
click at [485, 116] on icon "Next" at bounding box center [480, 113] width 7 height 7
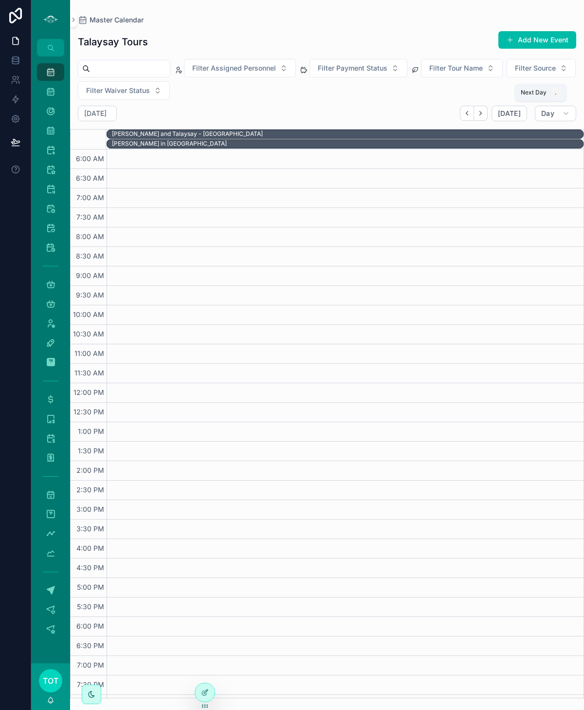
click at [485, 116] on icon "Next" at bounding box center [480, 113] width 7 height 7
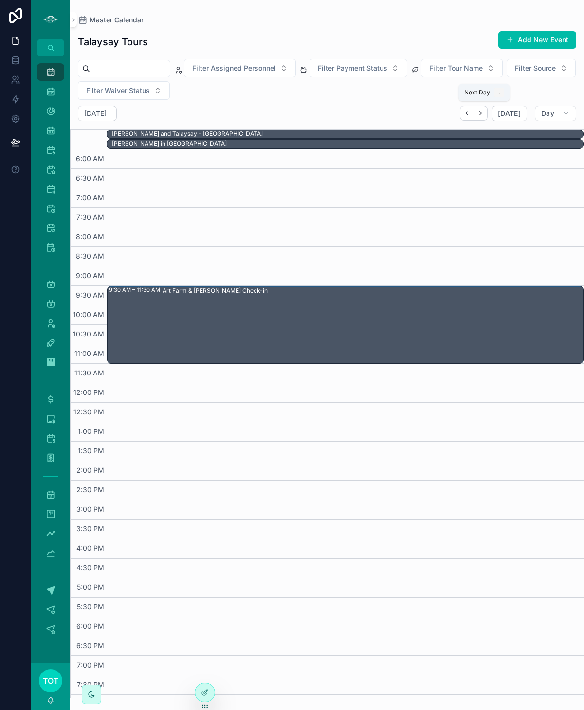
click at [485, 116] on icon "Next" at bounding box center [480, 113] width 7 height 7
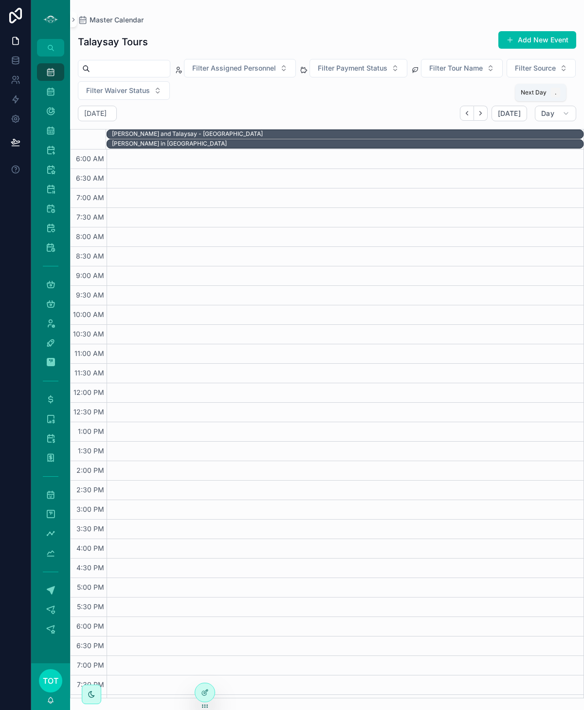
click at [485, 116] on icon "Next" at bounding box center [480, 113] width 7 height 7
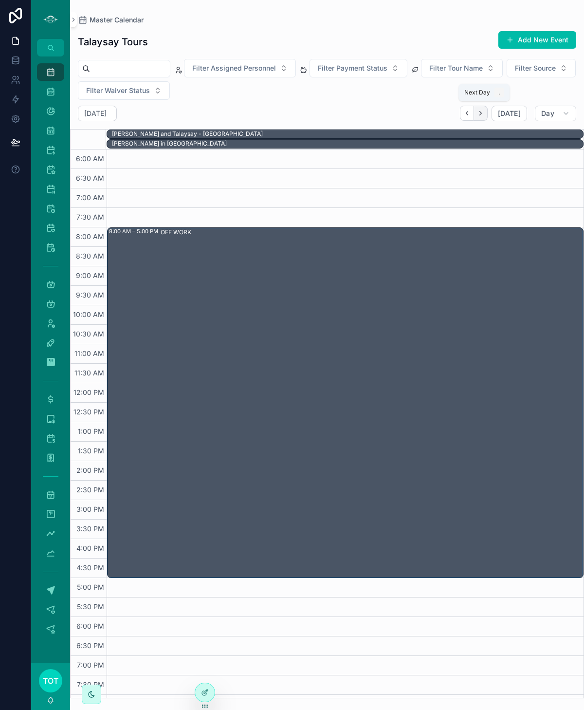
click at [484, 114] on icon "Next" at bounding box center [480, 113] width 7 height 7
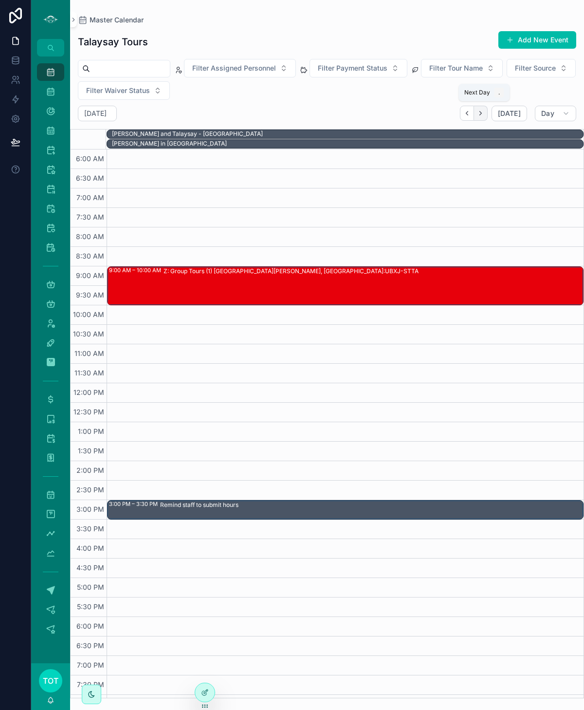
click at [482, 112] on icon "Next" at bounding box center [480, 113] width 7 height 7
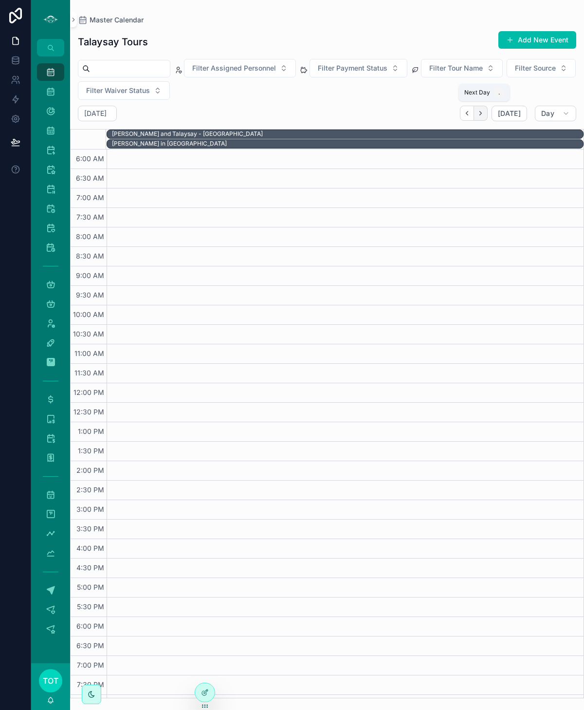
click at [483, 112] on icon "Next" at bounding box center [480, 113] width 7 height 7
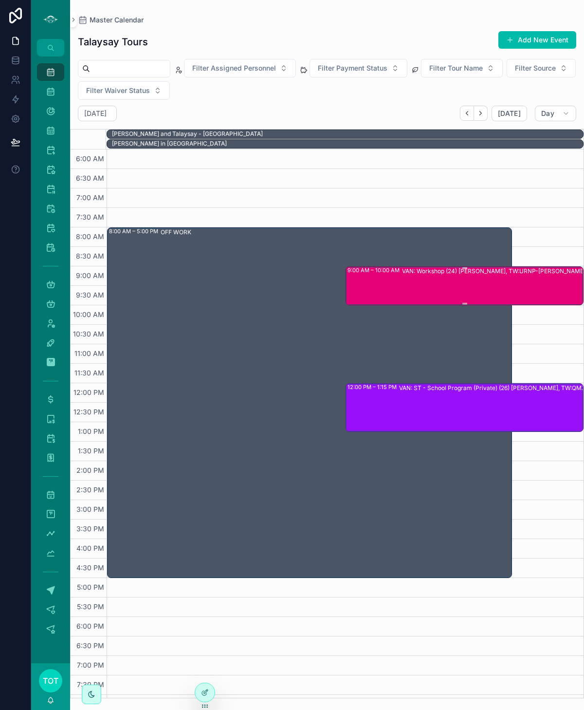
click at [471, 284] on div "VAN: Workshop (24) [PERSON_NAME], TW:URNP-[PERSON_NAME]" at bounding box center [494, 285] width 184 height 37
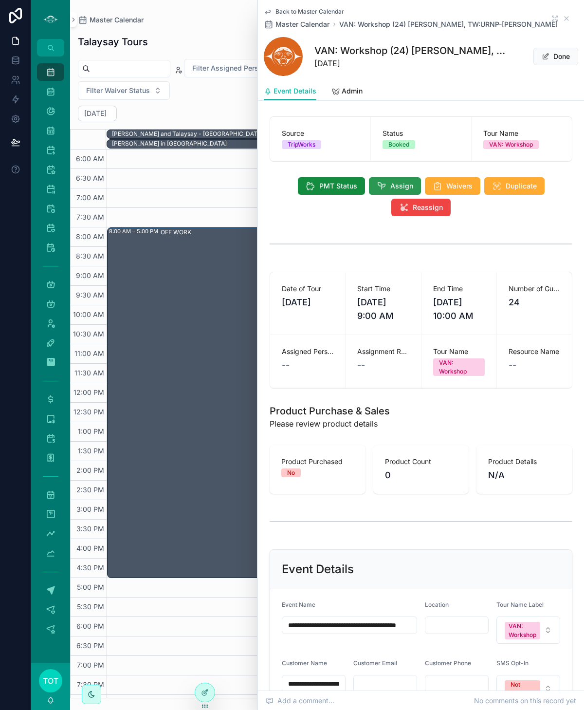
click at [385, 191] on button "Assign" at bounding box center [395, 186] width 52 height 18
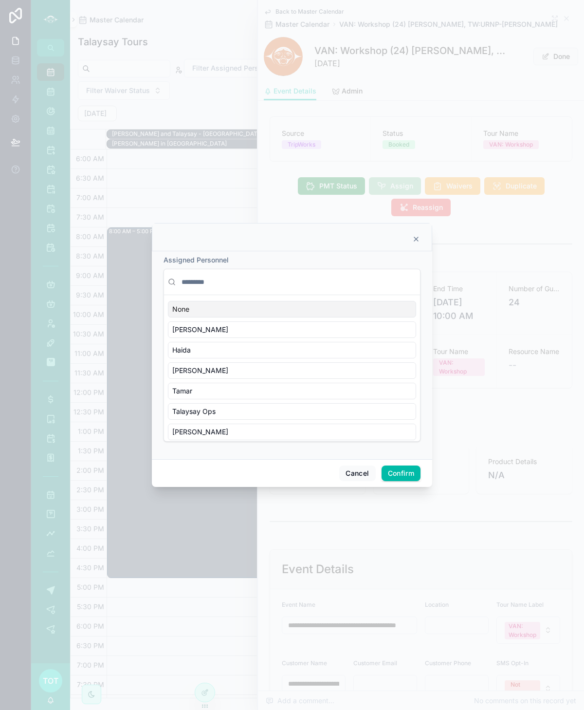
click at [204, 283] on input "text" at bounding box center [298, 282] width 237 height 18
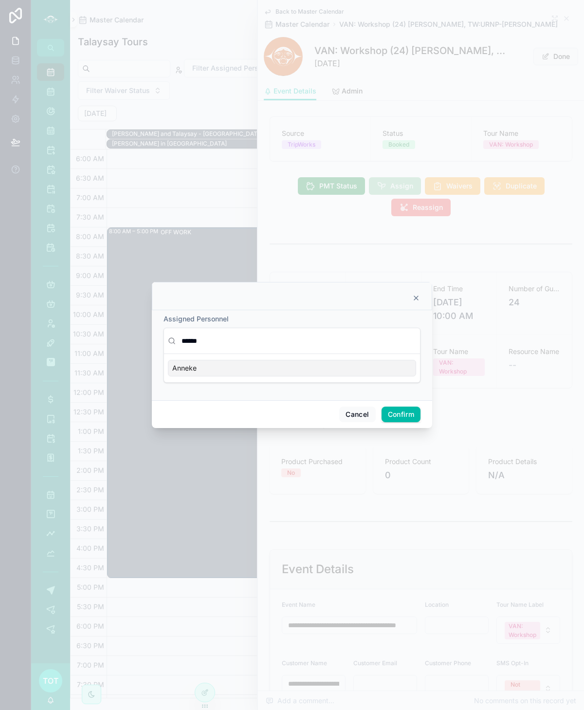
type input "******"
click at [225, 365] on div "Anneke" at bounding box center [292, 368] width 248 height 17
click at [390, 416] on button "Confirm" at bounding box center [401, 415] width 39 height 16
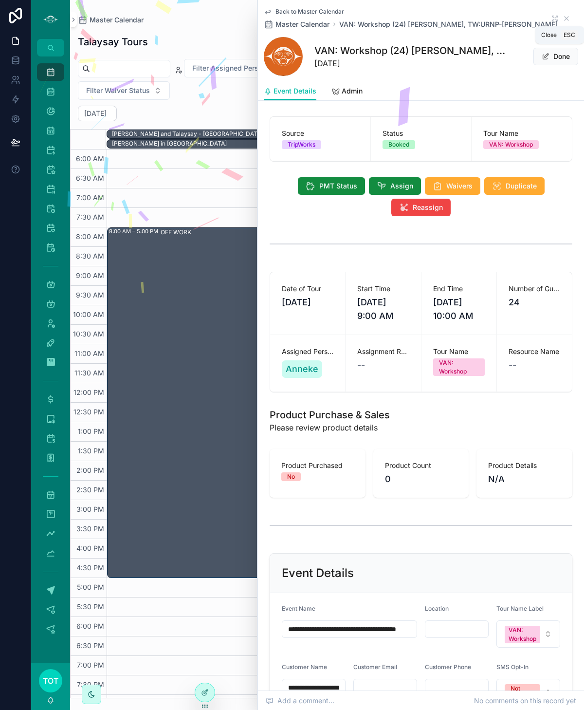
drag, startPoint x: 565, startPoint y: 19, endPoint x: 566, endPoint y: 34, distance: 15.1
click at [565, 19] on icon "scrollable content" at bounding box center [567, 19] width 8 height 8
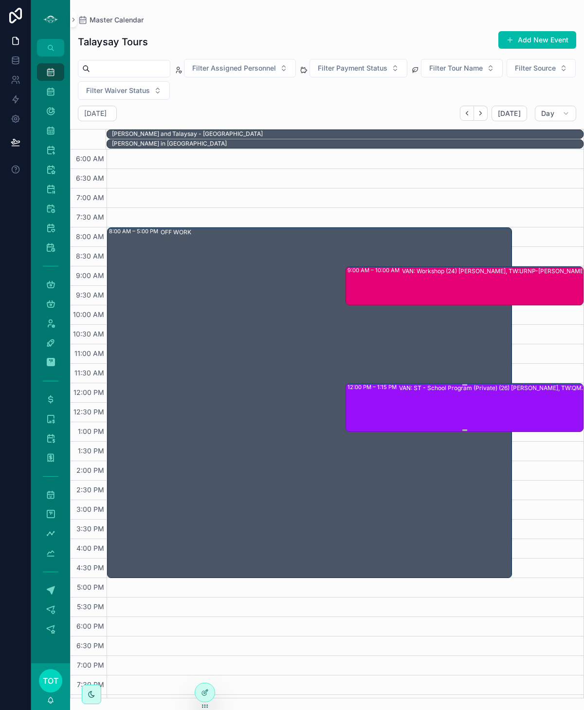
click at [431, 394] on div "VAN: ST - School Program (Private) (26) [PERSON_NAME], TW:QMZA-AZVC" at bounding box center [503, 407] width 209 height 47
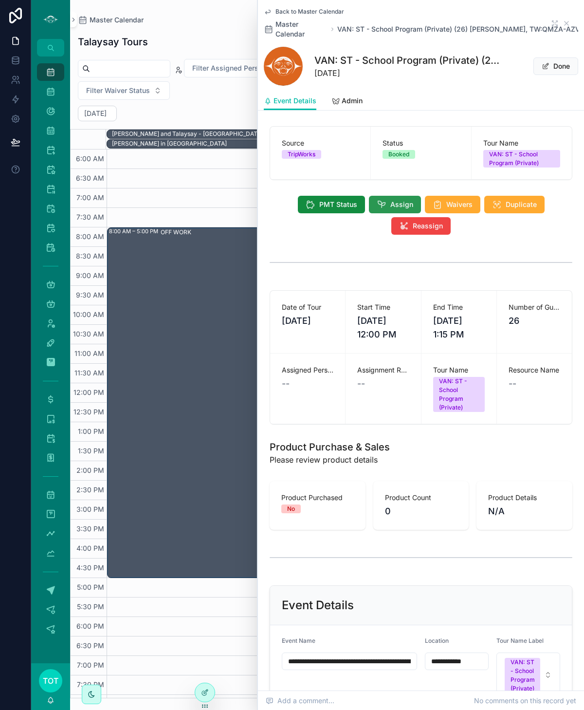
click at [390, 196] on button "Assign" at bounding box center [395, 205] width 52 height 18
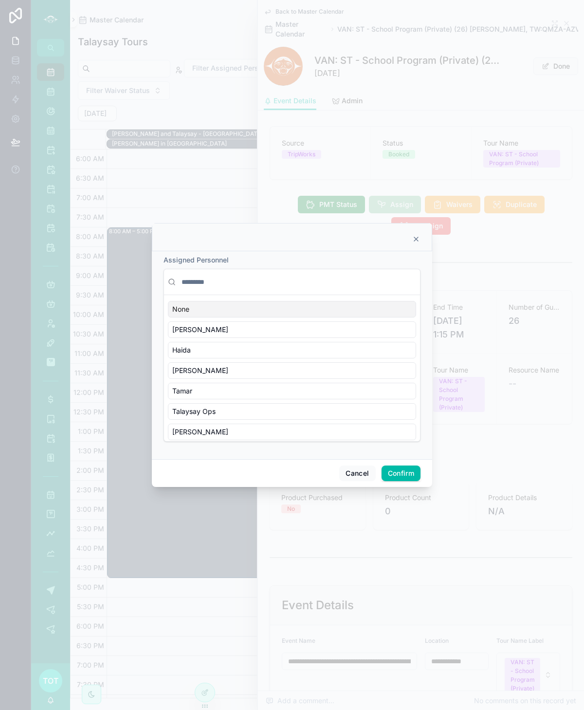
click at [209, 285] on input "text" at bounding box center [298, 282] width 237 height 18
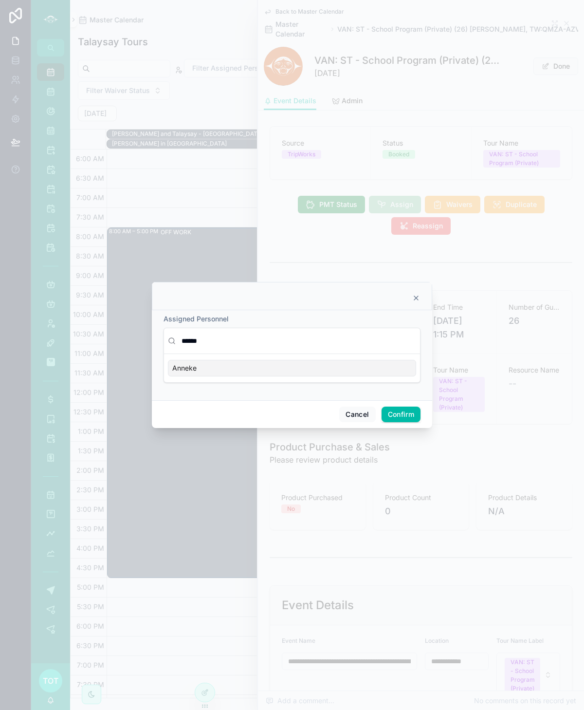
type input "******"
drag, startPoint x: 247, startPoint y: 373, endPoint x: 244, endPoint y: 368, distance: 5.9
click at [248, 372] on div "Anneke" at bounding box center [292, 368] width 248 height 17
click at [396, 413] on button "Confirm" at bounding box center [401, 415] width 39 height 16
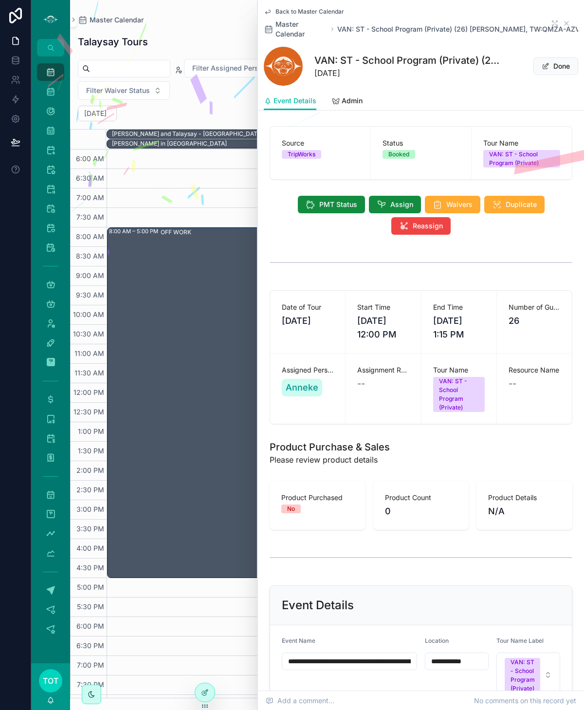
click at [284, 10] on span "Back to Master Calendar" at bounding box center [310, 12] width 69 height 8
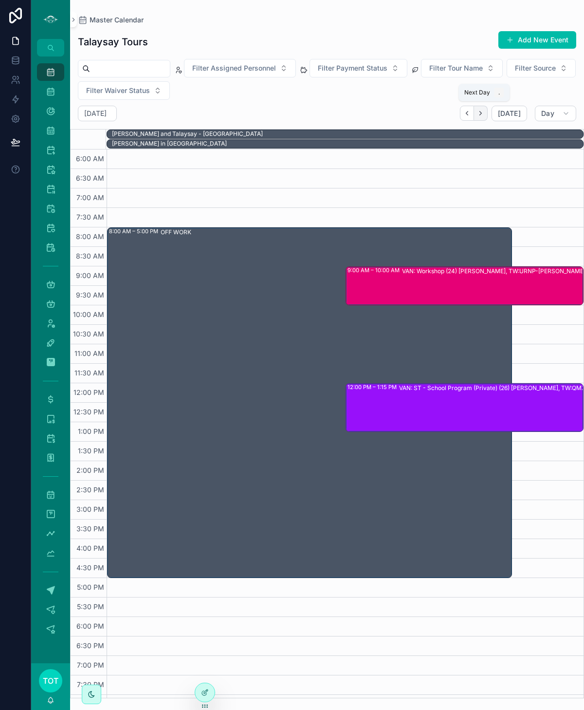
click at [482, 112] on icon "Next" at bounding box center [481, 114] width 2 height 4
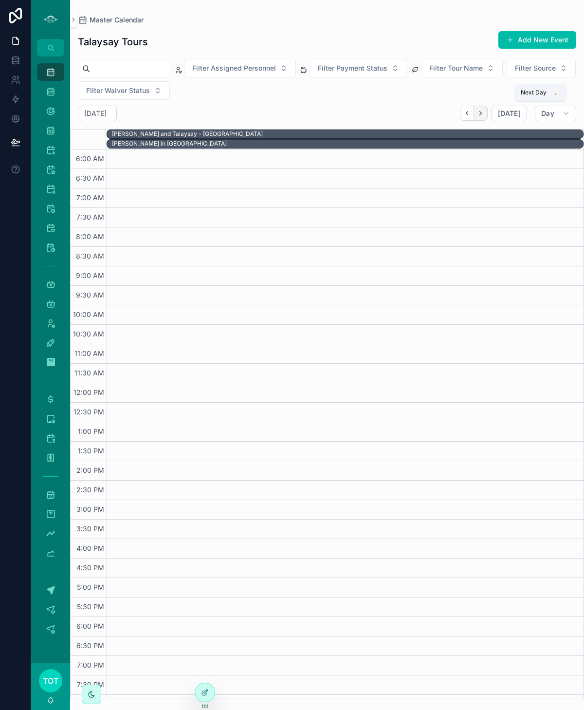
click at [485, 112] on icon "Next" at bounding box center [480, 113] width 7 height 7
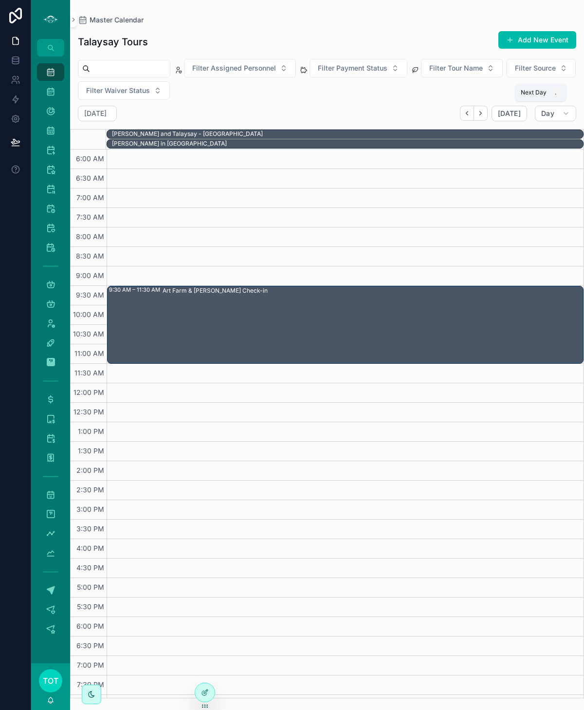
click at [485, 112] on icon "Next" at bounding box center [480, 113] width 7 height 7
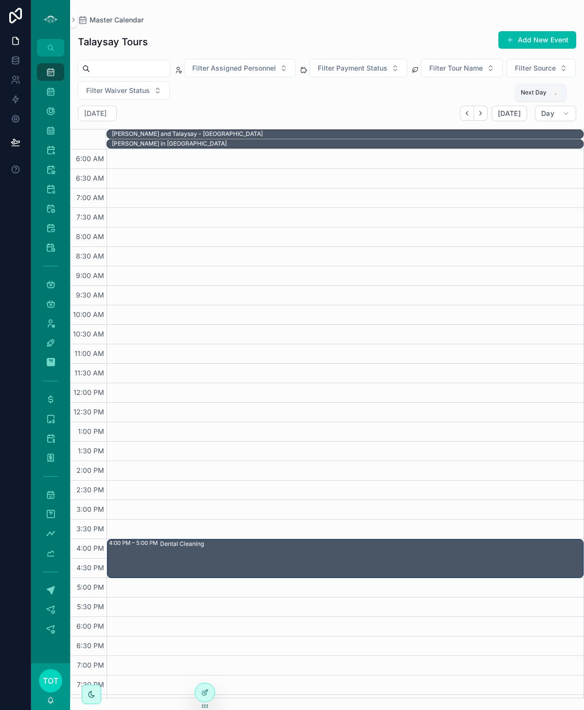
click at [485, 112] on icon "Next" at bounding box center [480, 113] width 7 height 7
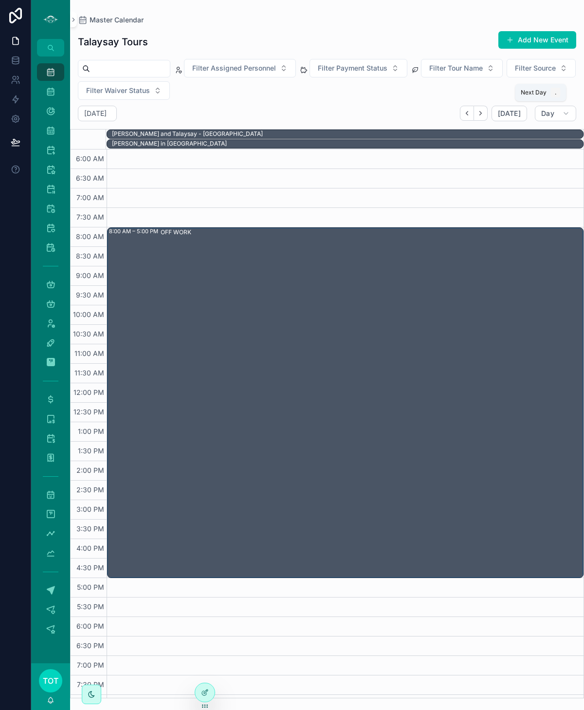
click at [485, 112] on icon "Next" at bounding box center [480, 113] width 7 height 7
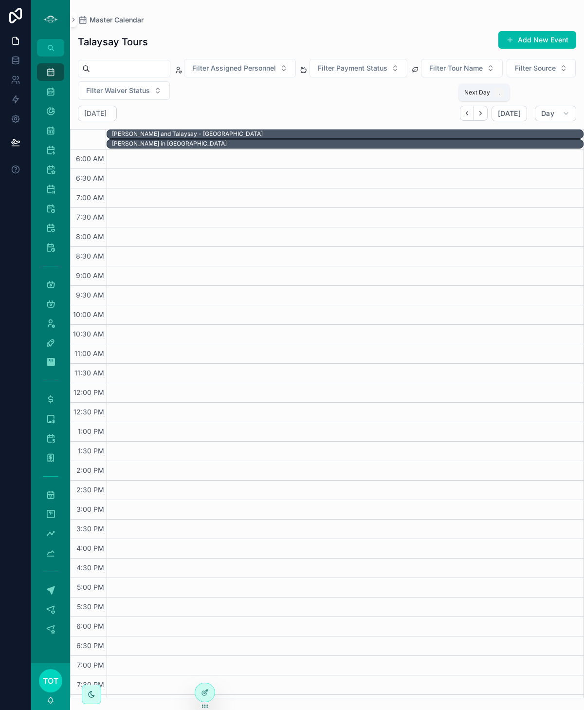
click at [485, 112] on icon "Next" at bounding box center [480, 113] width 7 height 7
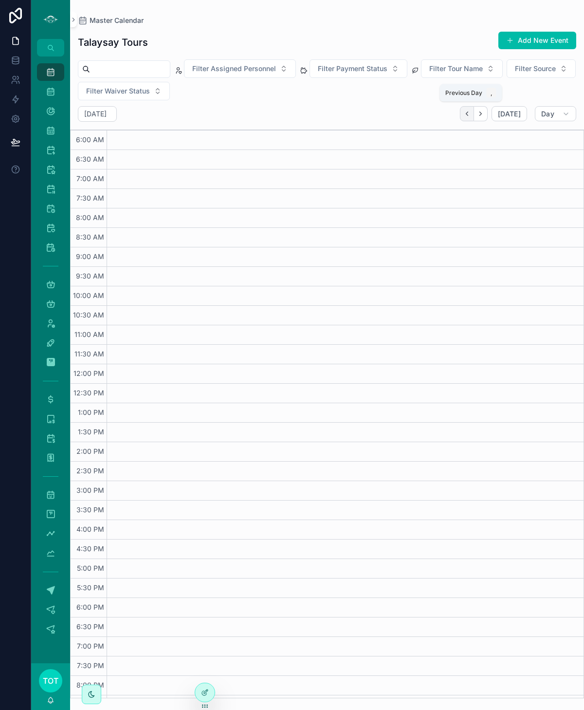
click at [471, 114] on icon "Back" at bounding box center [467, 113] width 7 height 7
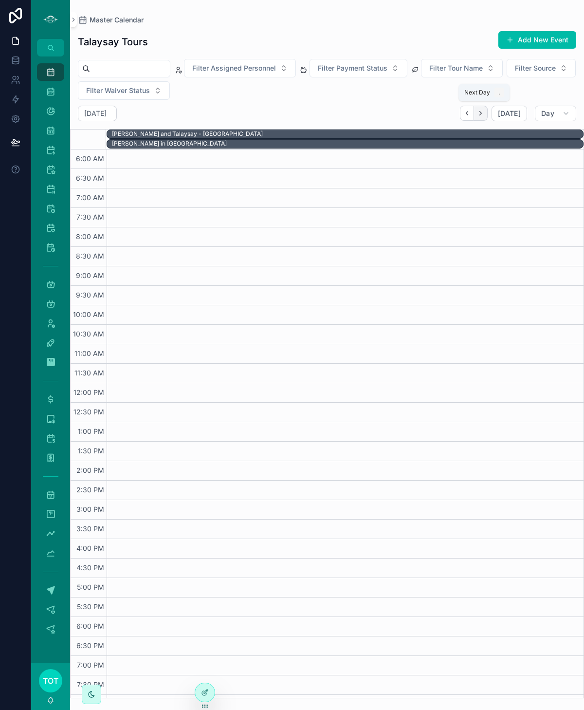
click at [483, 112] on icon "Next" at bounding box center [480, 113] width 7 height 7
